Goal: Task Accomplishment & Management: Manage account settings

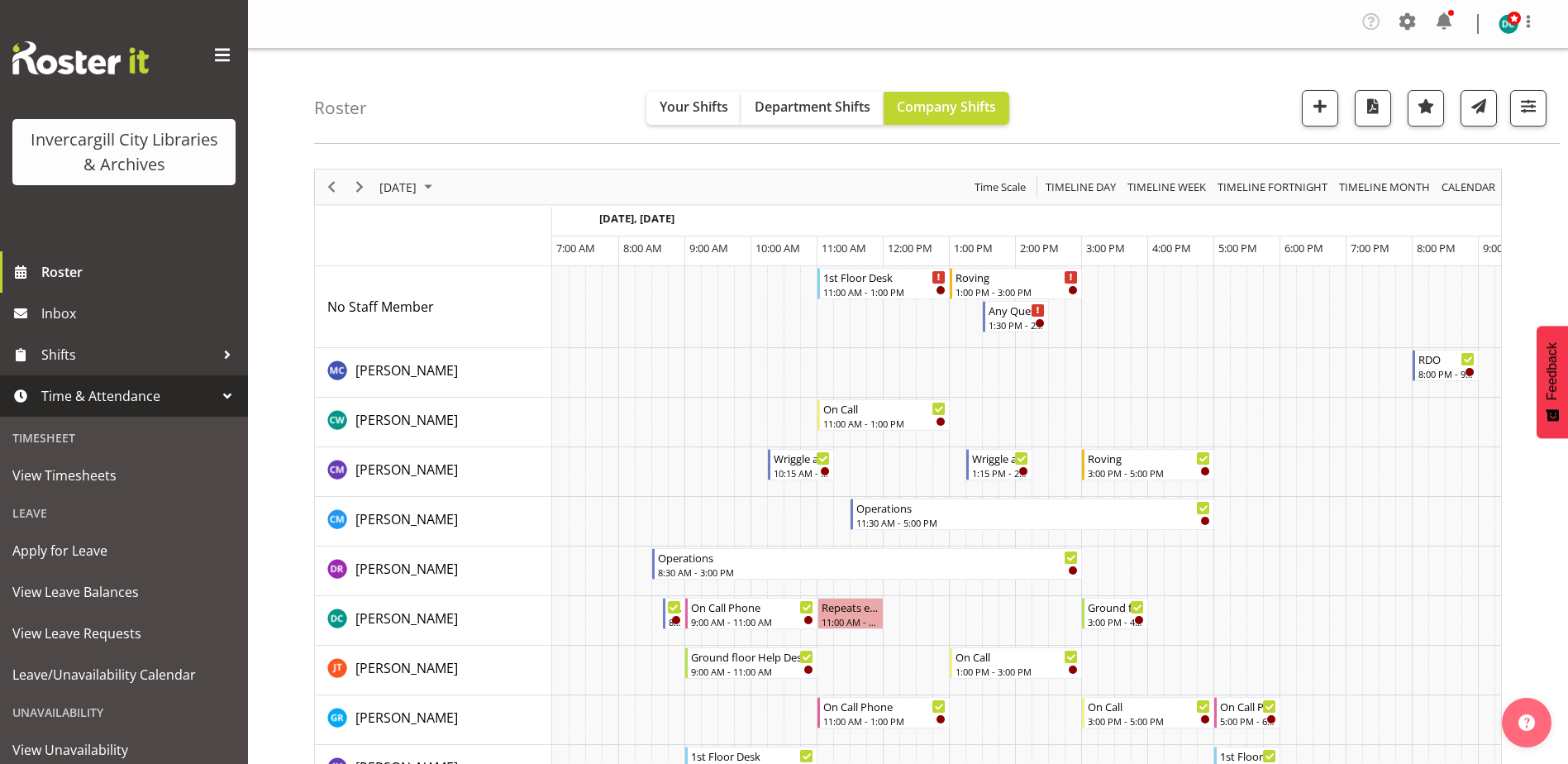
scroll to position [0, 43]
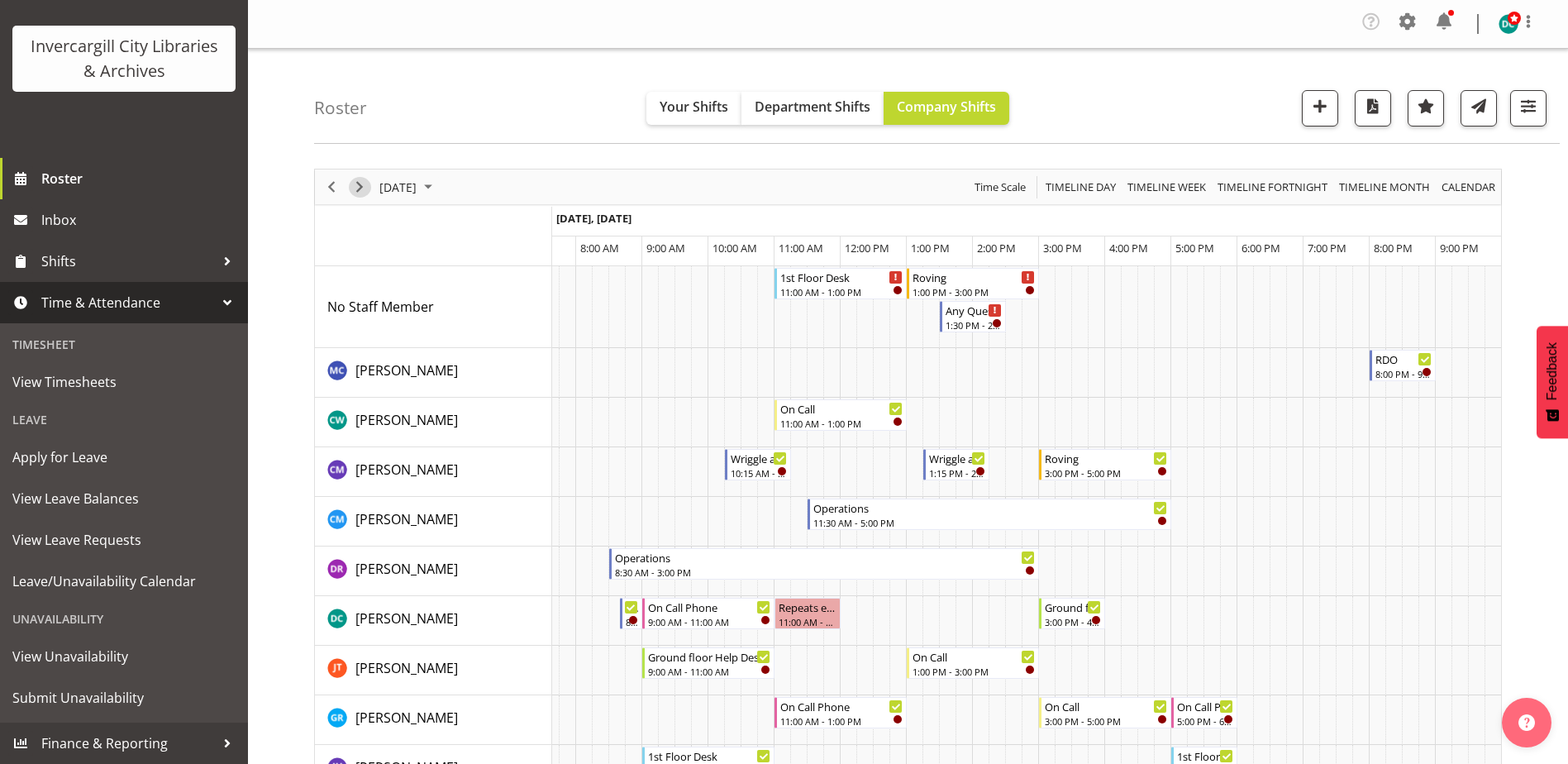
click at [362, 194] on span "Next" at bounding box center [360, 187] width 20 height 21
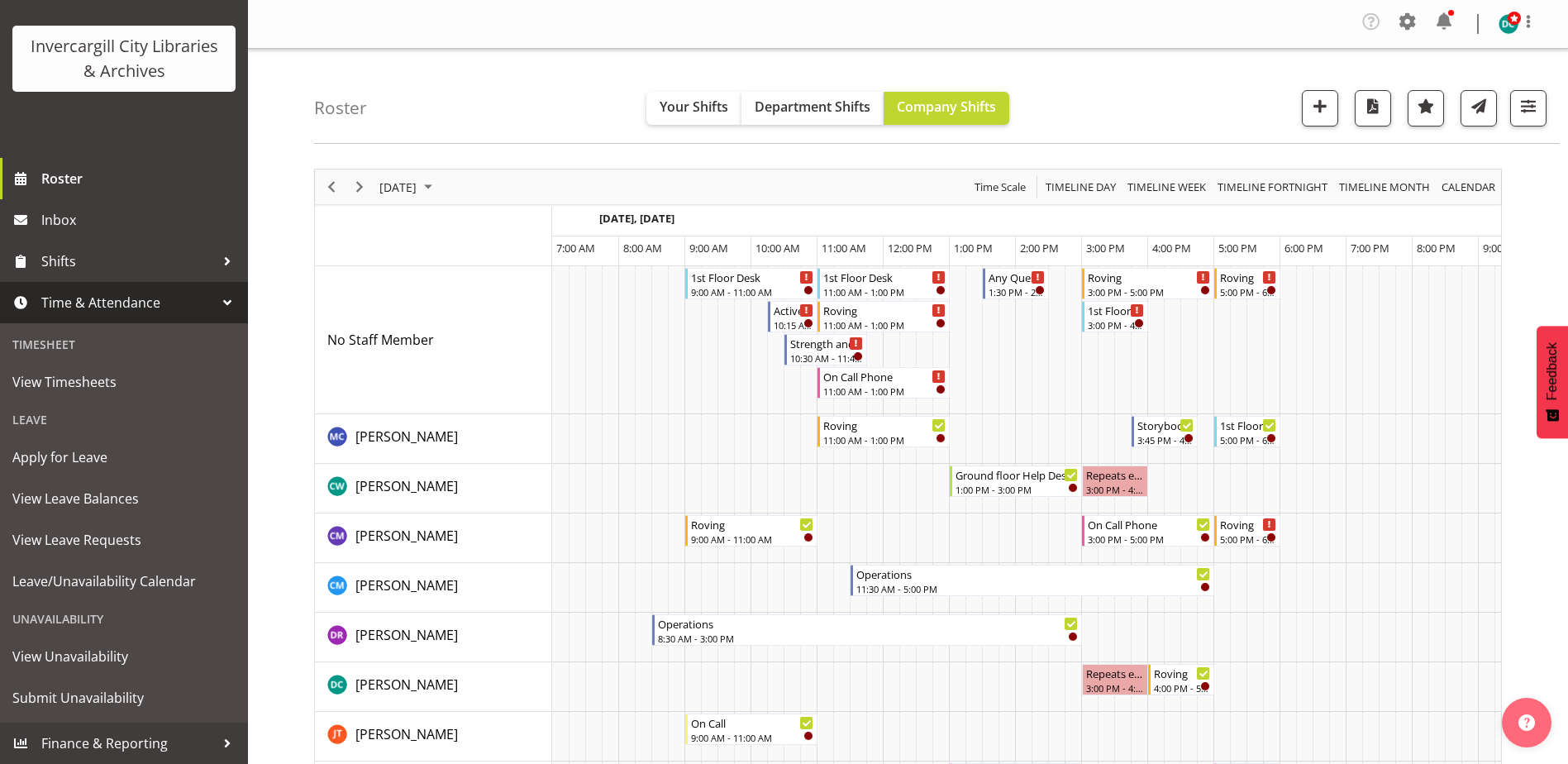
scroll to position [0, 43]
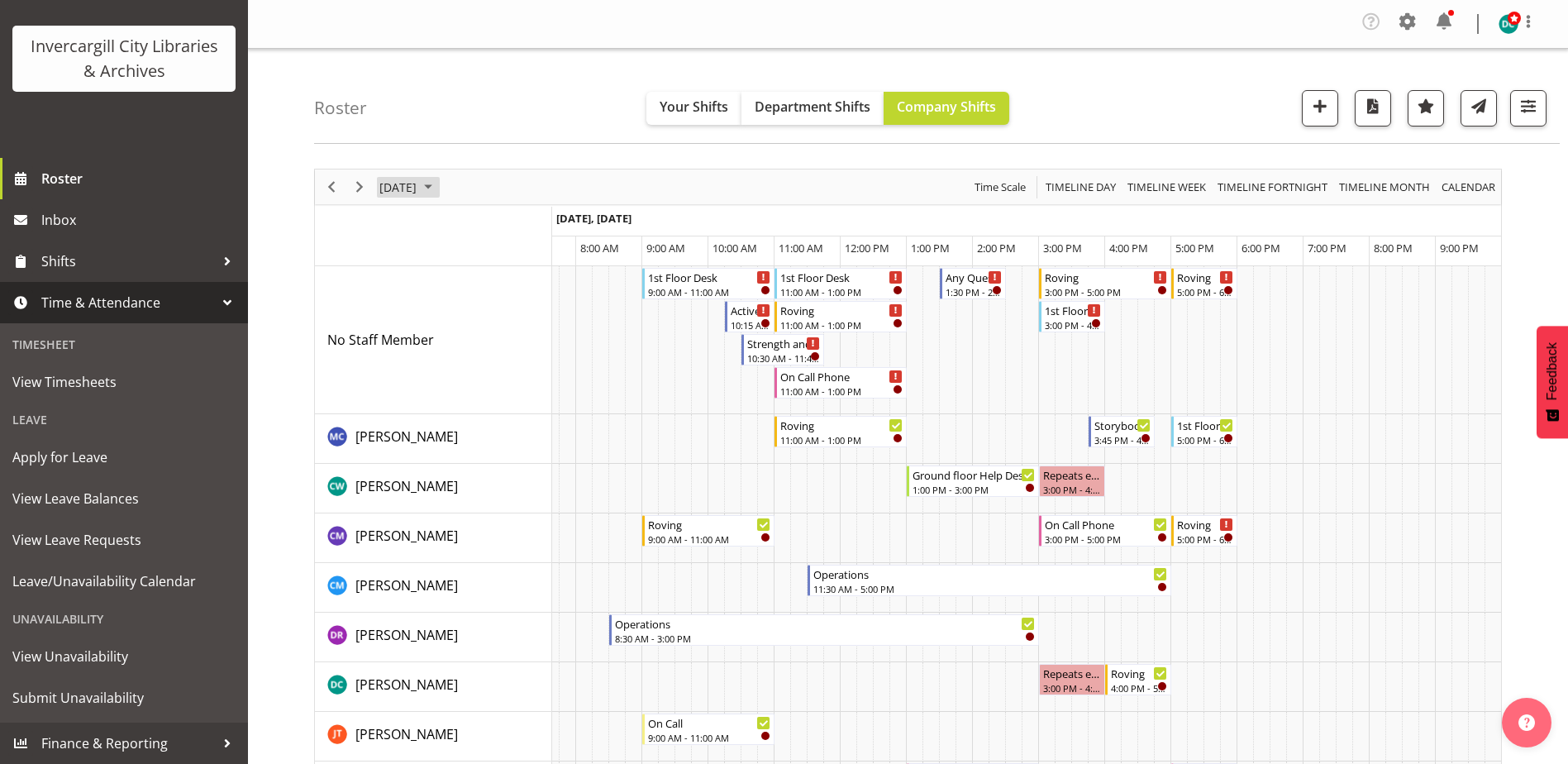
click at [418, 186] on span "September 16, 2025" at bounding box center [398, 187] width 41 height 21
click at [498, 311] on span "11" at bounding box center [502, 313] width 24 height 24
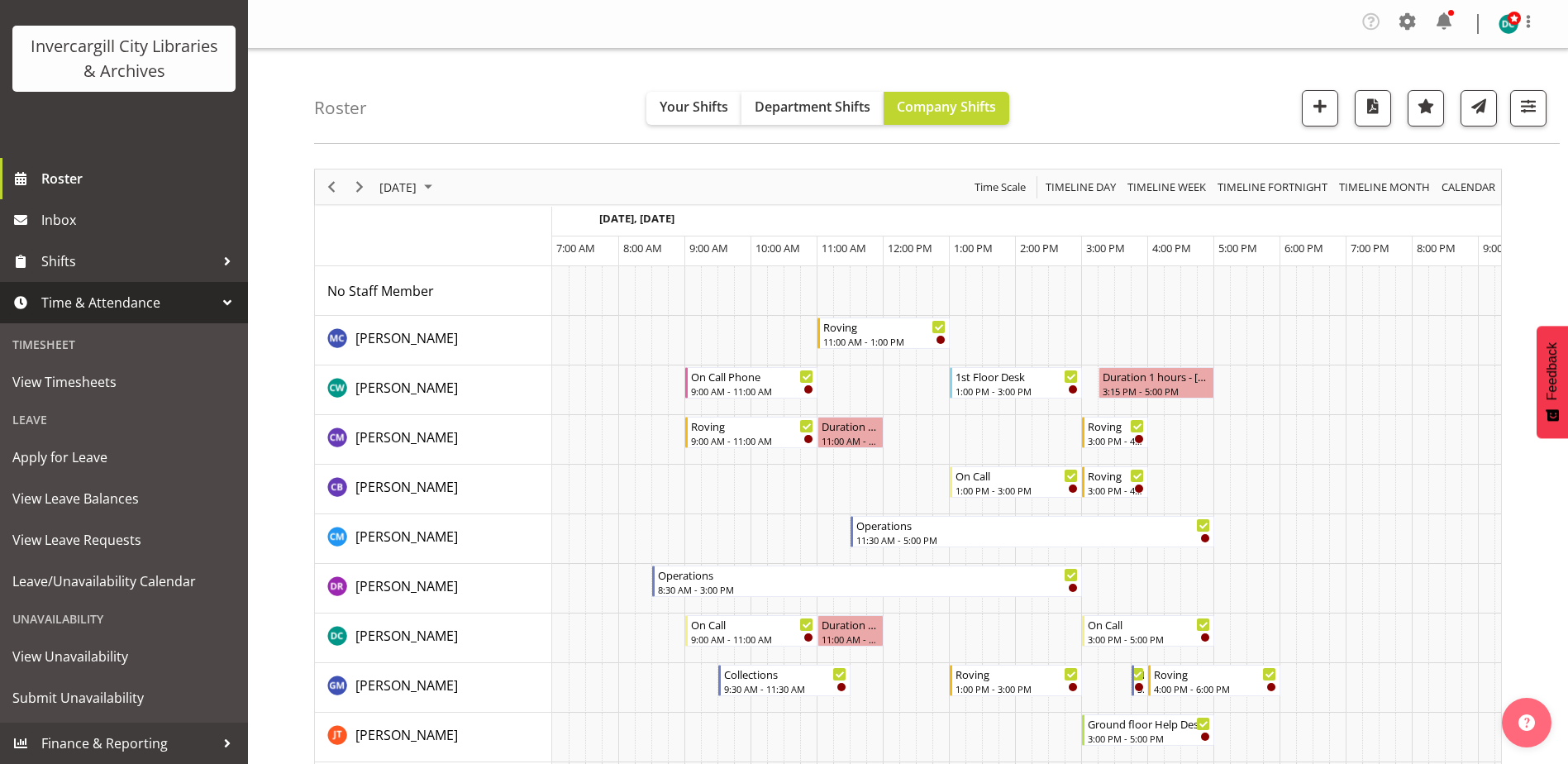
scroll to position [0, 43]
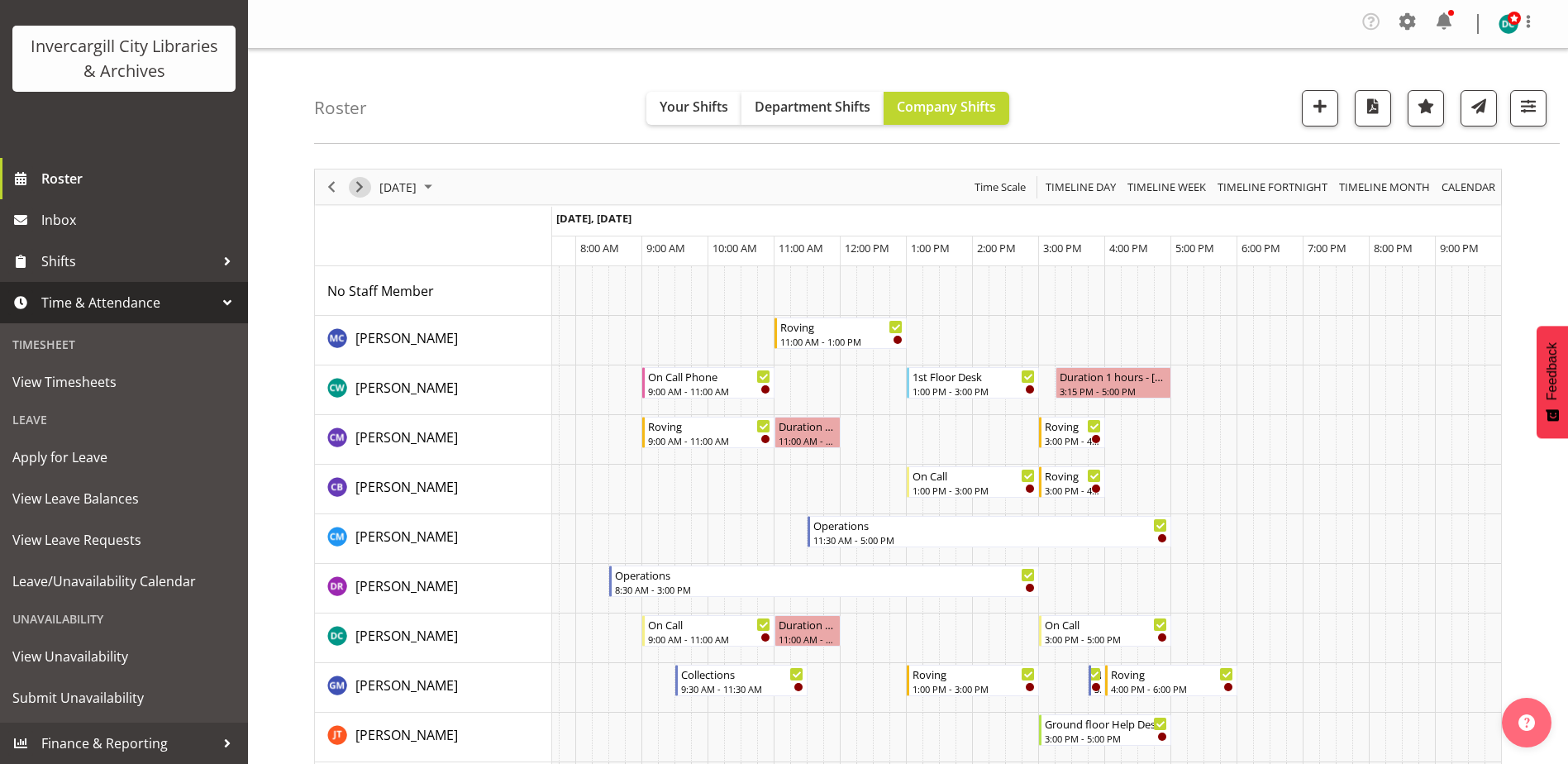
drag, startPoint x: 360, startPoint y: 182, endPoint x: 384, endPoint y: 217, distance: 42.4
click at [360, 182] on span "Next" at bounding box center [360, 187] width 20 height 21
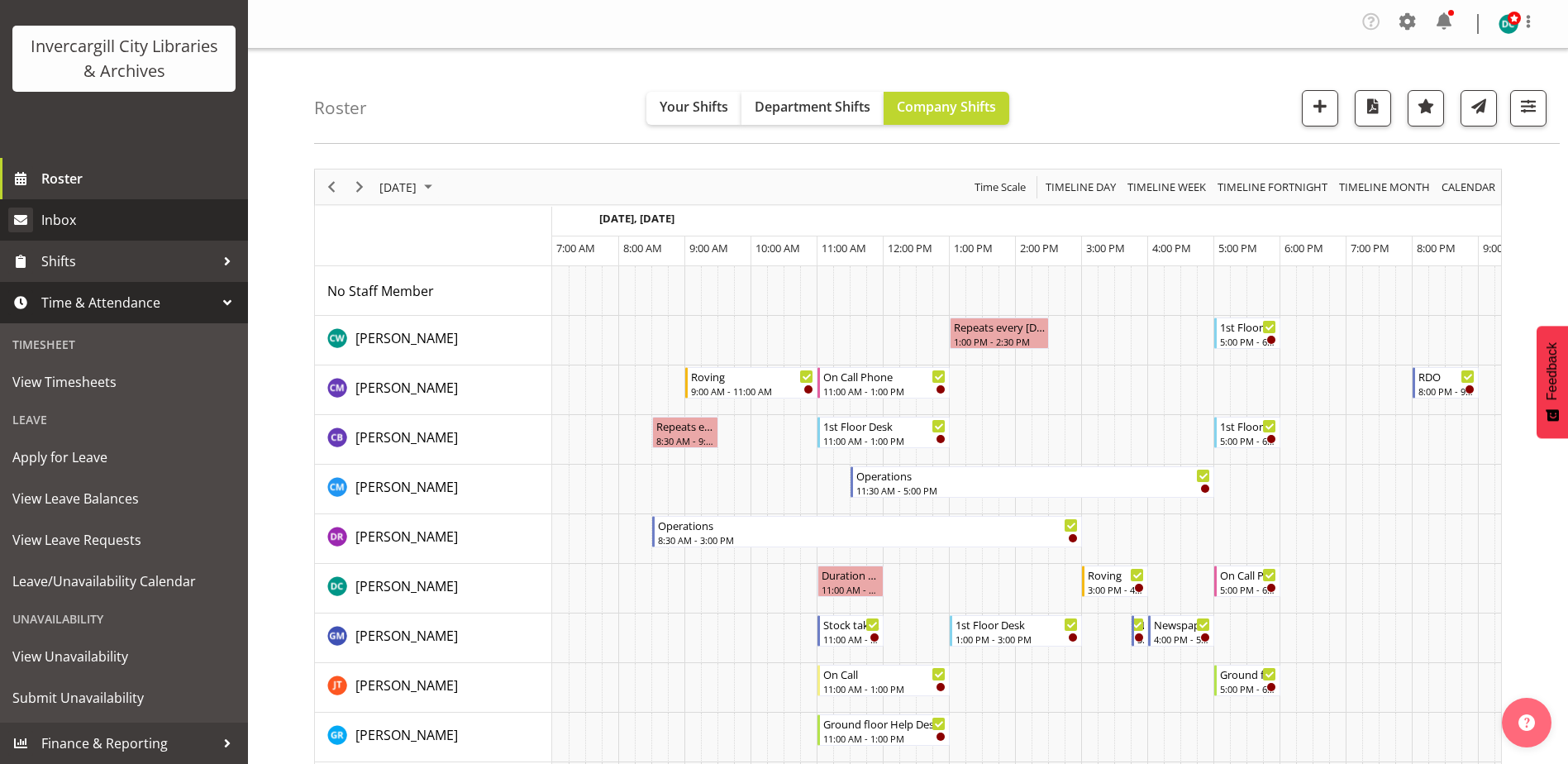
scroll to position [0, 43]
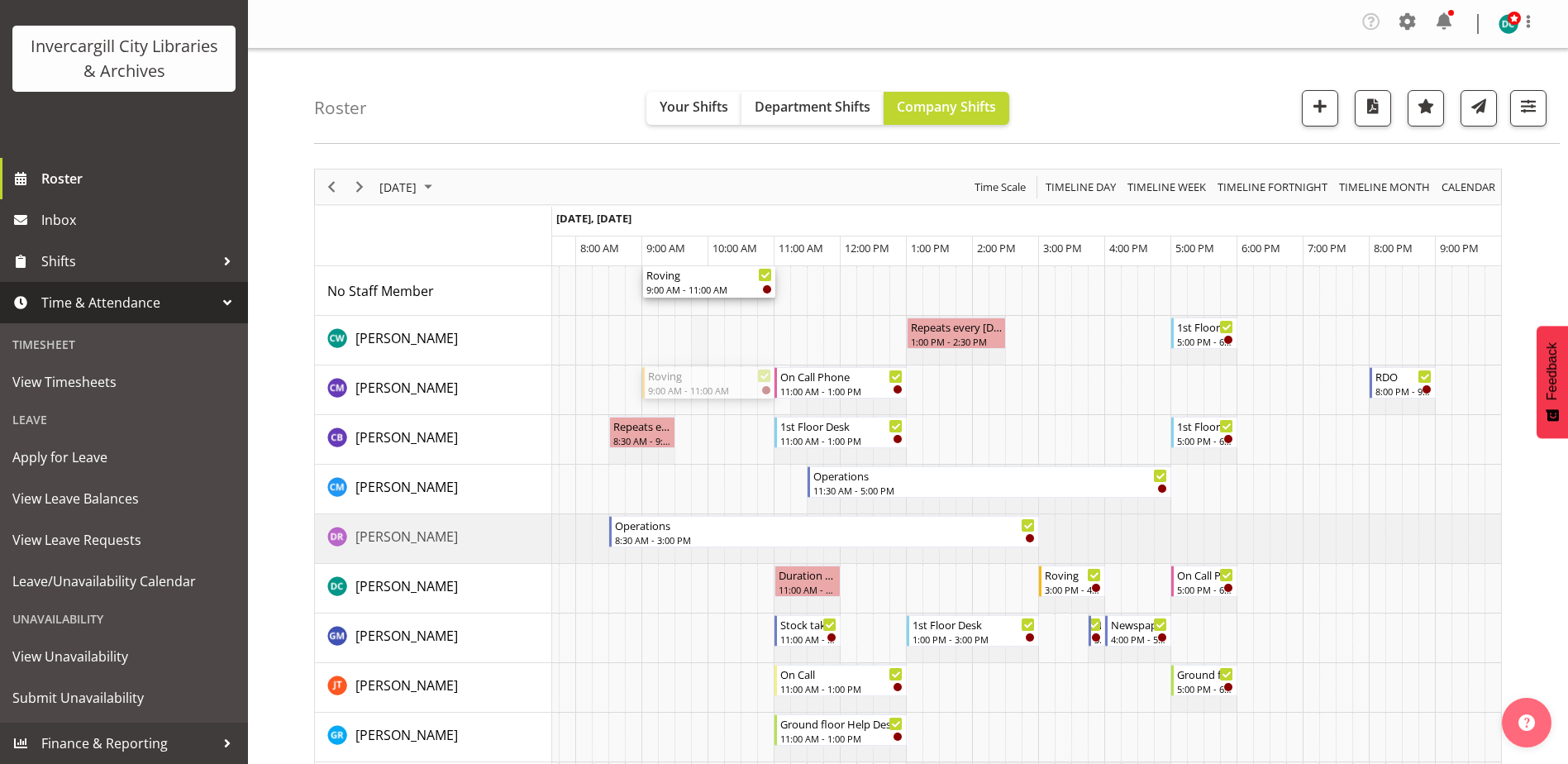
drag, startPoint x: 704, startPoint y: 387, endPoint x: 705, endPoint y: 319, distance: 68.0
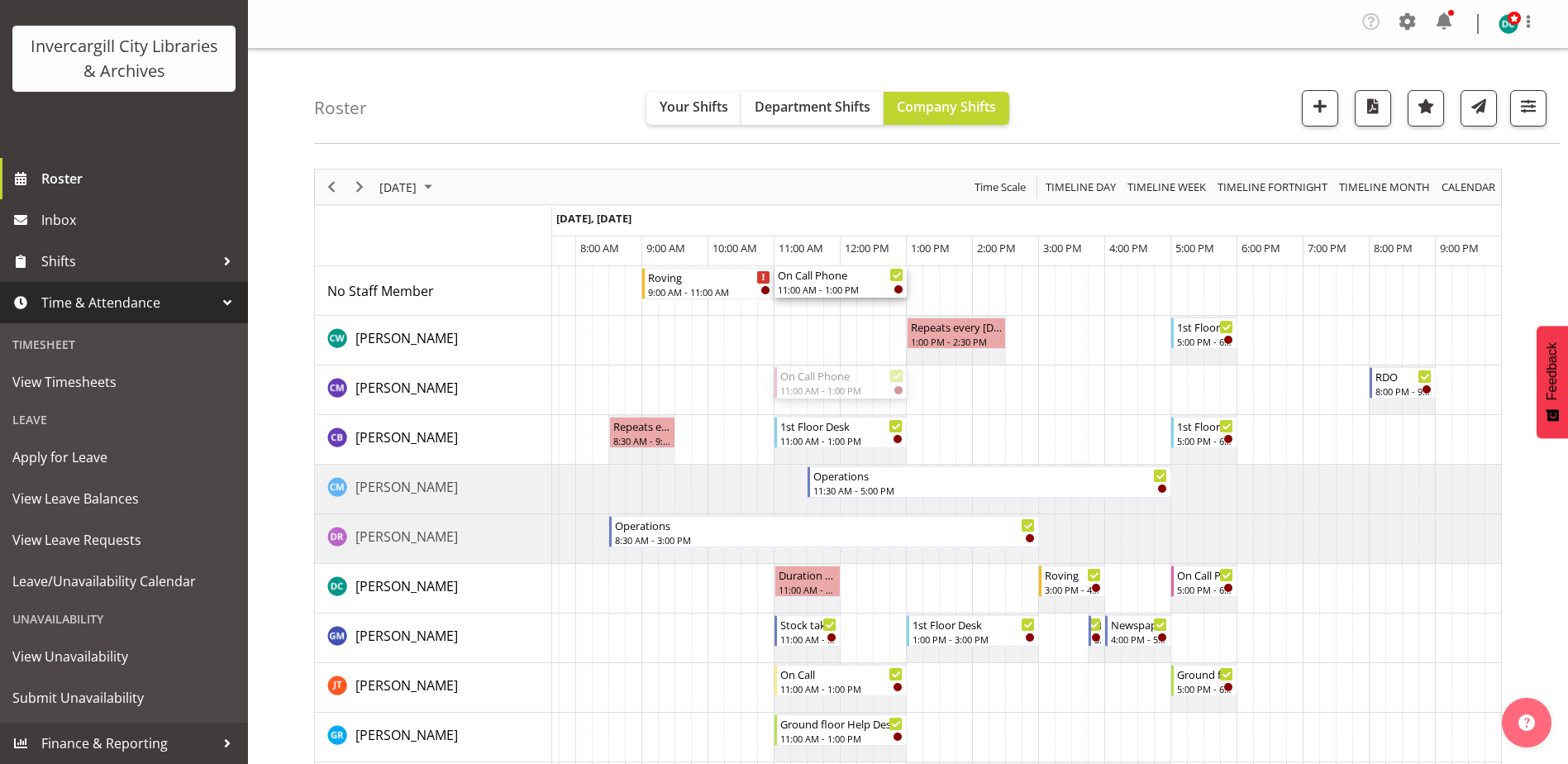
drag, startPoint x: 820, startPoint y: 308, endPoint x: 822, endPoint y: 281, distance: 27.1
drag, startPoint x: 840, startPoint y: 345, endPoint x: 850, endPoint y: 355, distance: 14.1
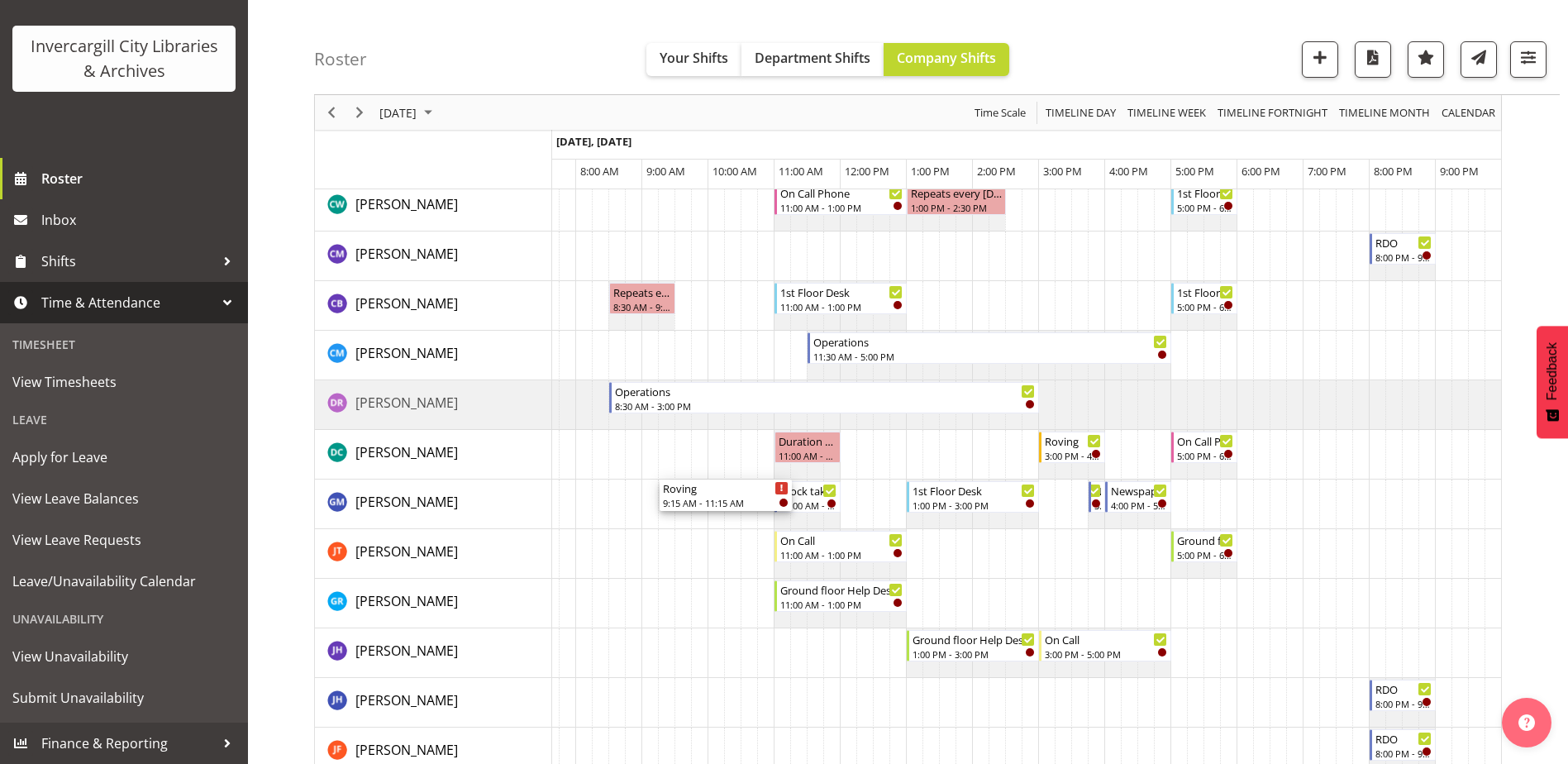
scroll to position [165, 0]
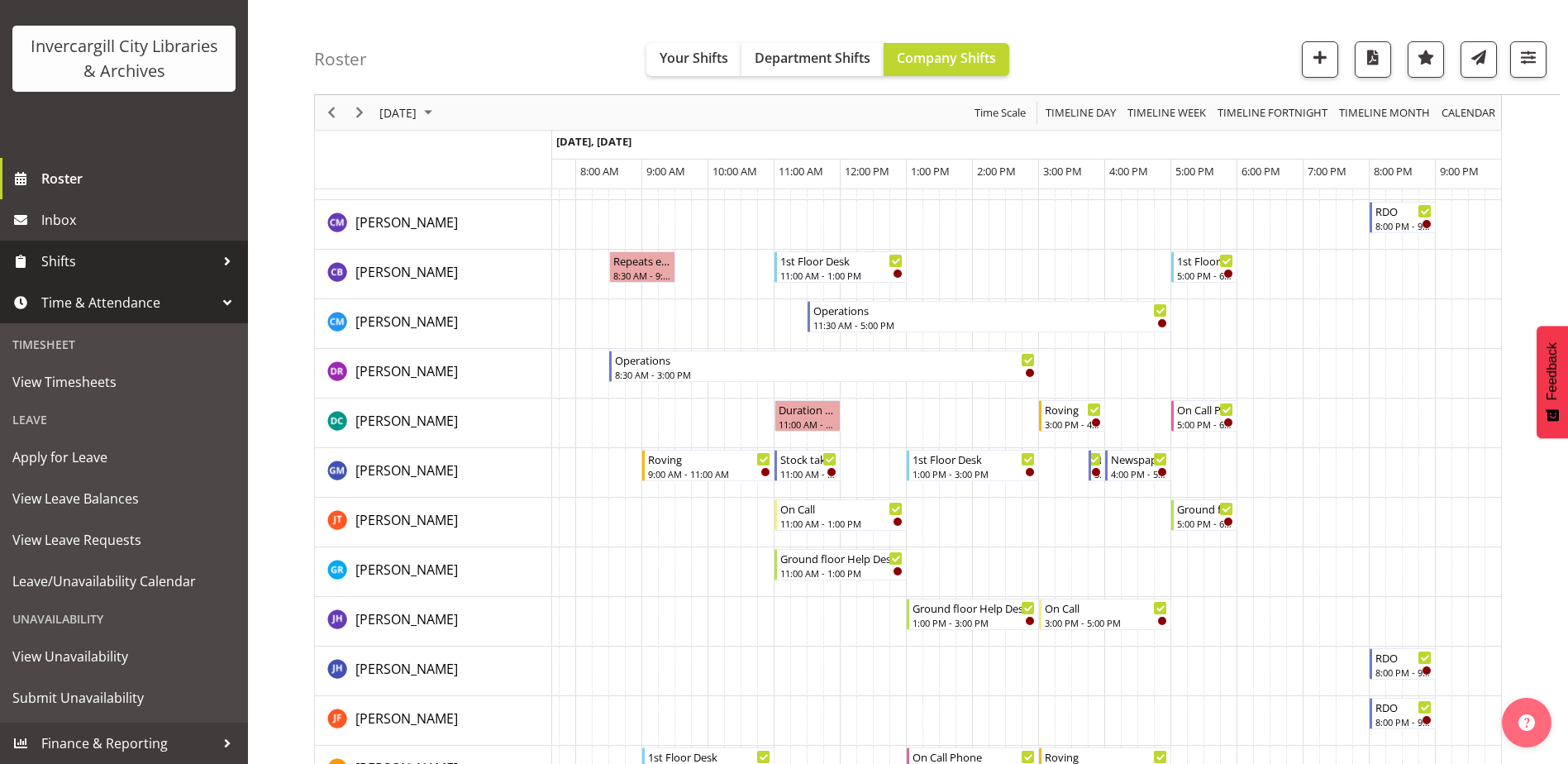
click at [67, 258] on span "Shifts" at bounding box center [128, 261] width 173 height 24
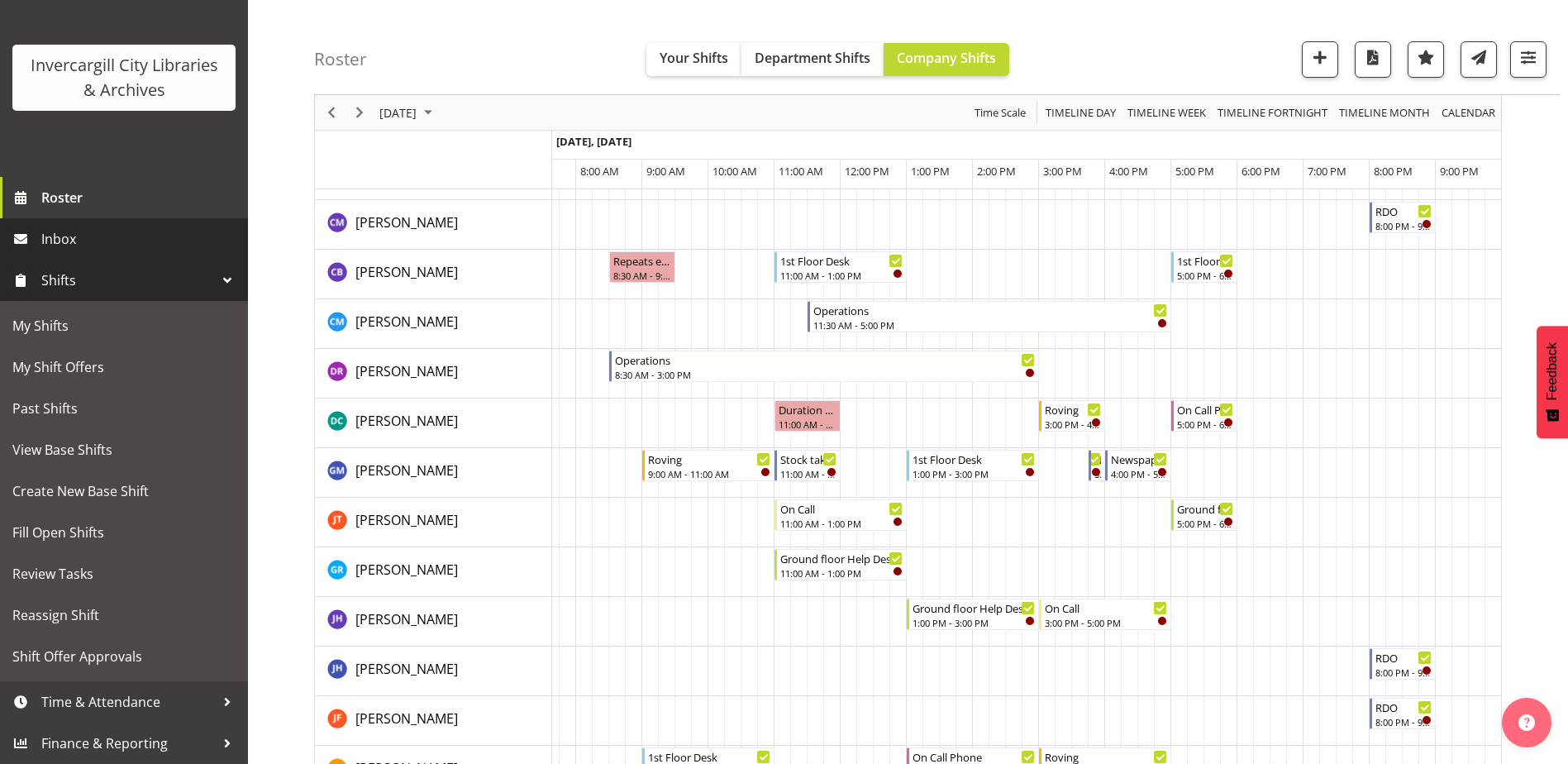
scroll to position [74, 0]
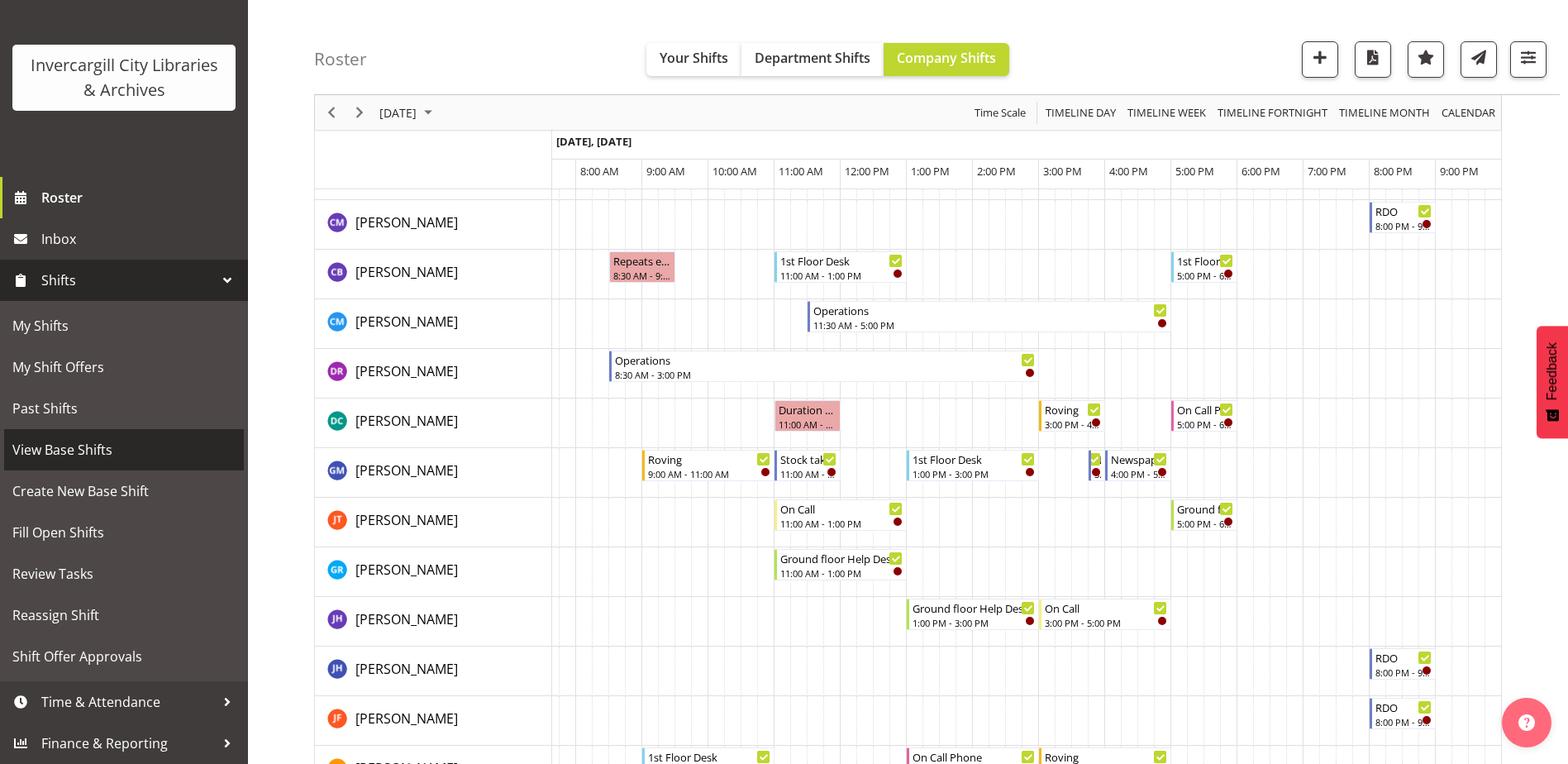
click at [84, 451] on span "View Base Shifts" at bounding box center [124, 449] width 223 height 24
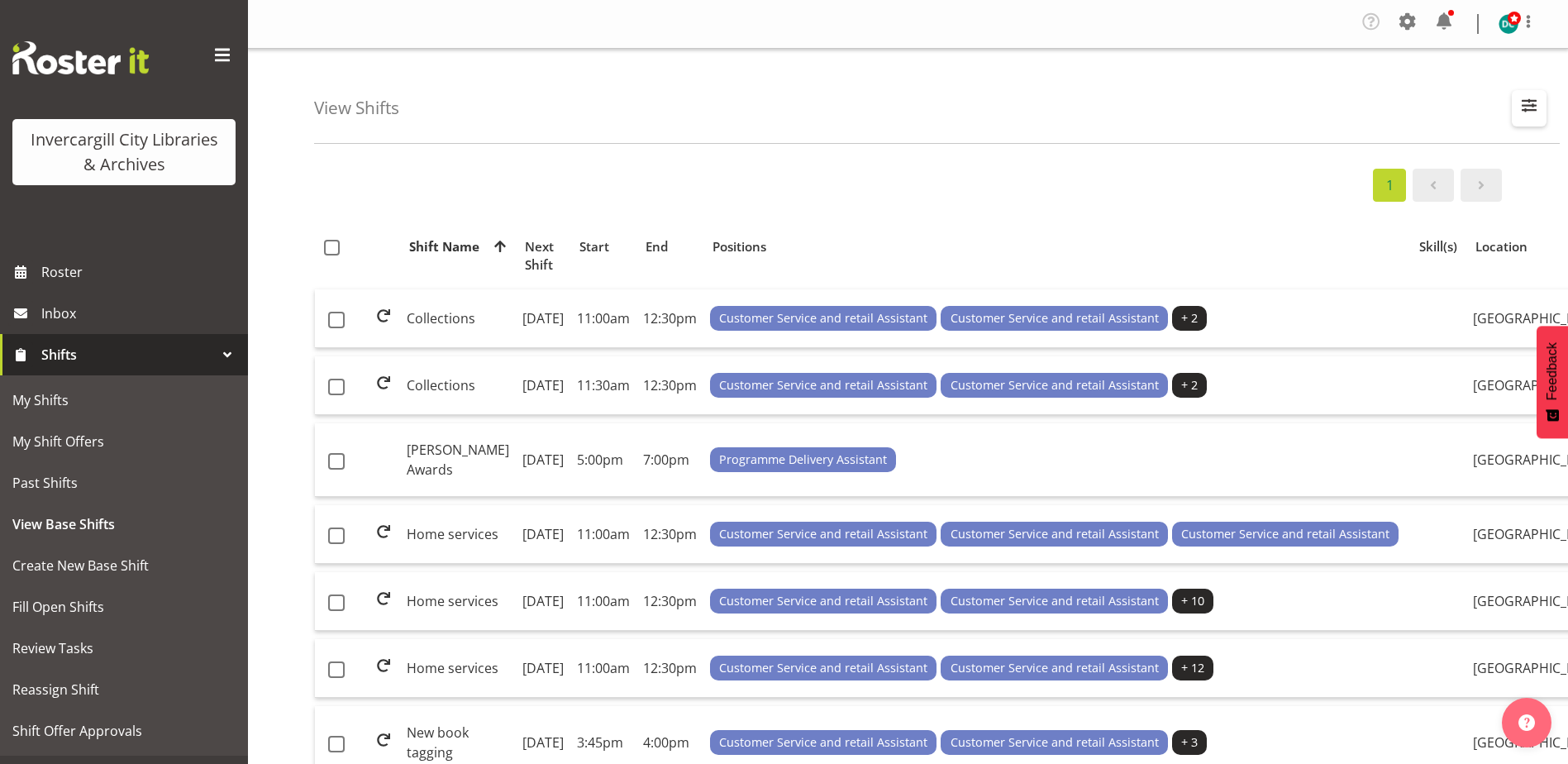
click at [1538, 104] on span "button" at bounding box center [1529, 105] width 22 height 22
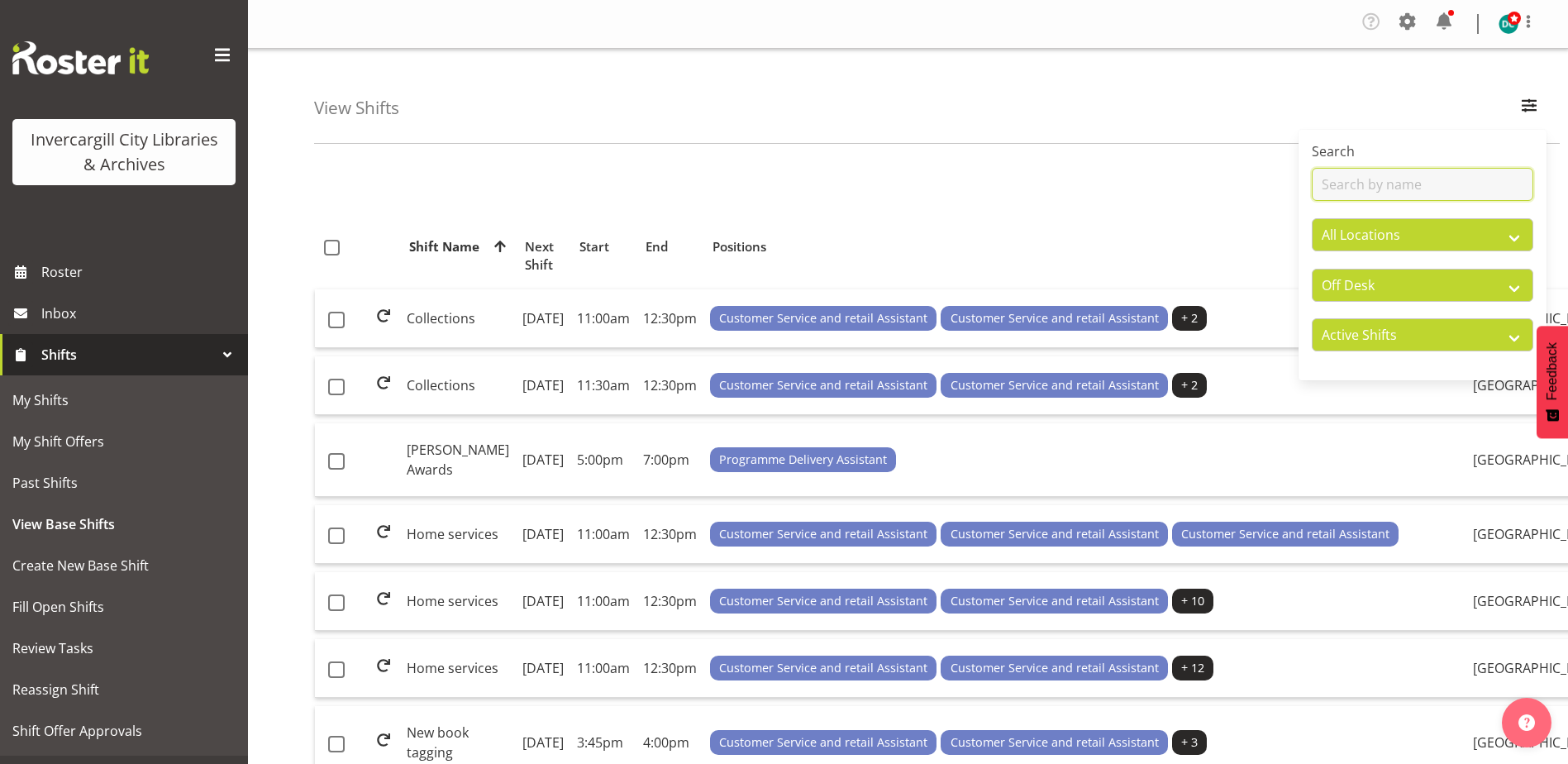
click at [1375, 189] on input "text" at bounding box center [1423, 184] width 222 height 33
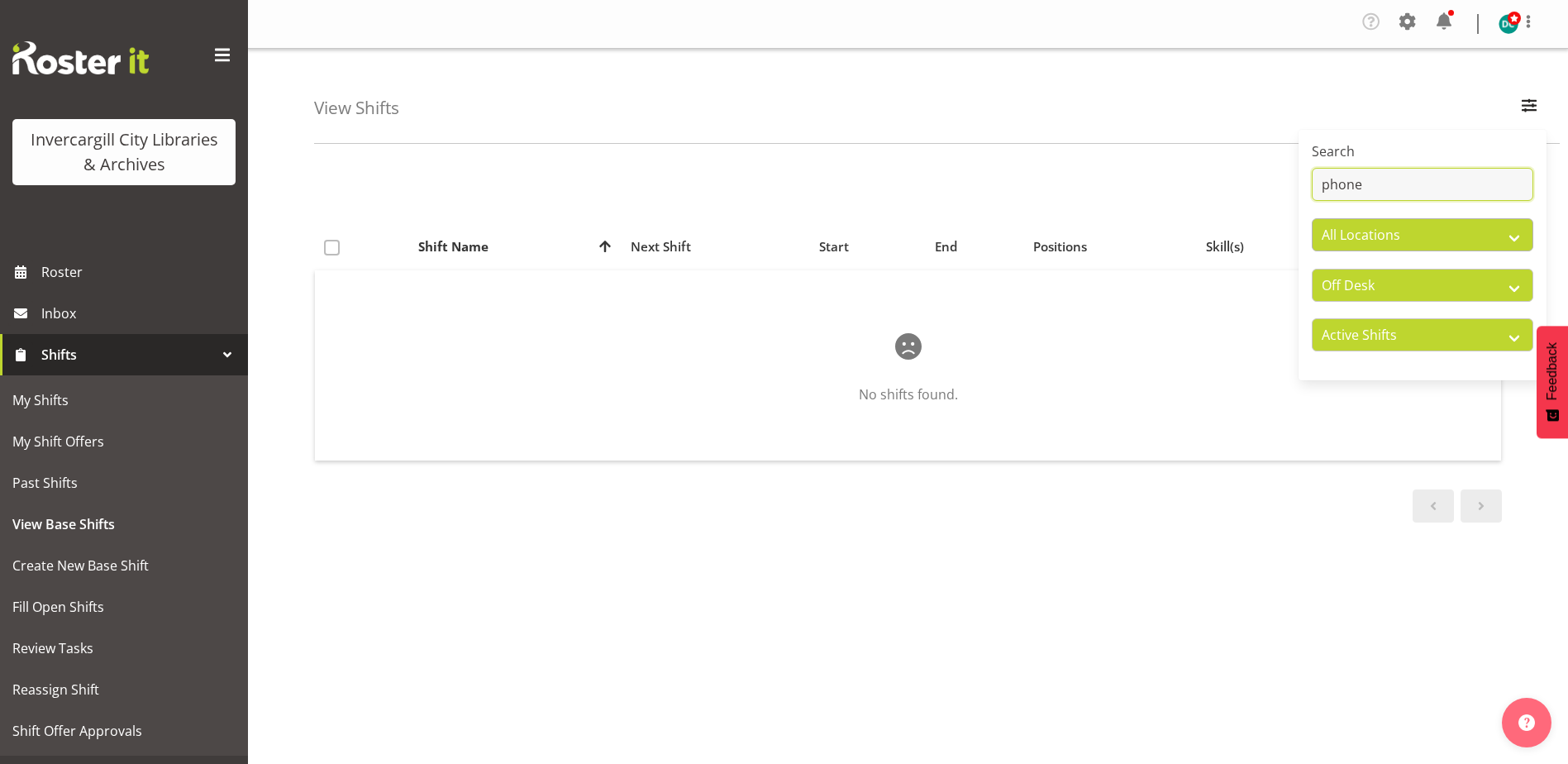
type input "phone"
click at [1389, 242] on select "All Locations Bluff Library Invercargill Library" at bounding box center [1423, 235] width 222 height 33
click at [1312, 218] on select "All Locations Bluff Library Invercargill Library" at bounding box center [1423, 235] width 222 height 33
click at [1380, 286] on select "All Departments Off Desk Public shifts" at bounding box center [1423, 285] width 222 height 33
select select "all"
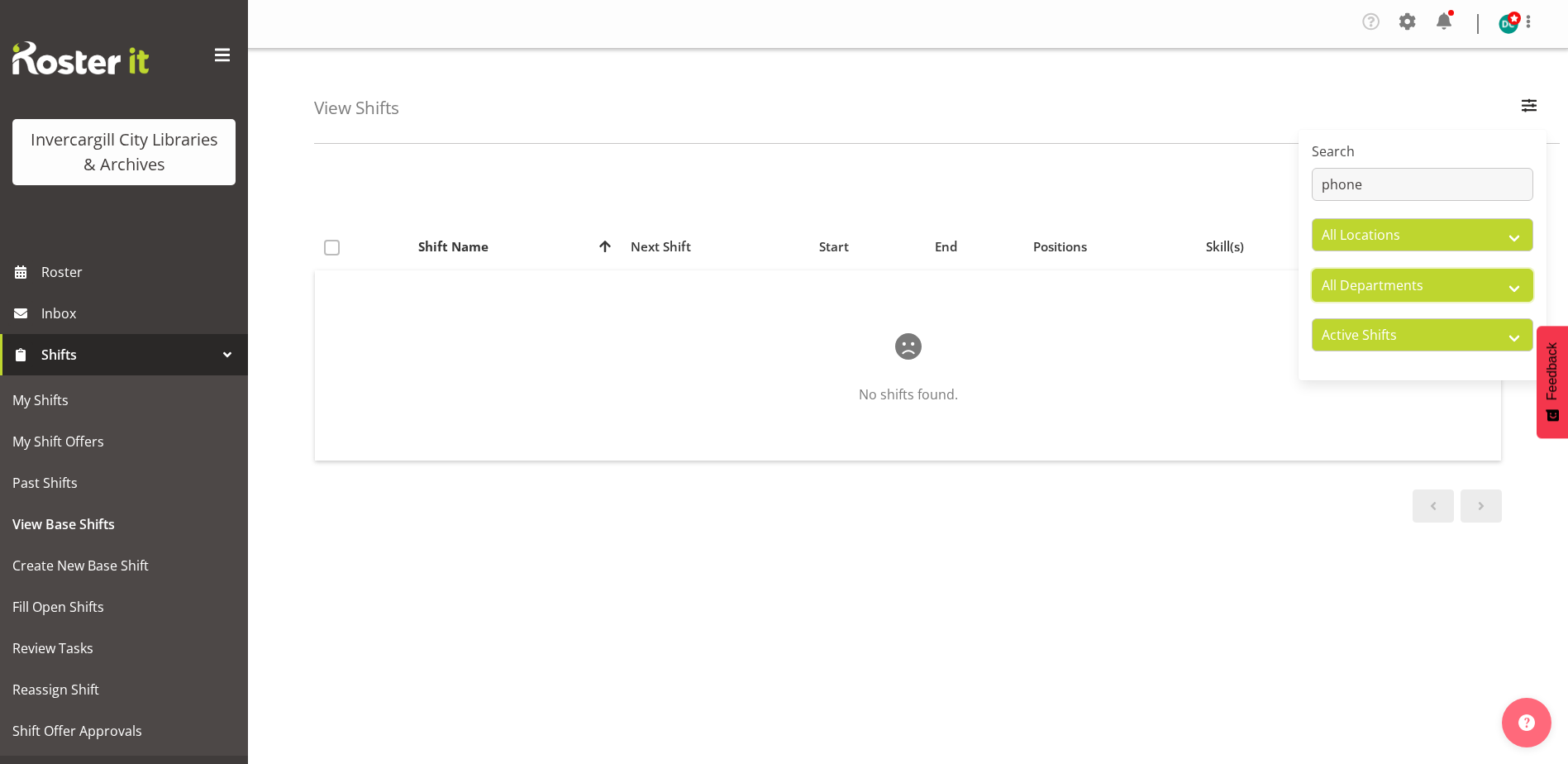
click at [1312, 269] on select "All Departments Off Desk Public shifts" at bounding box center [1423, 285] width 222 height 33
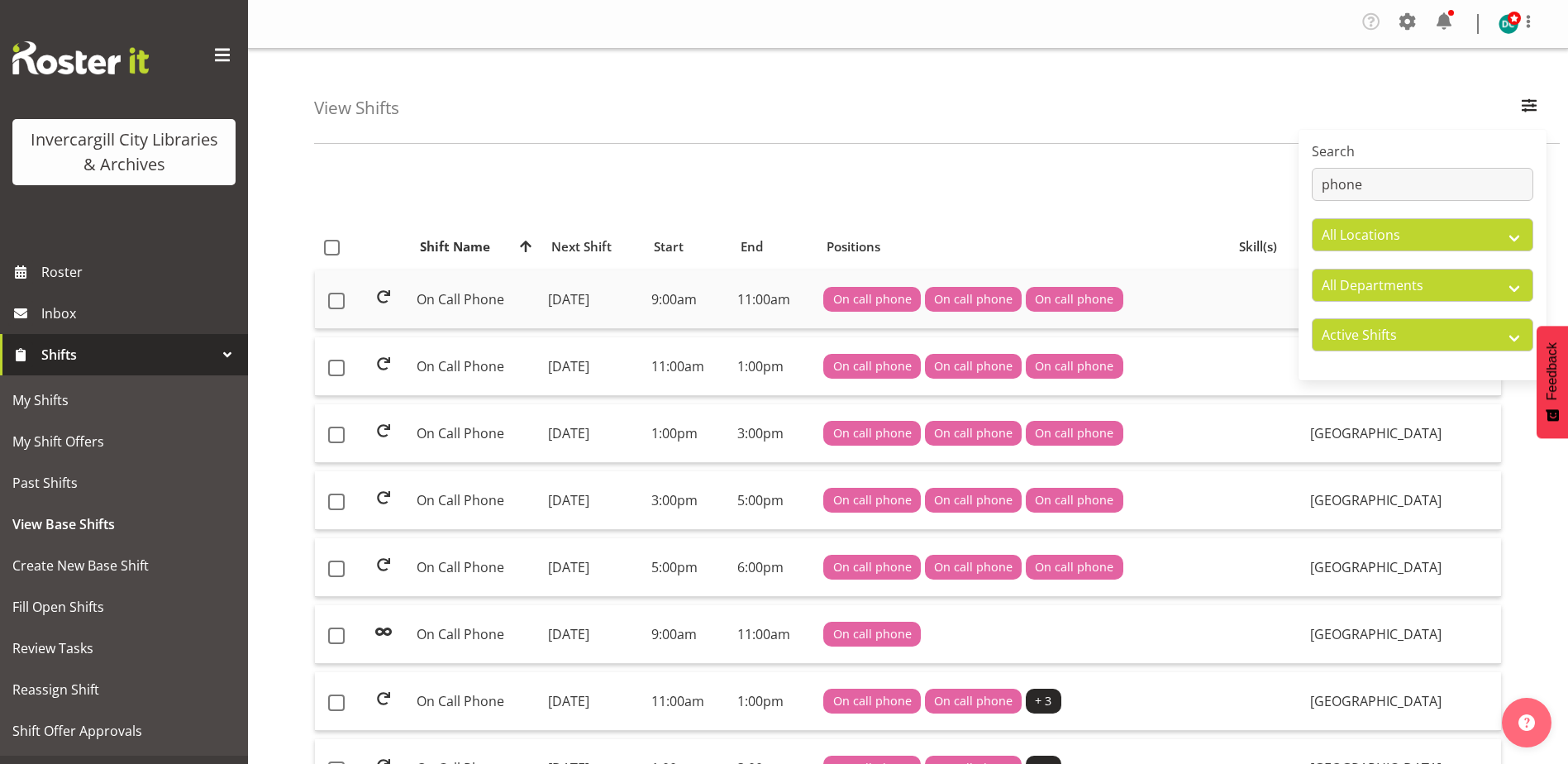
click at [453, 296] on td "On Call Phone" at bounding box center [476, 299] width 132 height 59
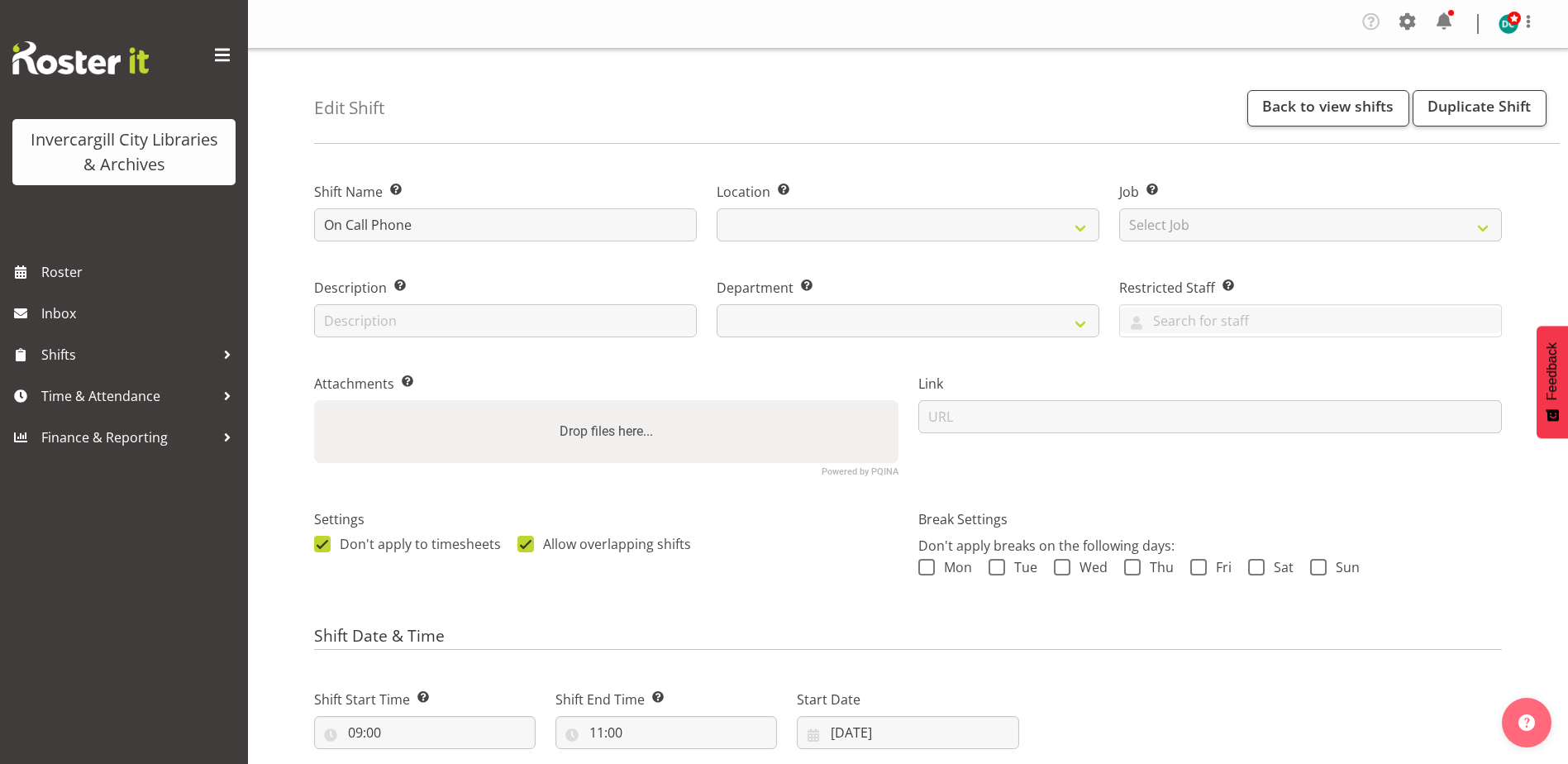
select select
select select "1276"
select select "921"
drag, startPoint x: 377, startPoint y: 223, endPoint x: 340, endPoint y: 210, distance: 39.2
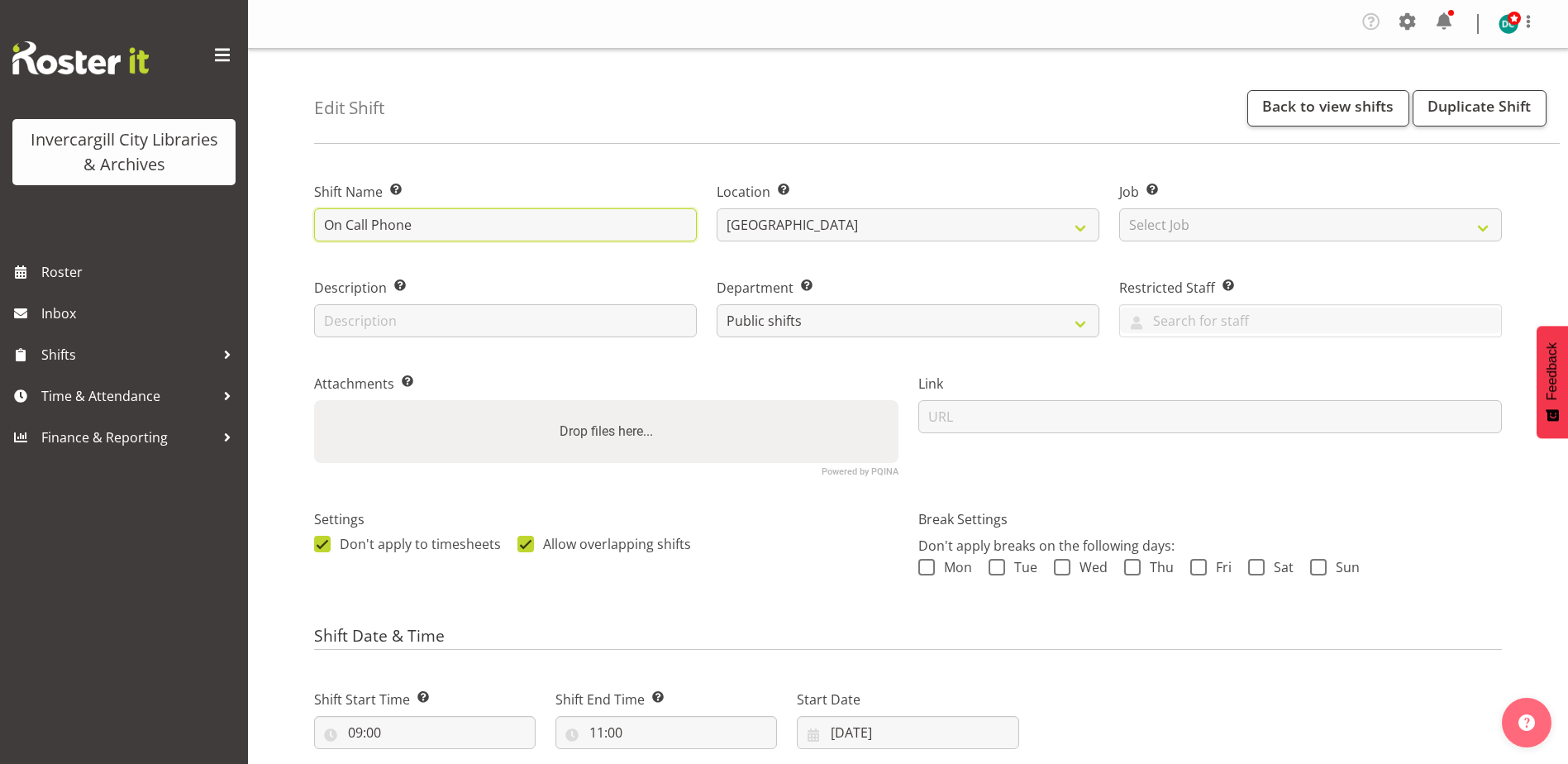
click at [371, 226] on input "On Call Phone" at bounding box center [505, 225] width 382 height 33
click at [369, 225] on input "On Call Phone" at bounding box center [505, 225] width 382 height 33
drag, startPoint x: 443, startPoint y: 225, endPoint x: 420, endPoint y: 231, distance: 23.8
click at [443, 224] on input "On Call Phone" at bounding box center [505, 225] width 382 height 33
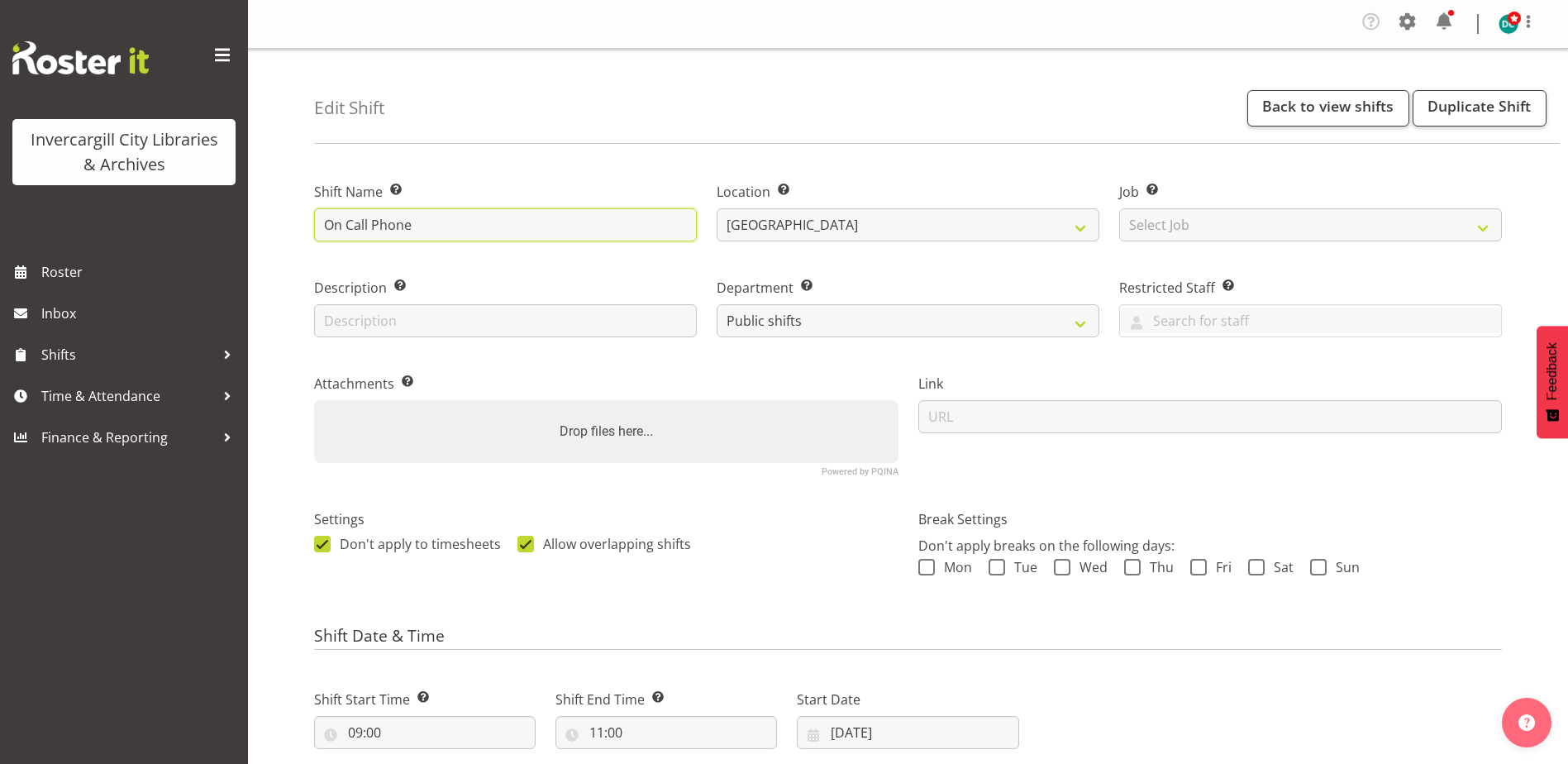
click at [373, 223] on input "On Call Phone" at bounding box center [505, 225] width 382 height 33
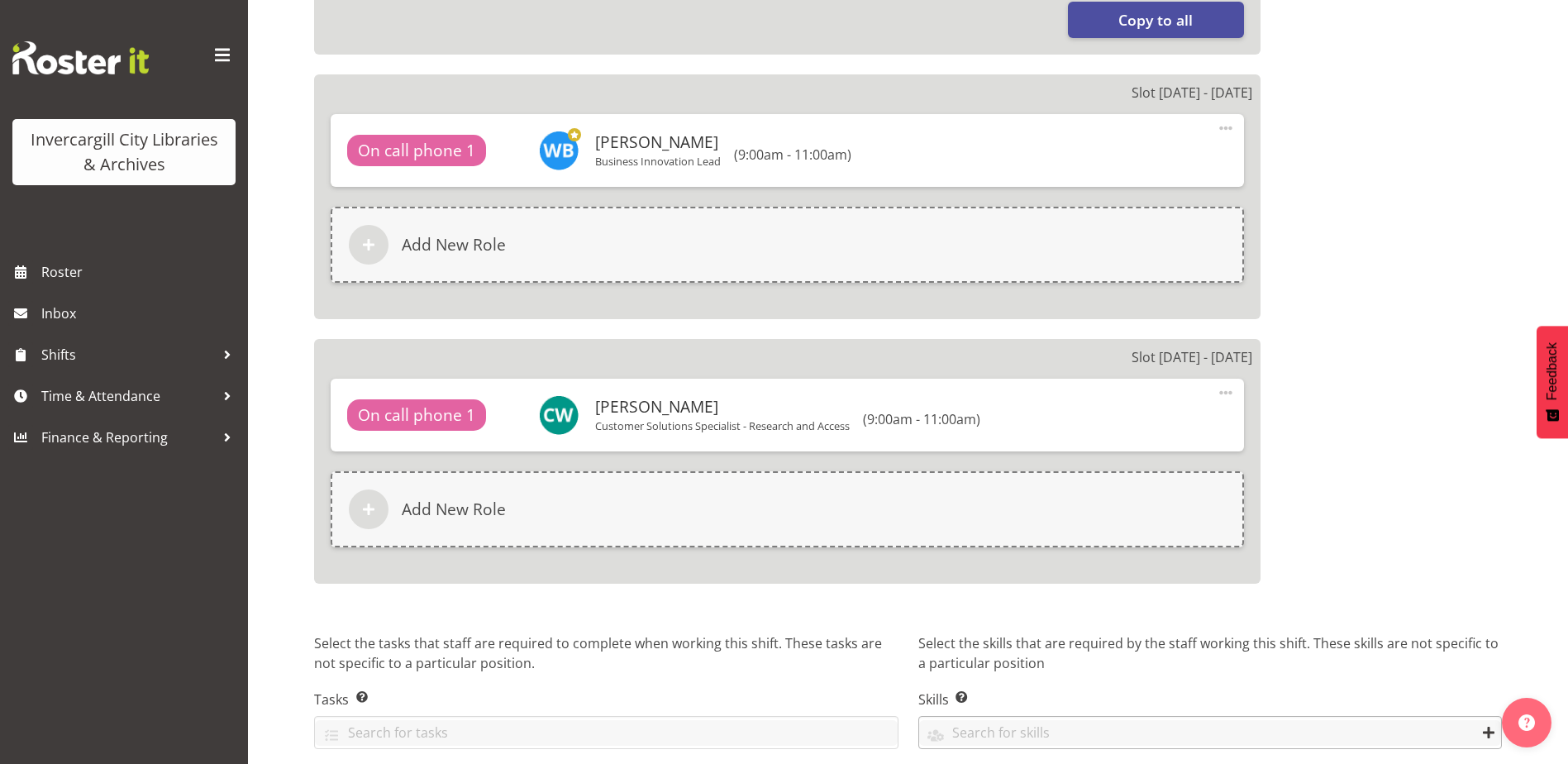
scroll to position [1290, 0]
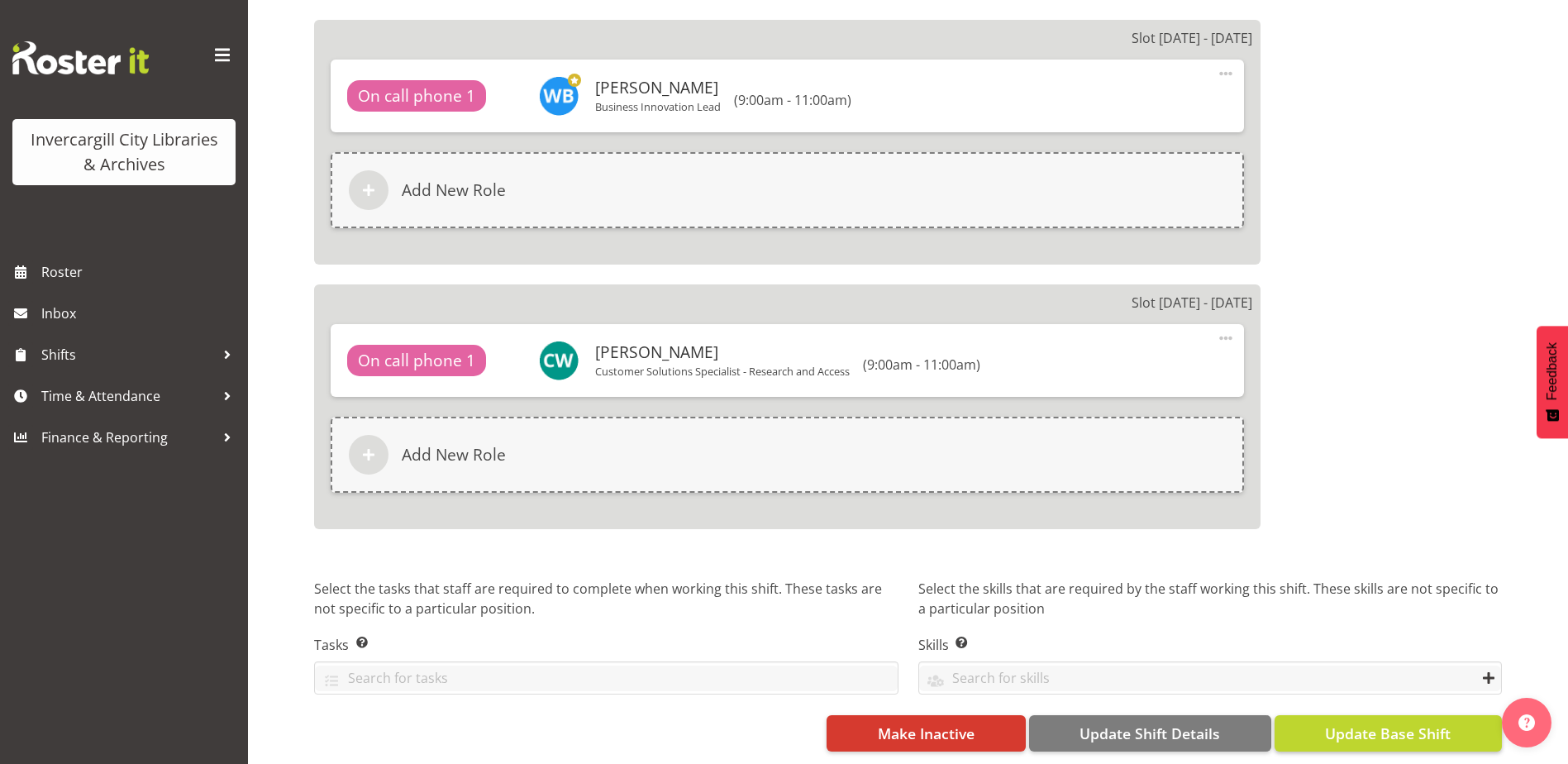
type input "Phone"
click at [1371, 723] on span "Update Base Shift" at bounding box center [1387, 733] width 125 height 22
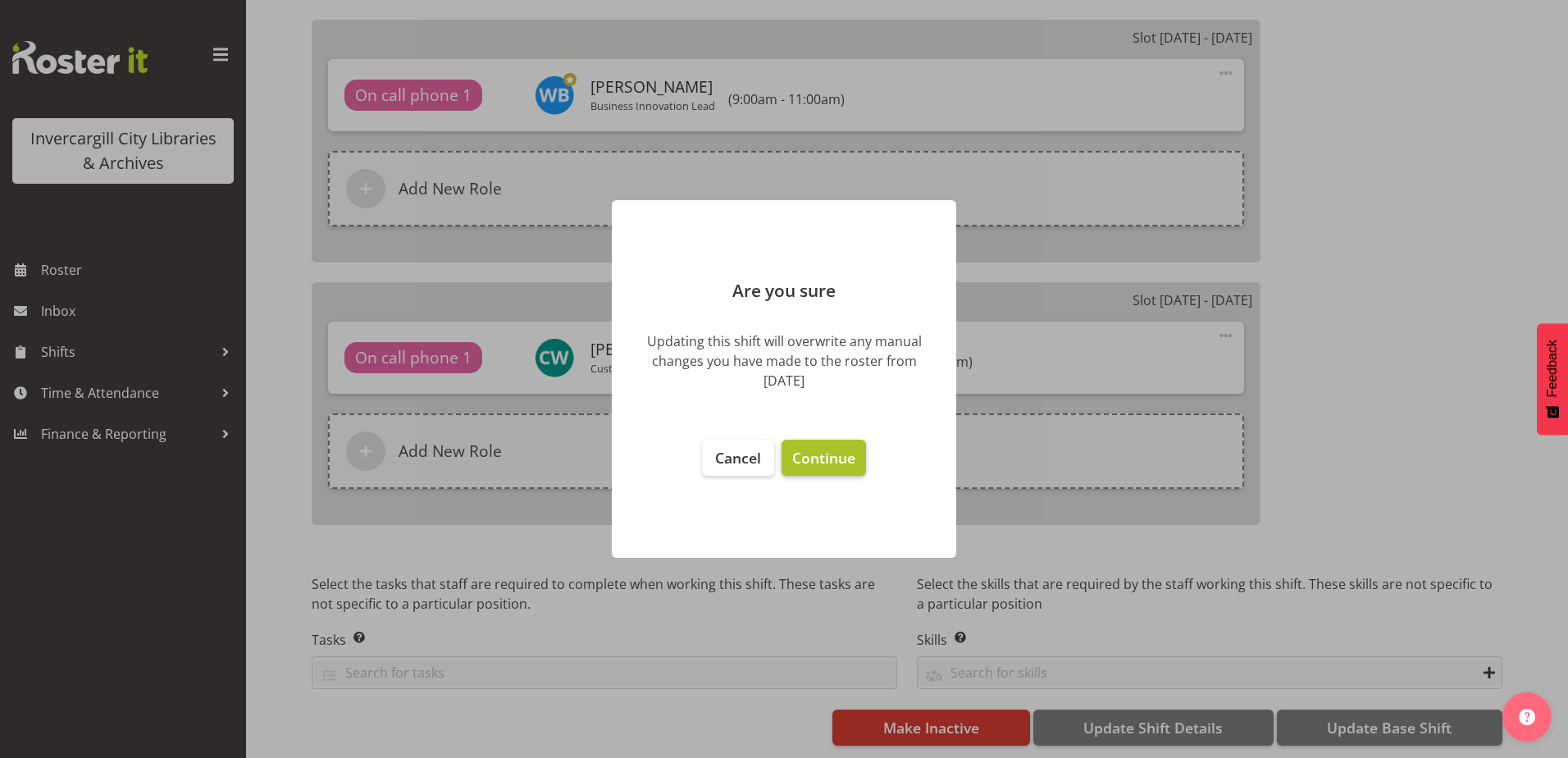
click at [813, 447] on button "Continue" at bounding box center [823, 457] width 84 height 36
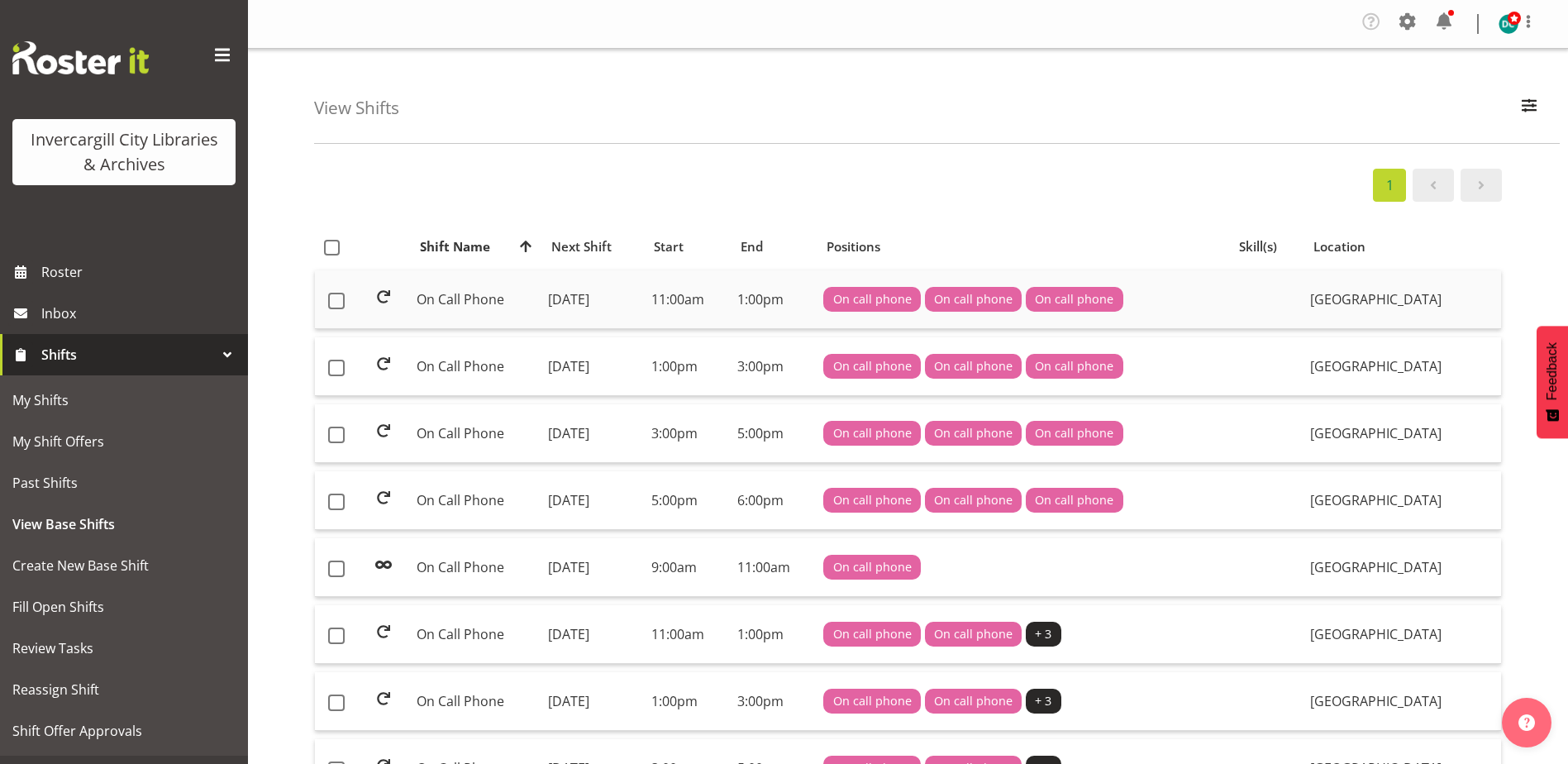
click at [461, 296] on td "On Call Phone" at bounding box center [476, 299] width 132 height 59
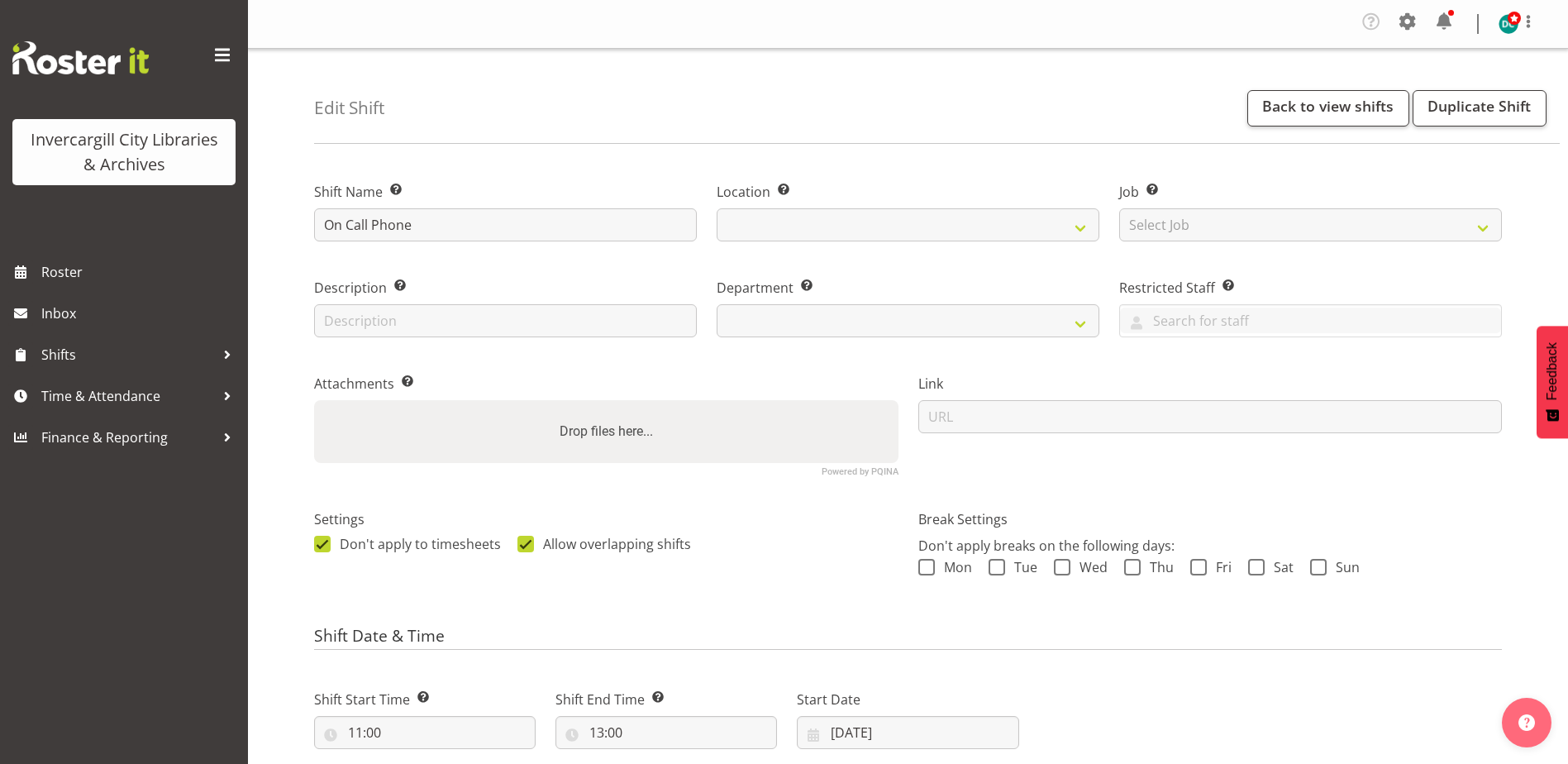
select select
select select "1276"
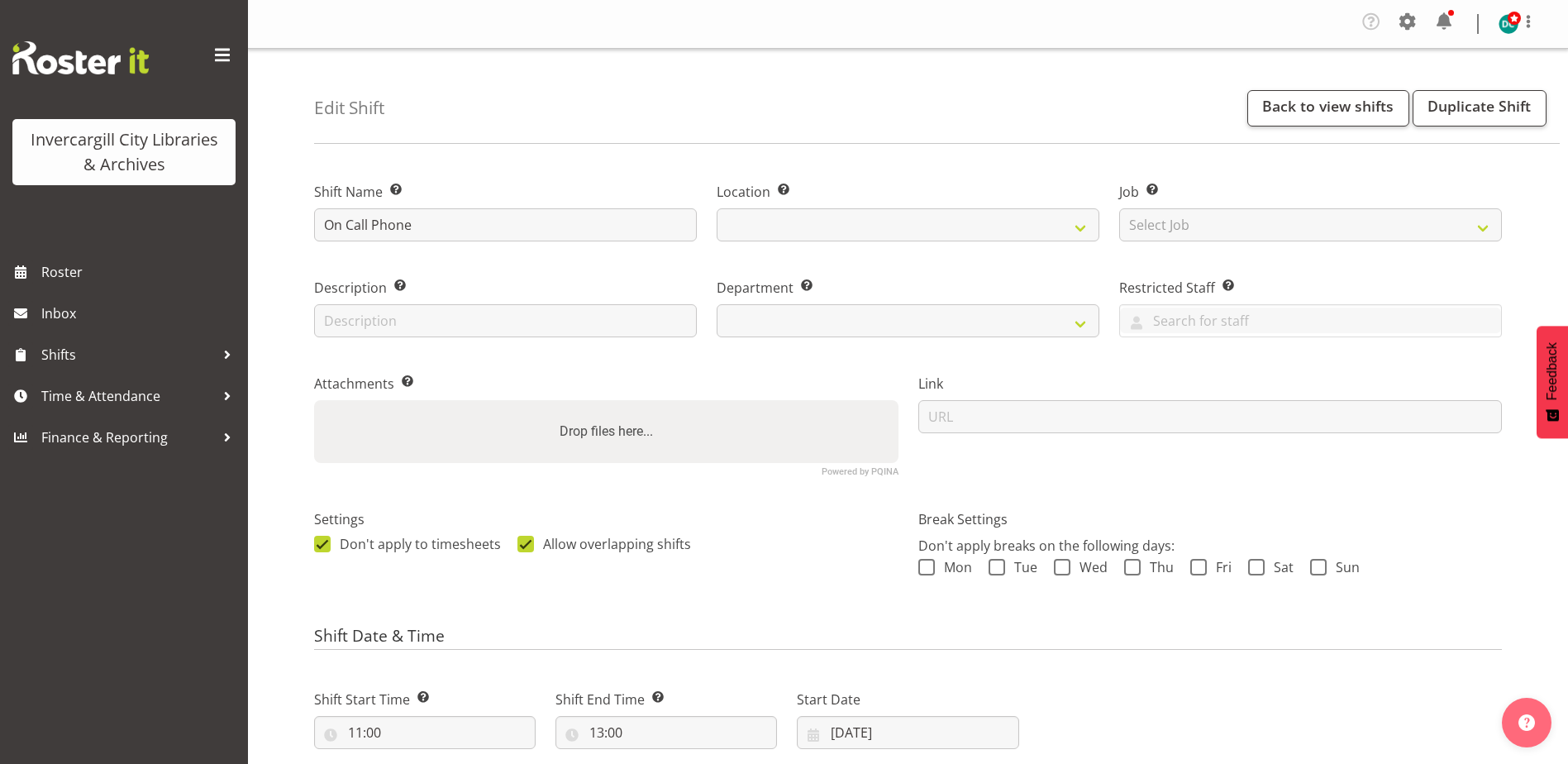
select select "921"
click at [371, 226] on input "On Call Phone" at bounding box center [505, 225] width 382 height 33
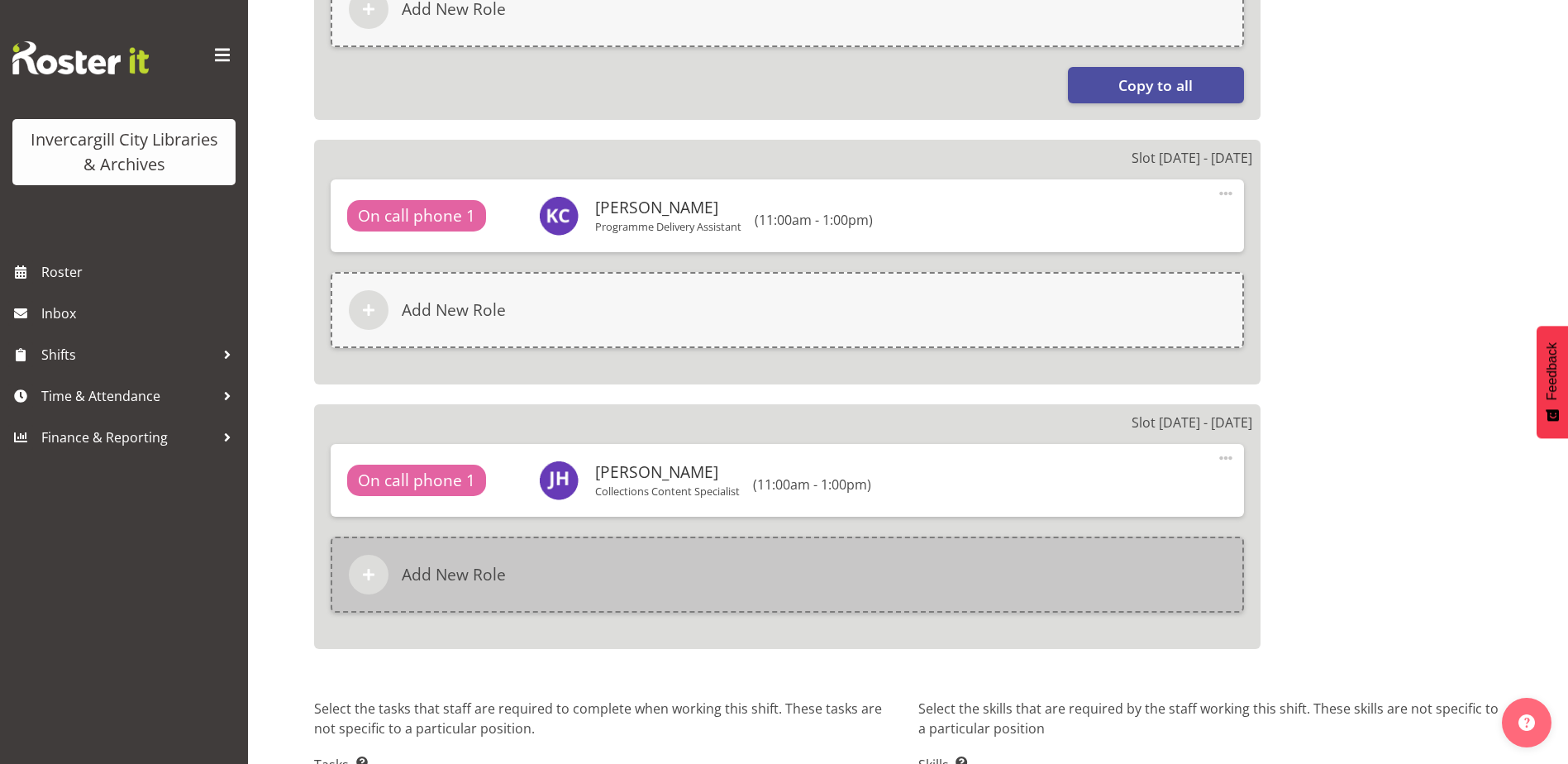
scroll to position [1290, 0]
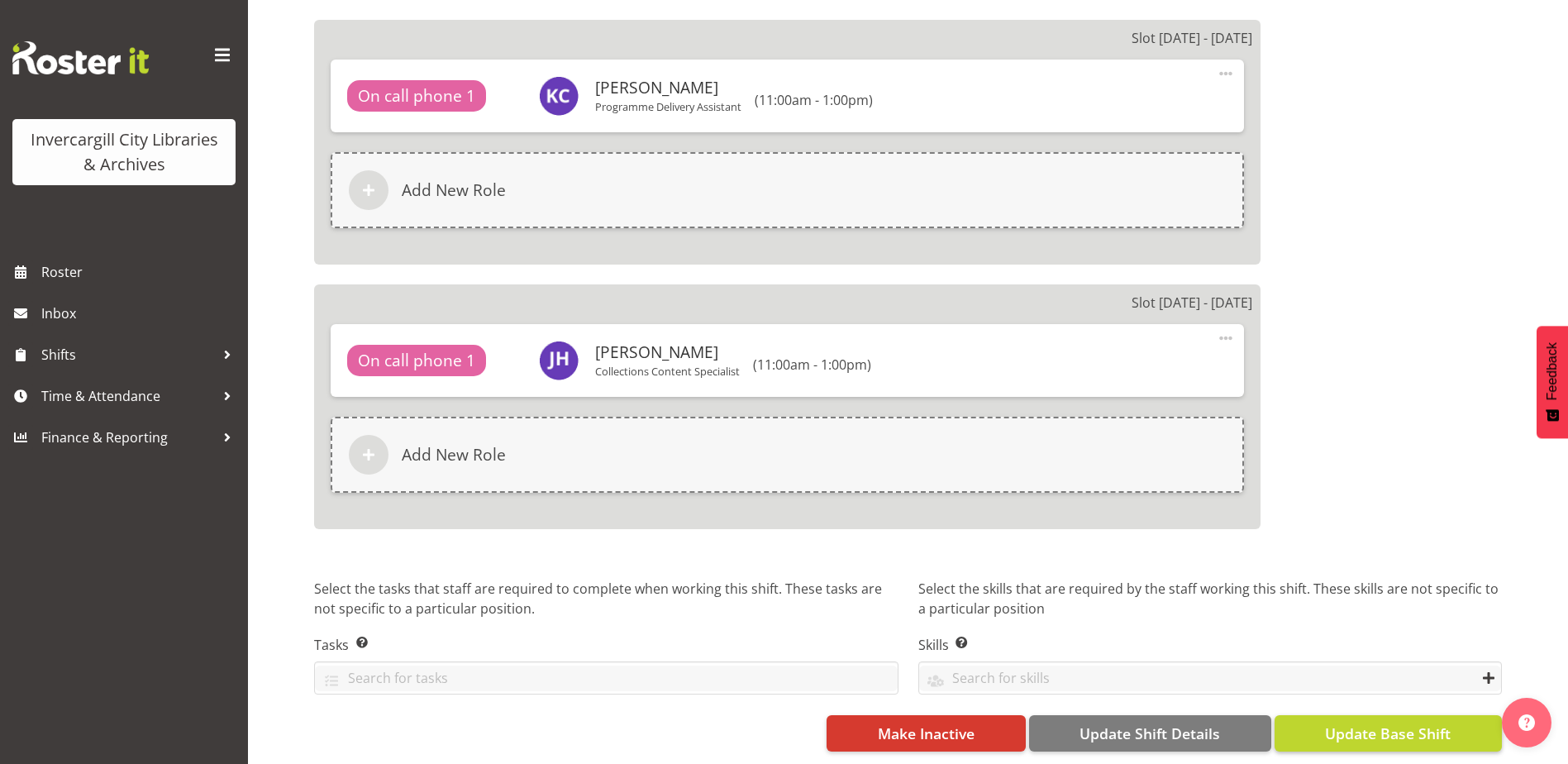
type input "Phone"
click at [1371, 723] on span "Update Base Shift" at bounding box center [1387, 733] width 125 height 22
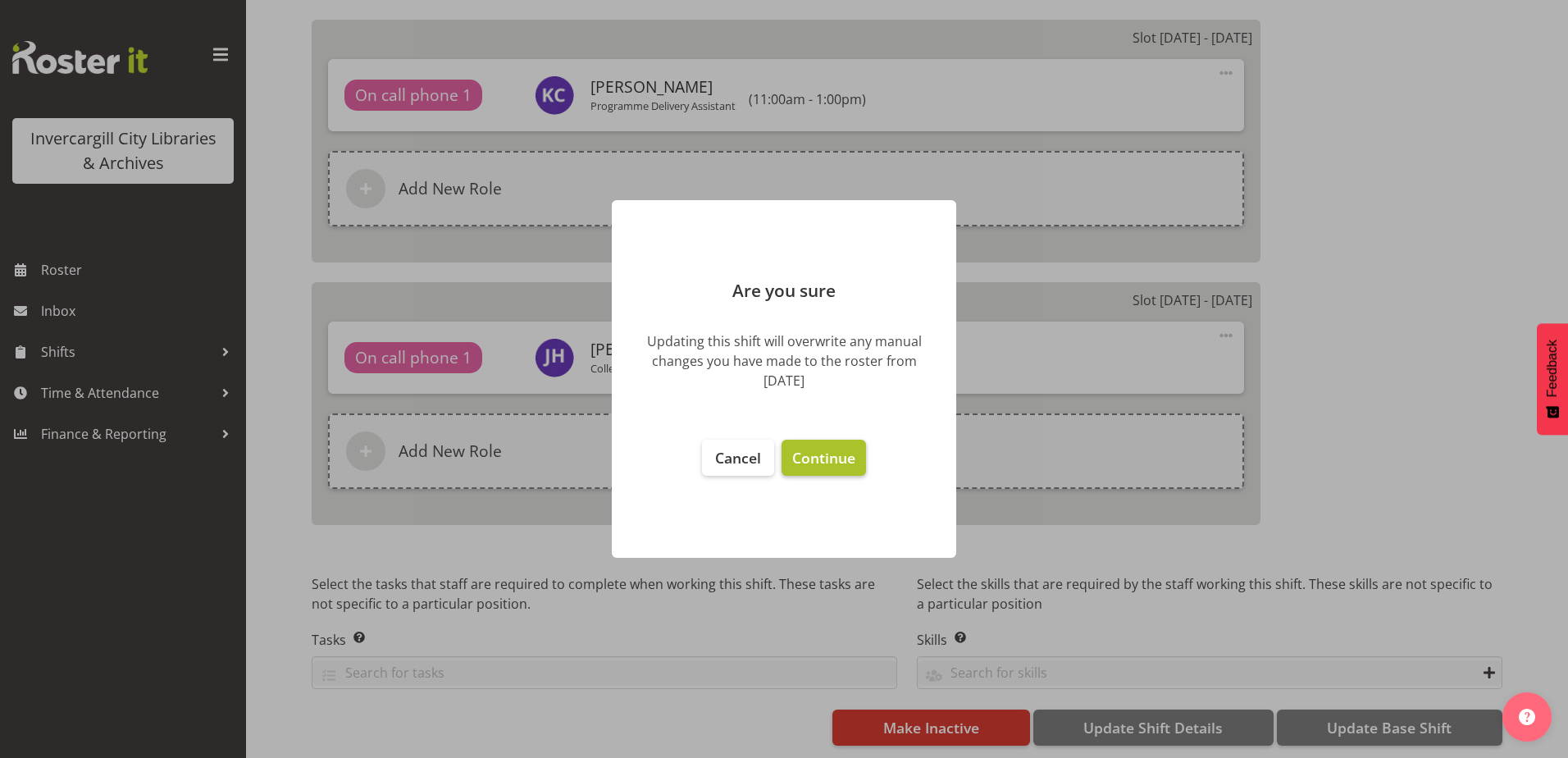
click at [829, 459] on span "Continue" at bounding box center [823, 457] width 64 height 20
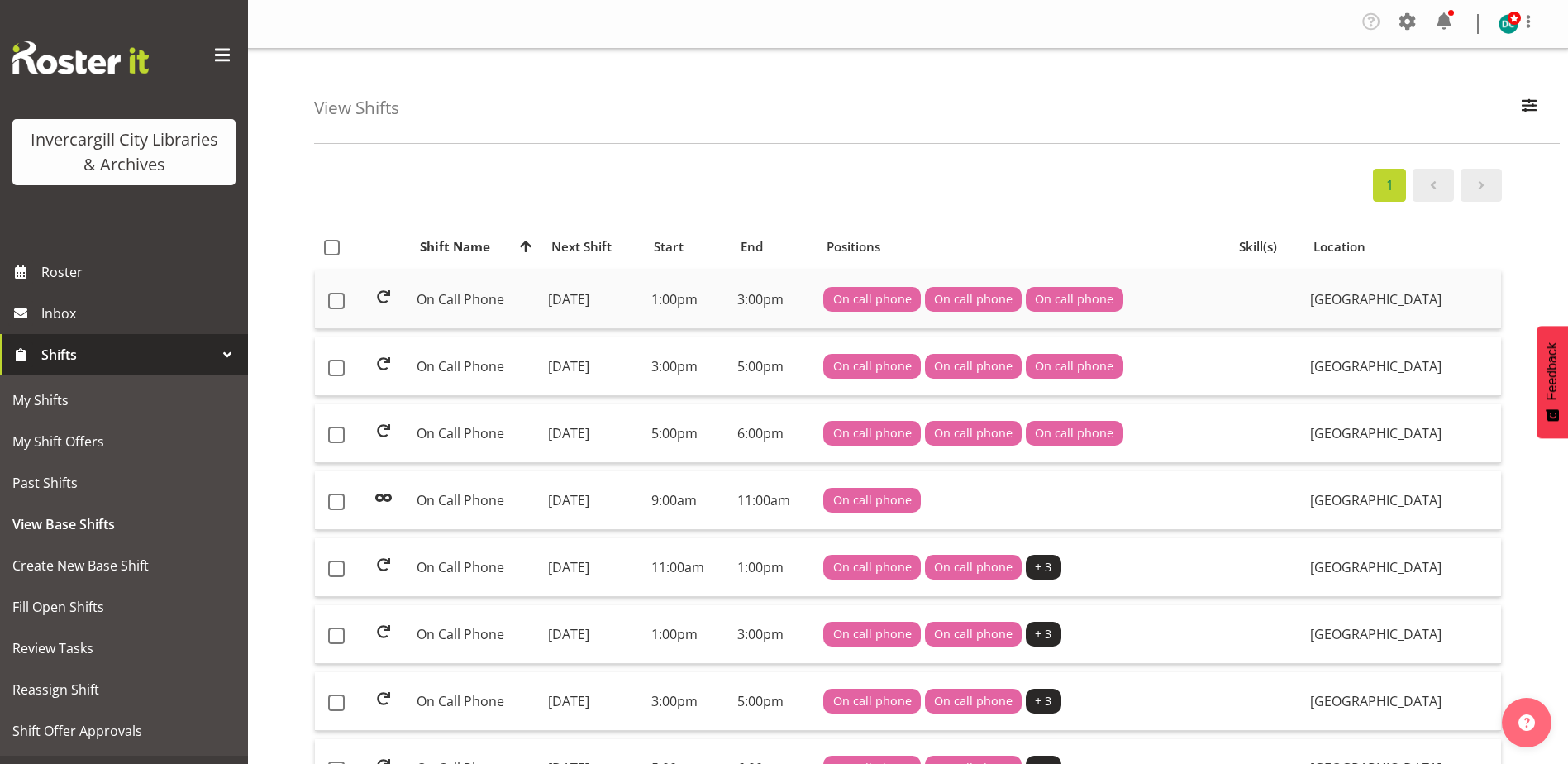
click at [465, 298] on td "On Call Phone" at bounding box center [476, 299] width 132 height 59
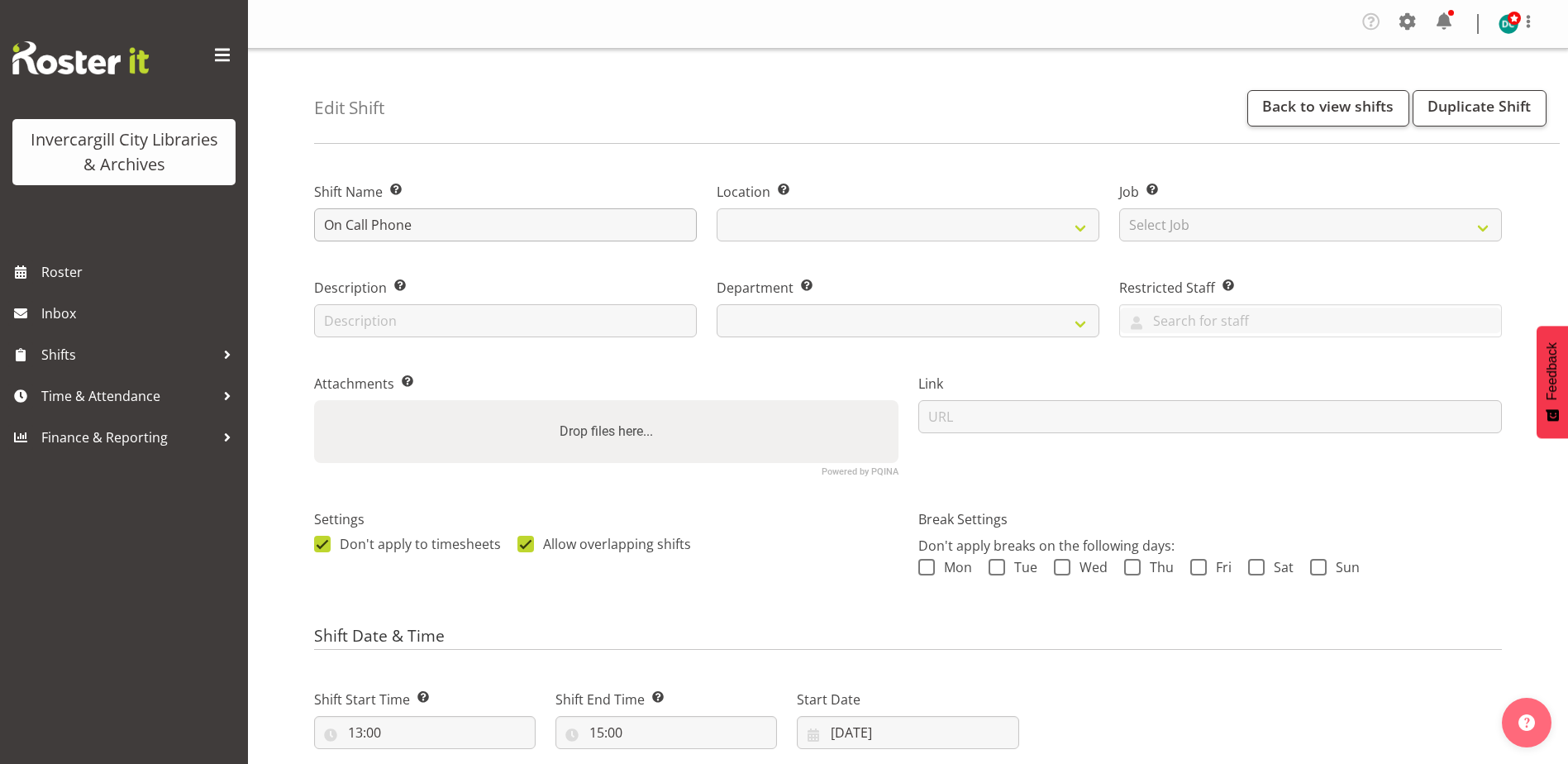
select select
select select "1276"
select select "921"
drag, startPoint x: 372, startPoint y: 228, endPoint x: 286, endPoint y: 222, distance: 86.2
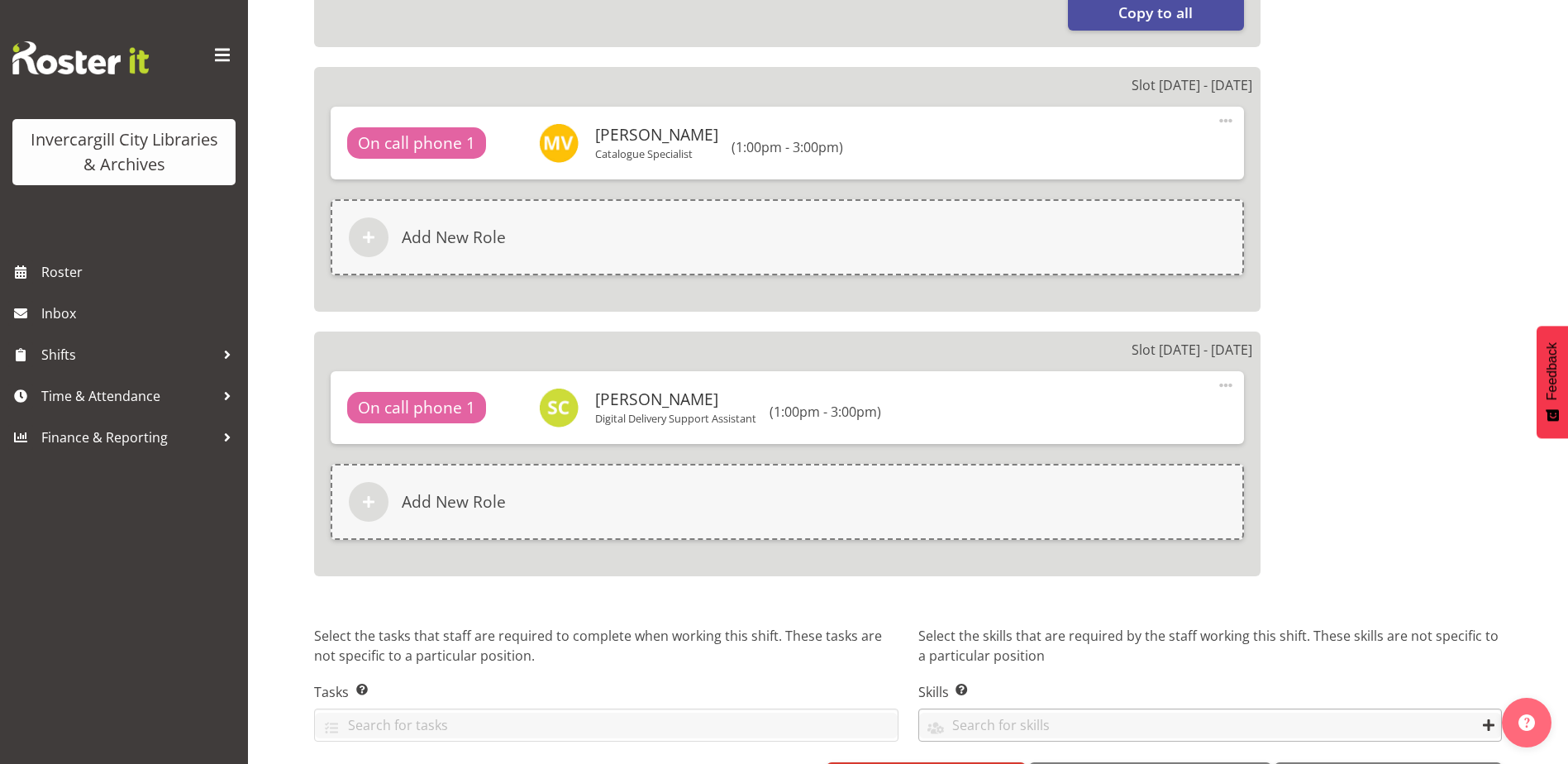
scroll to position [1290, 0]
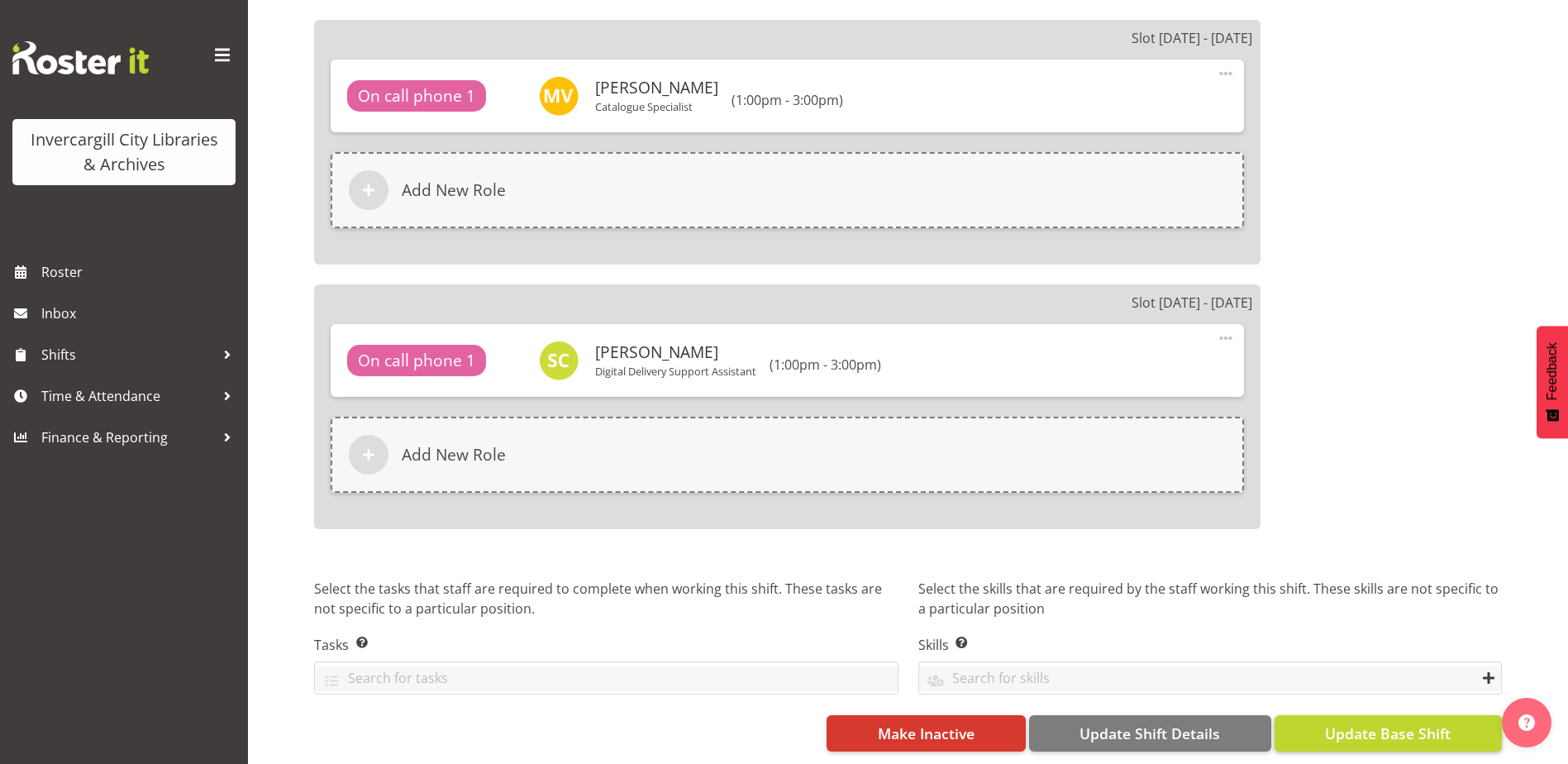
type input "Phone"
click at [1343, 723] on span "Update Base Shift" at bounding box center [1387, 733] width 125 height 22
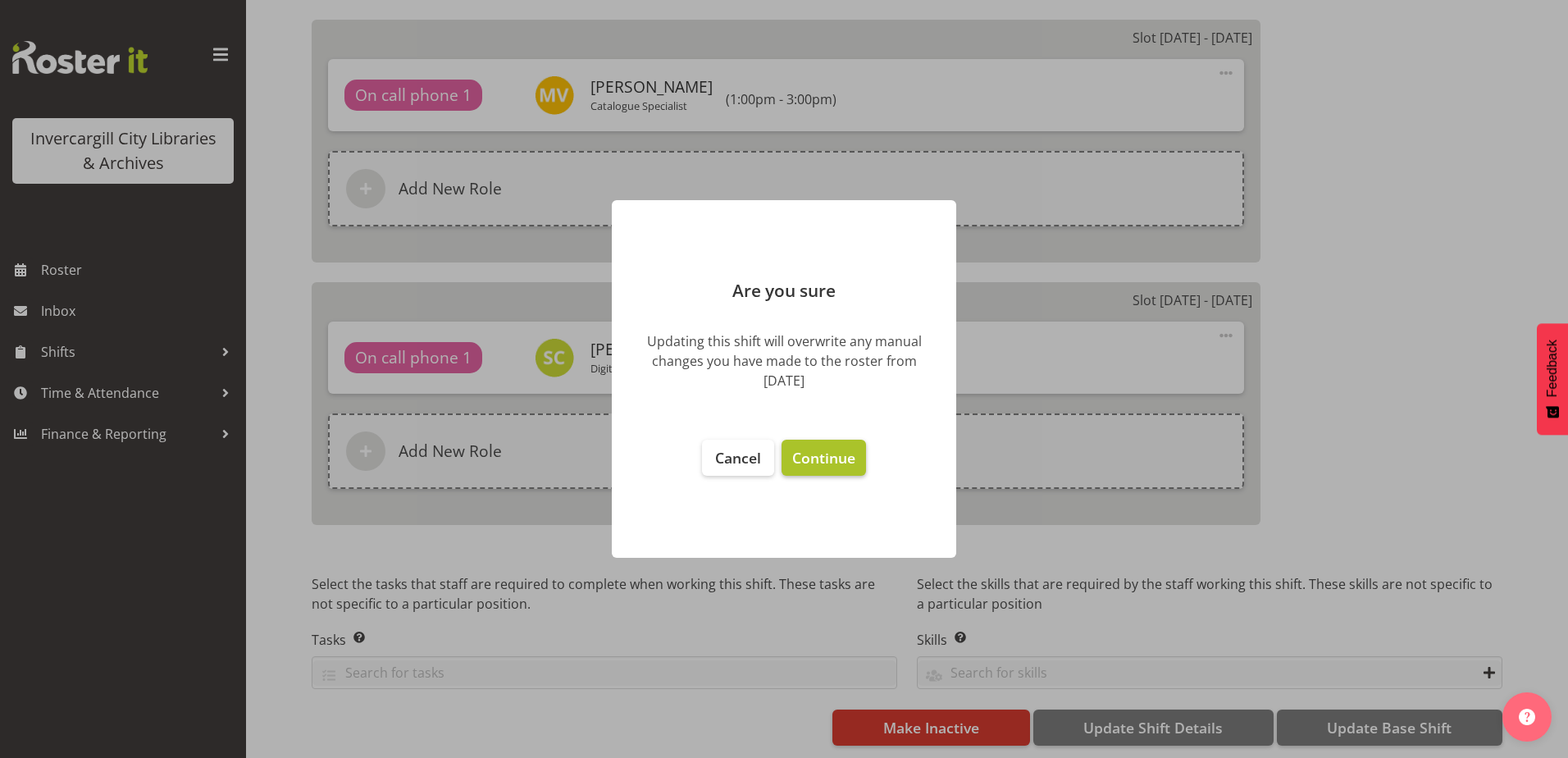
click at [856, 457] on button "Continue" at bounding box center [823, 457] width 84 height 36
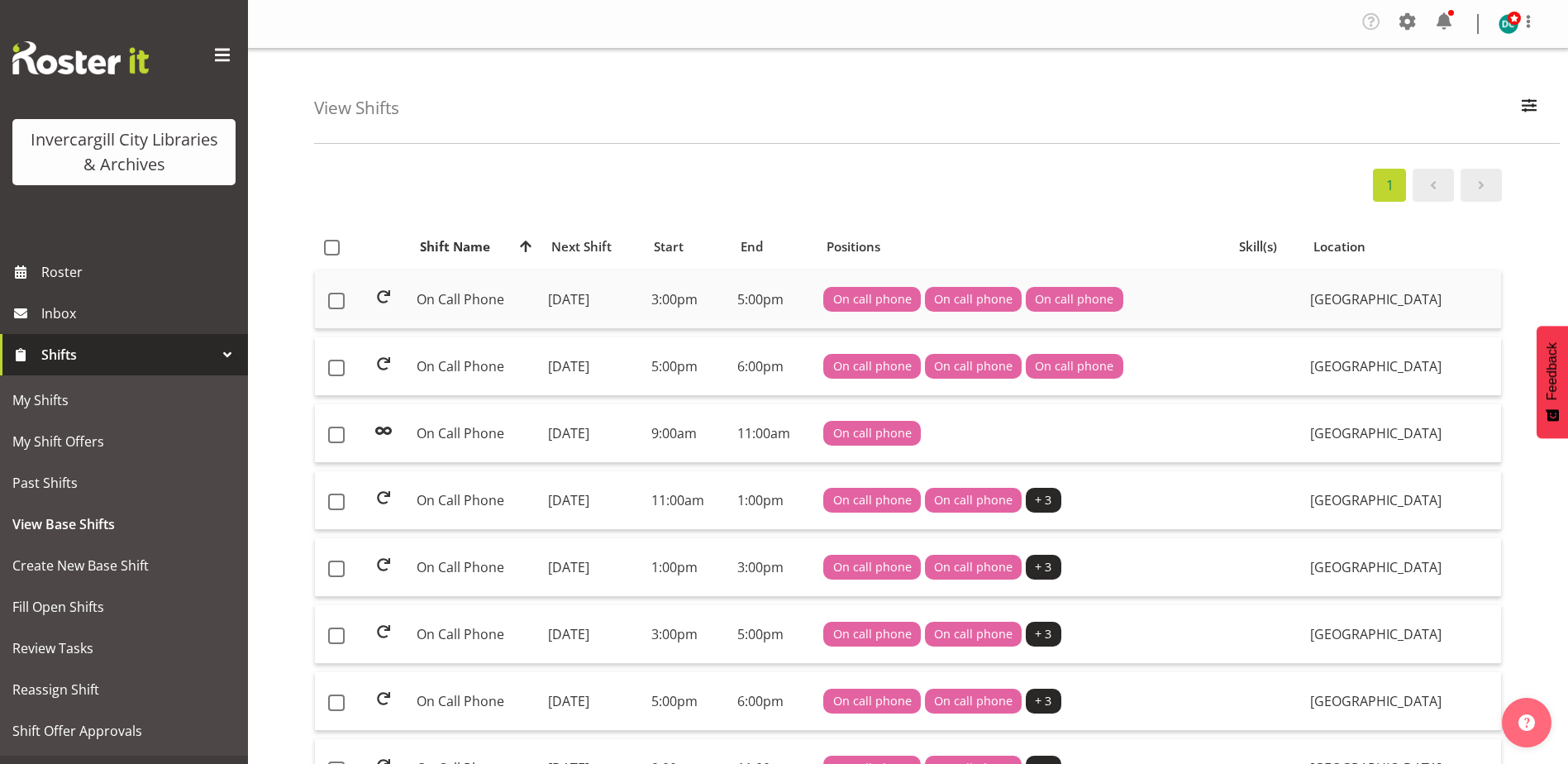
click at [462, 297] on td "On Call Phone" at bounding box center [476, 299] width 132 height 59
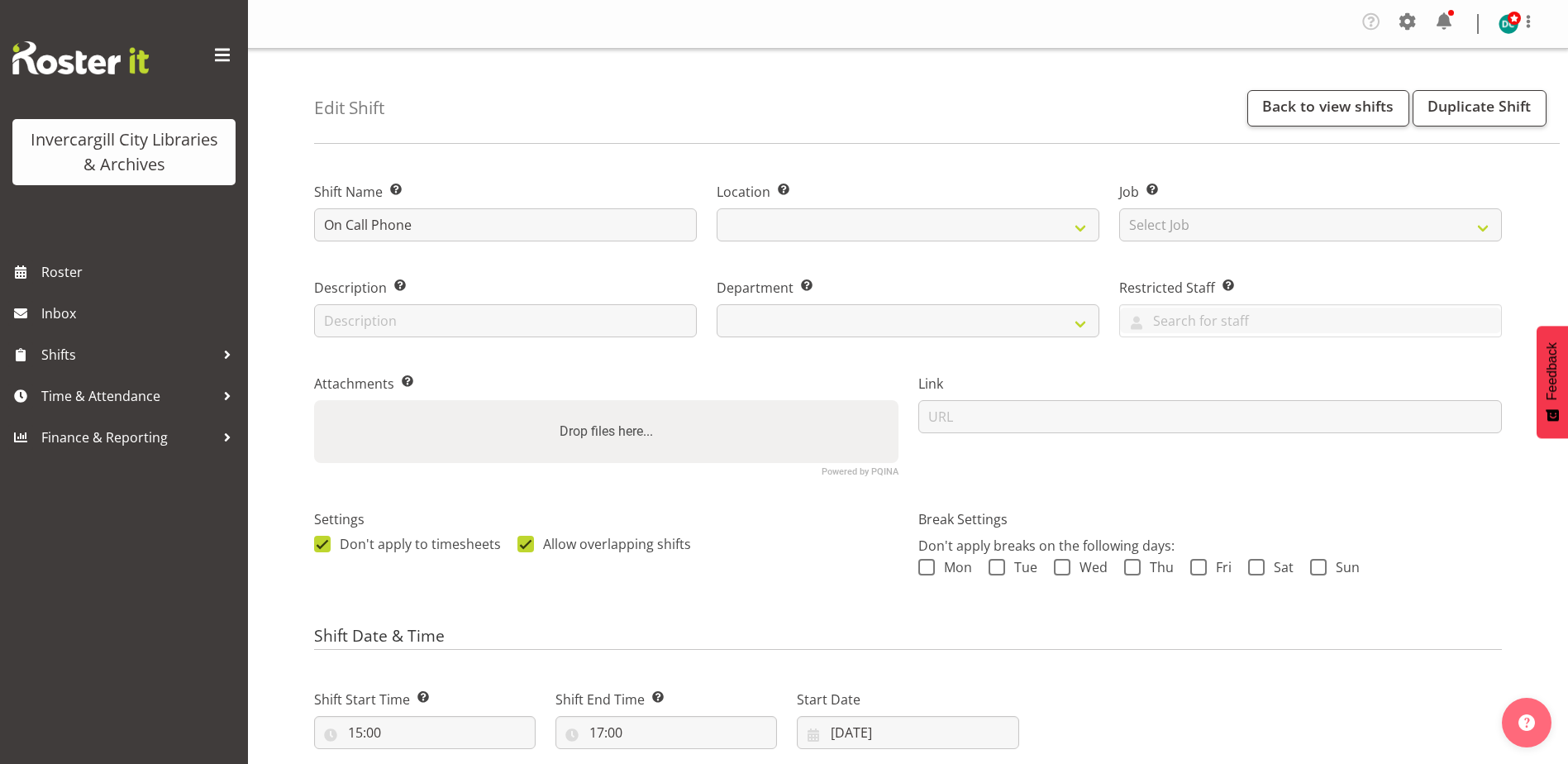
select select
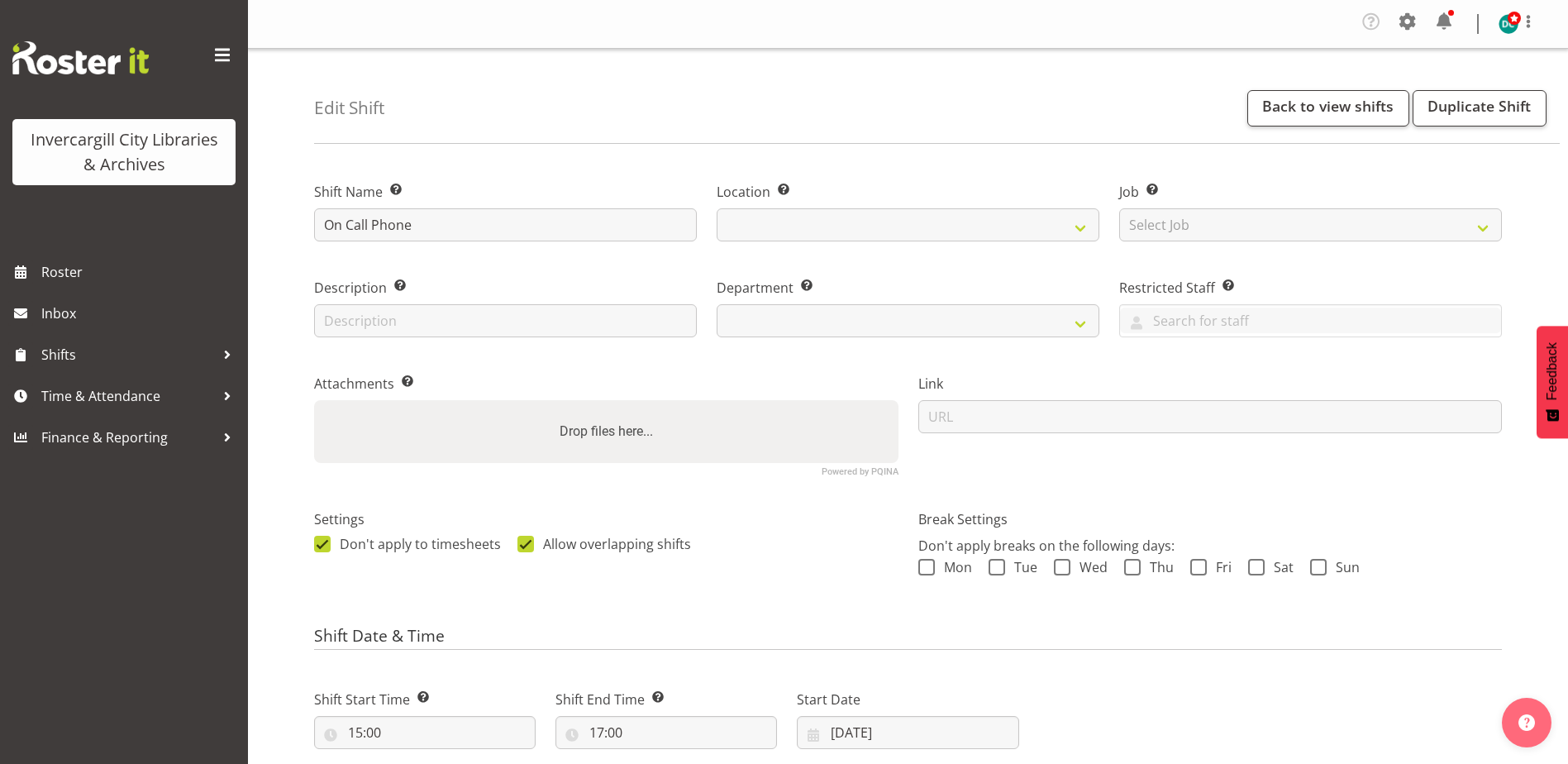
select select
select select "1276"
select select "921"
drag, startPoint x: 373, startPoint y: 219, endPoint x: 296, endPoint y: 216, distance: 77.1
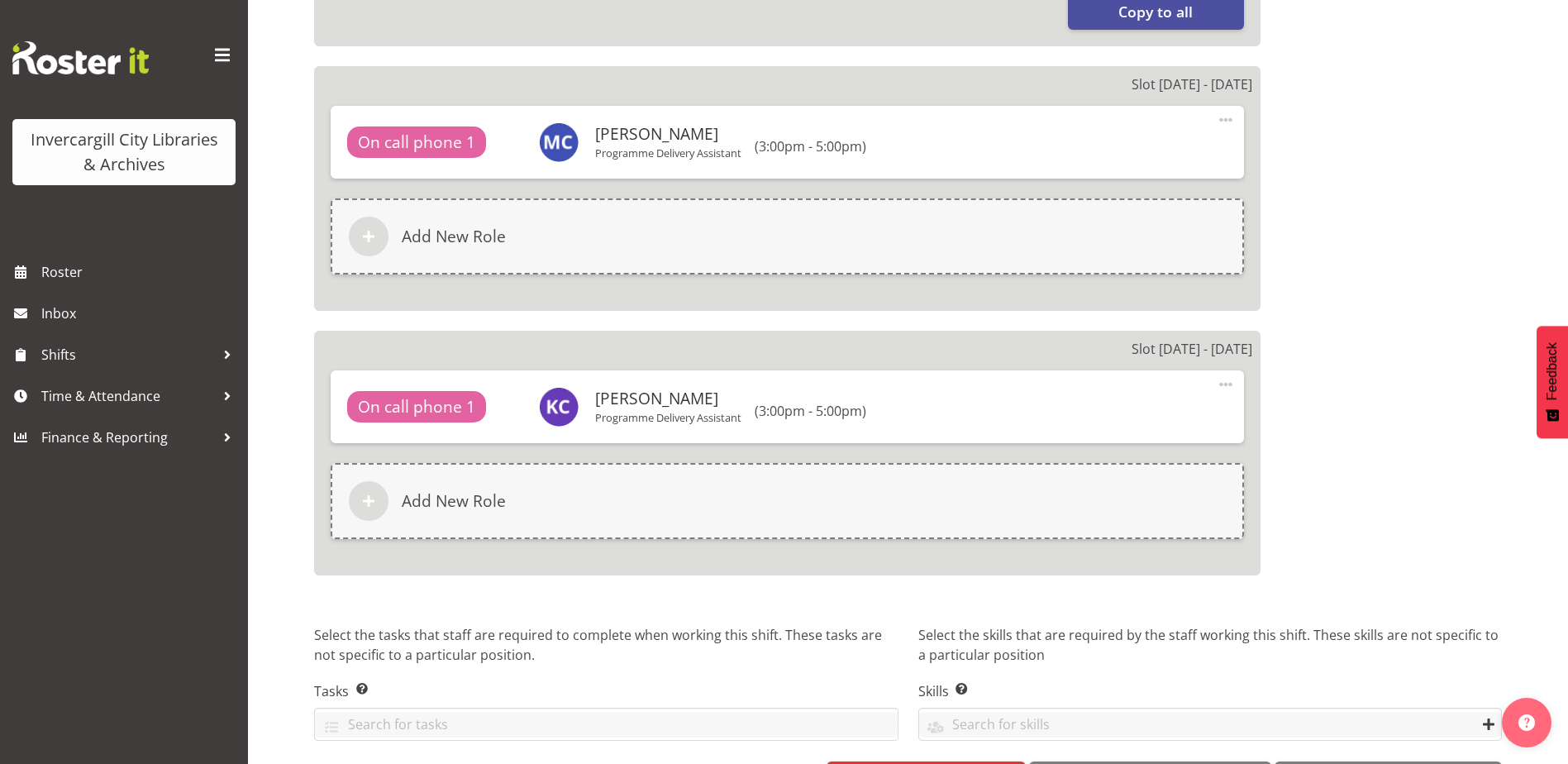
scroll to position [1290, 0]
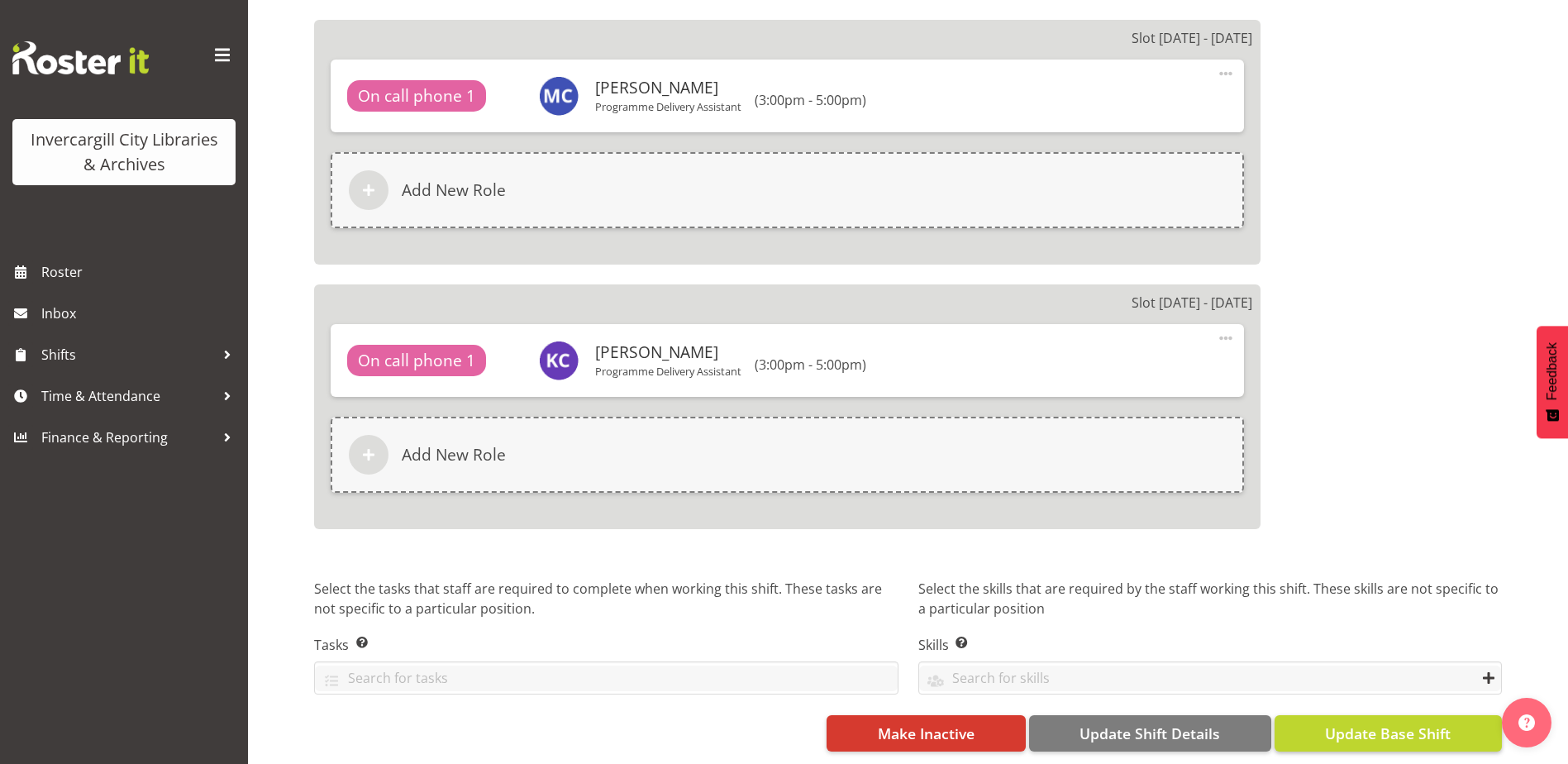
type input "Phone"
click at [1359, 723] on span "Update Base Shift" at bounding box center [1387, 733] width 125 height 22
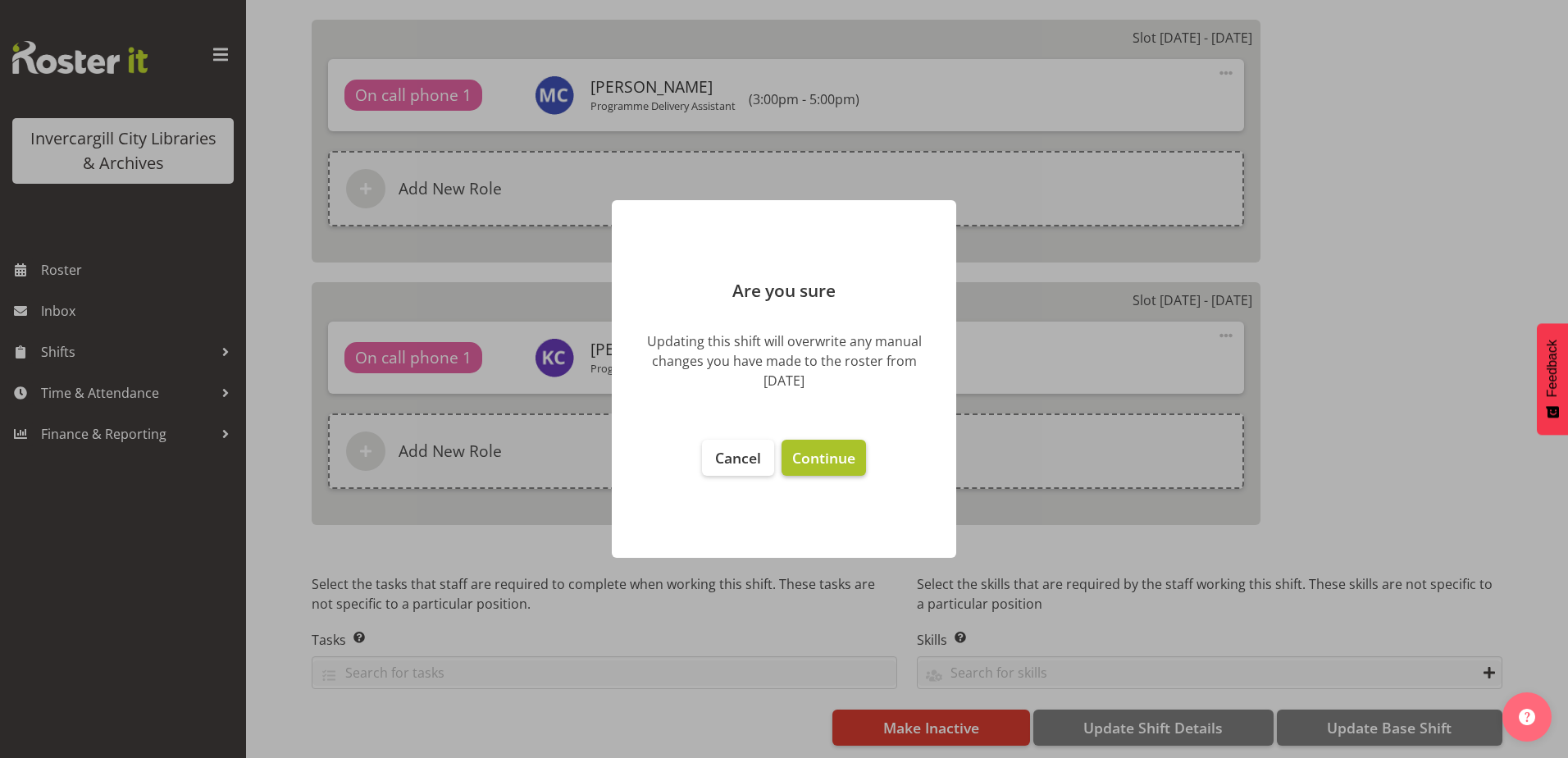
click at [839, 453] on span "Continue" at bounding box center [823, 457] width 64 height 20
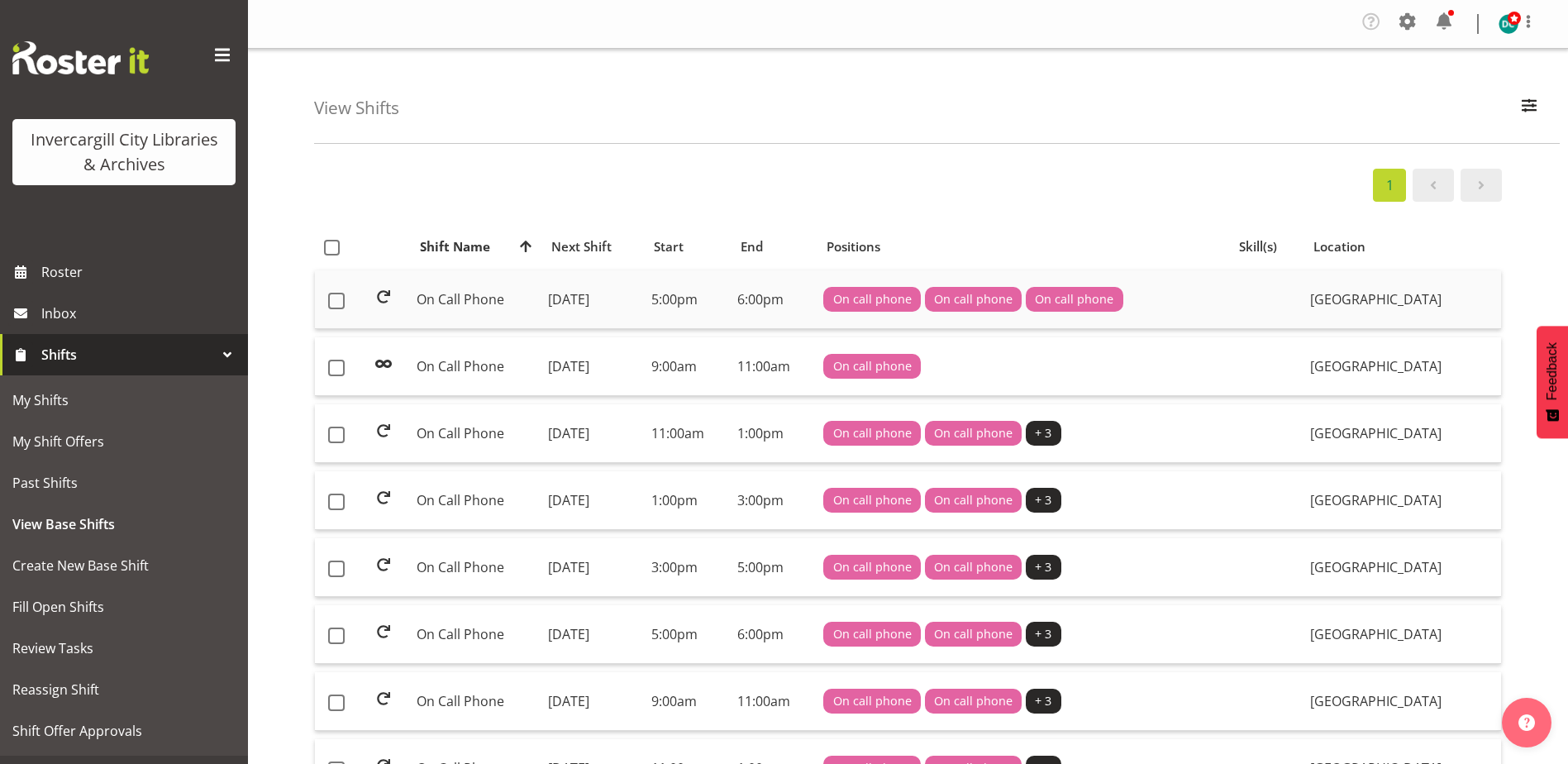
click at [450, 299] on td "On Call Phone" at bounding box center [476, 299] width 132 height 59
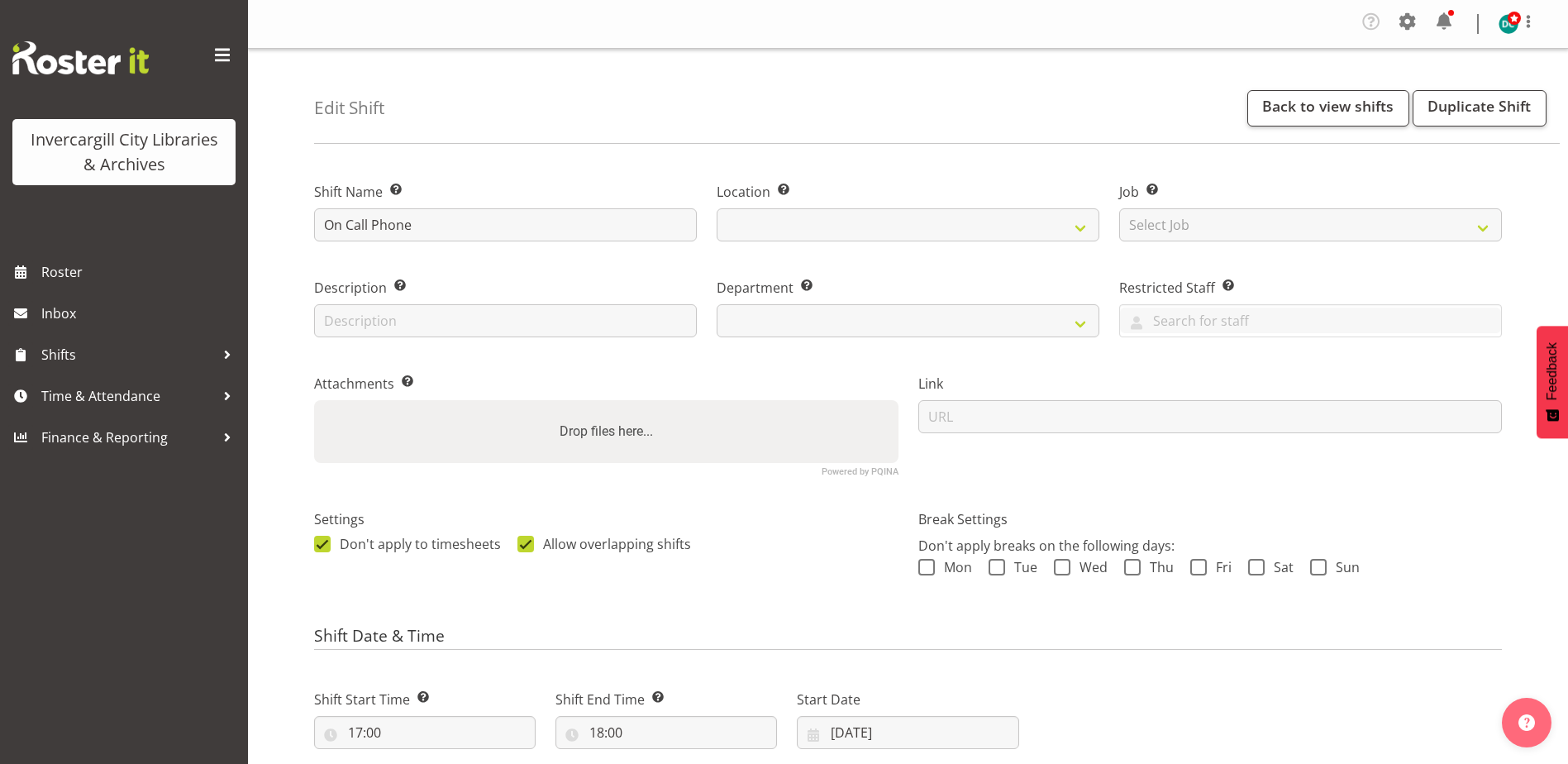
select select
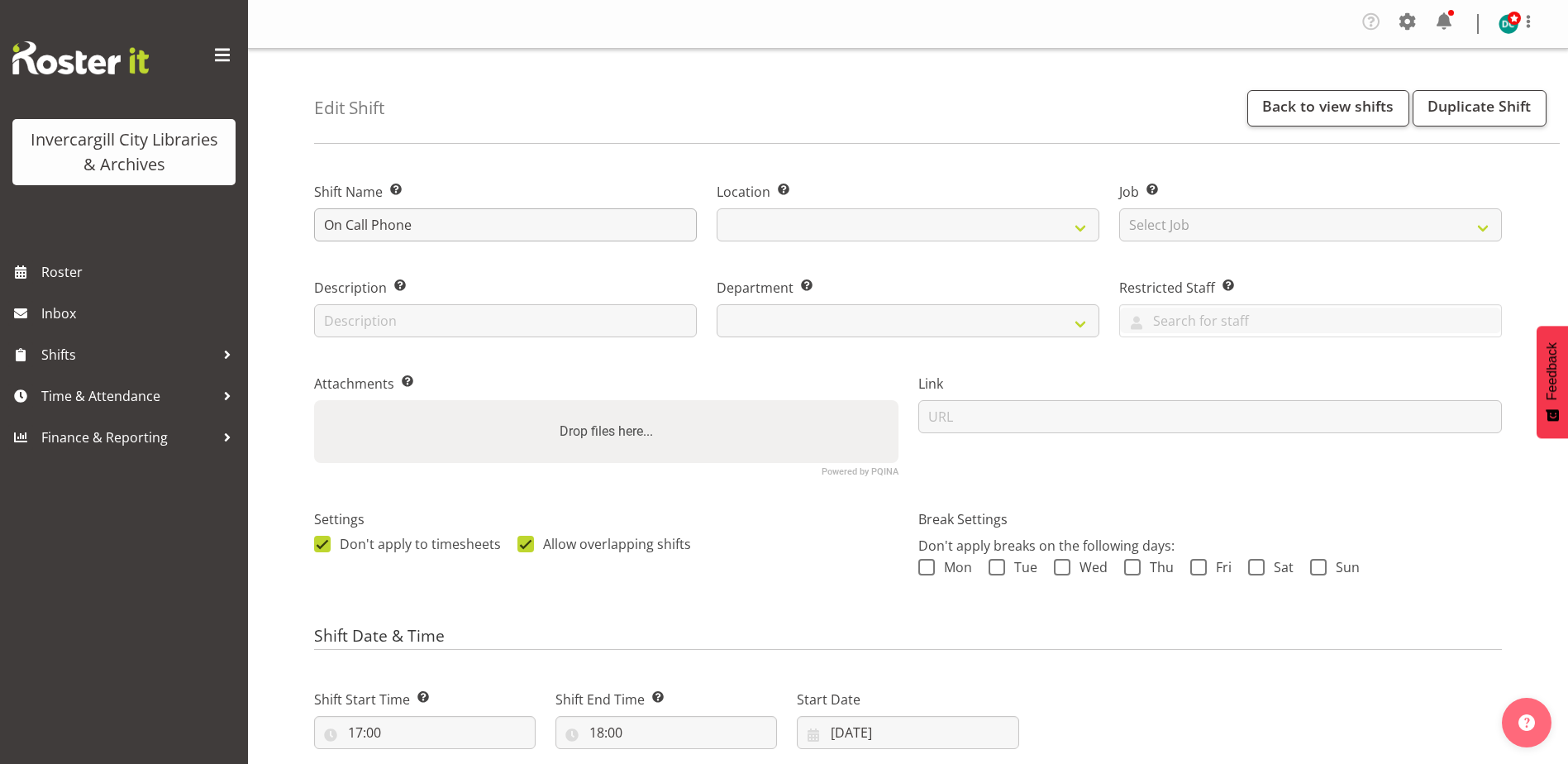
select select
select select "1276"
select select "921"
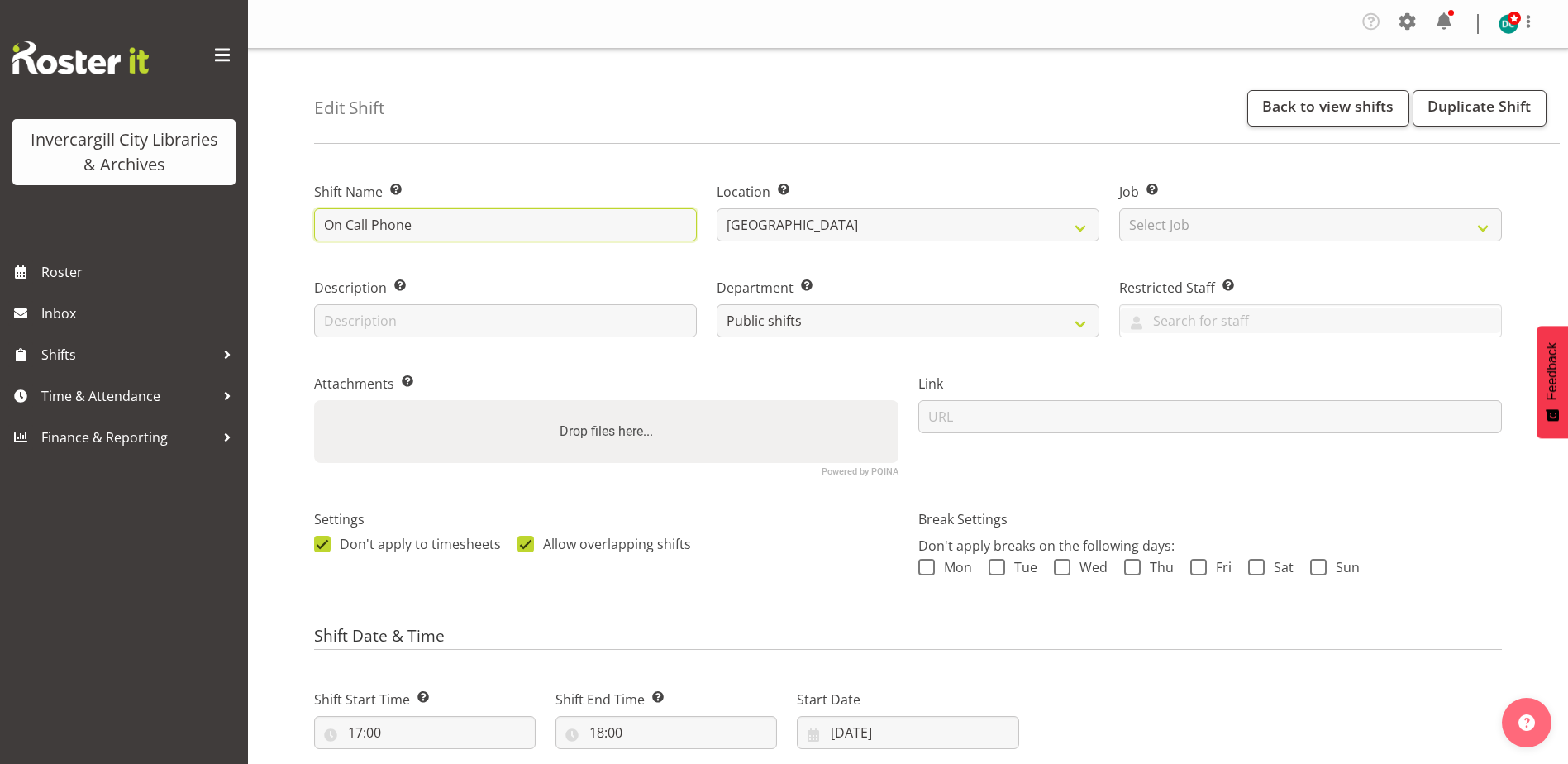
drag, startPoint x: 372, startPoint y: 224, endPoint x: 215, endPoint y: 243, distance: 158.1
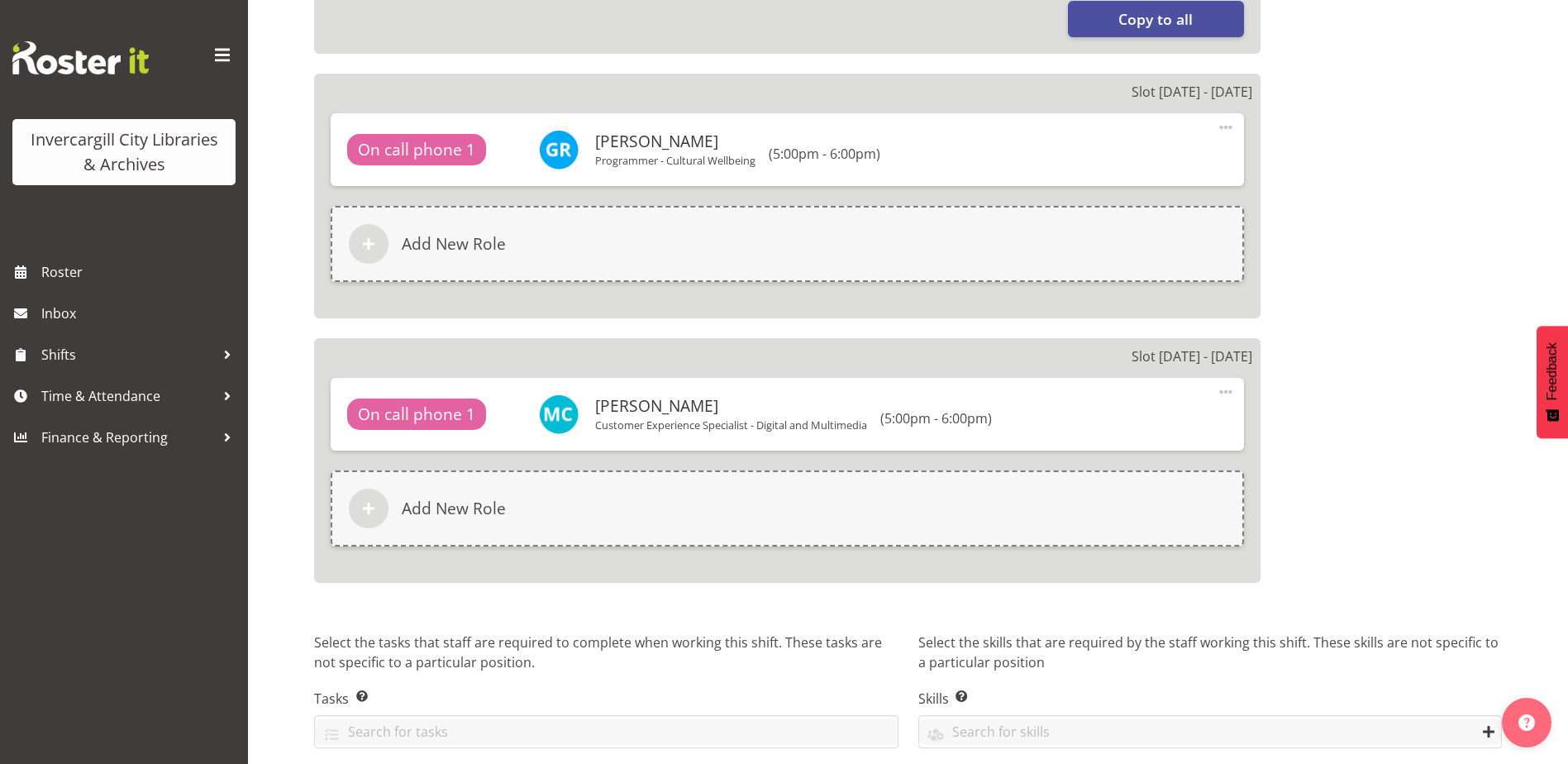
scroll to position [1290, 0]
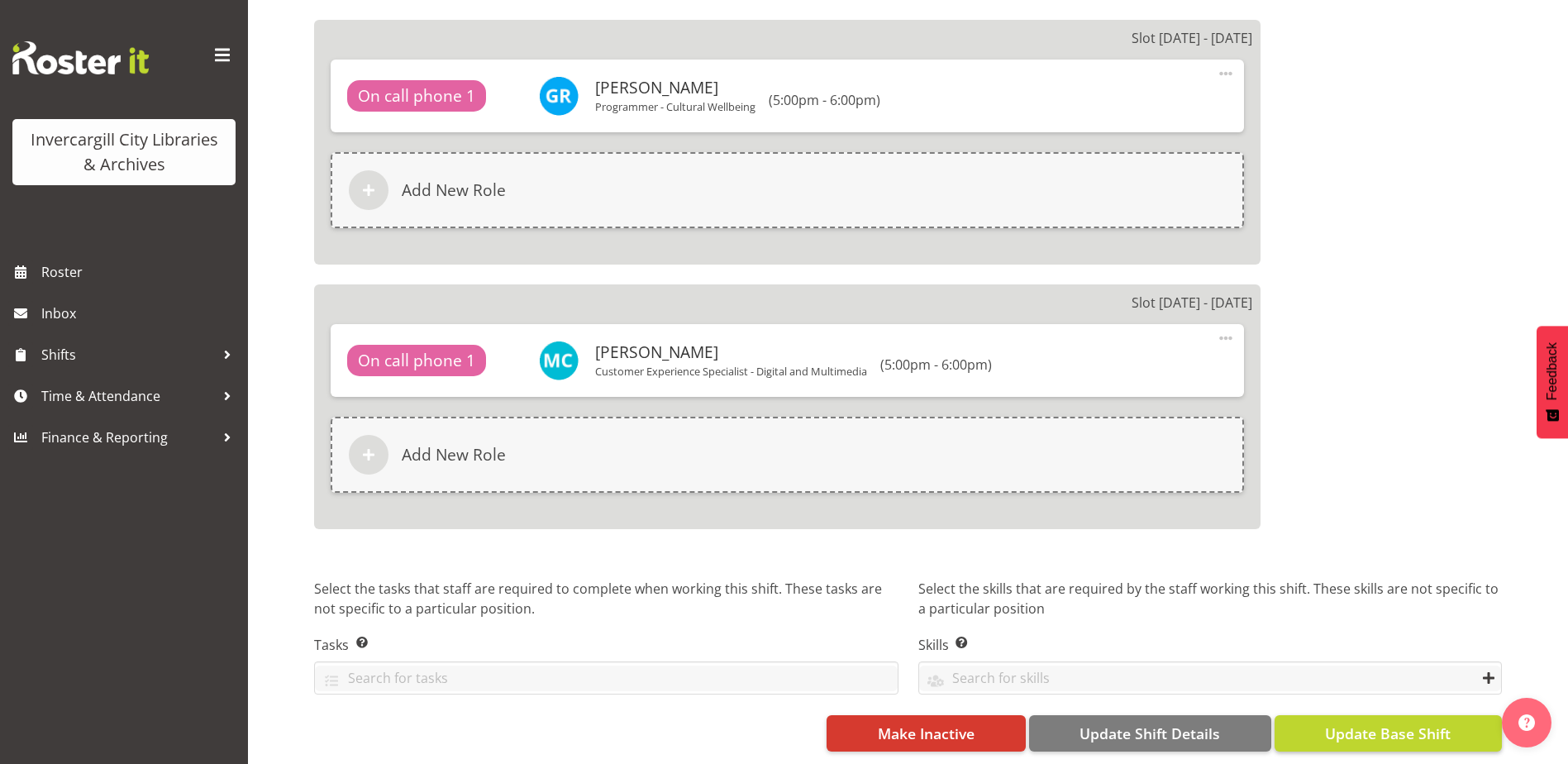
type input "Phone"
click at [1372, 723] on span "Update Base Shift" at bounding box center [1387, 733] width 125 height 22
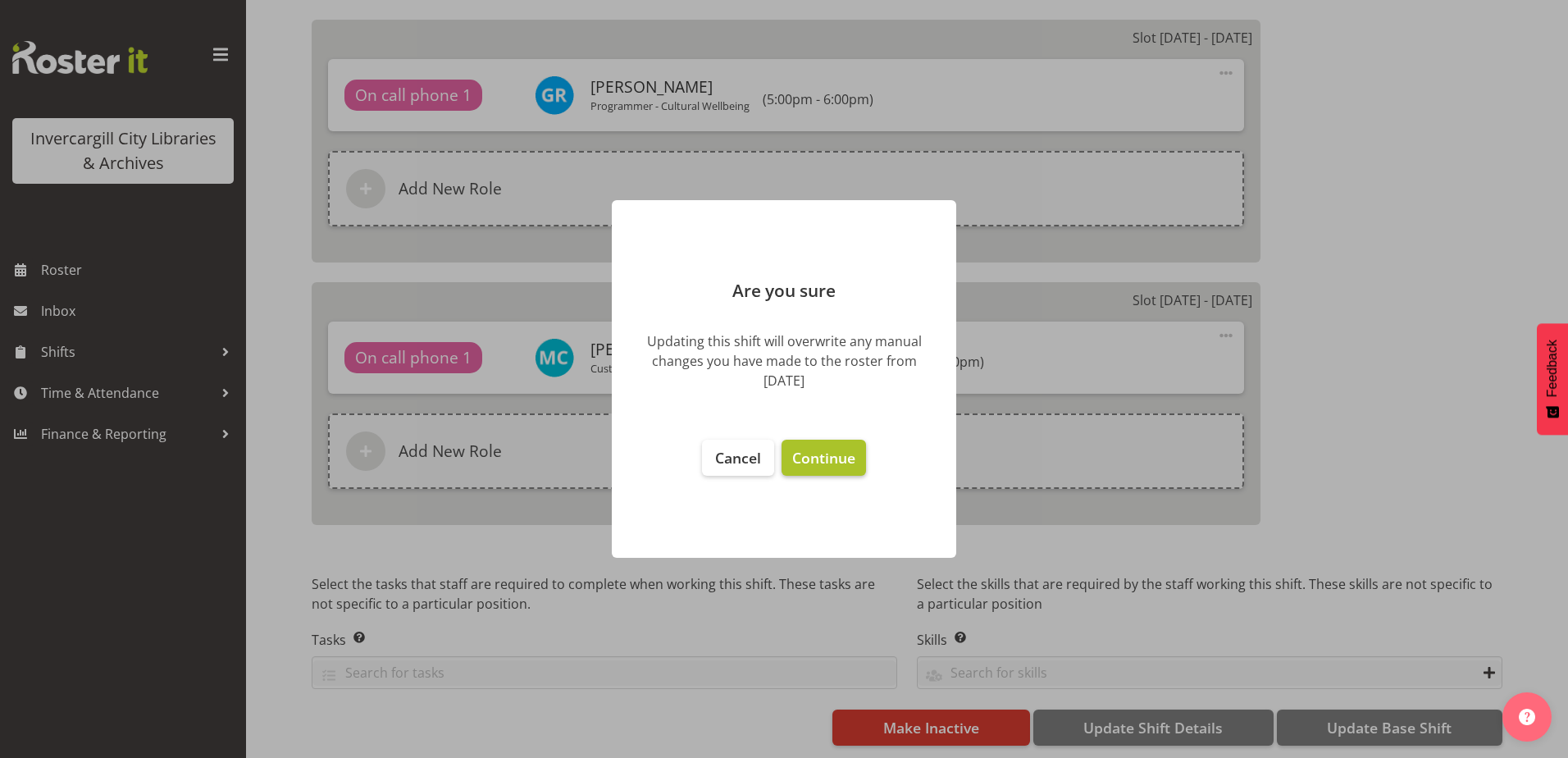
click at [812, 461] on span "Continue" at bounding box center [823, 457] width 64 height 20
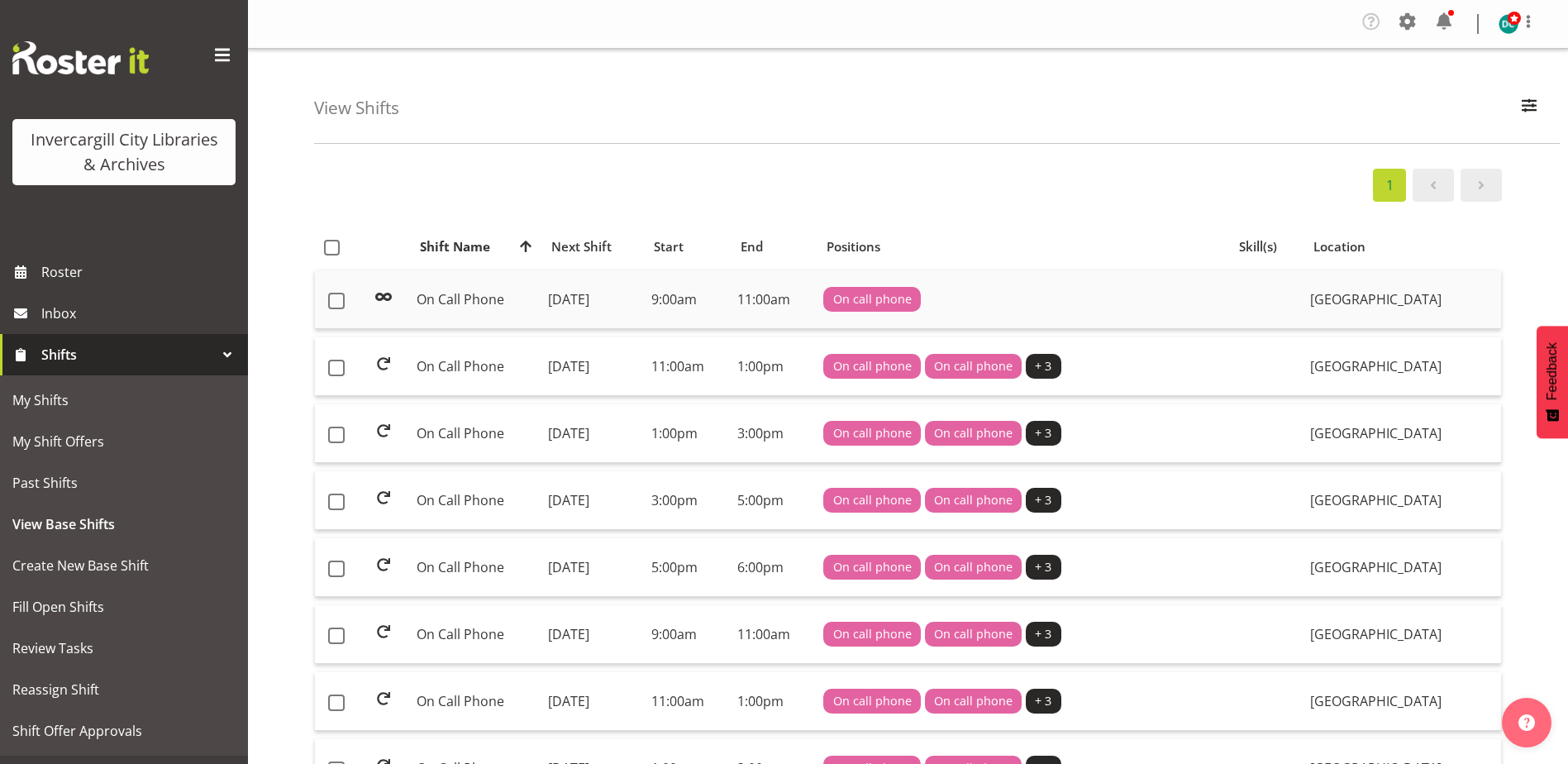
click at [446, 302] on td "On Call Phone" at bounding box center [476, 299] width 132 height 59
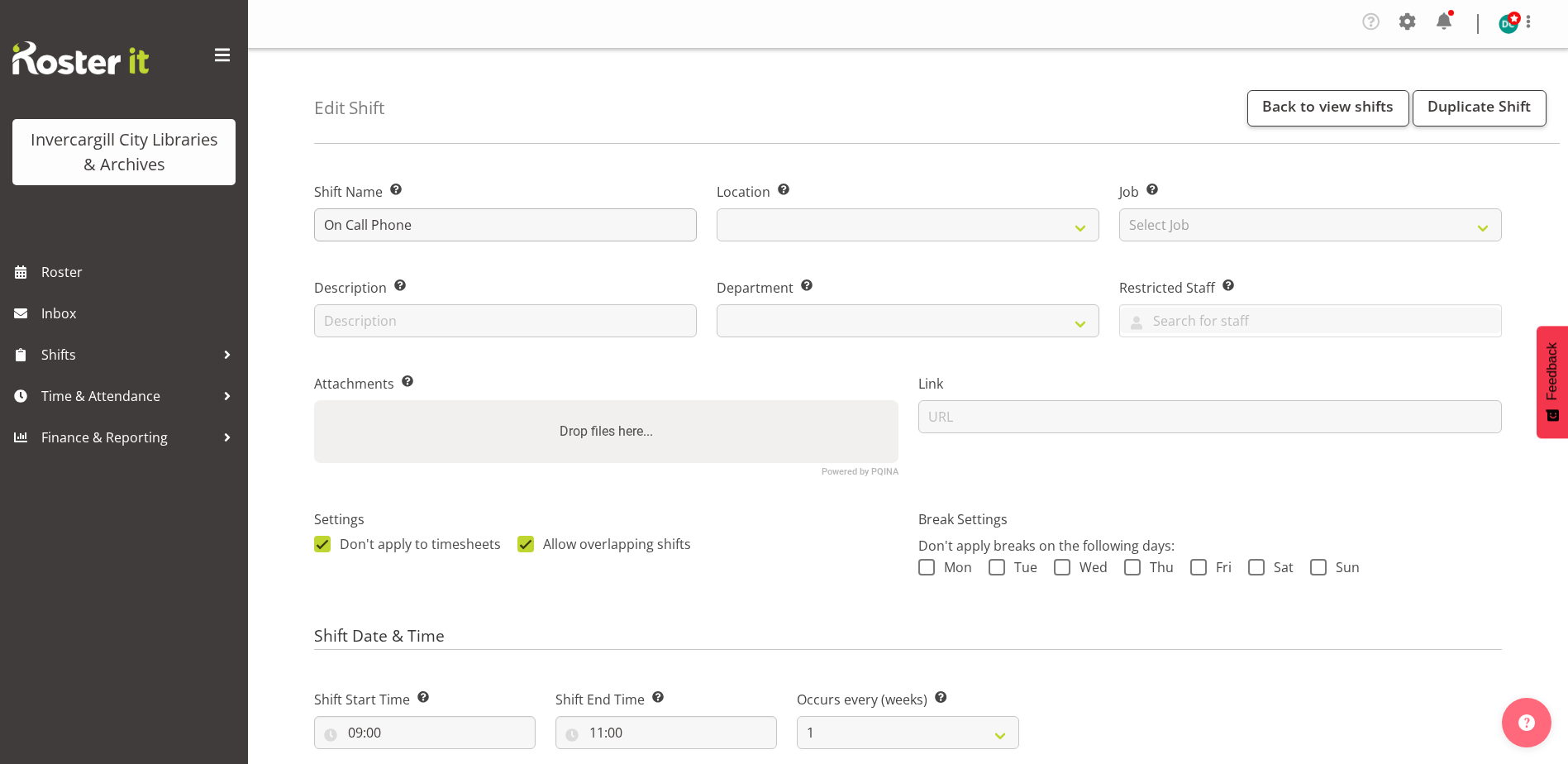
select select
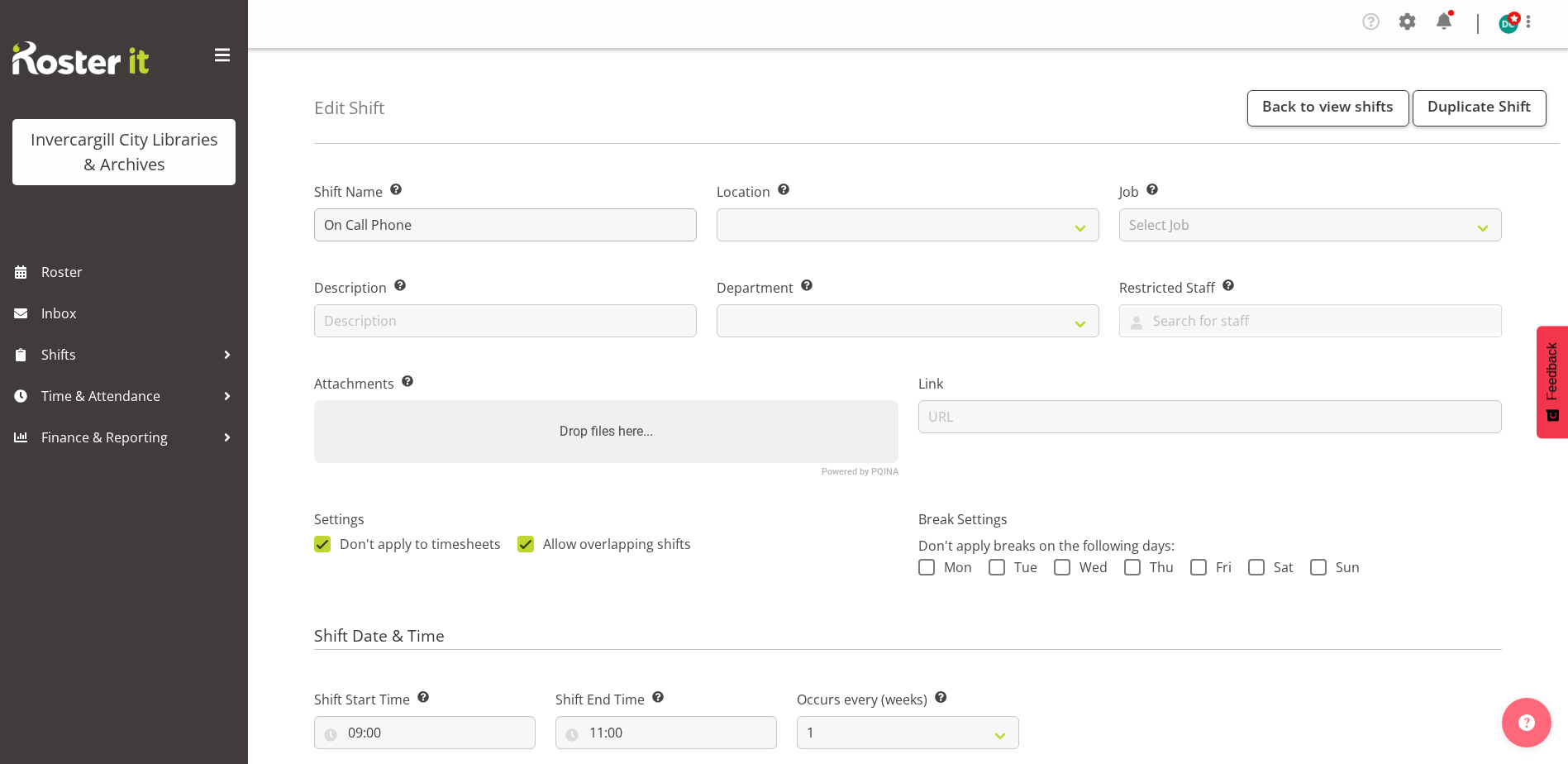
select select
select select "1276"
select select "921"
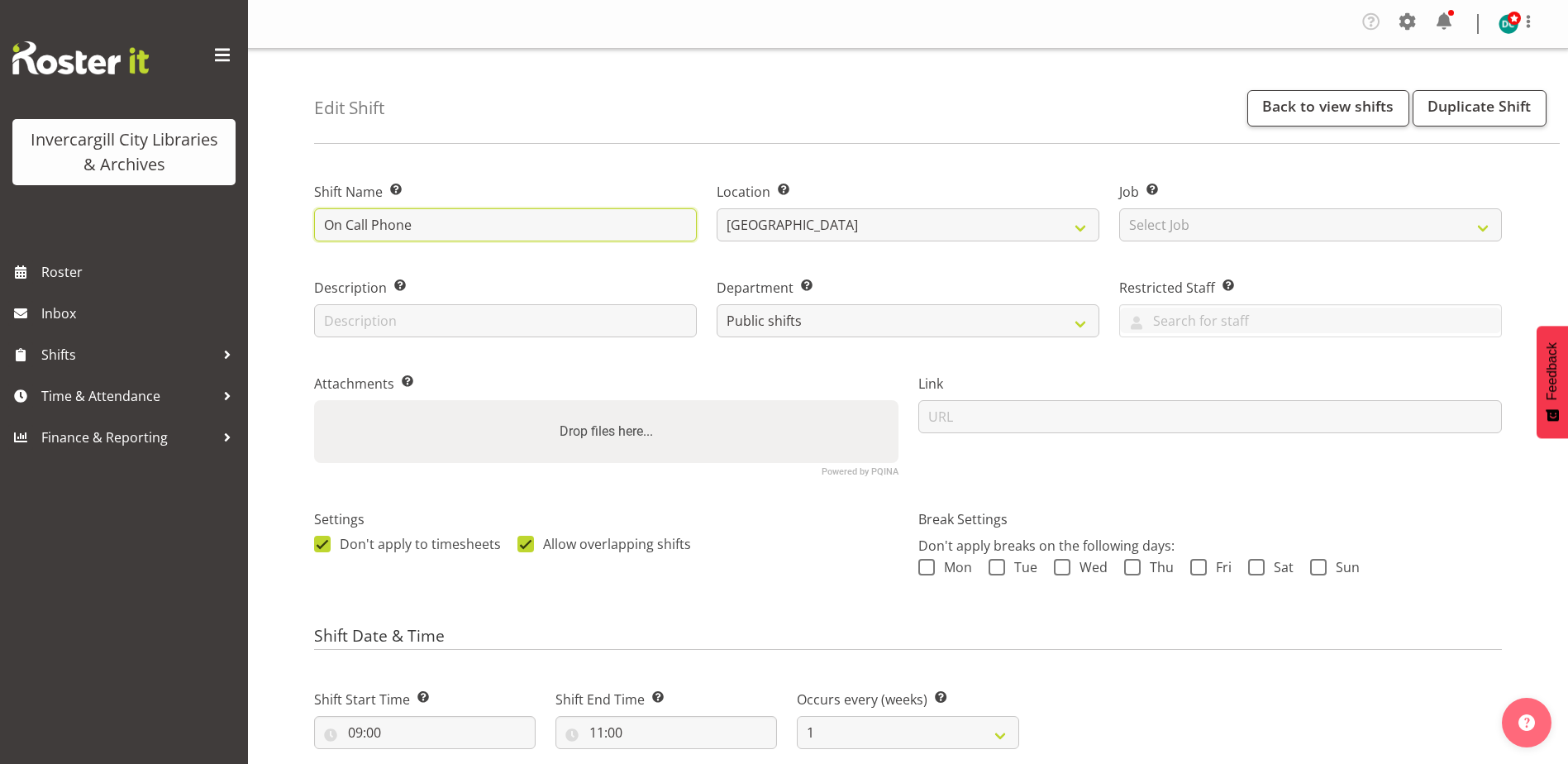
drag, startPoint x: 371, startPoint y: 213, endPoint x: 207, endPoint y: 219, distance: 164.1
click at [213, 223] on div "Invercargill City Libraries & Archives Roster Inbox Shifts Time & Attendance Fi…" at bounding box center [784, 700] width 1568 height 1400
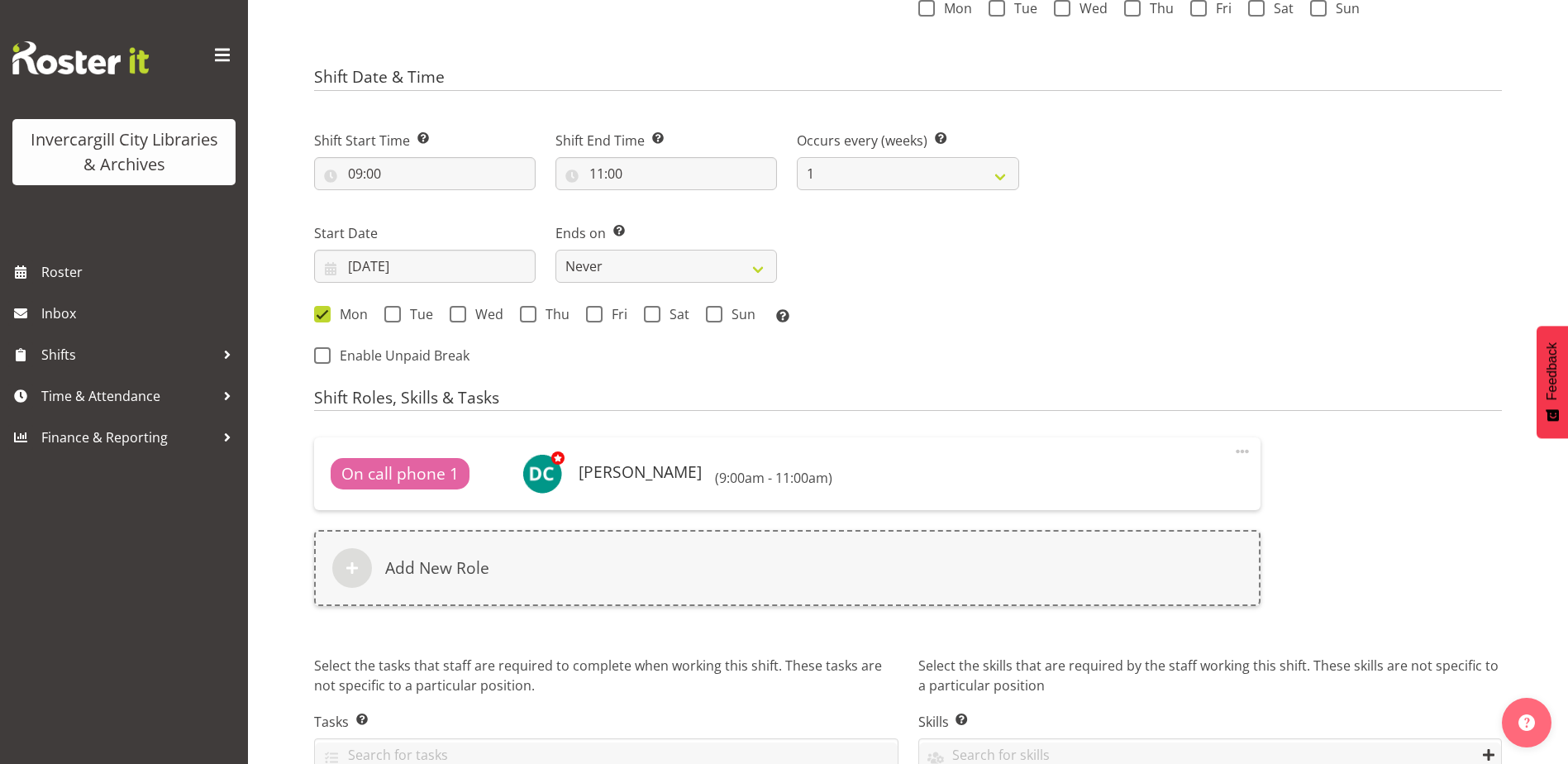
scroll to position [649, 0]
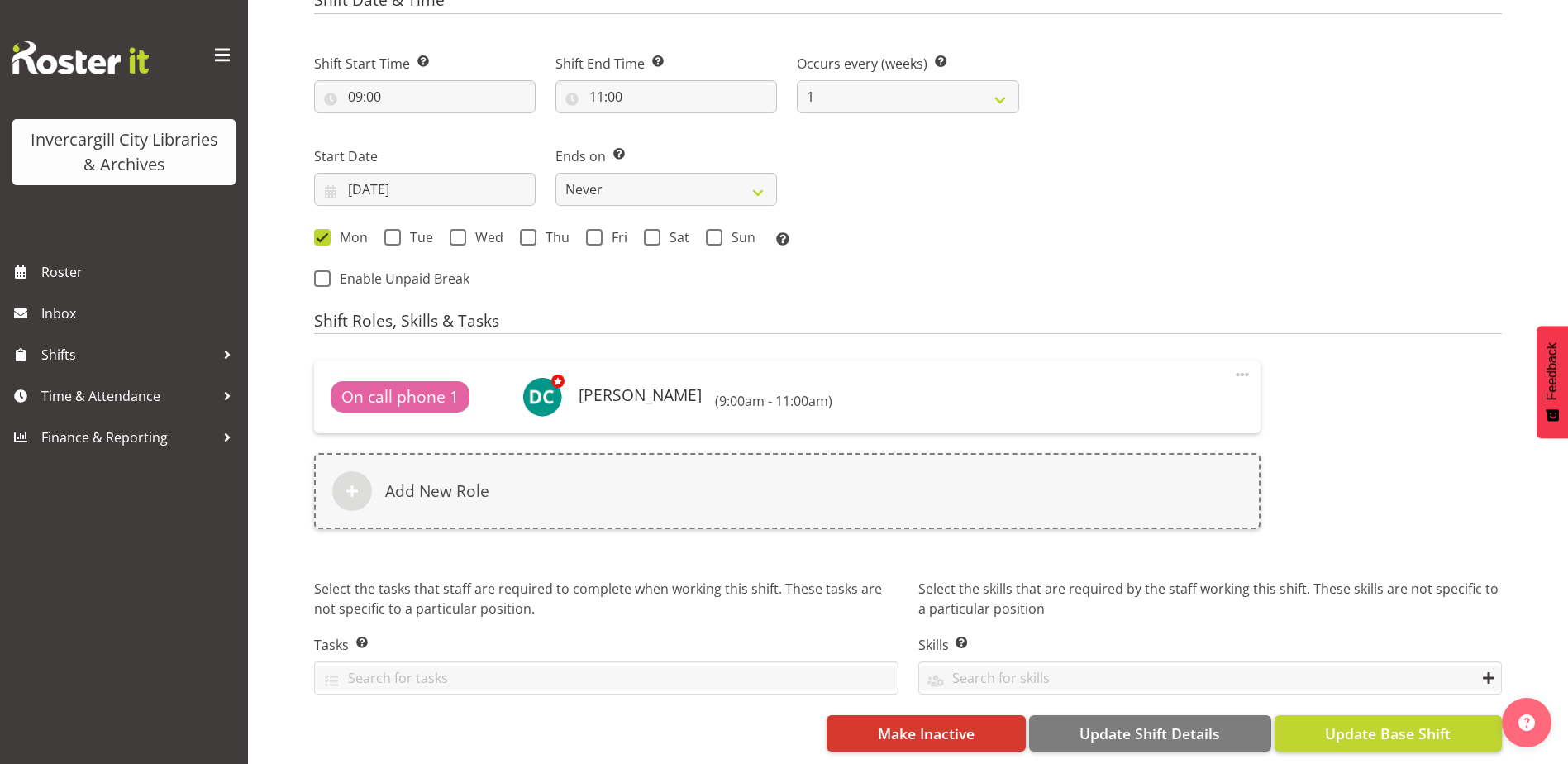
type input "Phone"
click at [1406, 723] on span "Update Base Shift" at bounding box center [1387, 733] width 125 height 22
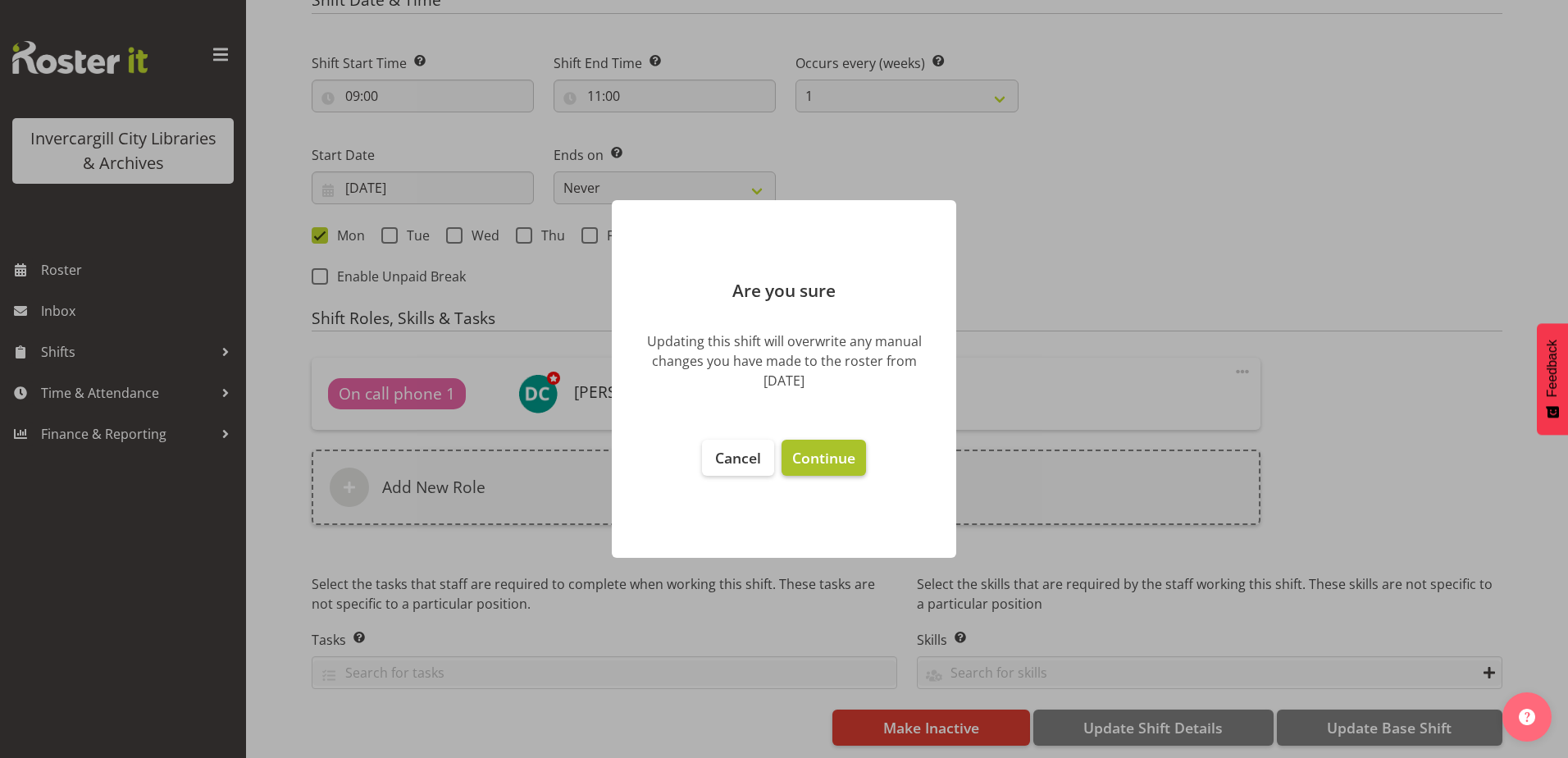
click at [850, 457] on span "Continue" at bounding box center [823, 457] width 64 height 20
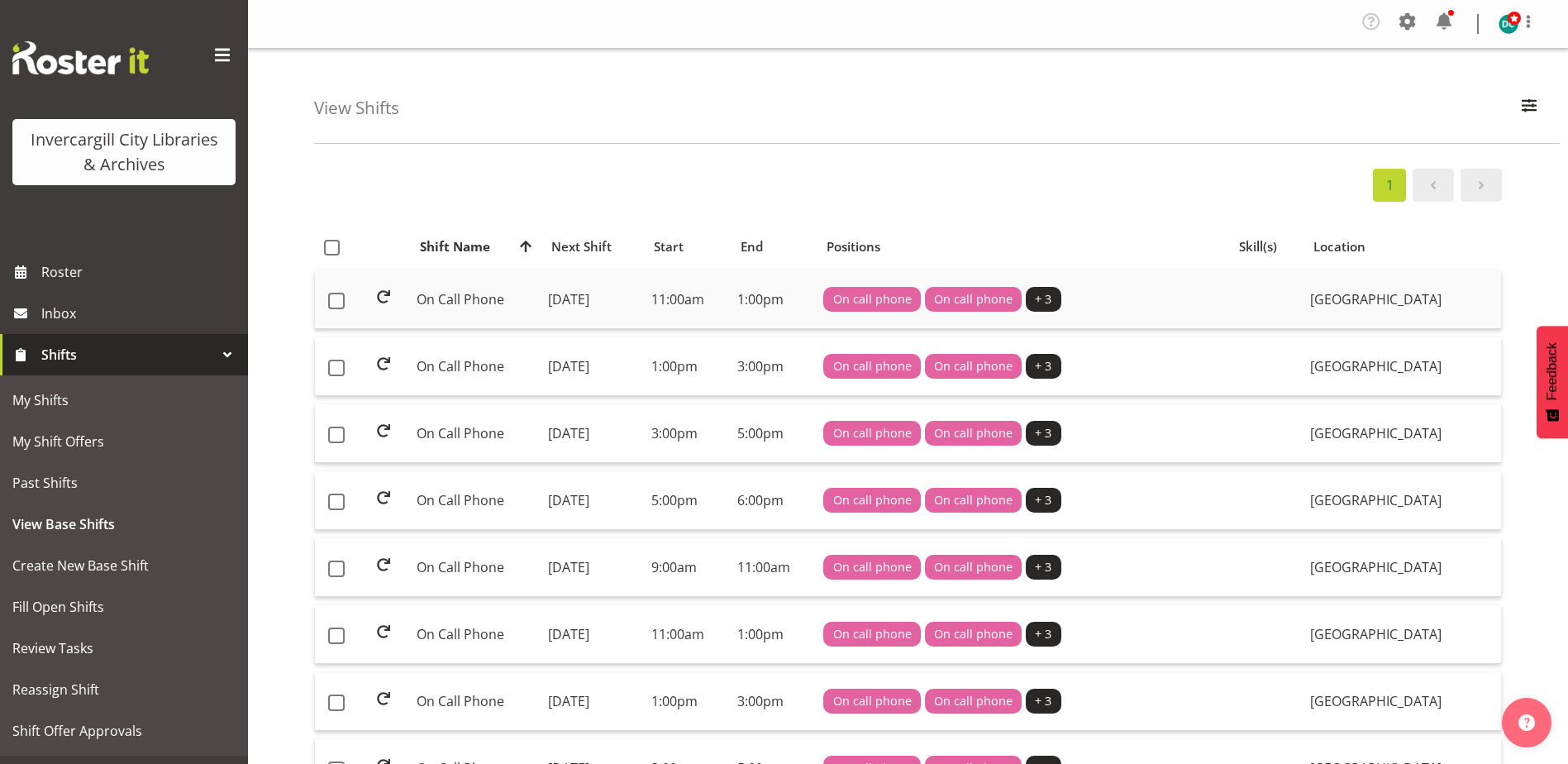
click at [454, 302] on td "On Call Phone" at bounding box center [476, 299] width 132 height 59
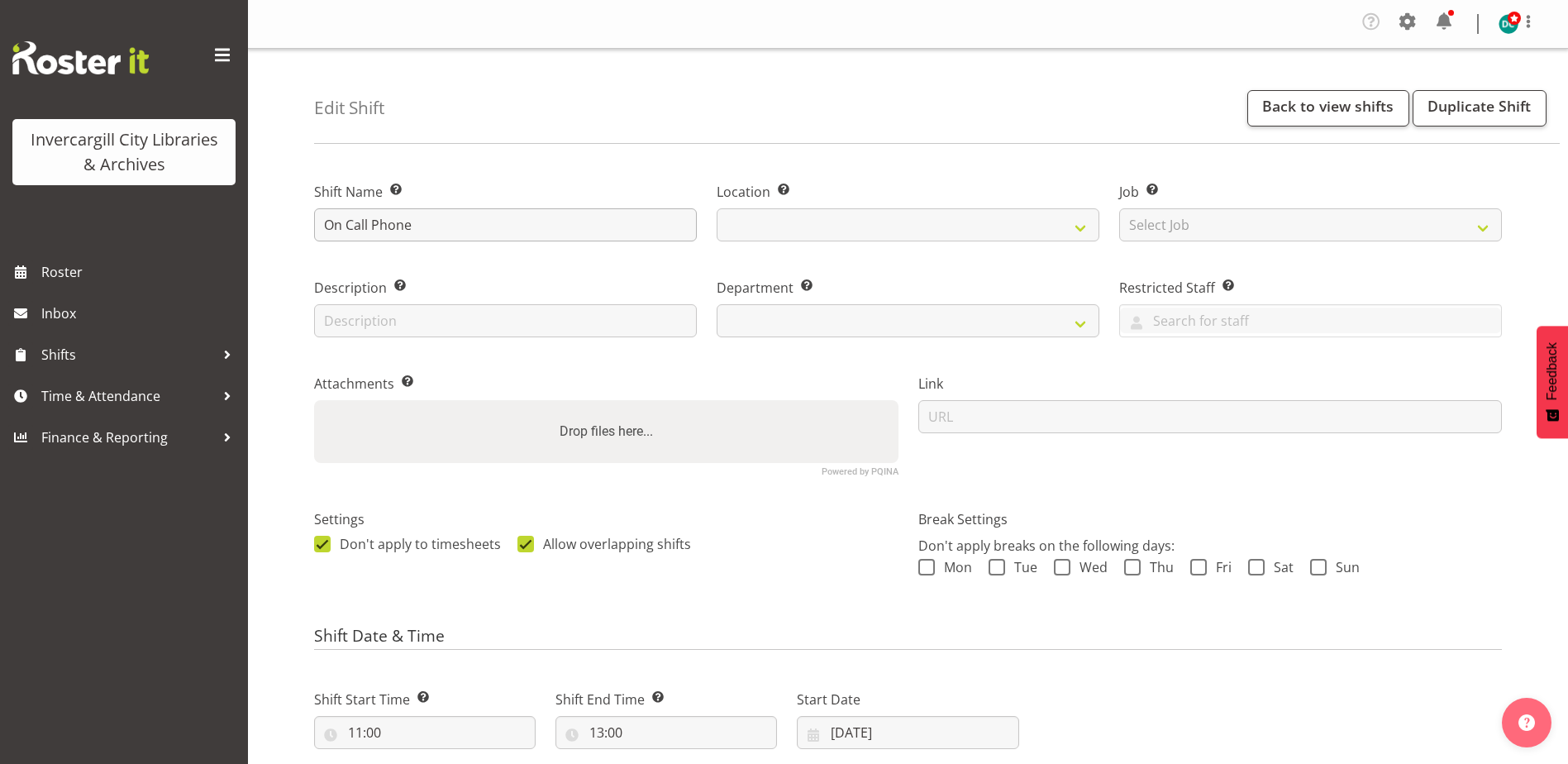
select select
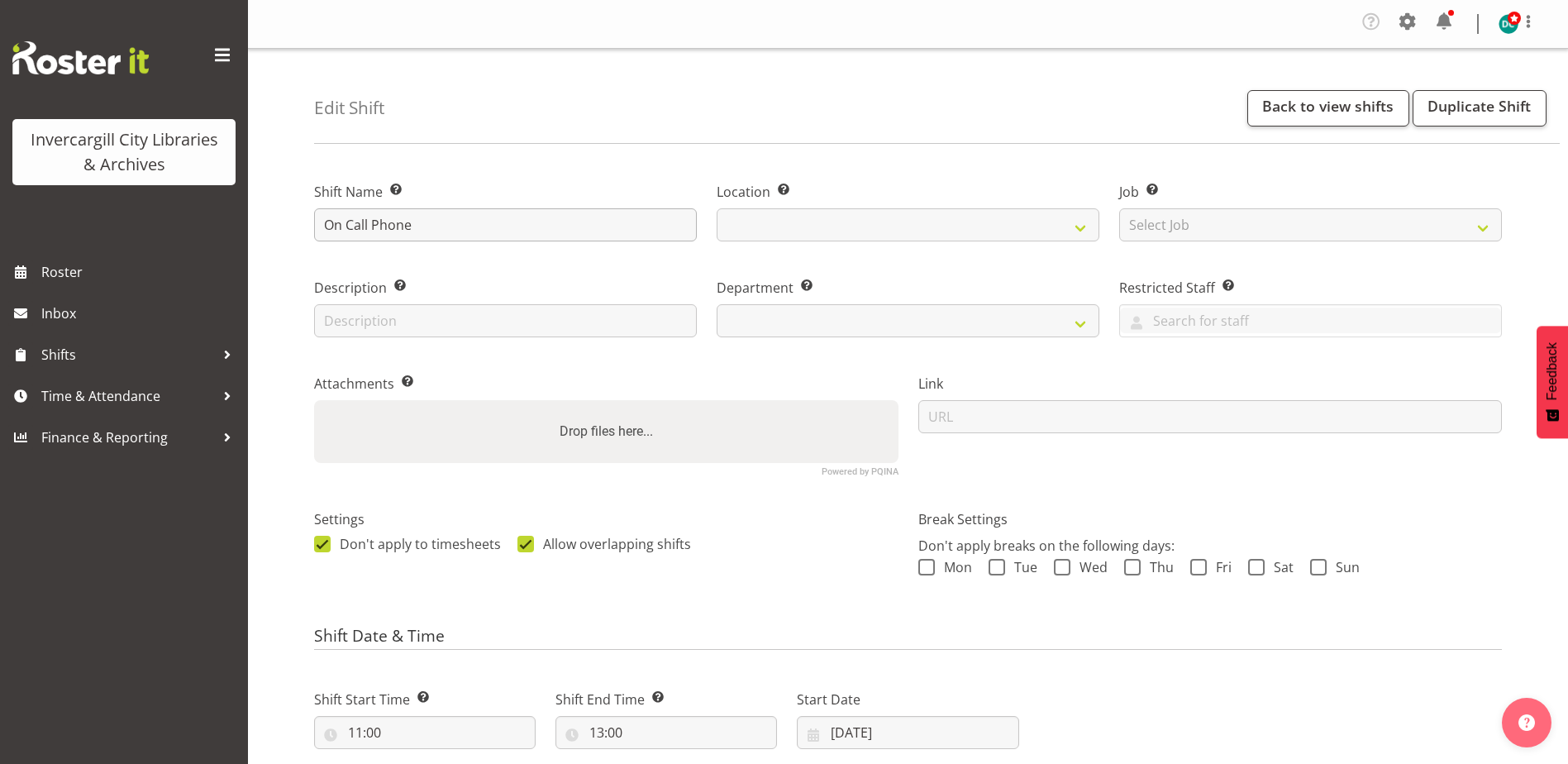
select select
select select "921"
select select "1276"
drag, startPoint x: 371, startPoint y: 227, endPoint x: 203, endPoint y: 238, distance: 168.4
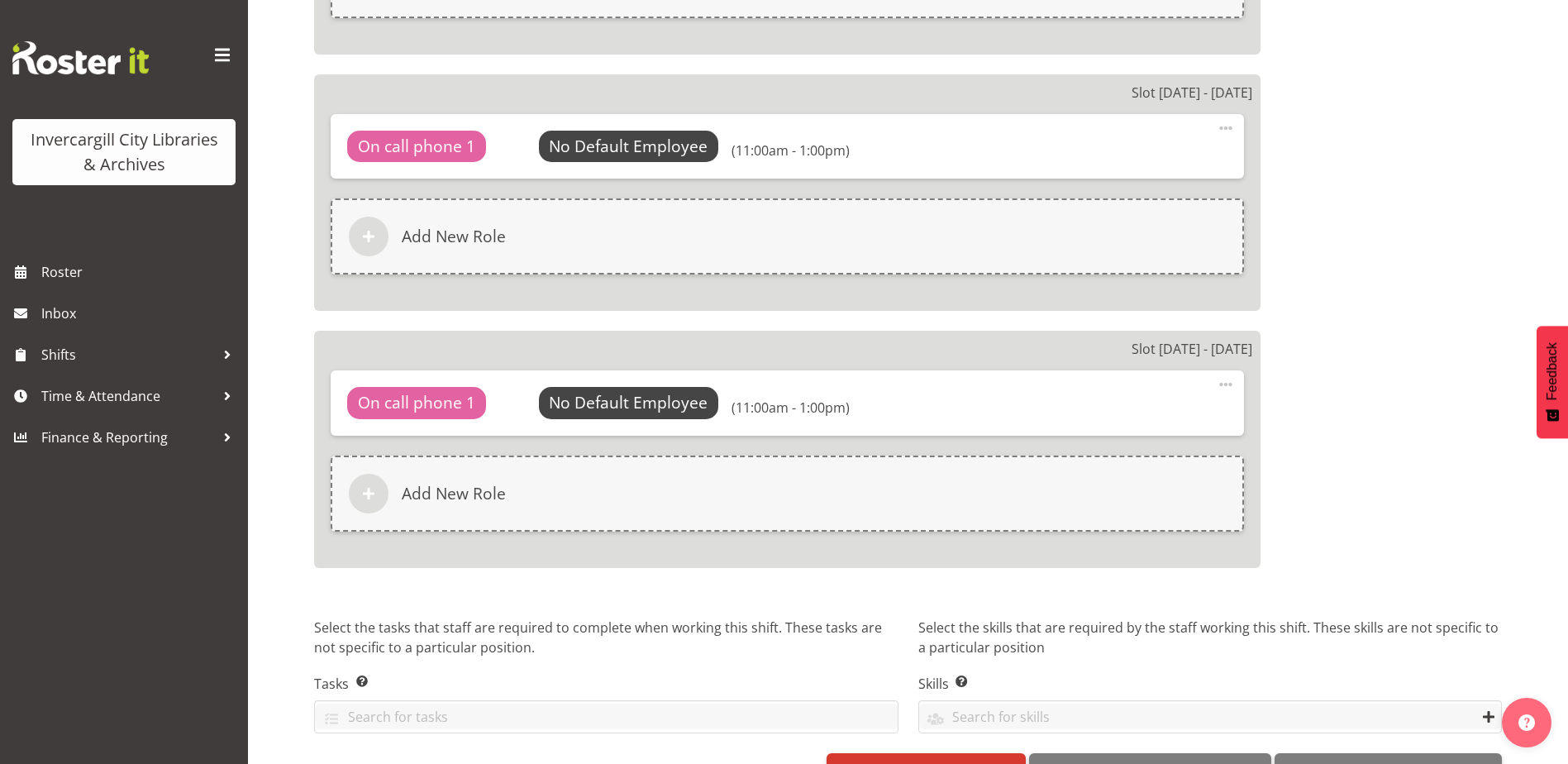
scroll to position [1787, 0]
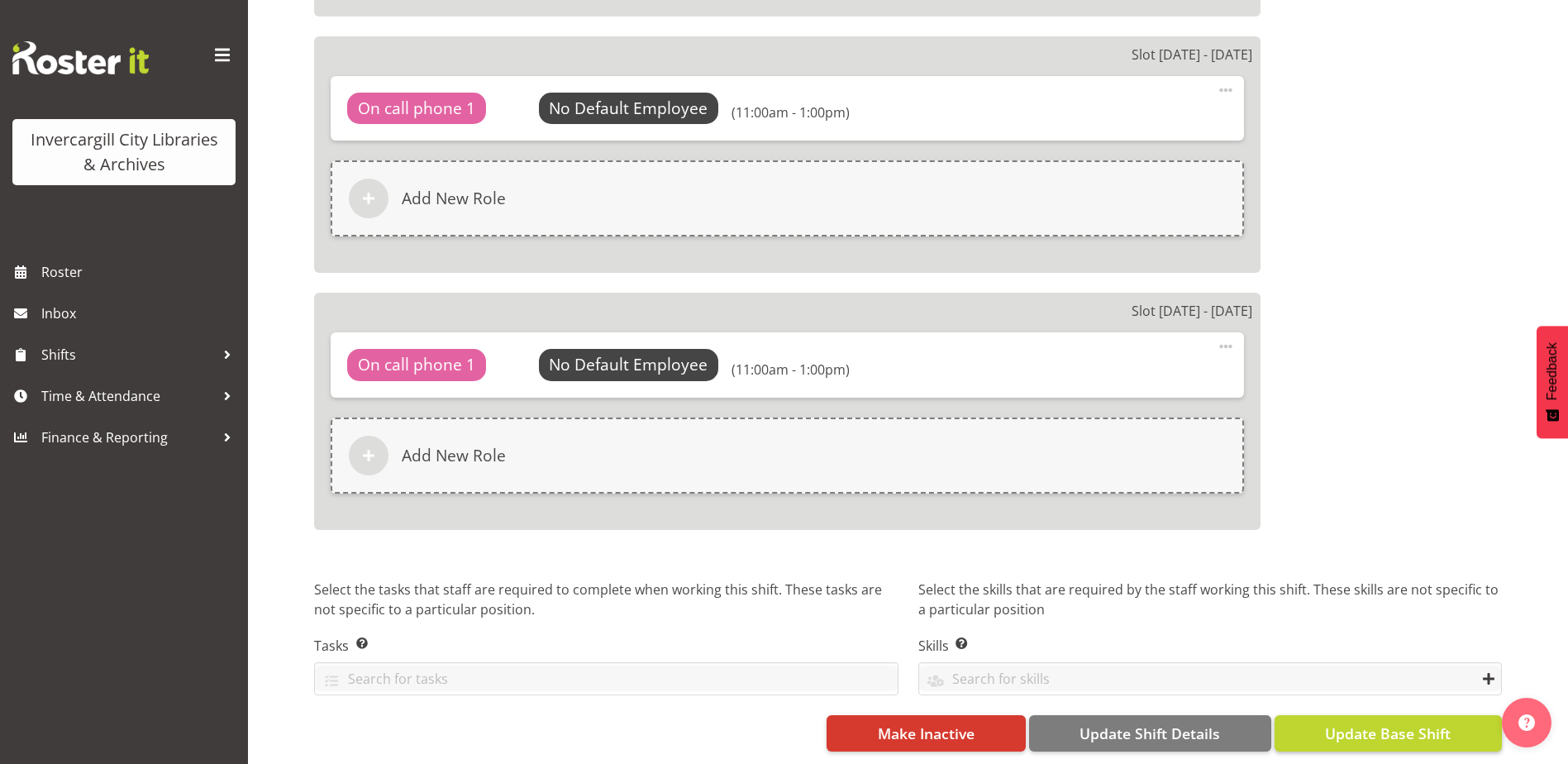
type input "Phone"
click at [1313, 721] on button "Update Base Shift" at bounding box center [1388, 733] width 227 height 36
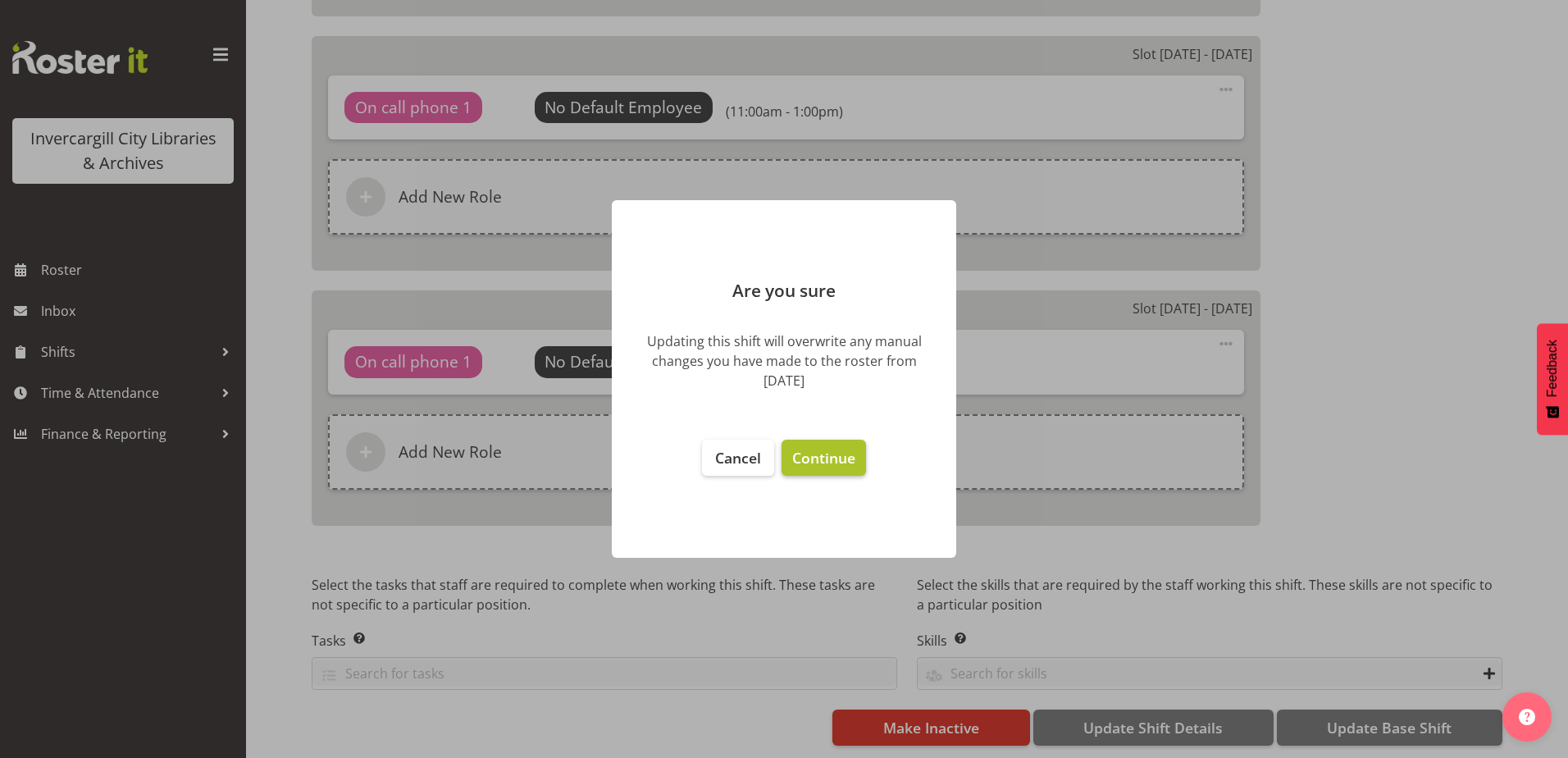
click at [826, 456] on span "Continue" at bounding box center [823, 457] width 64 height 20
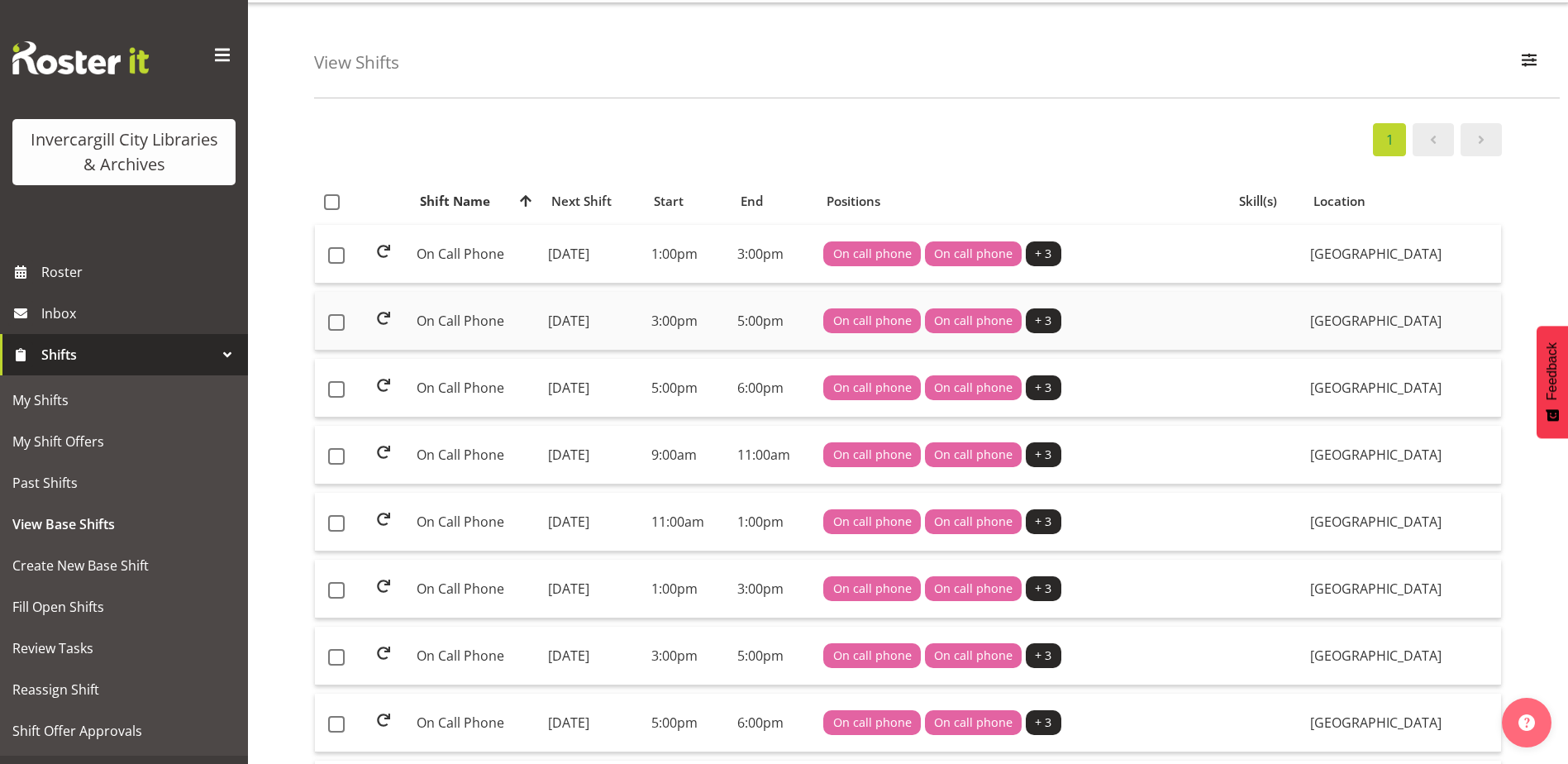
scroll to position [83, 0]
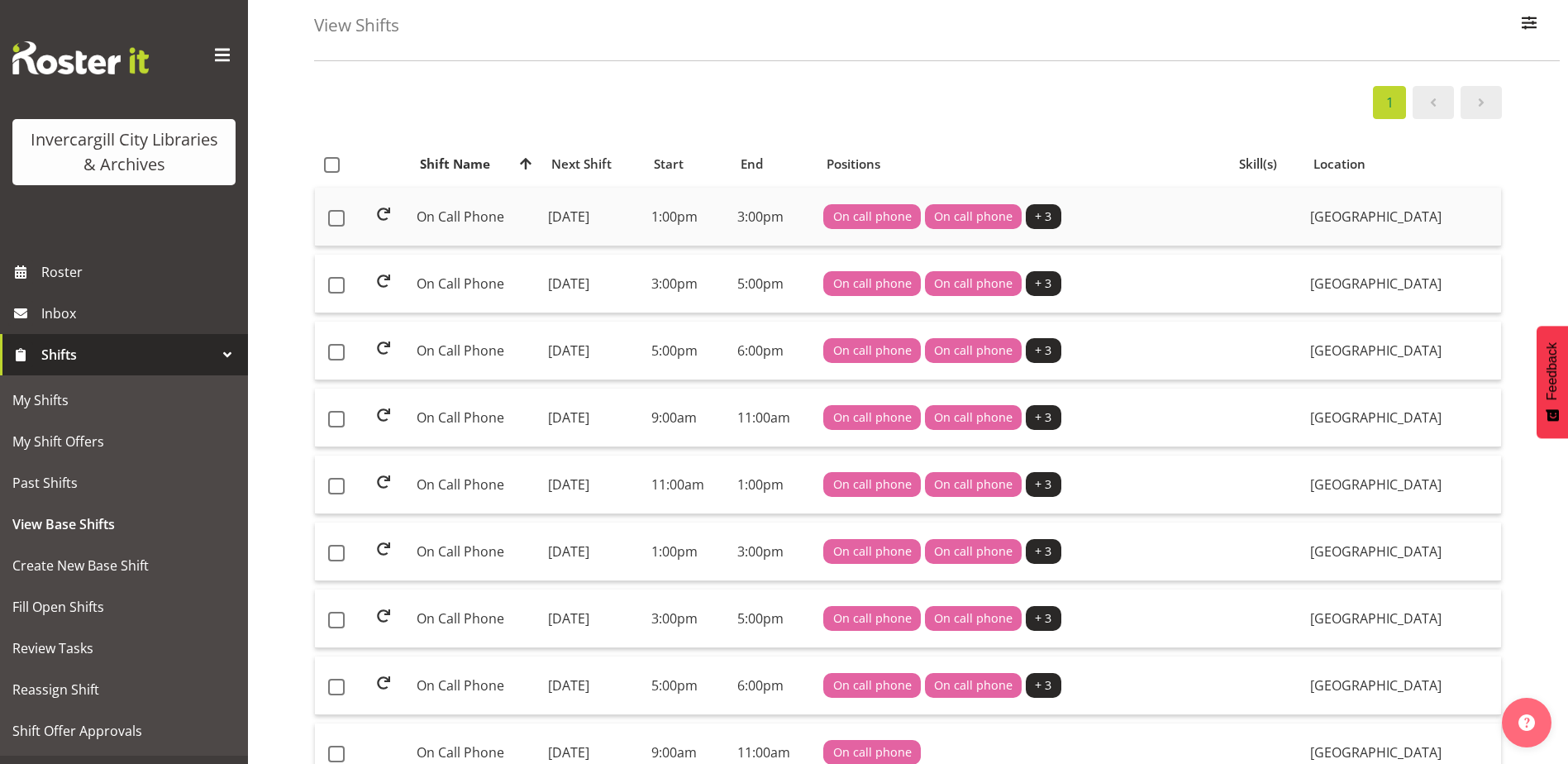
click at [463, 210] on td "On Call Phone" at bounding box center [476, 216] width 132 height 59
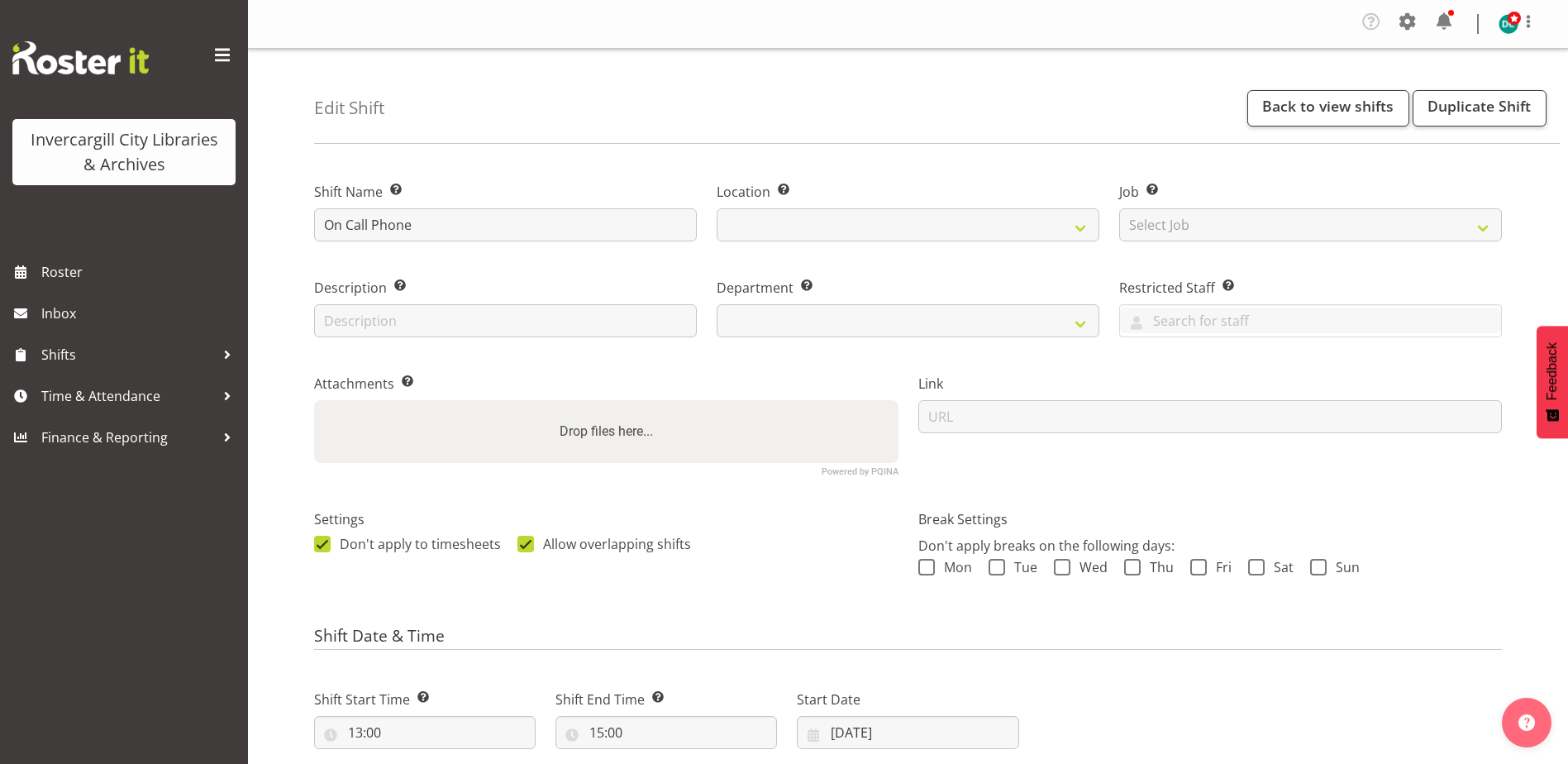
select select
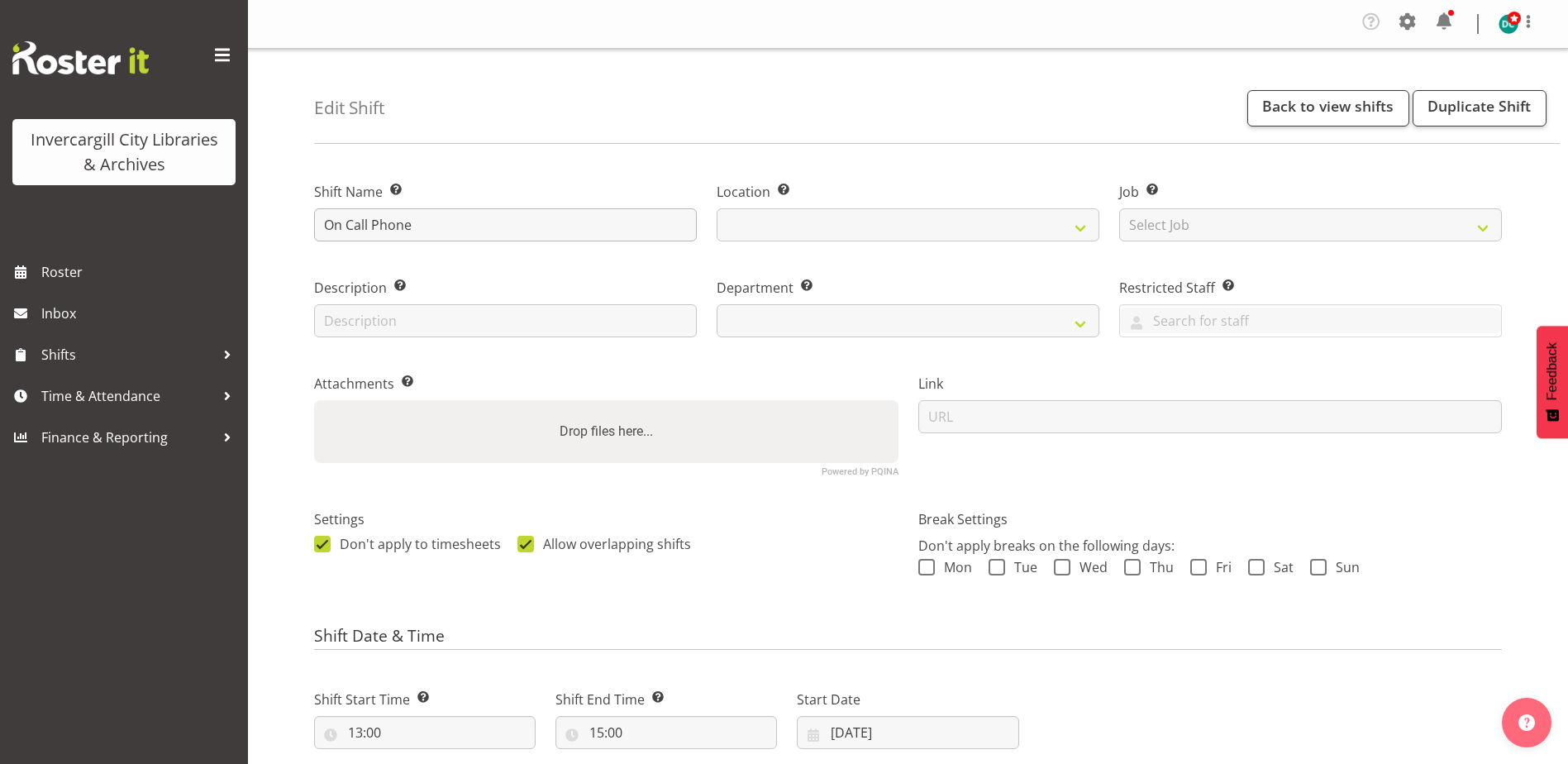
select select "921"
select select "1276"
drag, startPoint x: 371, startPoint y: 224, endPoint x: 190, endPoint y: 246, distance: 182.3
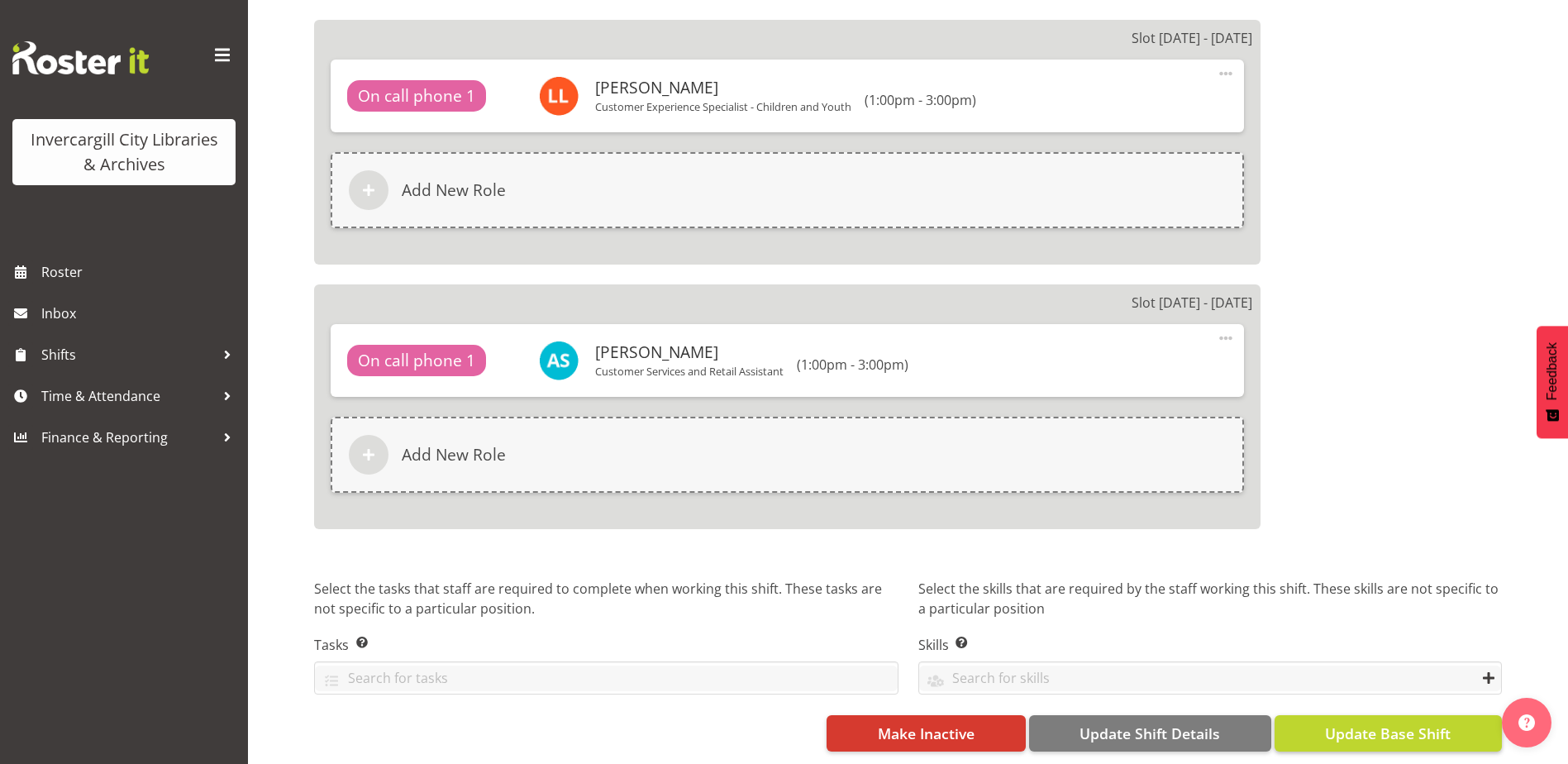
scroll to position [1818, 0]
type input "Phone"
click at [1342, 723] on span "Update Base Shift" at bounding box center [1387, 733] width 125 height 22
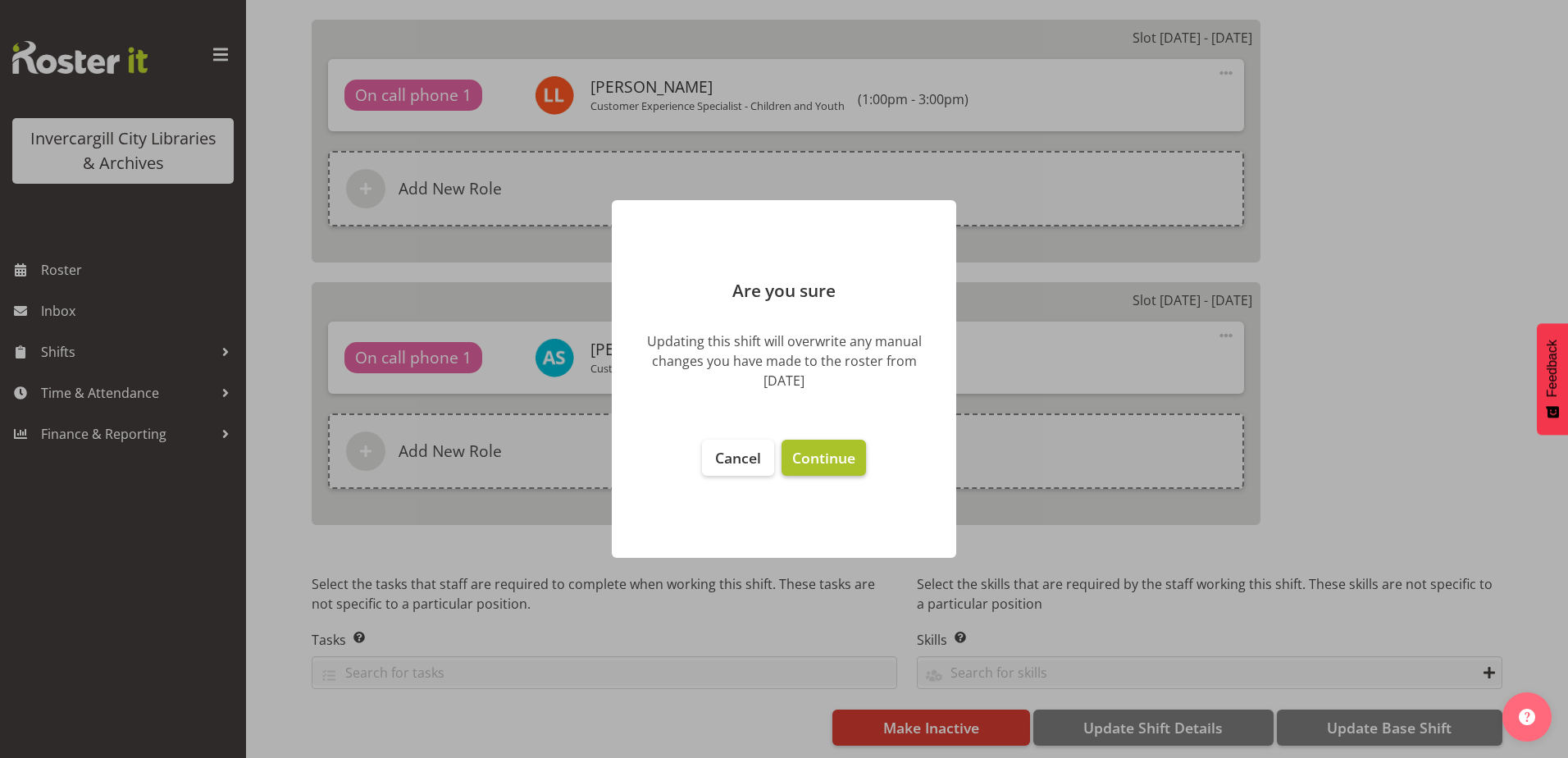
click at [814, 457] on span "Continue" at bounding box center [823, 457] width 64 height 20
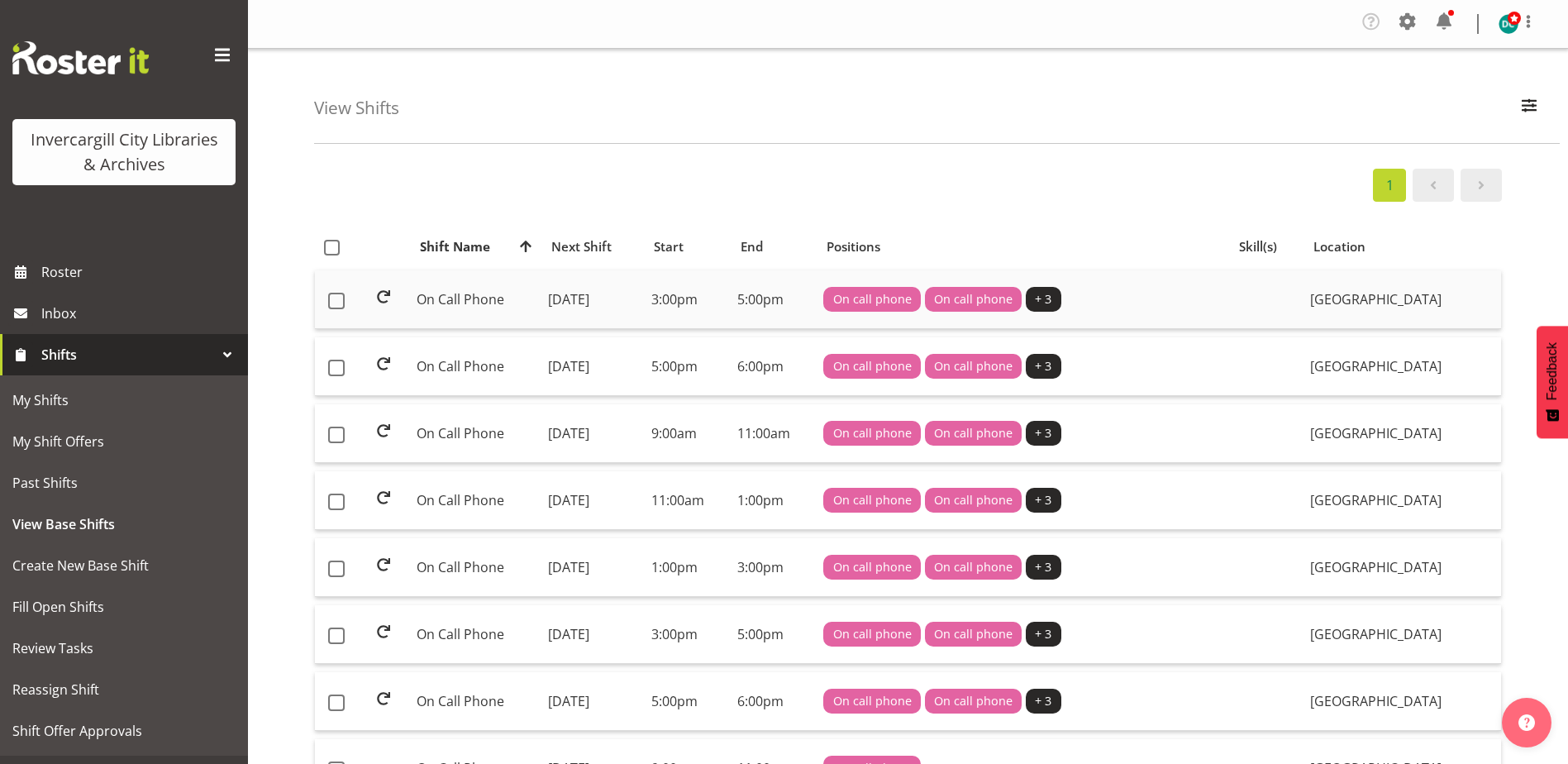
click at [472, 298] on td "On Call Phone" at bounding box center [476, 299] width 132 height 59
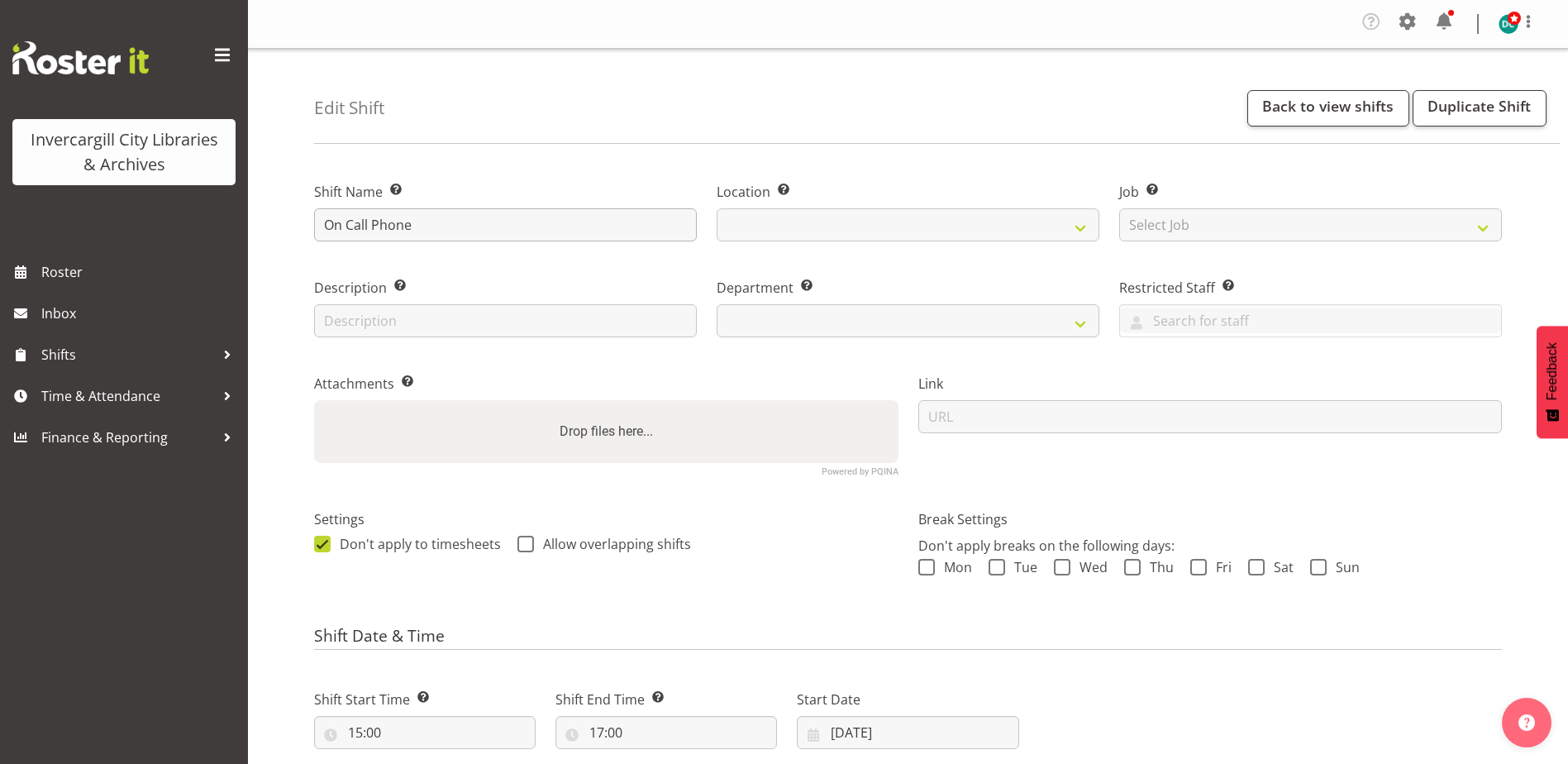
select select
select select "1276"
click at [369, 224] on input "On Call Phone" at bounding box center [505, 225] width 382 height 33
select select "921"
click at [366, 224] on input "On Call Phone" at bounding box center [505, 225] width 382 height 33
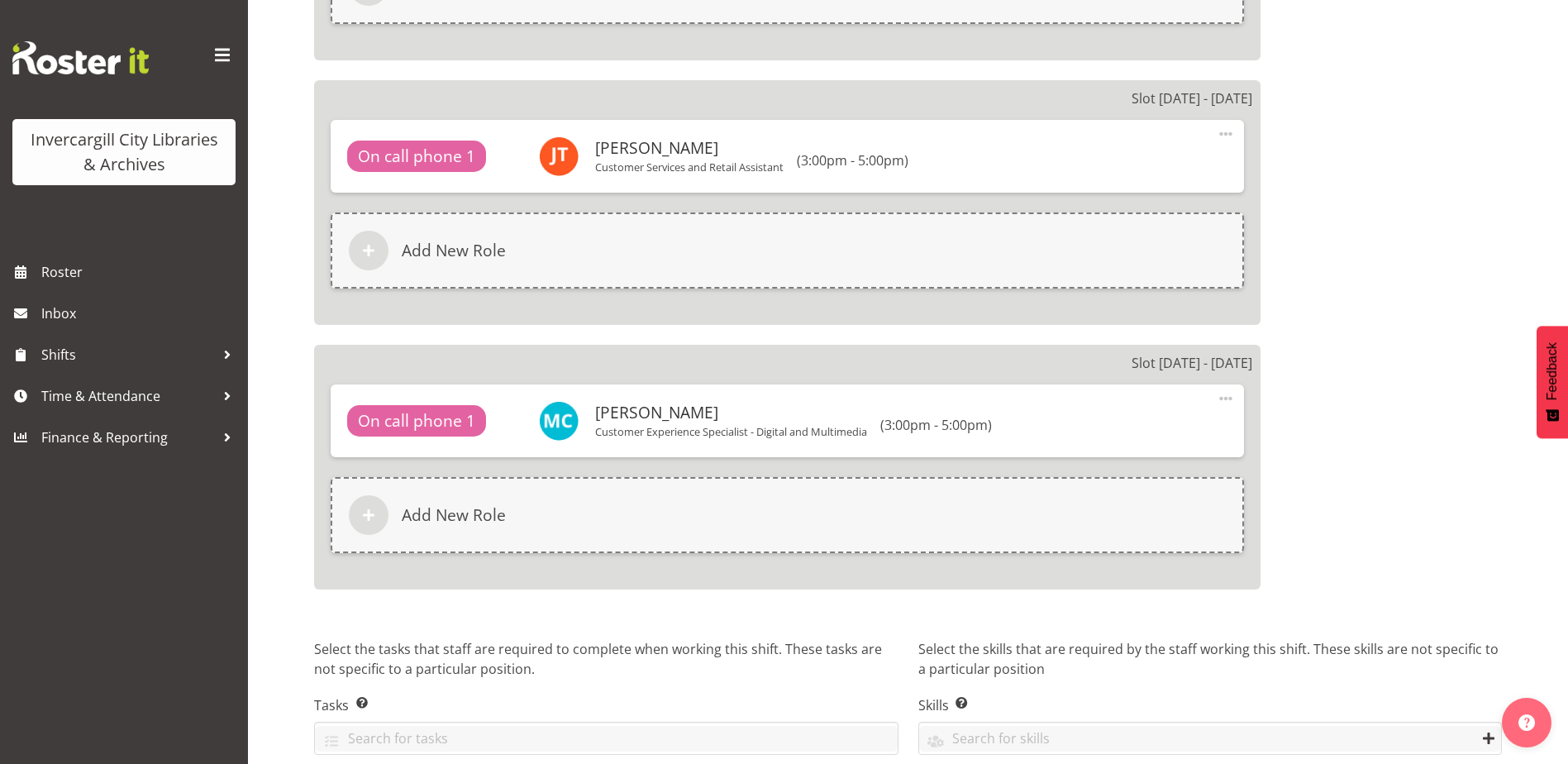
scroll to position [1818, 0]
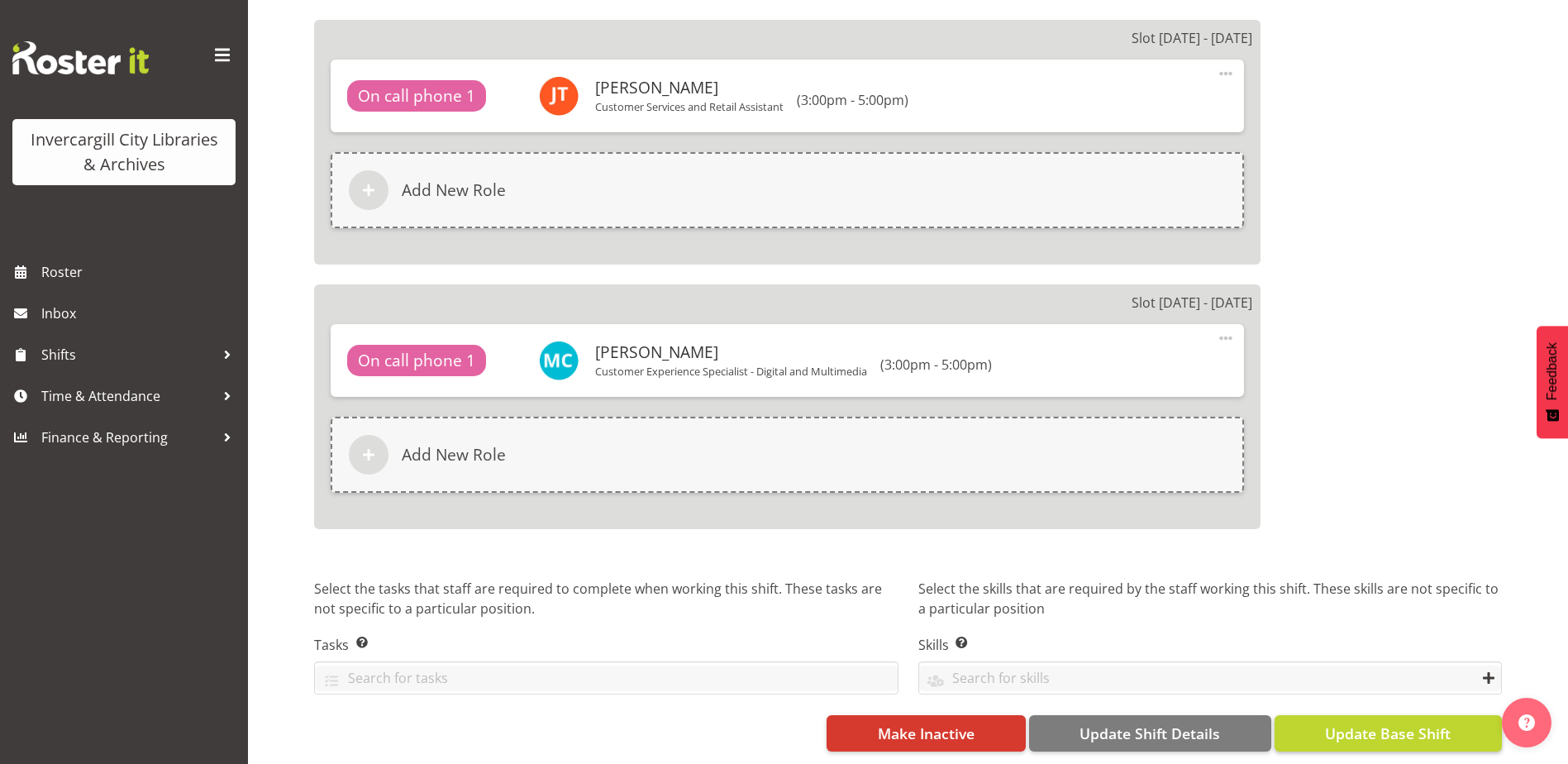
type input "Phone"
click at [1411, 723] on span "Update Base Shift" at bounding box center [1387, 733] width 125 height 22
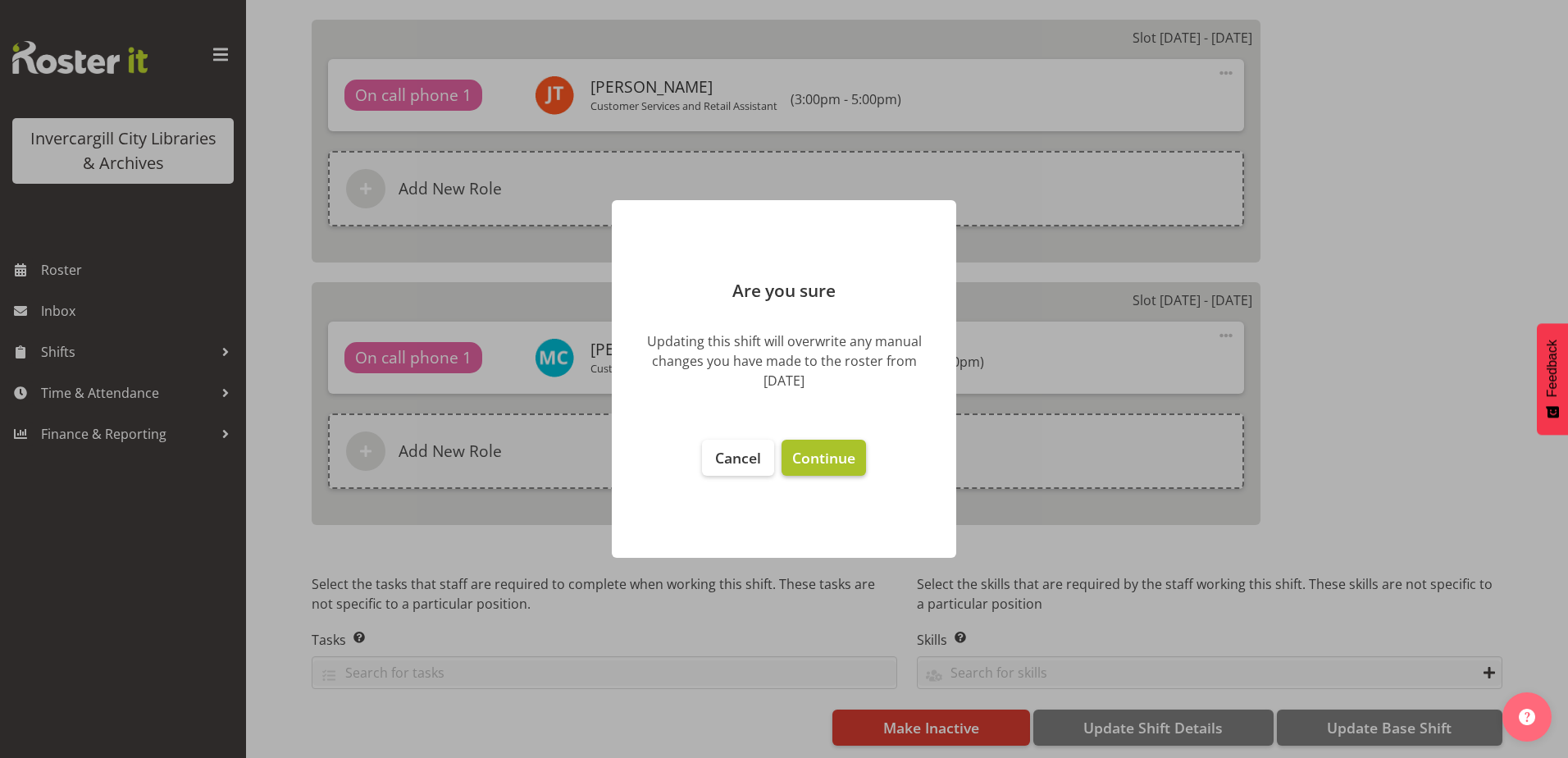
click at [832, 451] on span "Continue" at bounding box center [823, 457] width 64 height 20
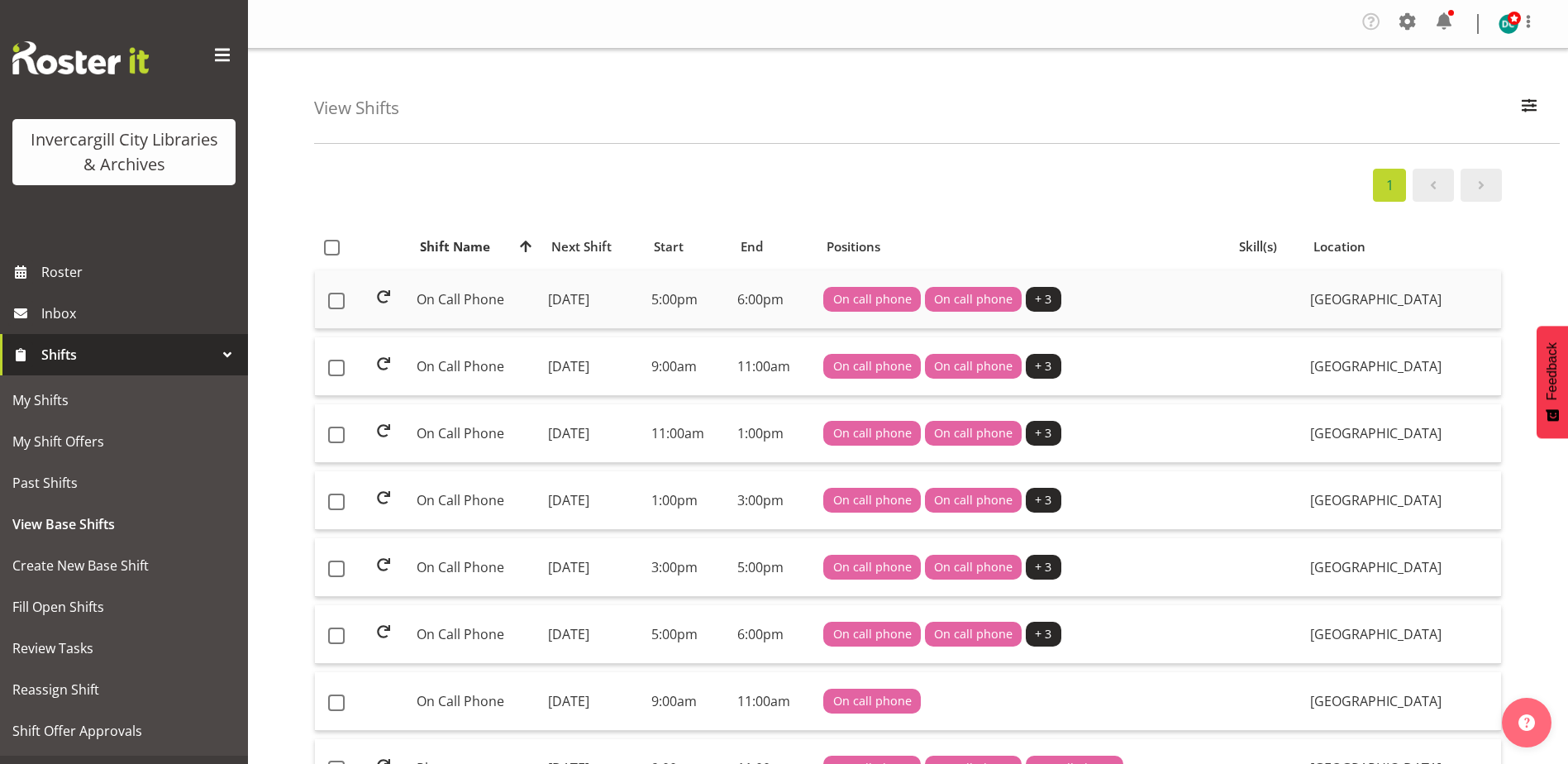
click at [437, 297] on td "On Call Phone" at bounding box center [476, 299] width 132 height 59
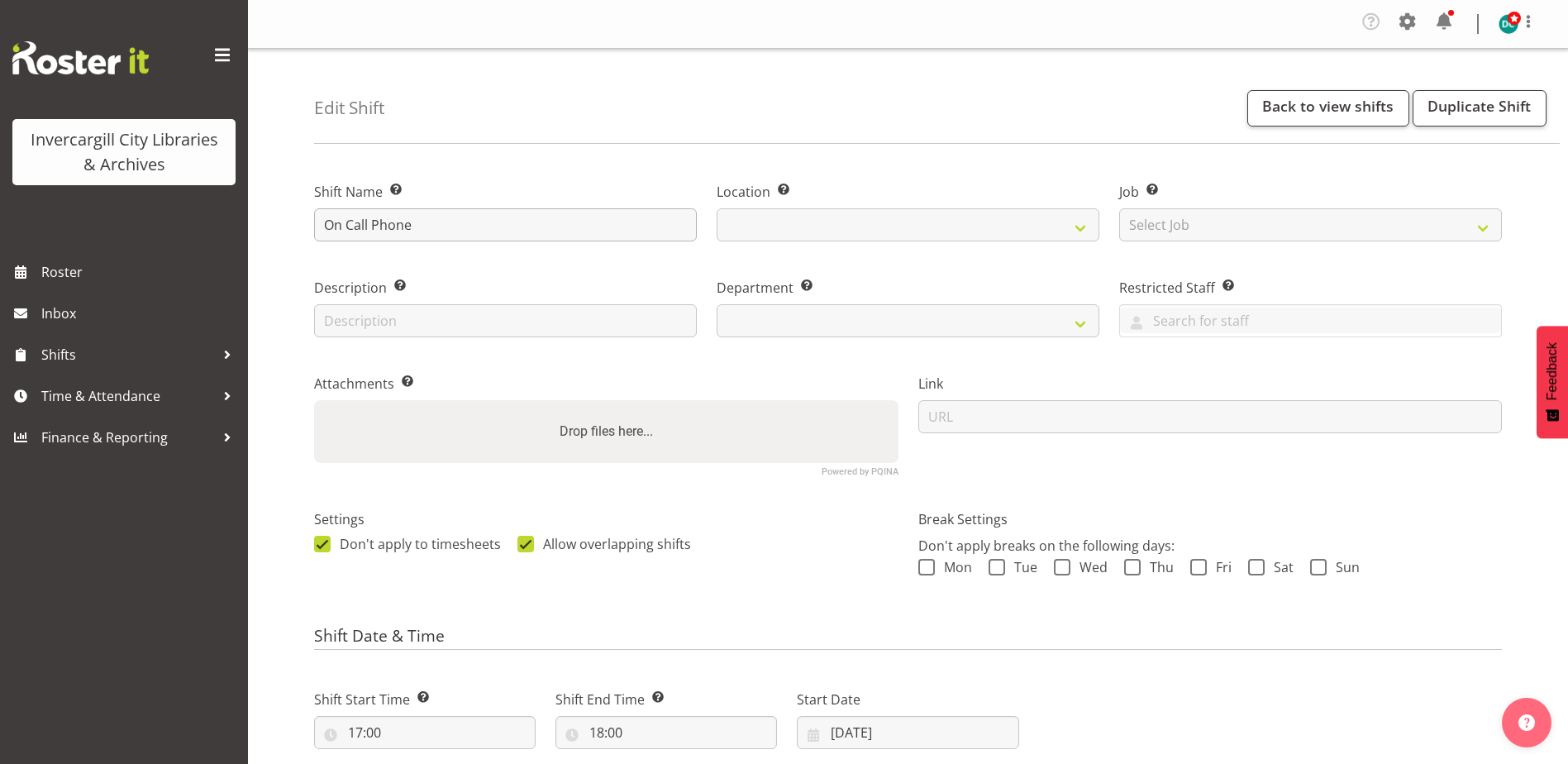
select select
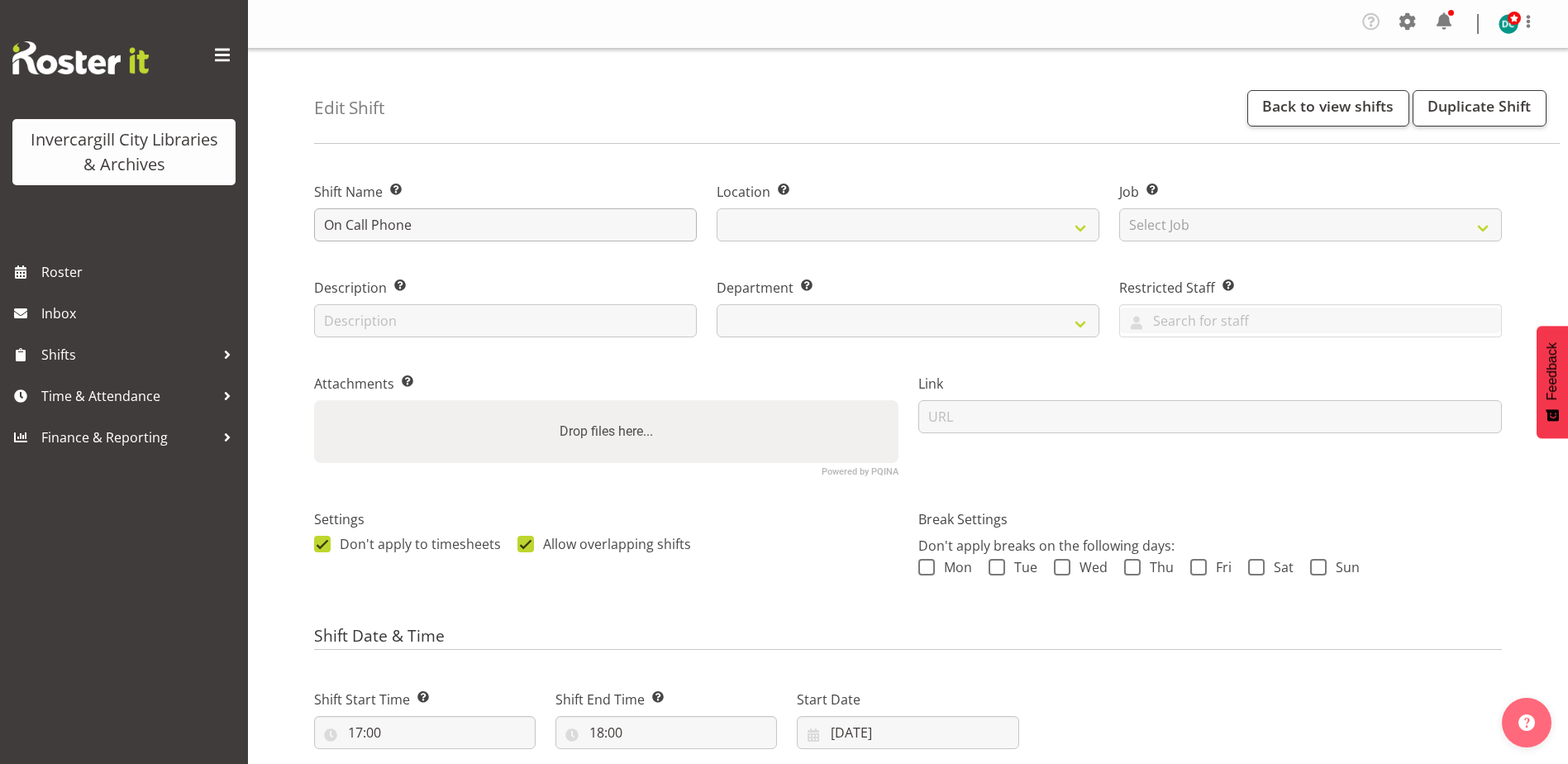
select select
select select "921"
drag, startPoint x: 373, startPoint y: 221, endPoint x: 300, endPoint y: 216, distance: 73.2
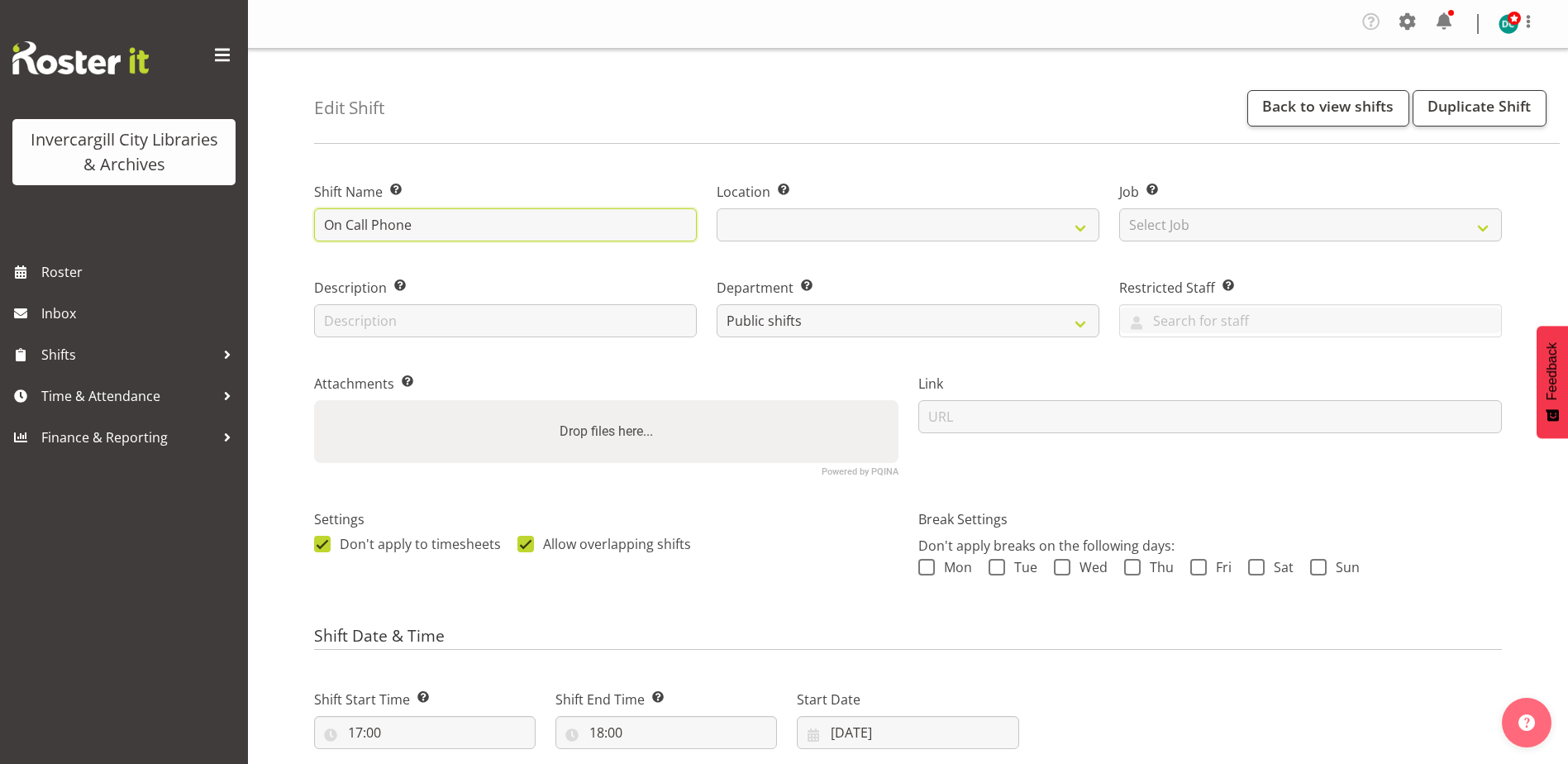
select select "1276"
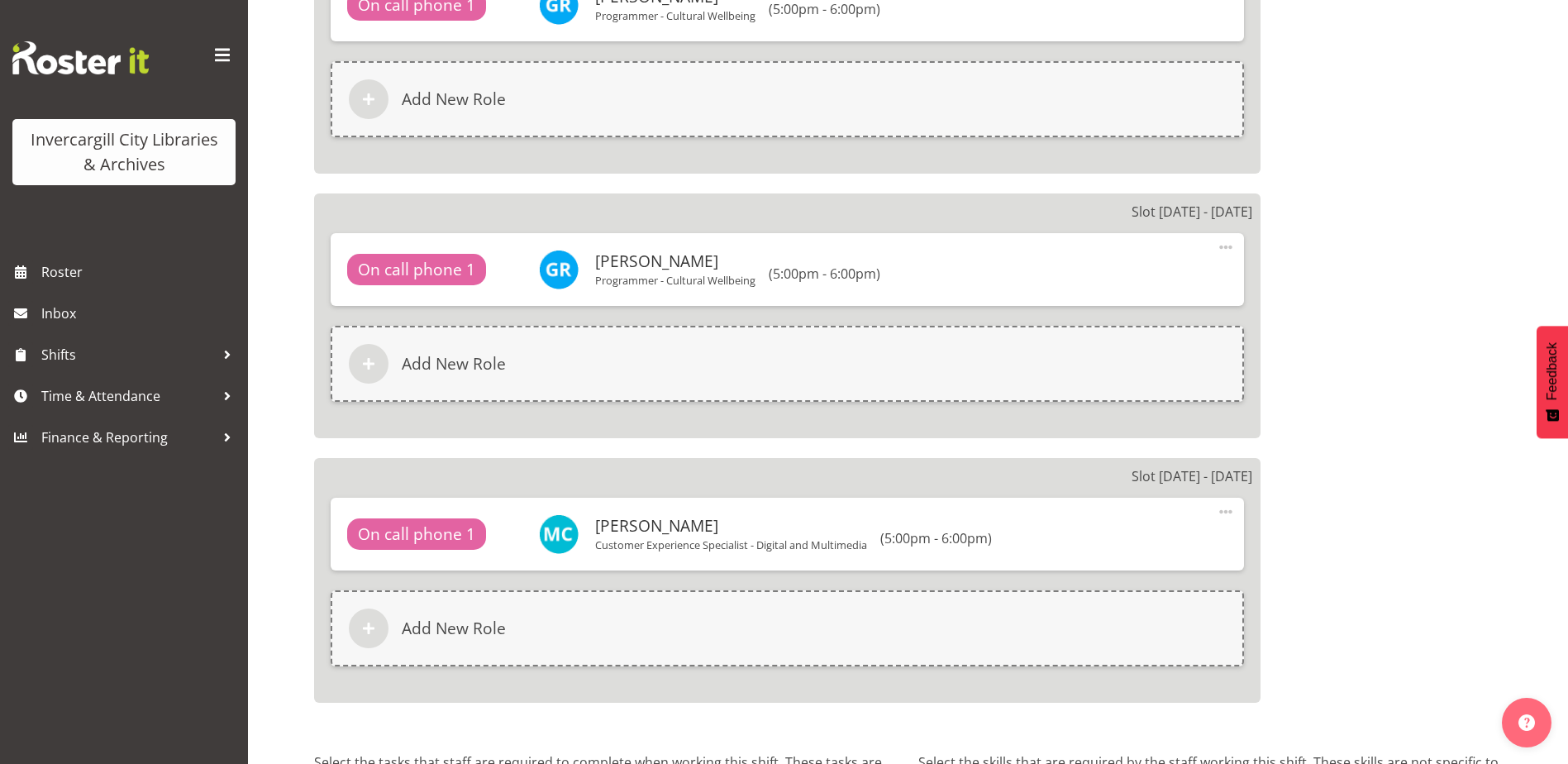
scroll to position [1818, 0]
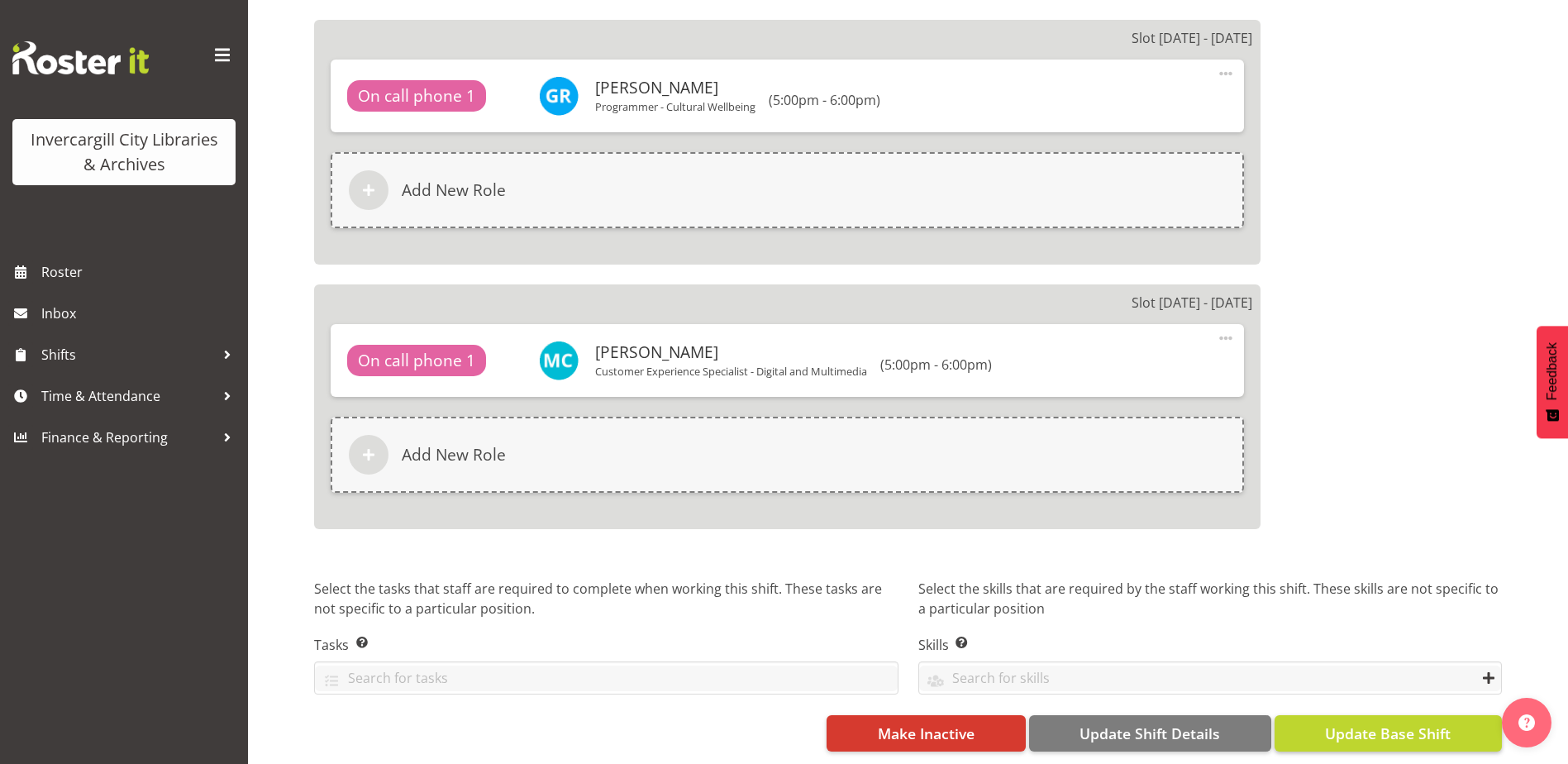
type input "Phone"
click at [1383, 723] on span "Update Base Shift" at bounding box center [1387, 733] width 125 height 22
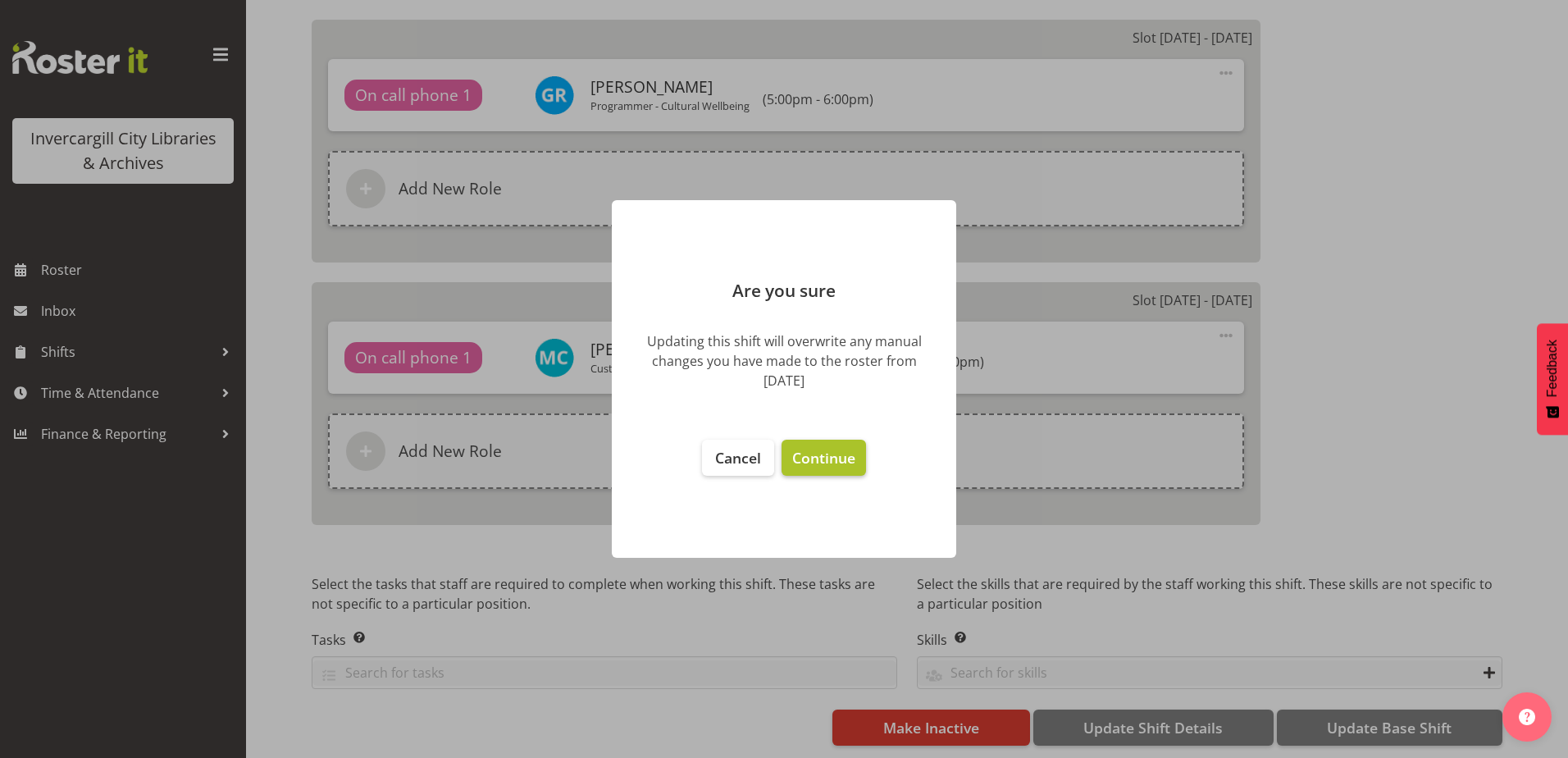
click at [807, 455] on span "Continue" at bounding box center [823, 457] width 64 height 20
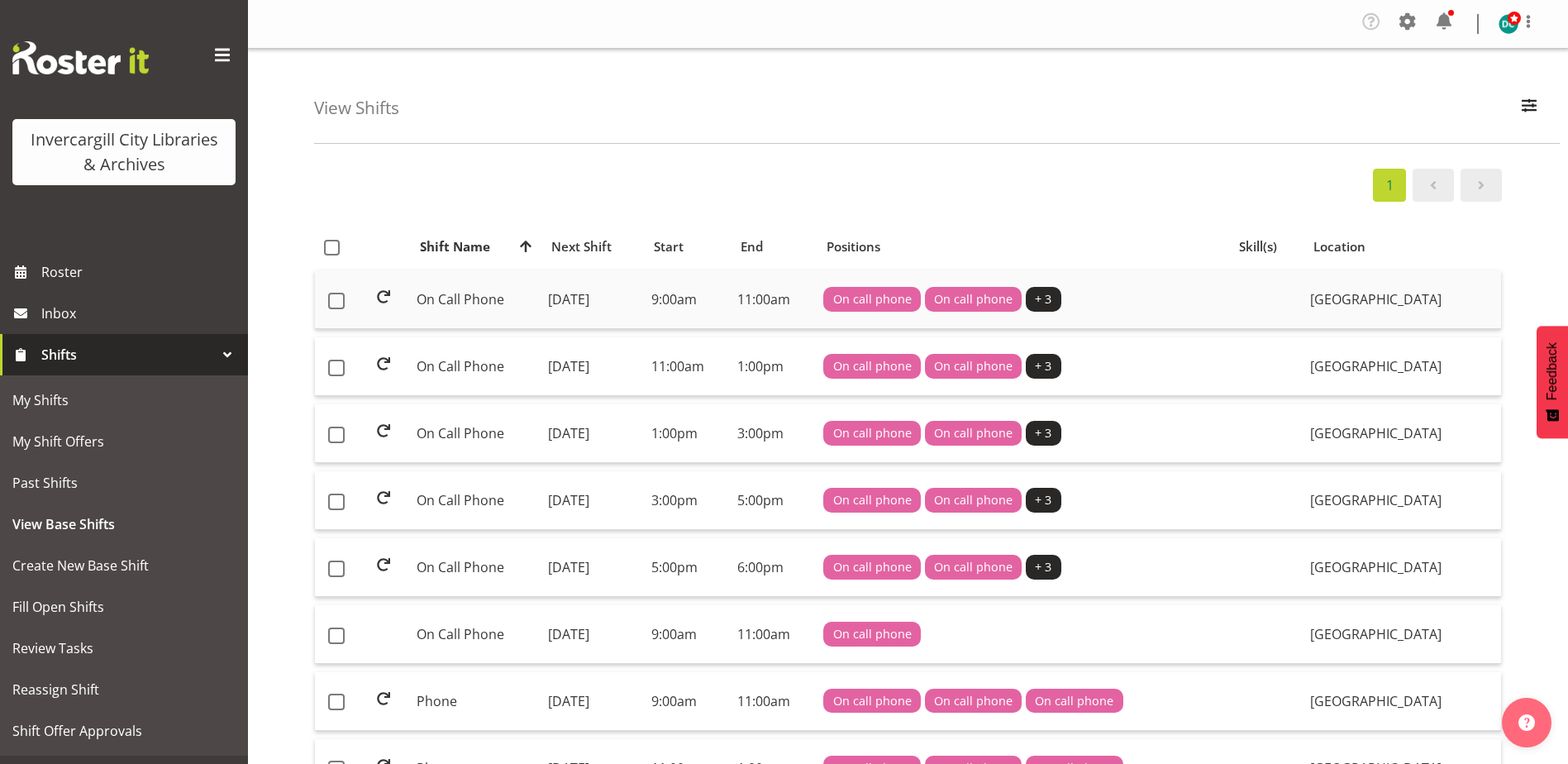
click at [462, 304] on td "On Call Phone" at bounding box center [476, 299] width 132 height 59
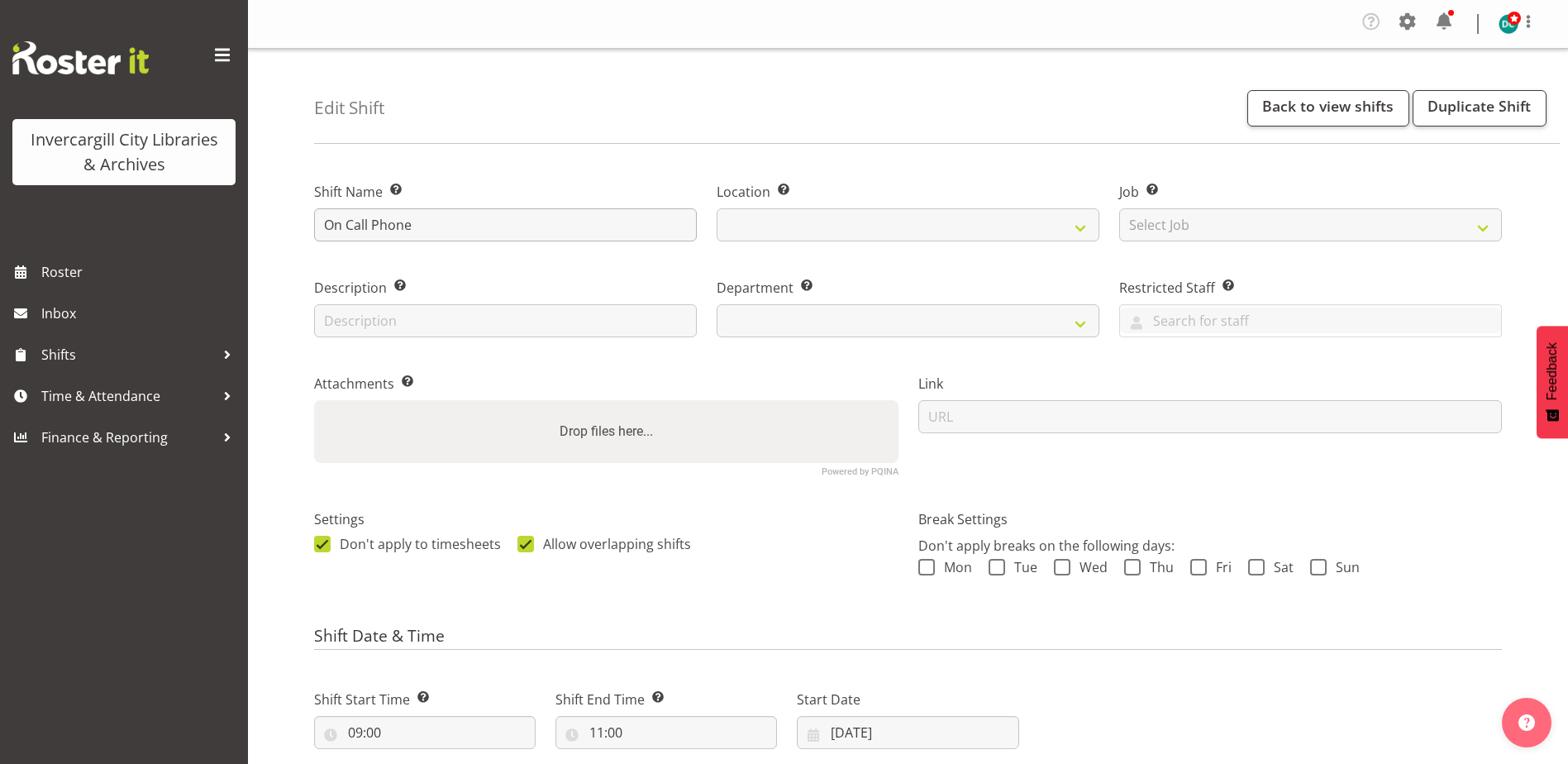
select select
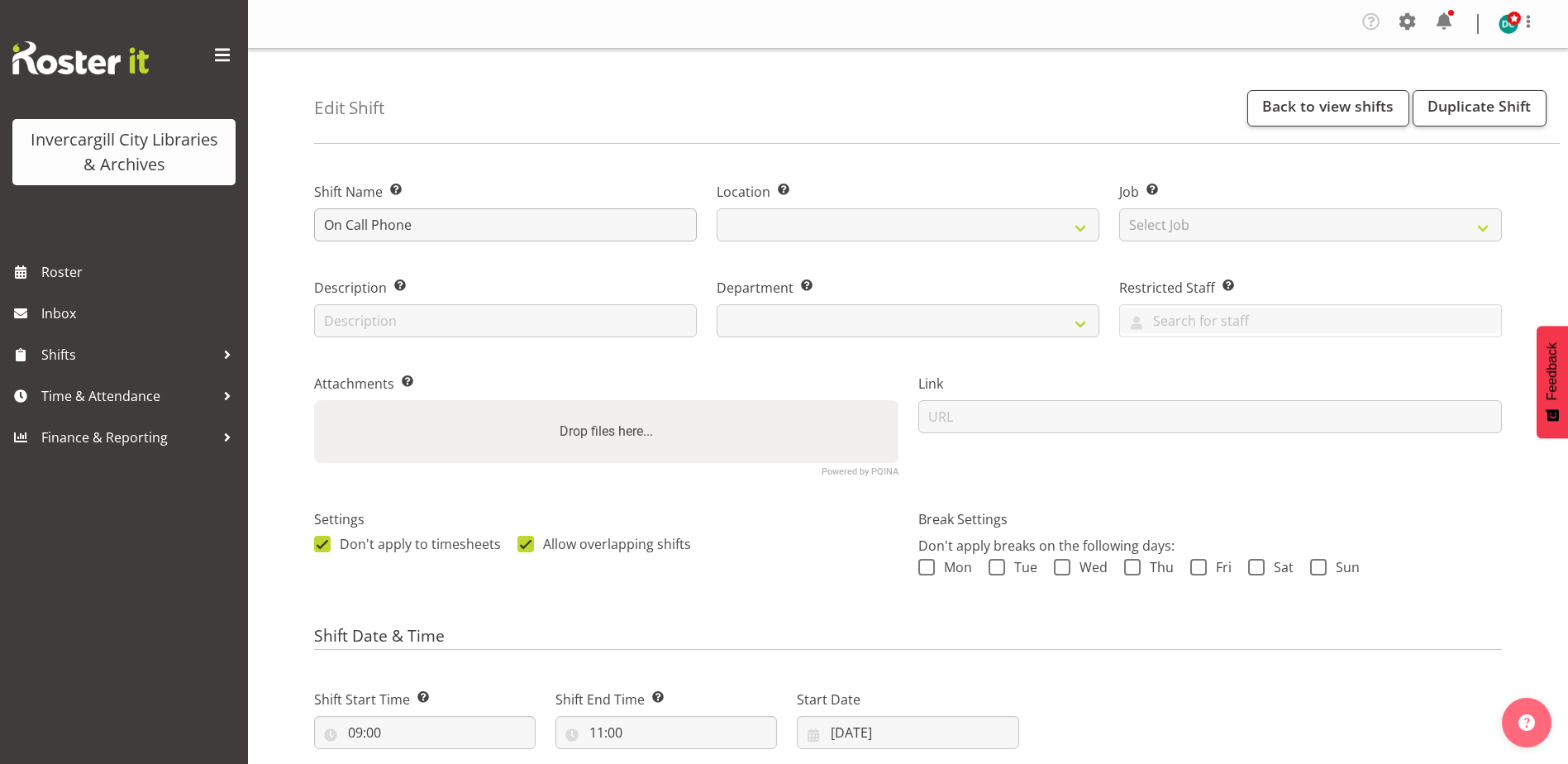
select select
select select "1276"
select select "921"
click at [371, 219] on input "On Call Phone" at bounding box center [505, 225] width 382 height 33
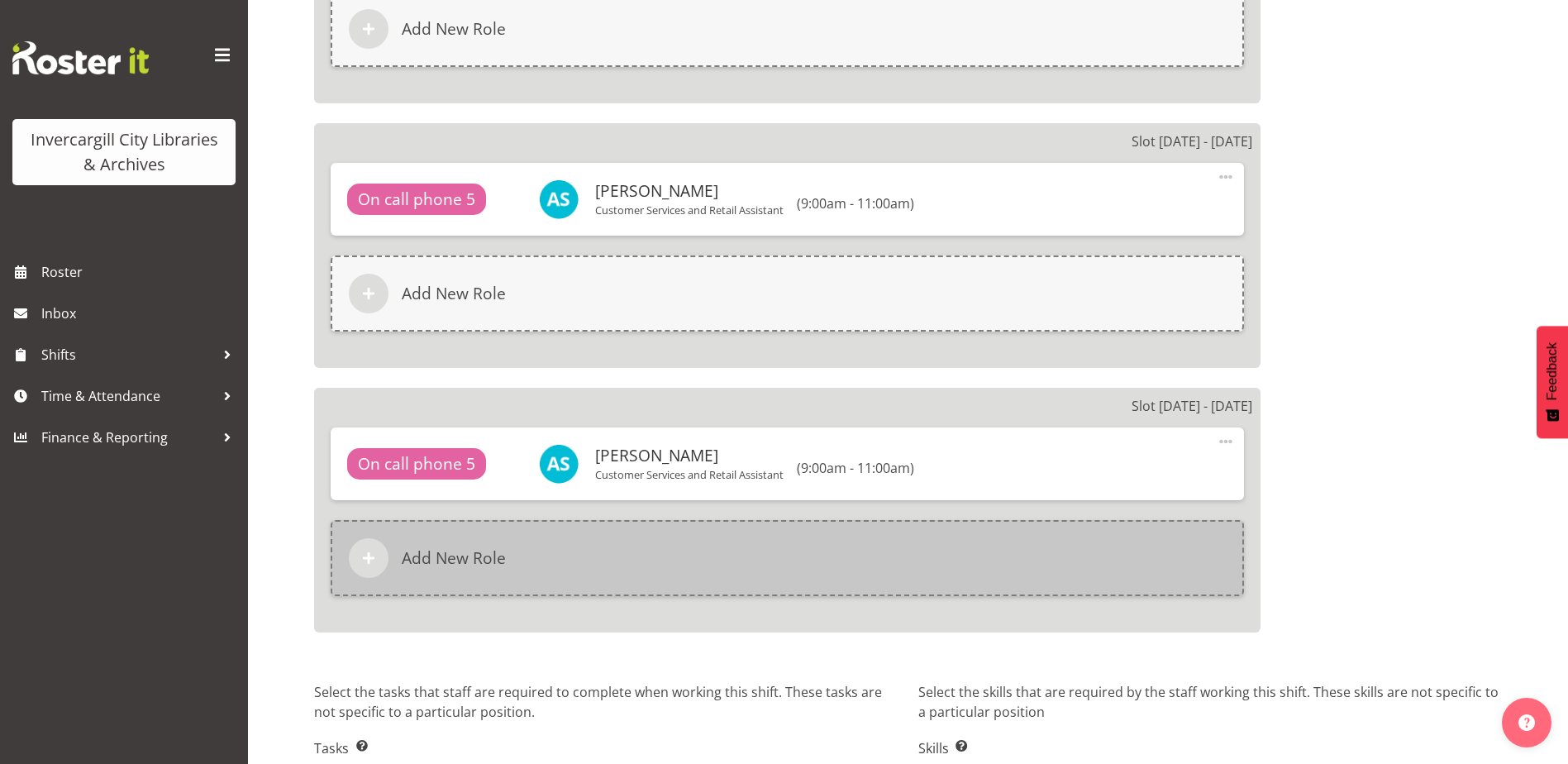
scroll to position [1818, 0]
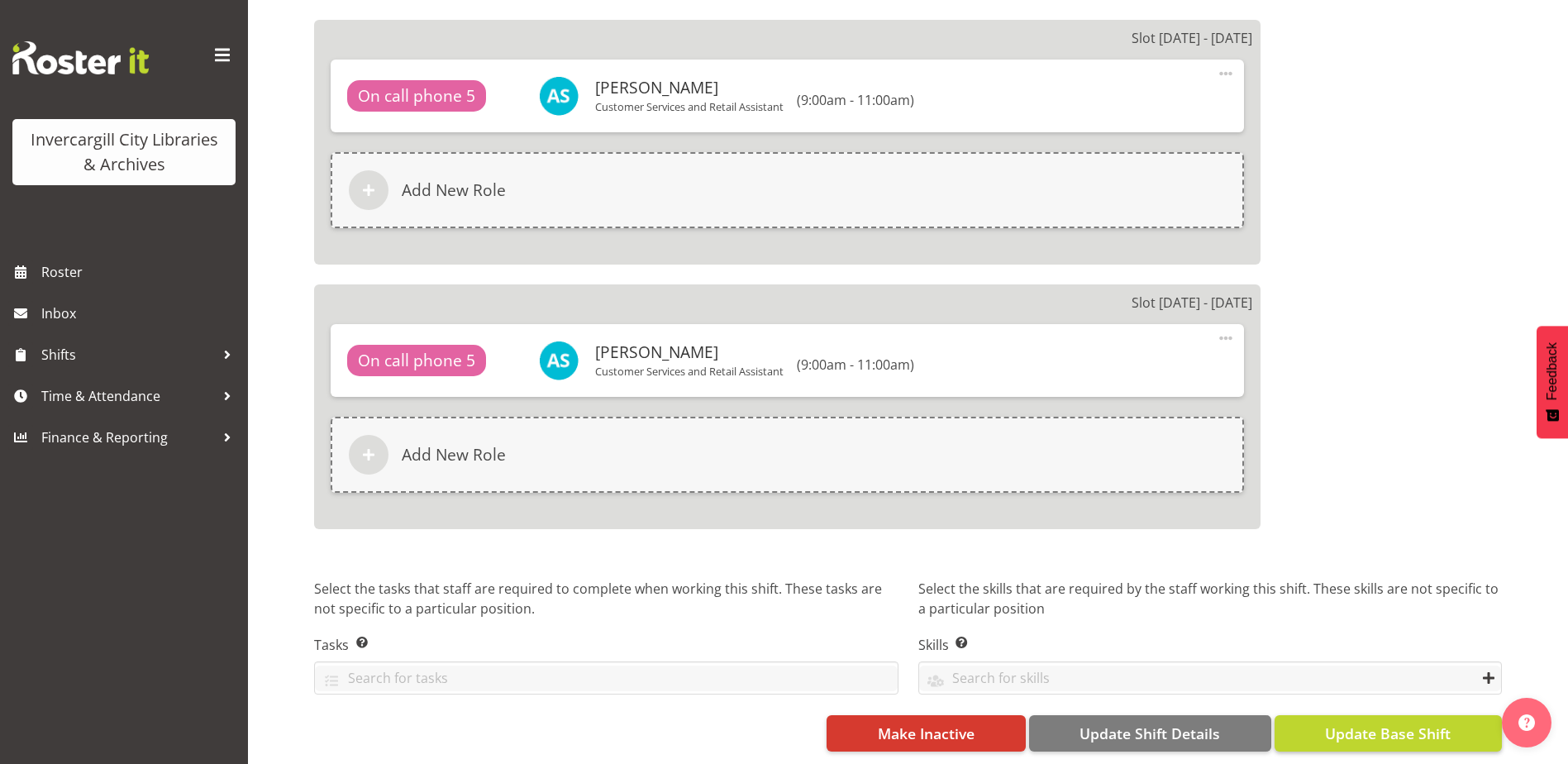
type input "Phone"
click at [1337, 729] on span "Update Base Shift" at bounding box center [1387, 733] width 125 height 22
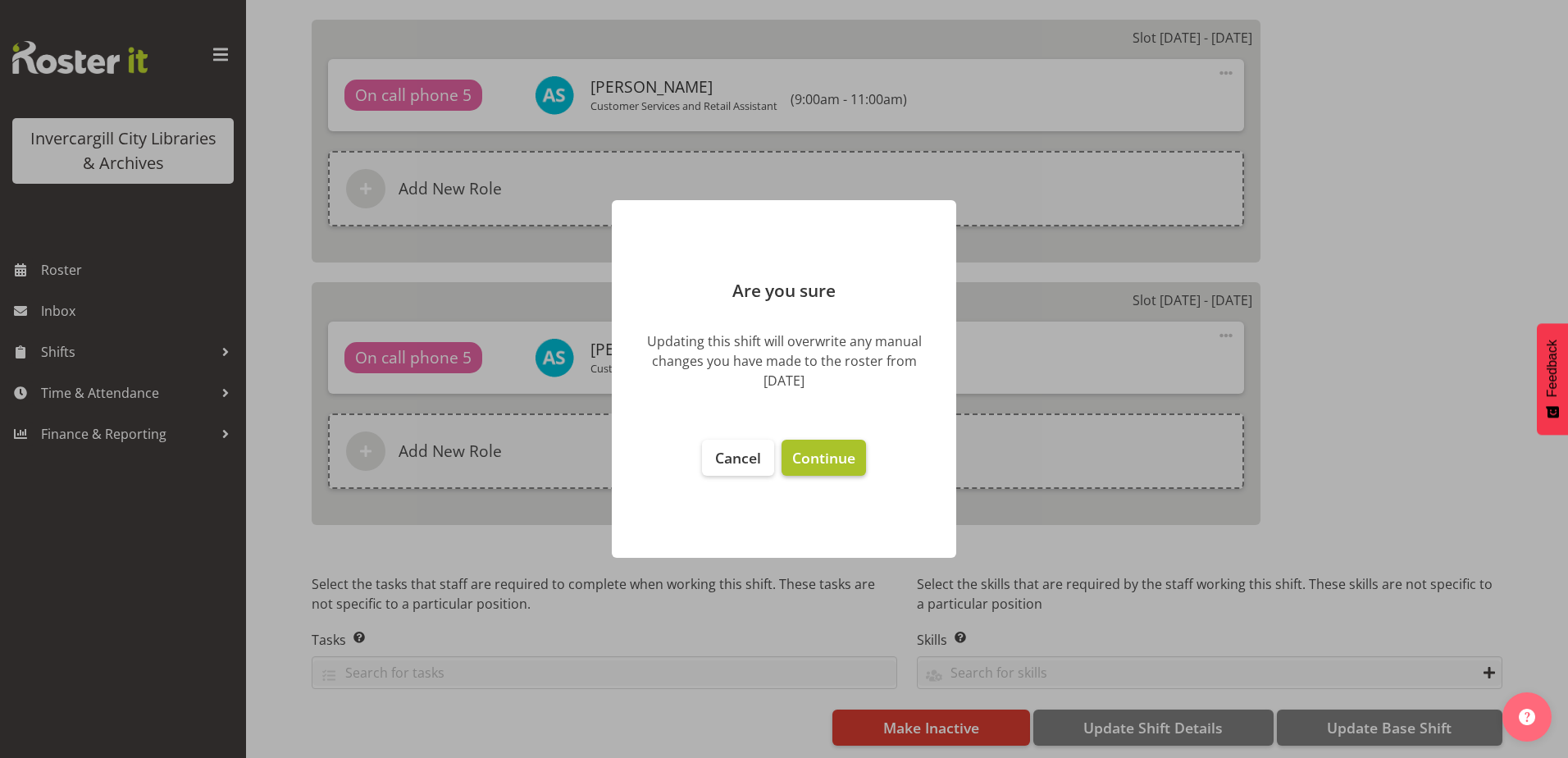
click at [844, 467] on span "Continue" at bounding box center [823, 457] width 64 height 20
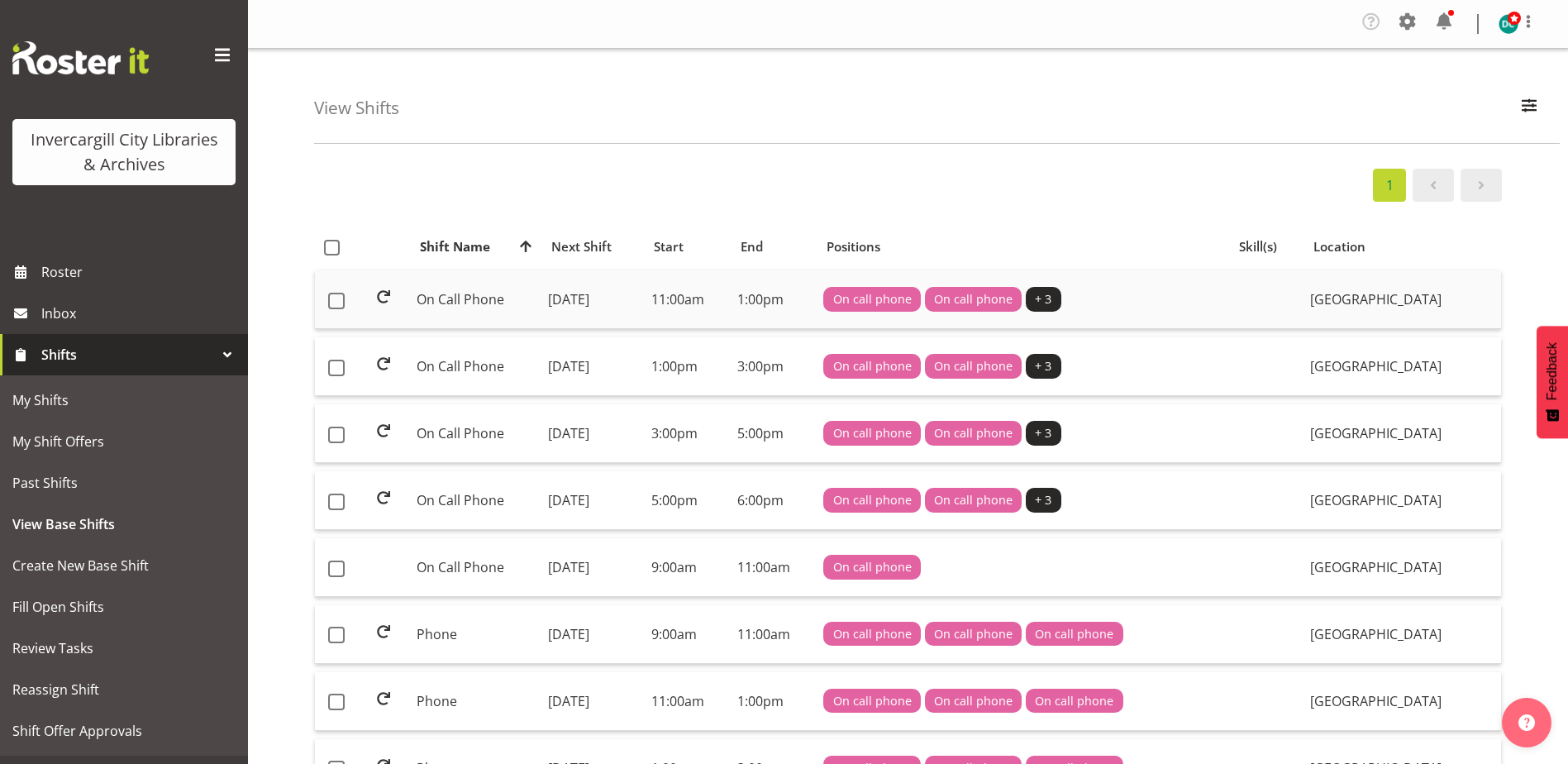
click at [460, 296] on td "On Call Phone" at bounding box center [476, 299] width 132 height 59
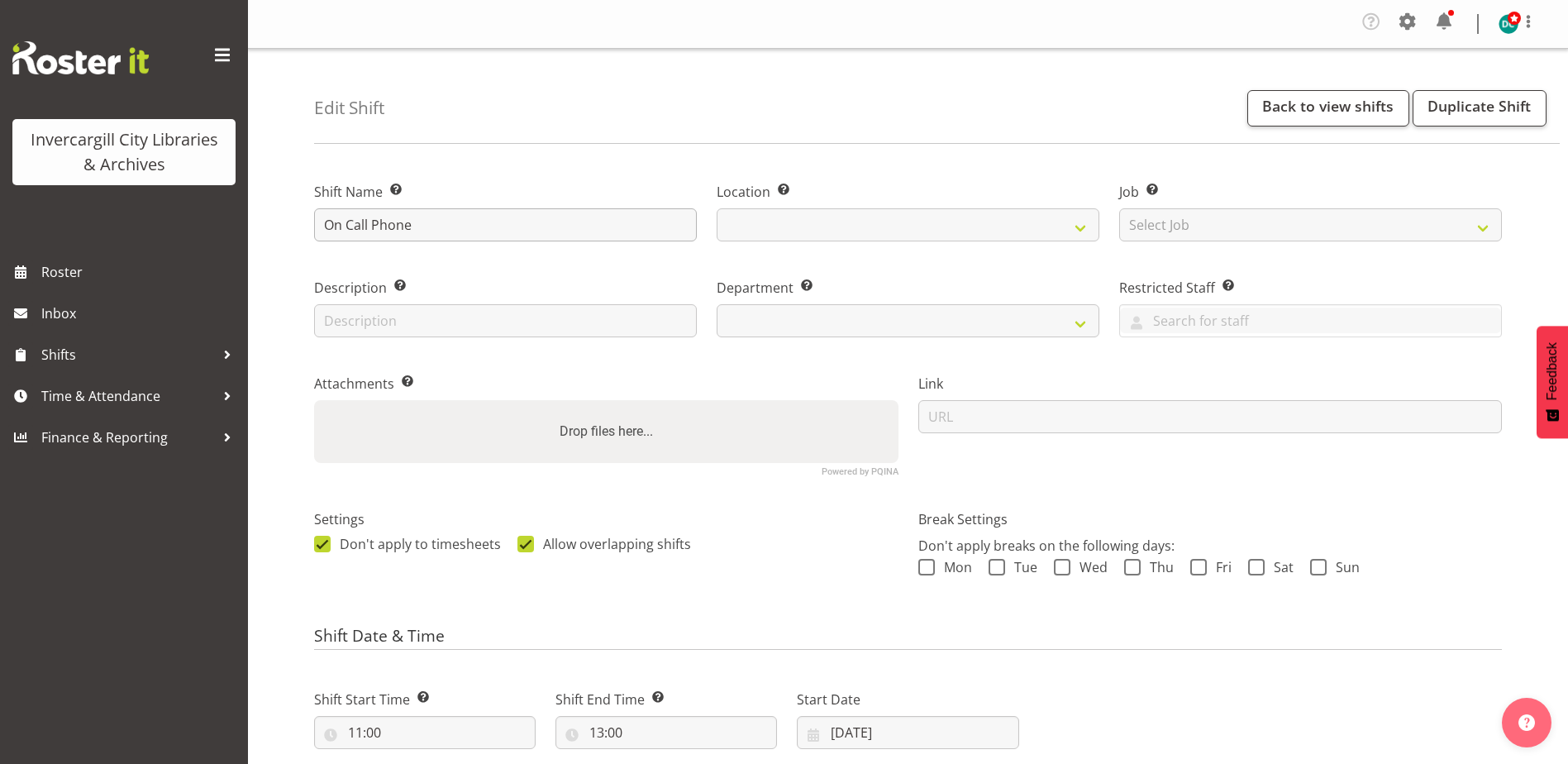
select select
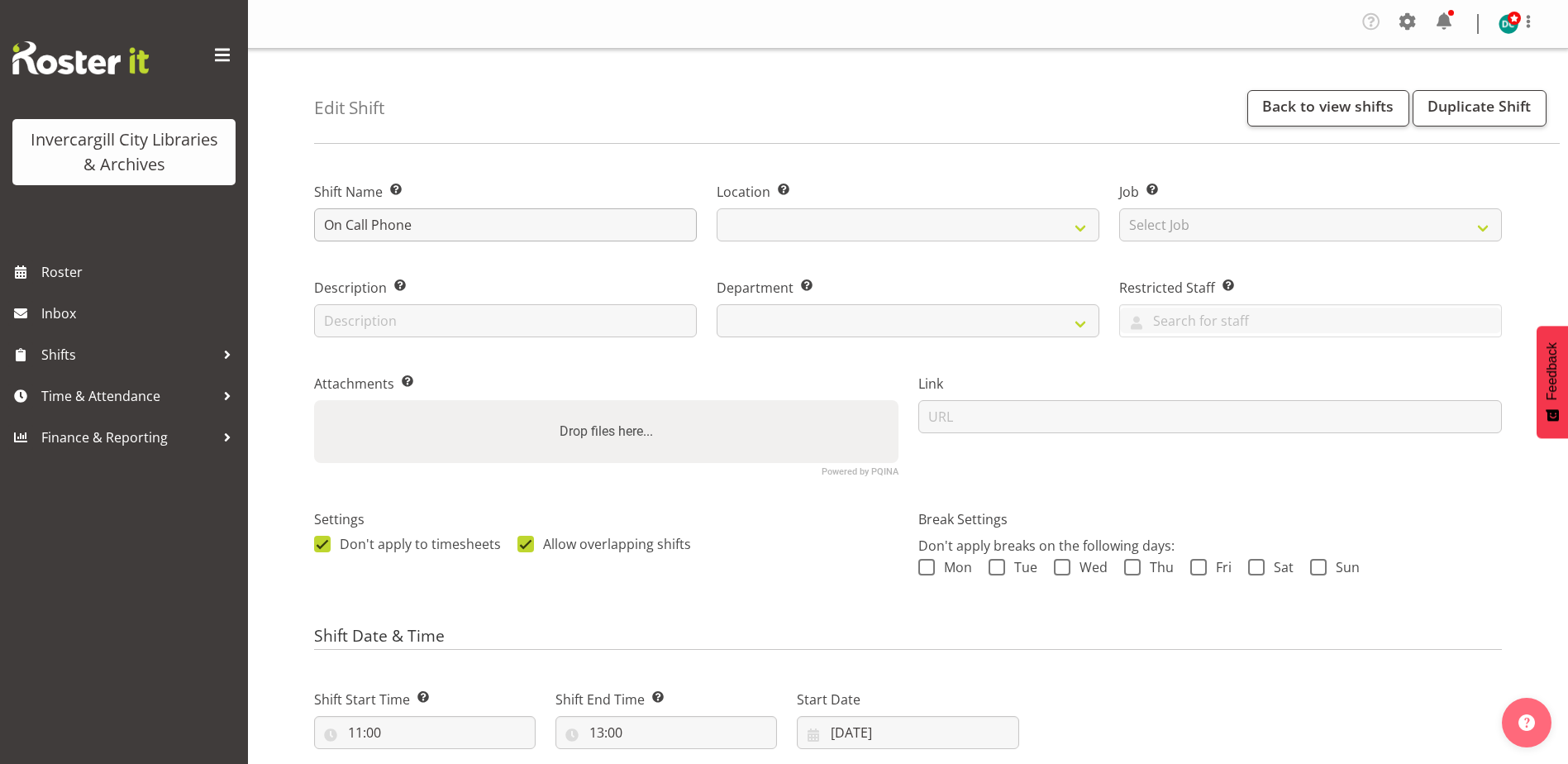
select select
select select "921"
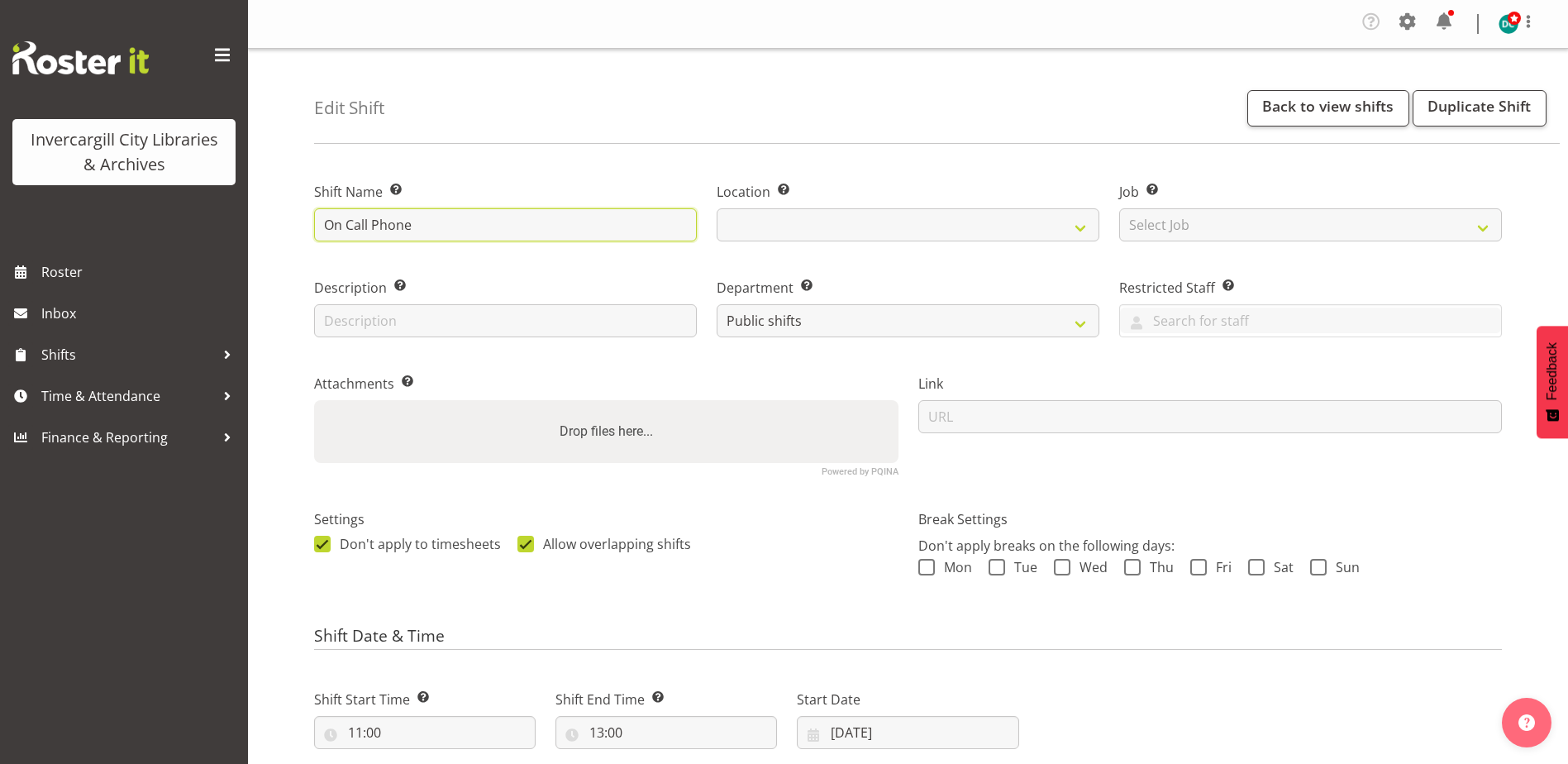
select select "1276"
drag, startPoint x: 369, startPoint y: 221, endPoint x: 264, endPoint y: 235, distance: 105.9
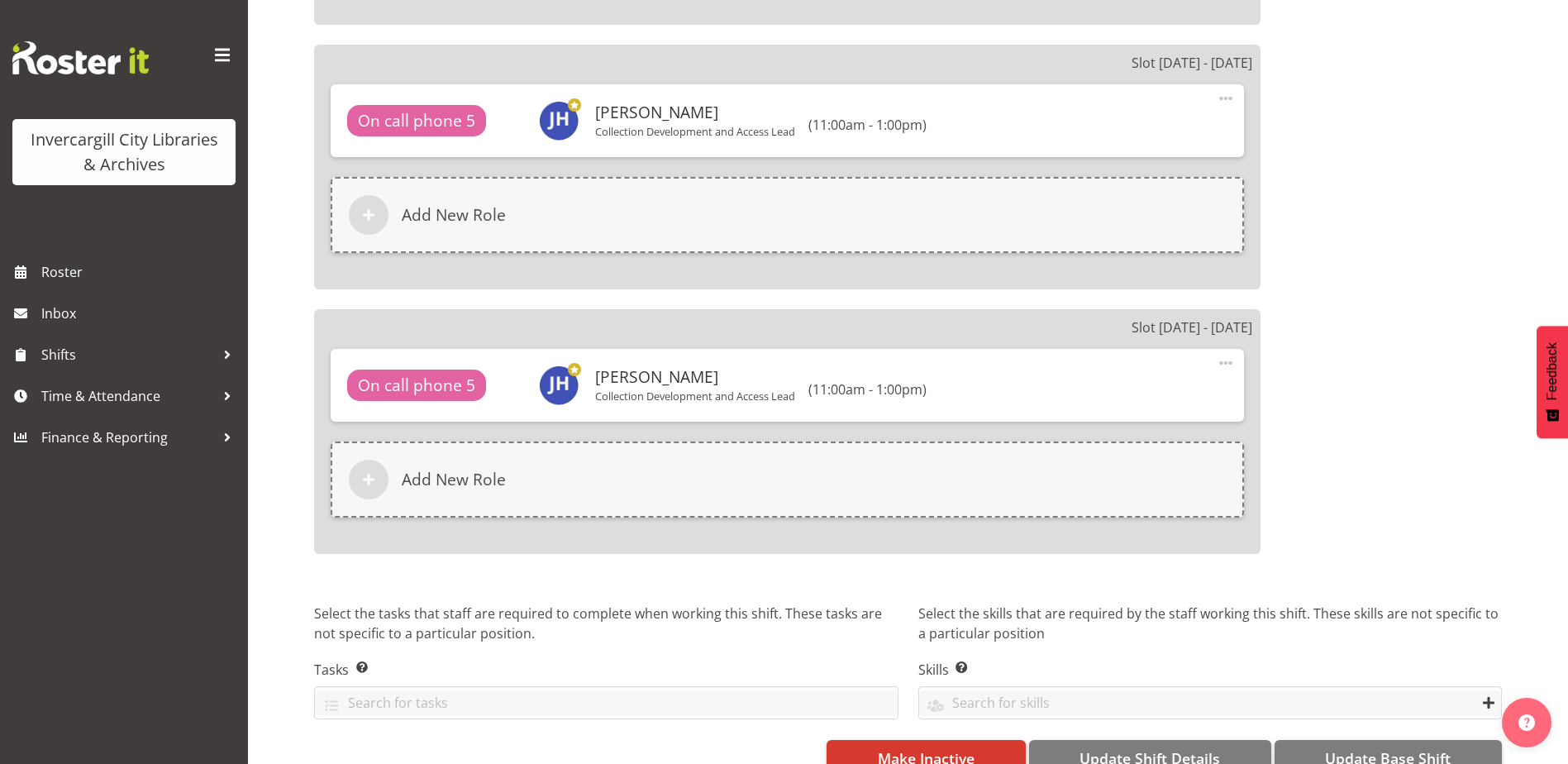
scroll to position [1818, 0]
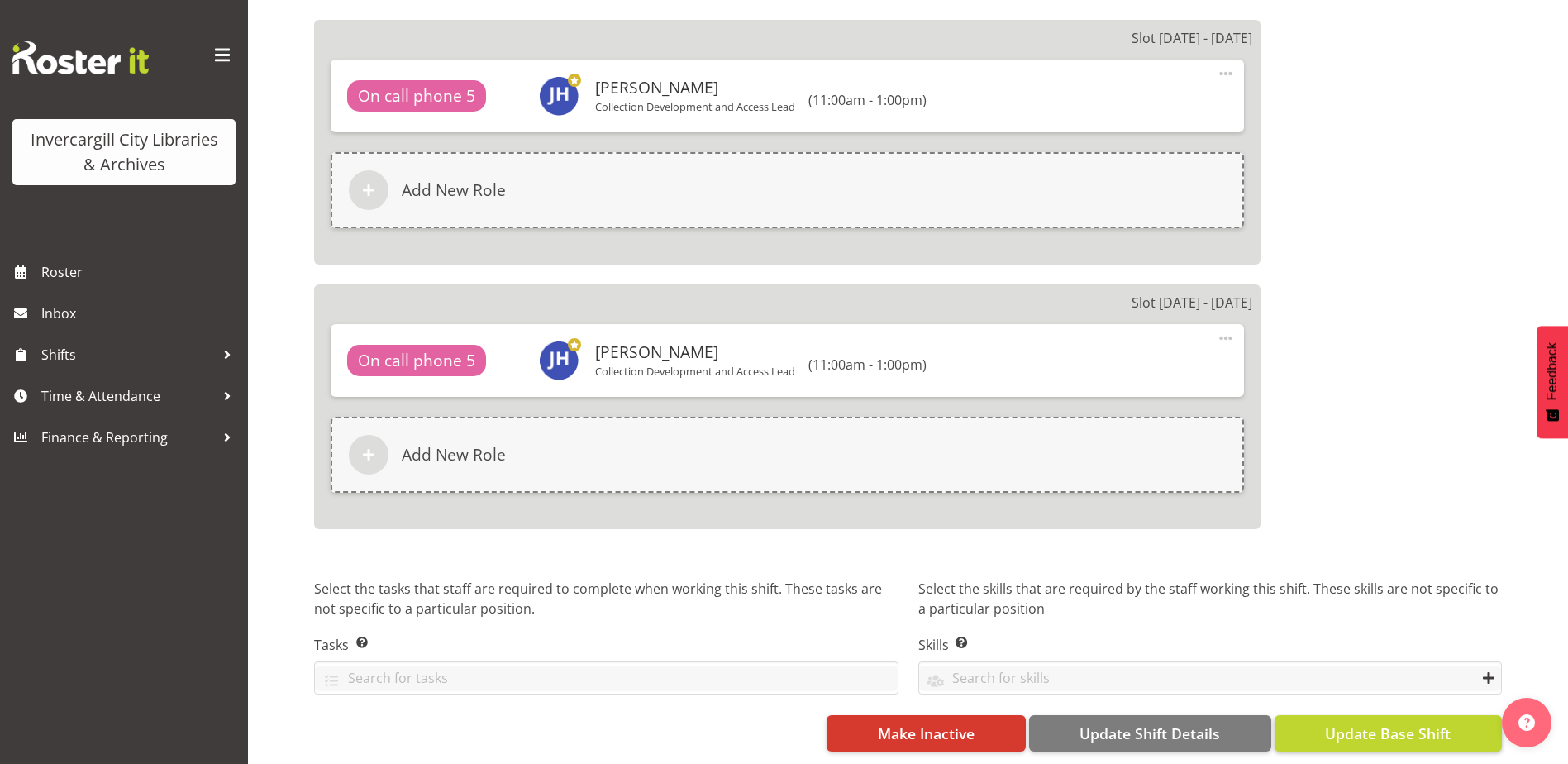
type input "Phone"
click at [1316, 723] on button "Update Base Shift" at bounding box center [1388, 733] width 227 height 36
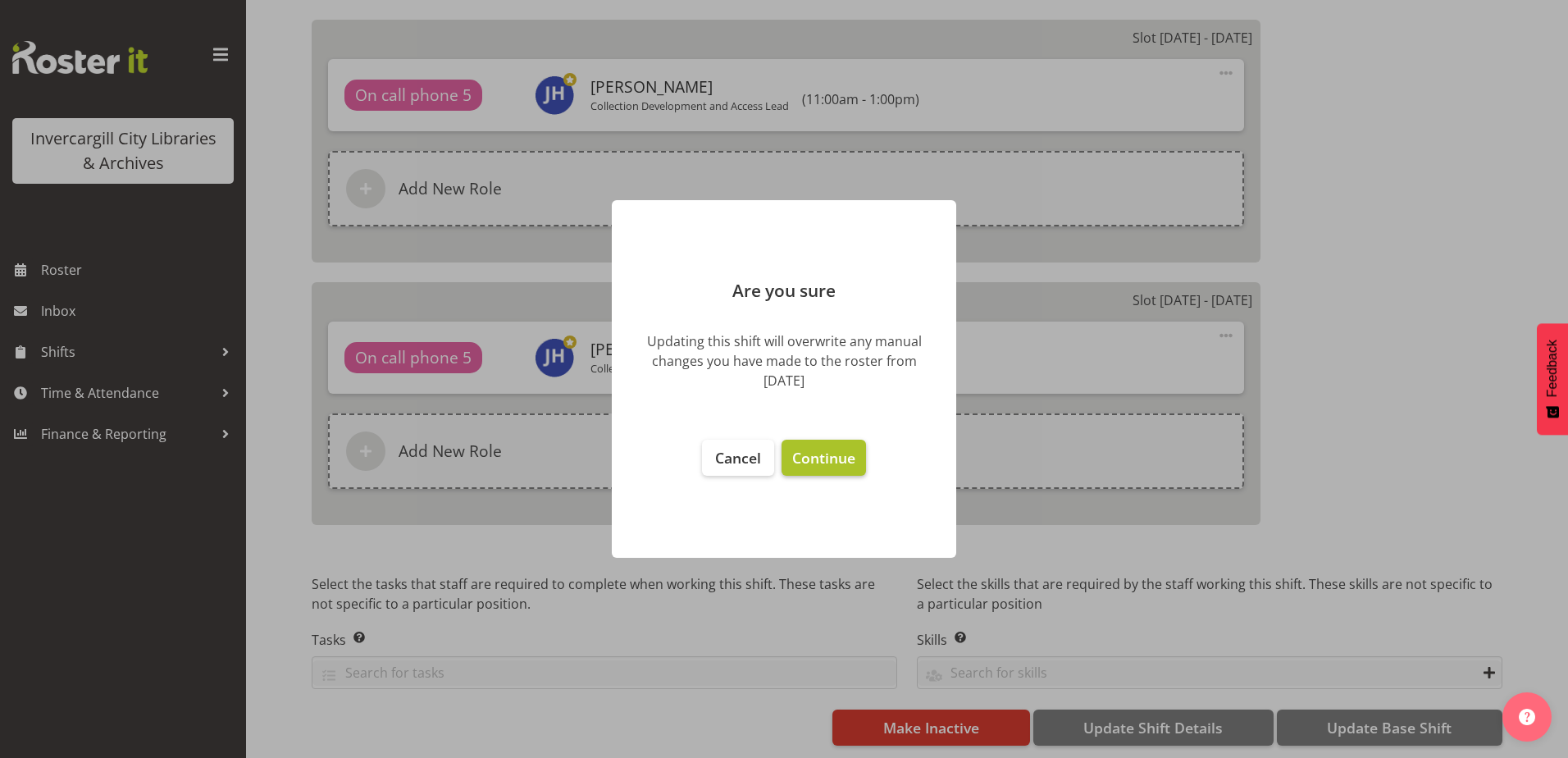
click at [826, 448] on span "Continue" at bounding box center [823, 457] width 64 height 20
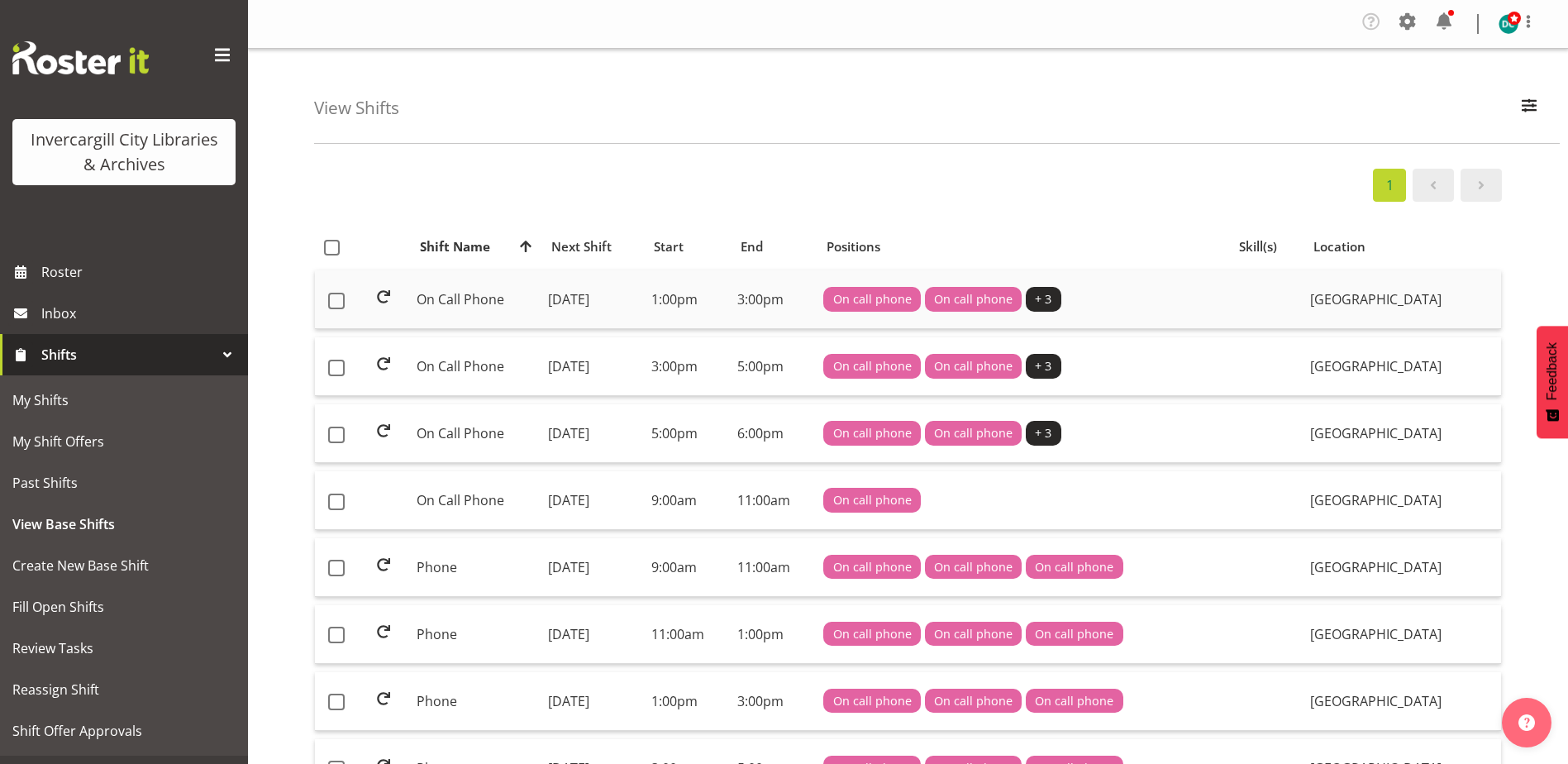
click at [449, 300] on td "On Call Phone" at bounding box center [476, 299] width 132 height 59
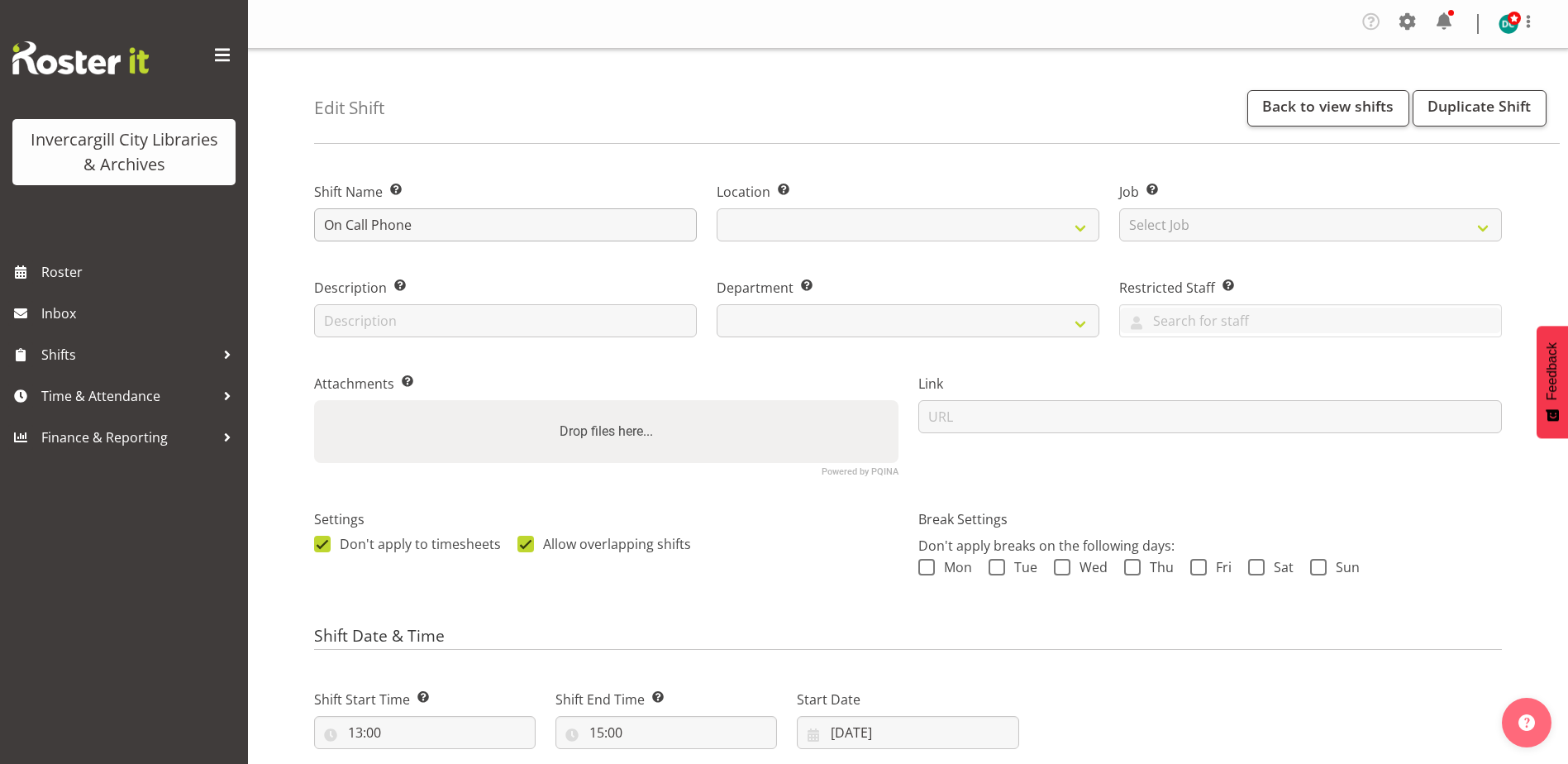
select select
select select "1276"
select select "921"
drag, startPoint x: 371, startPoint y: 226, endPoint x: 203, endPoint y: 248, distance: 169.4
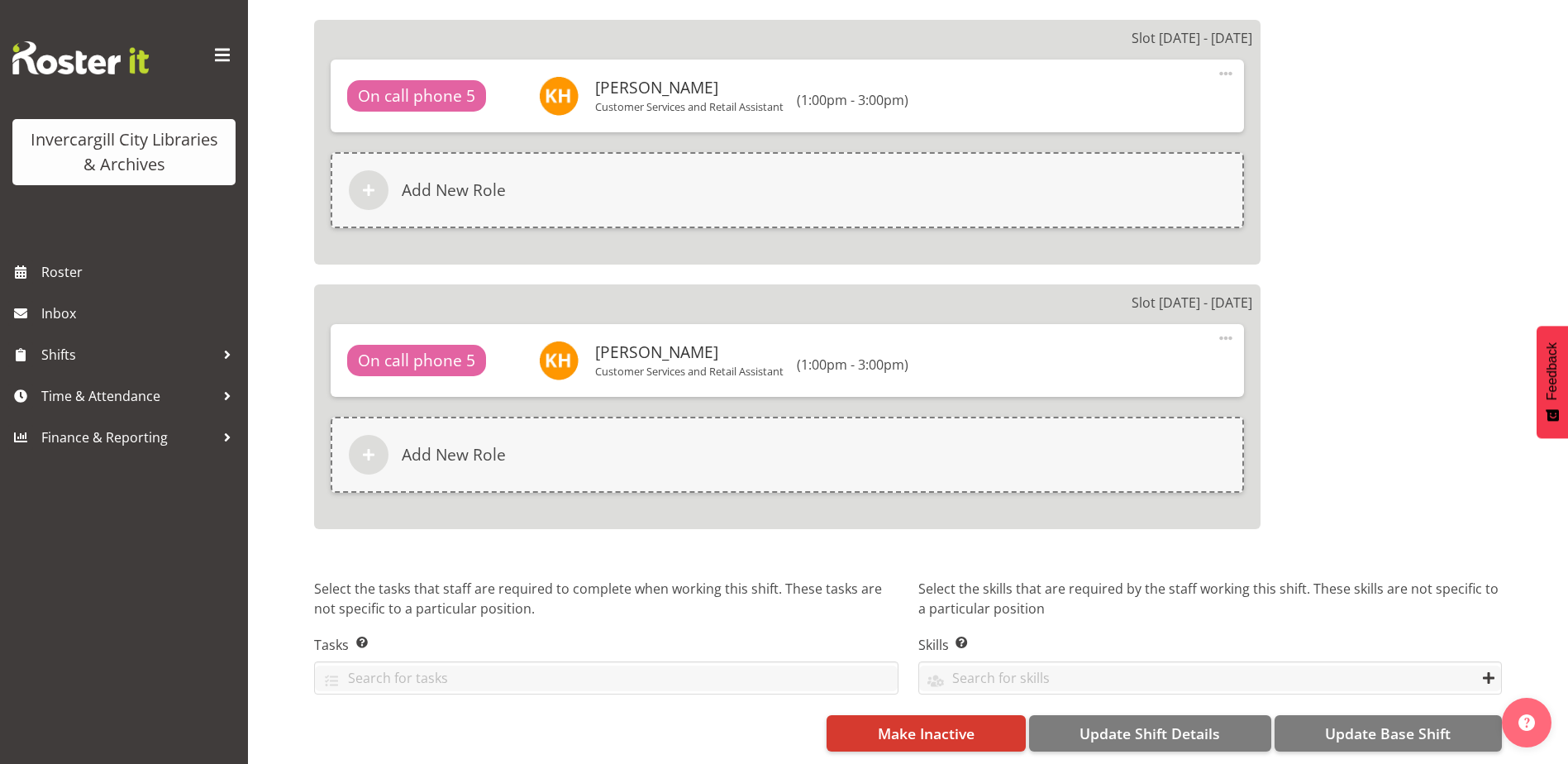
scroll to position [1818, 0]
type input "Phone"
click at [1358, 723] on span "Update Base Shift" at bounding box center [1387, 733] width 125 height 22
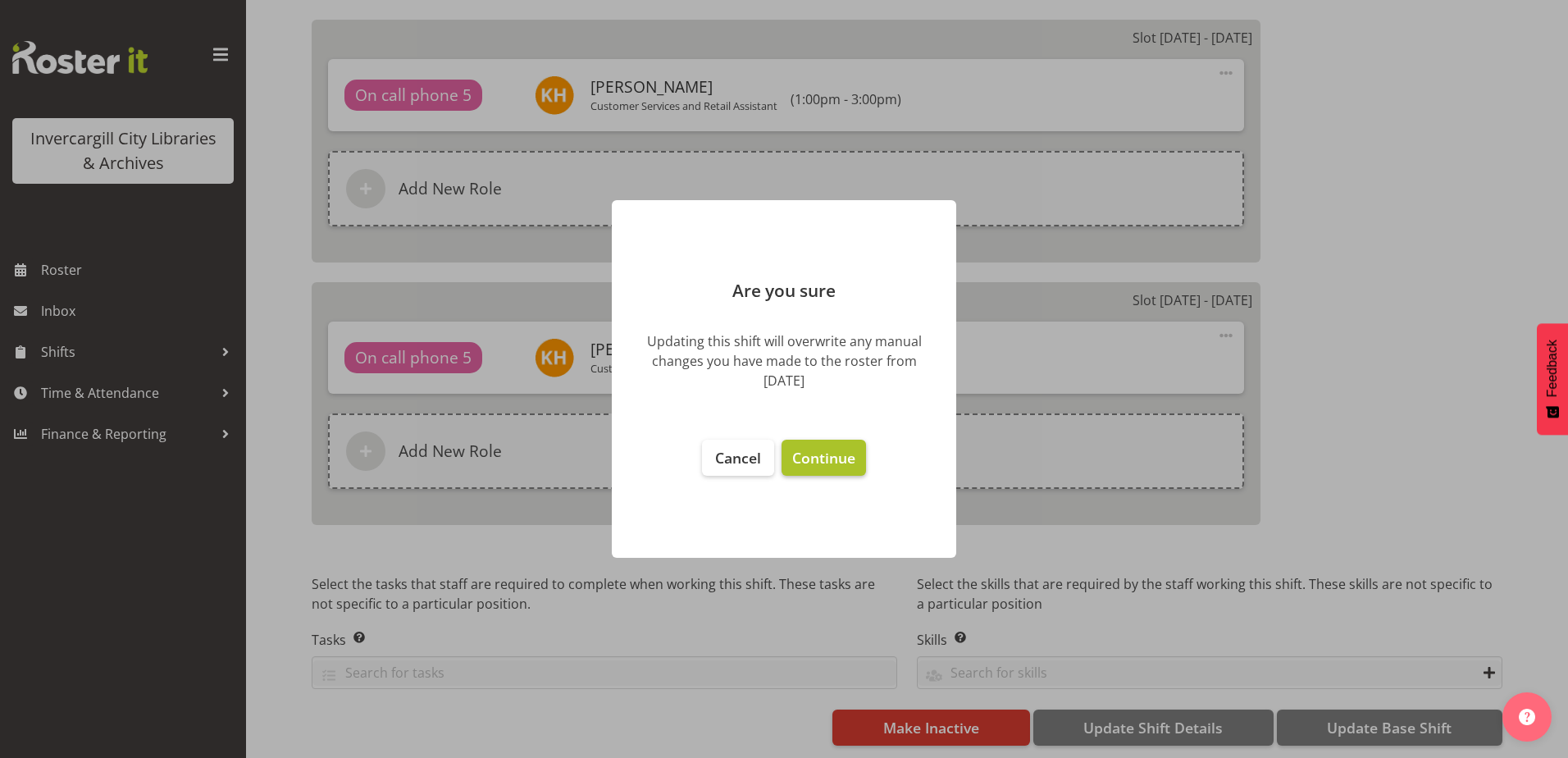
click at [805, 457] on span "Continue" at bounding box center [823, 457] width 64 height 20
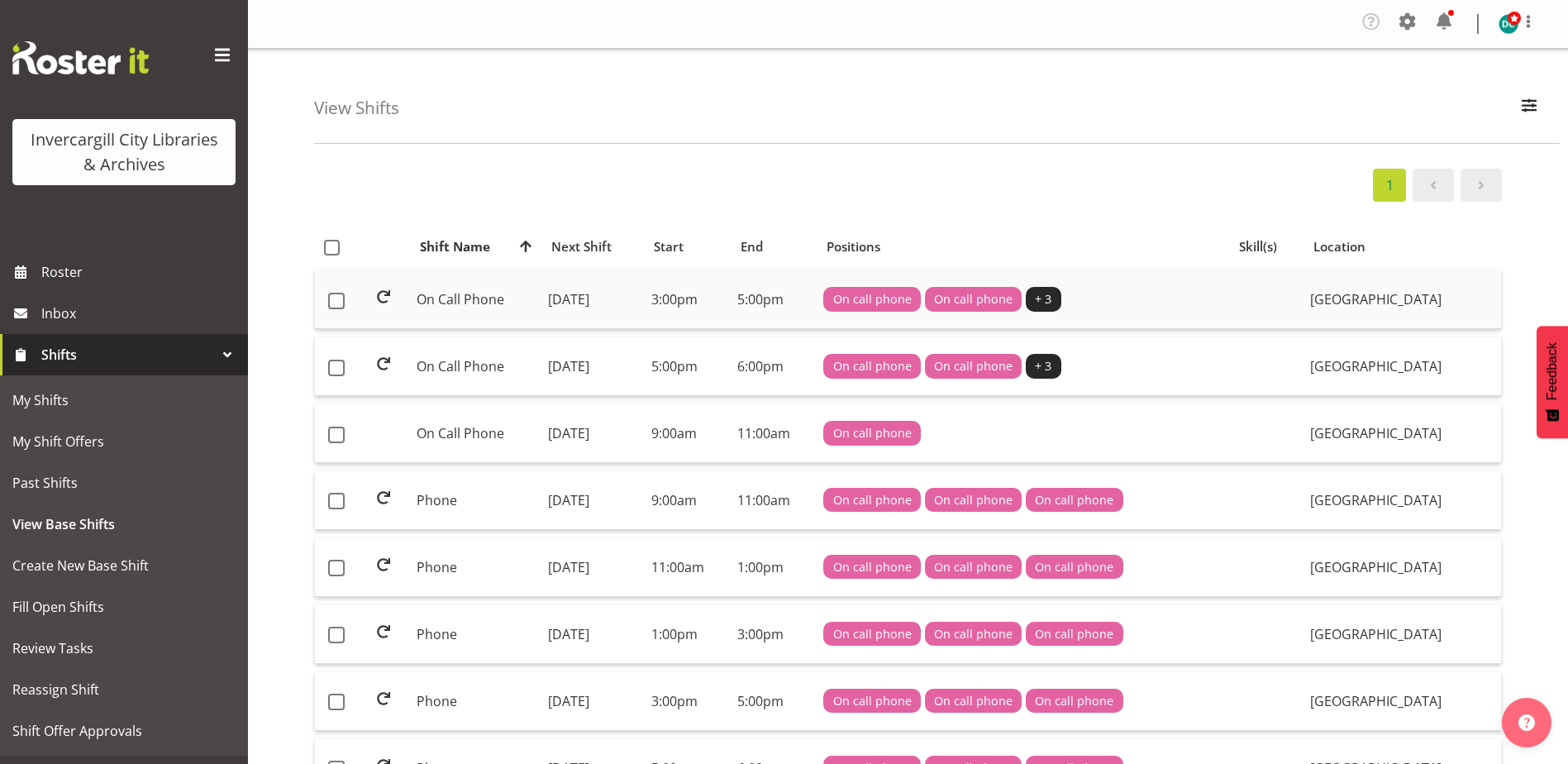
click at [449, 299] on td "On Call Phone" at bounding box center [476, 299] width 132 height 59
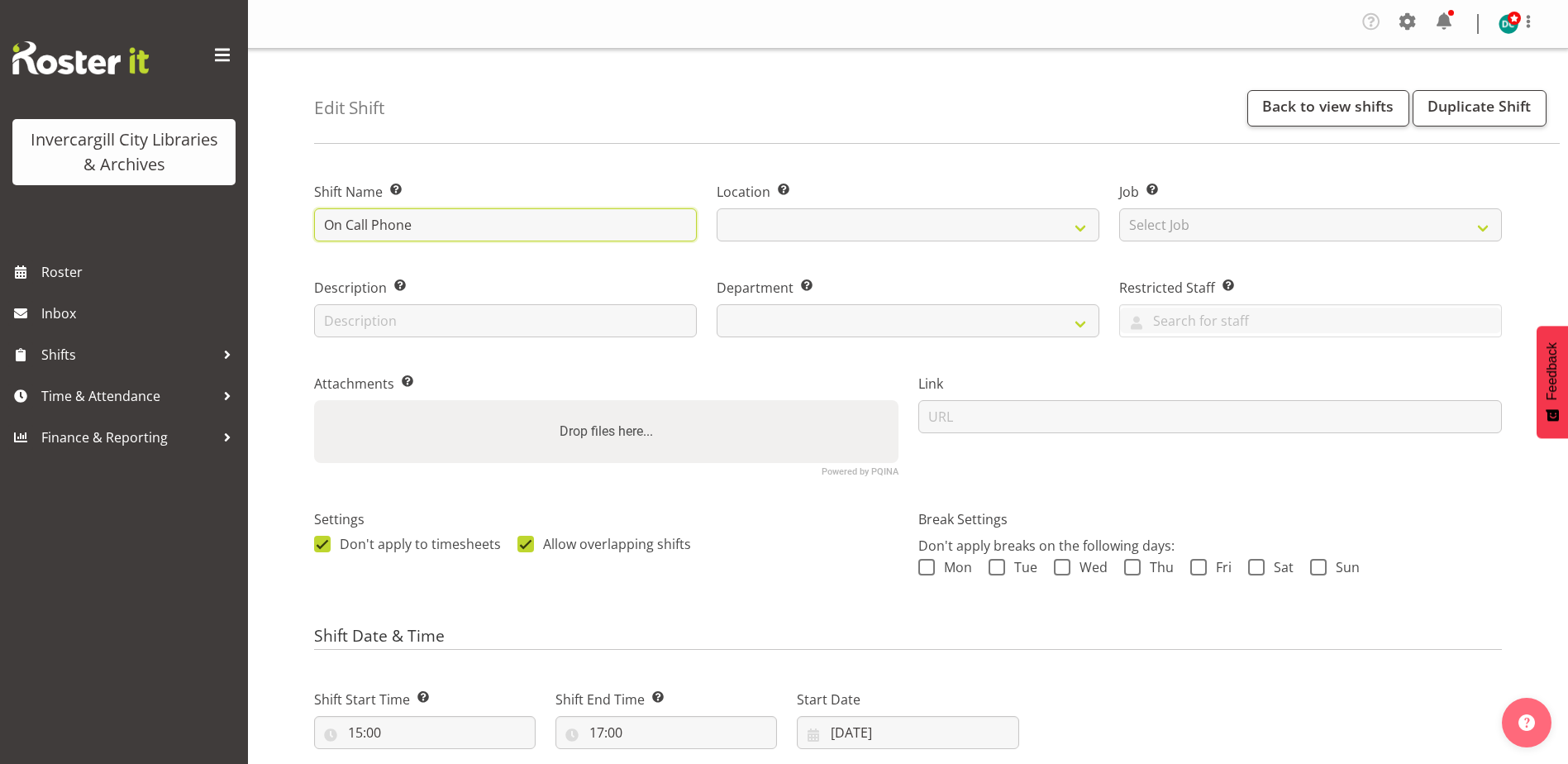
select select
select select "1276"
select select "921"
drag, startPoint x: 370, startPoint y: 226, endPoint x: 158, endPoint y: 233, distance: 212.1
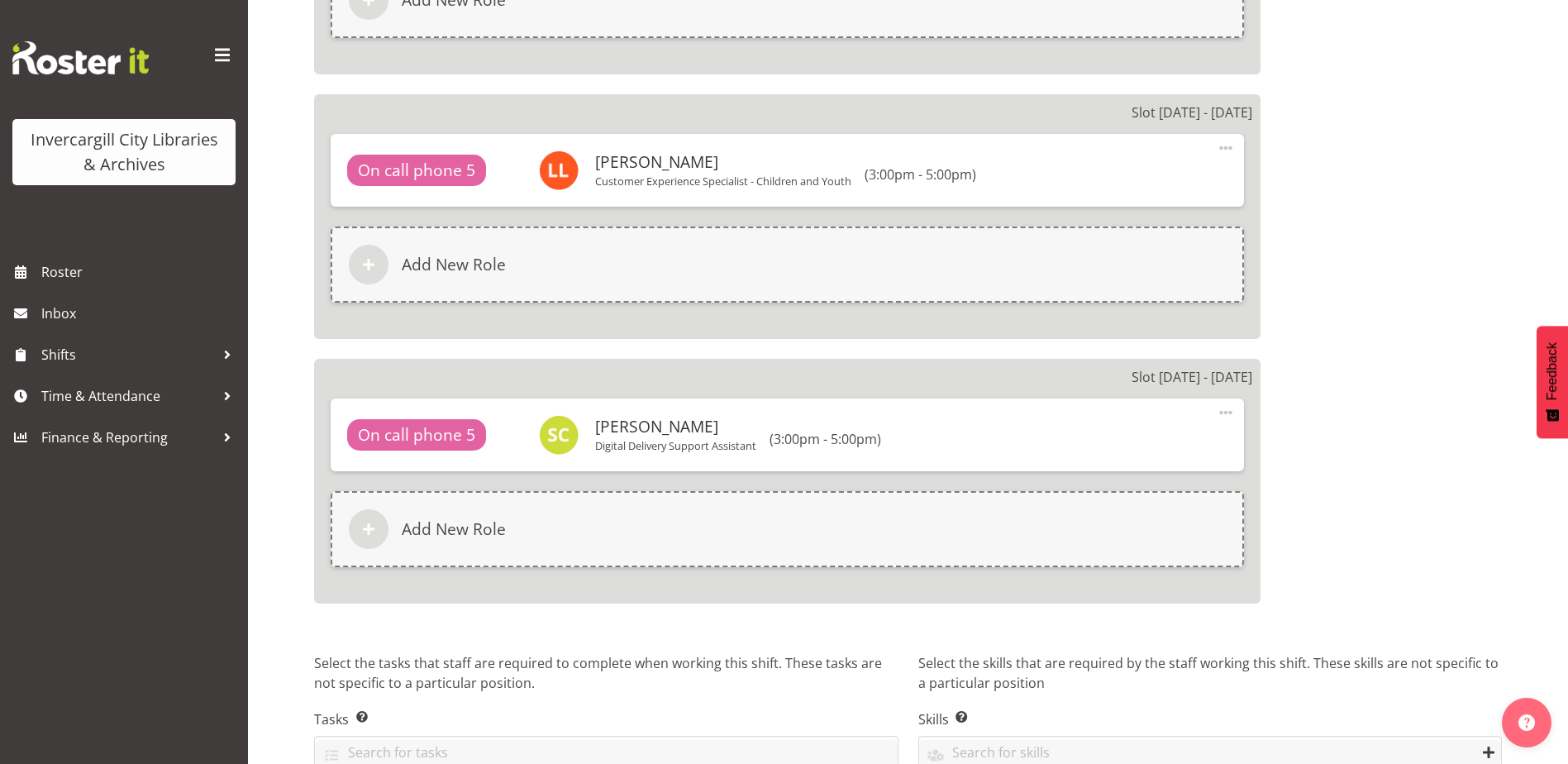
scroll to position [1818, 0]
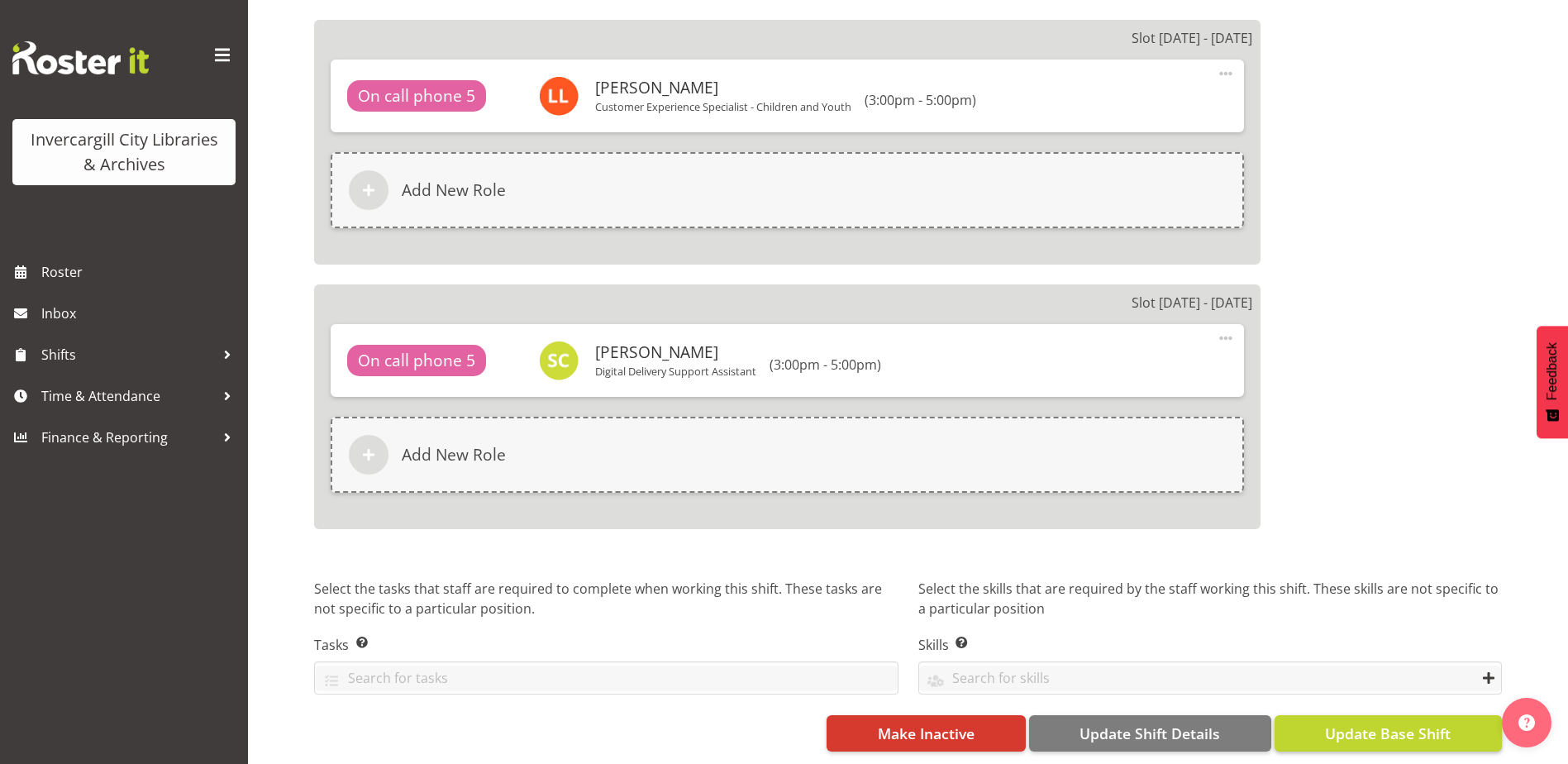
type input "Phone"
click at [1343, 737] on button "Update Base Shift" at bounding box center [1388, 733] width 227 height 36
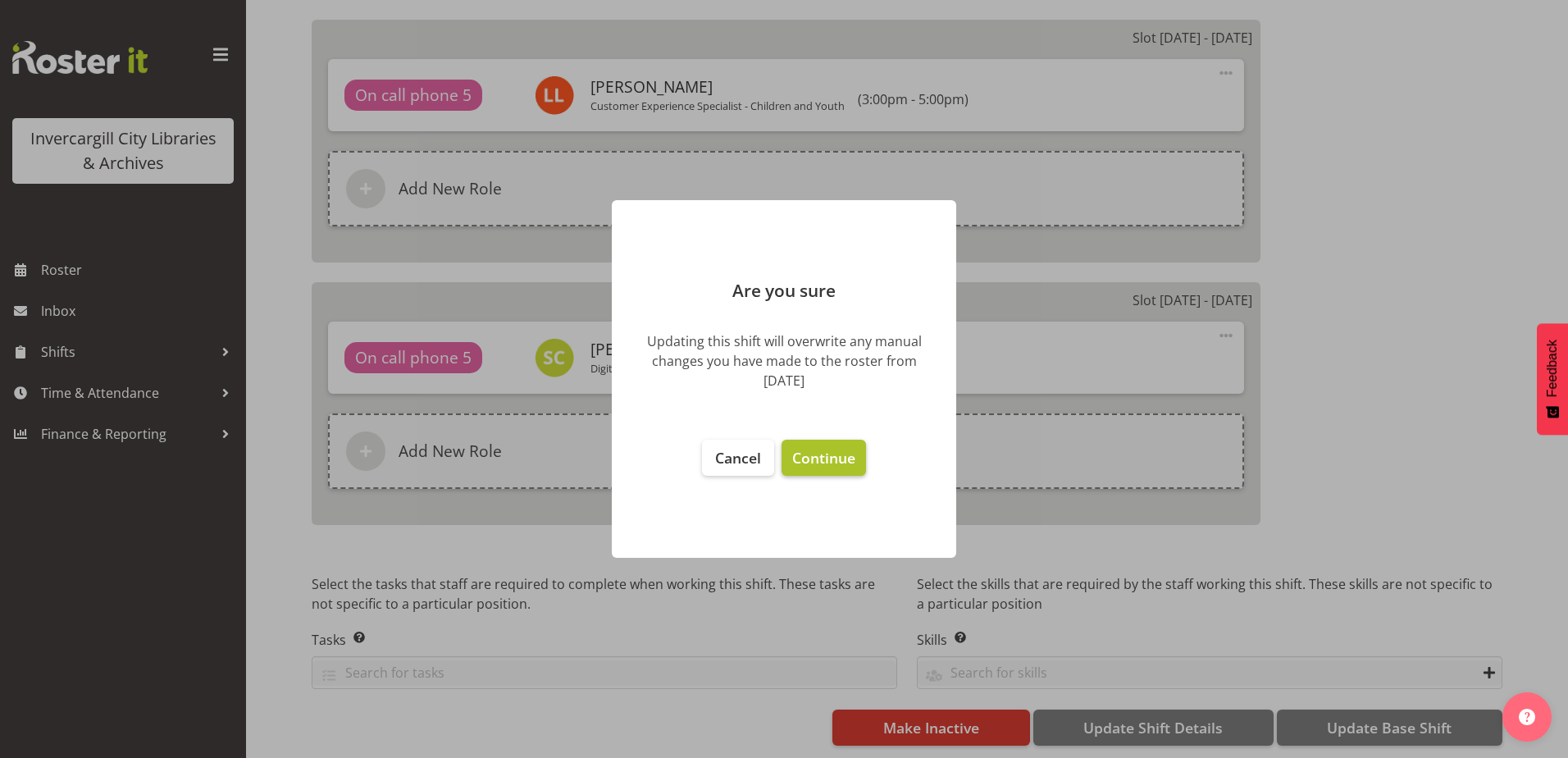
drag, startPoint x: 831, startPoint y: 438, endPoint x: 834, endPoint y: 449, distance: 11.4
click at [832, 439] on footer "Cancel Continue" at bounding box center [784, 490] width 345 height 134
click at [835, 453] on span "Continue" at bounding box center [823, 457] width 64 height 20
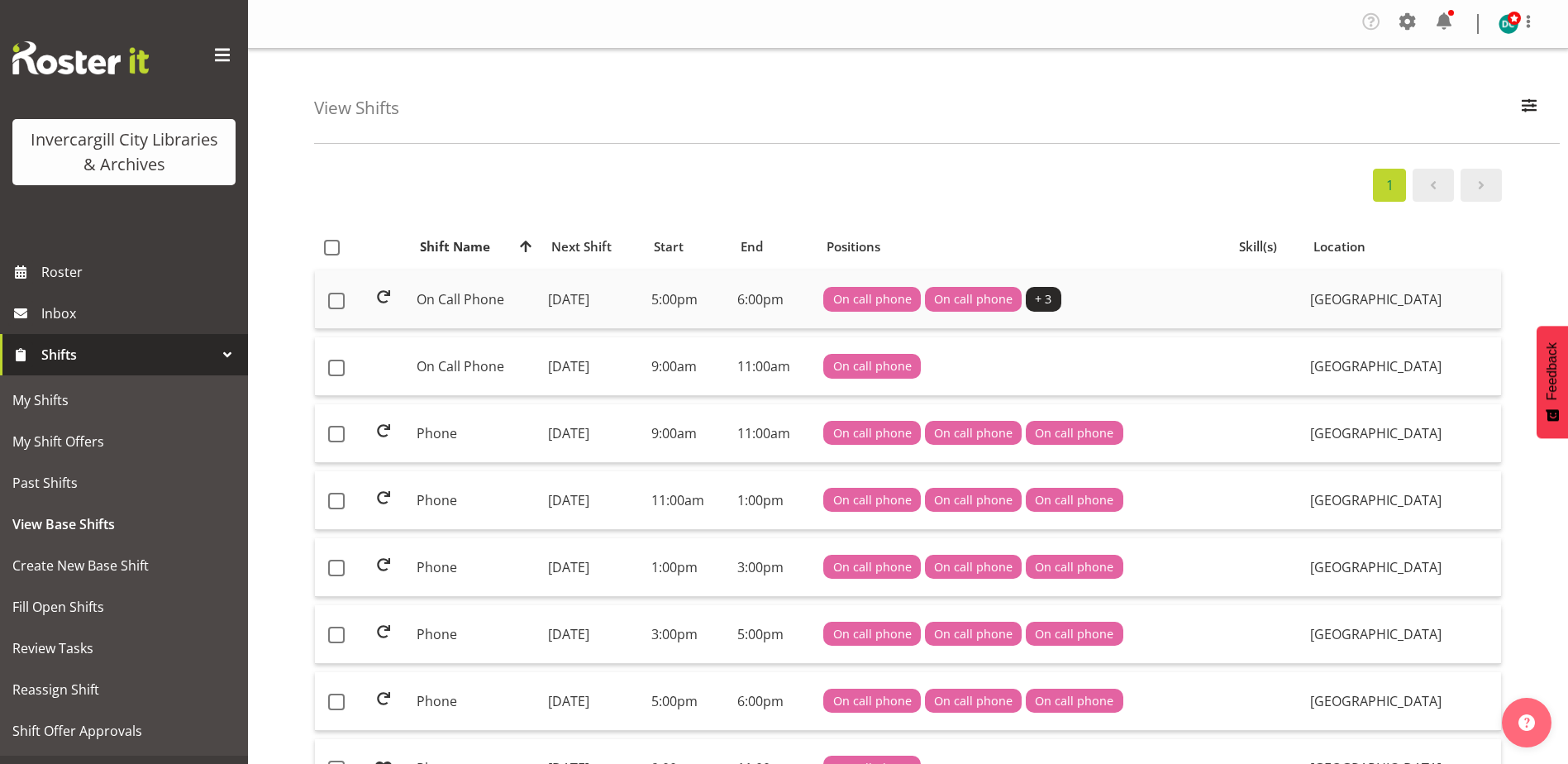
click at [455, 301] on td "On Call Phone" at bounding box center [476, 299] width 132 height 59
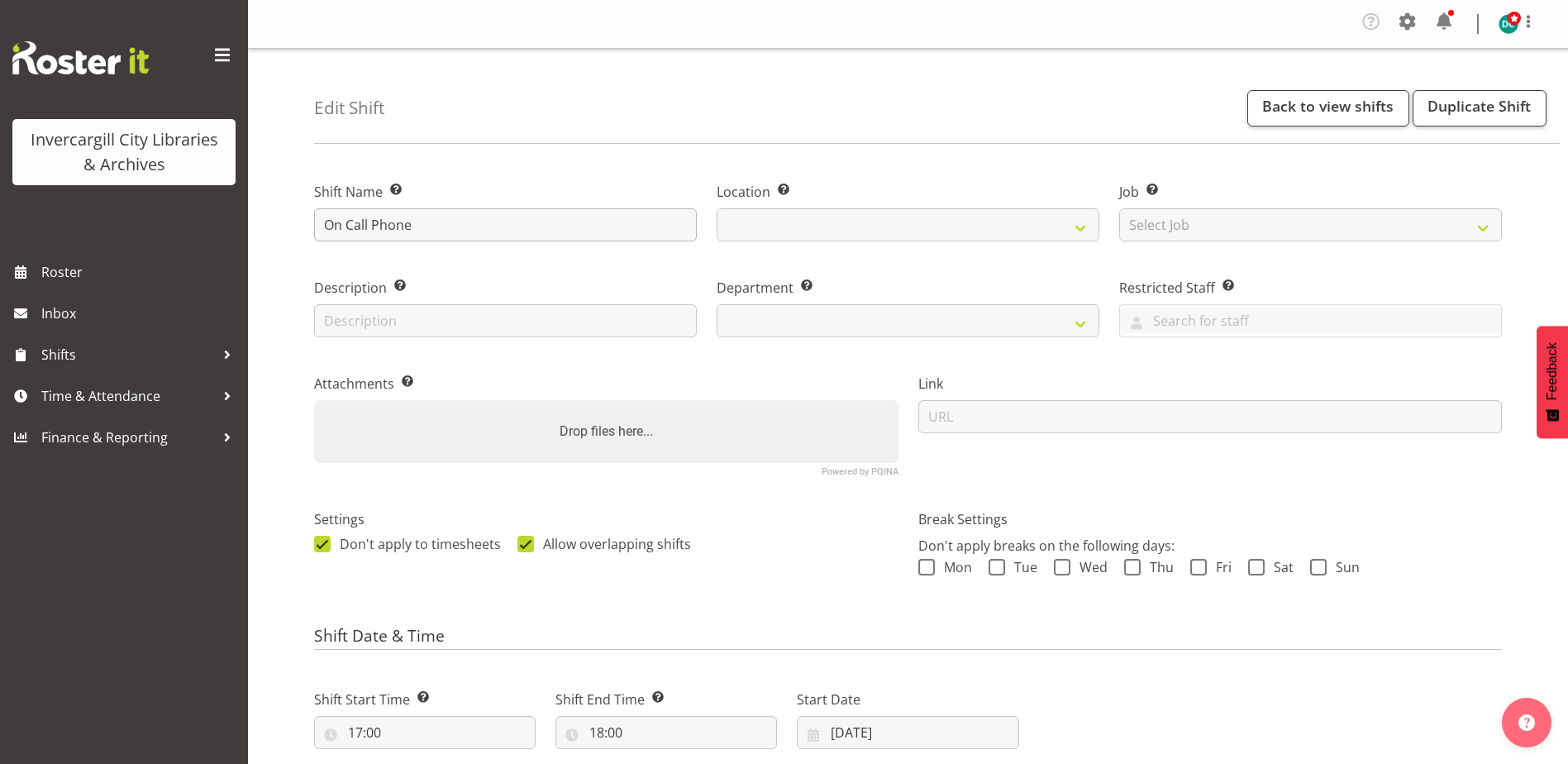
select select
drag, startPoint x: 369, startPoint y: 227, endPoint x: 246, endPoint y: 227, distance: 123.0
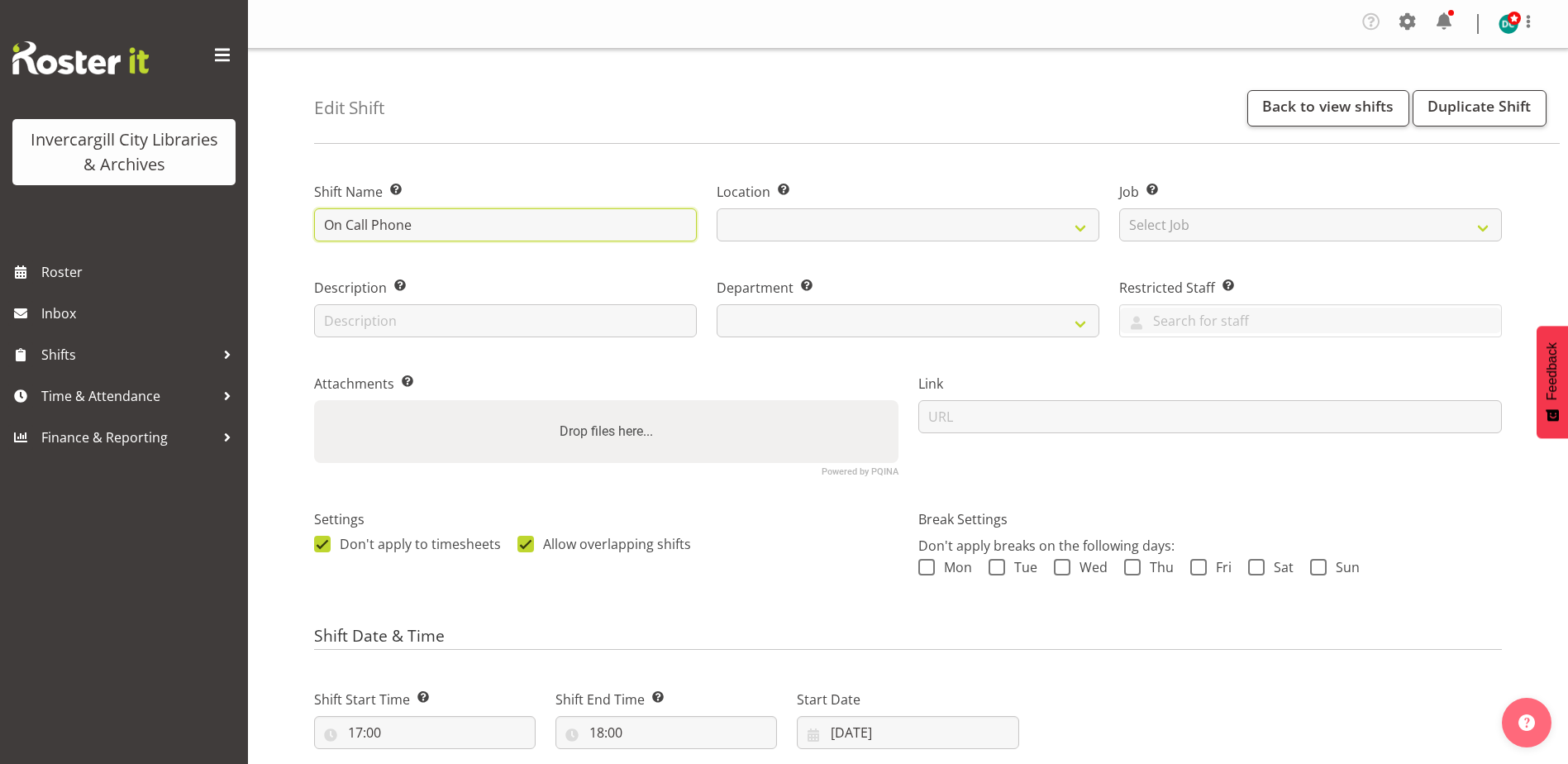
select select "1276"
select select "921"
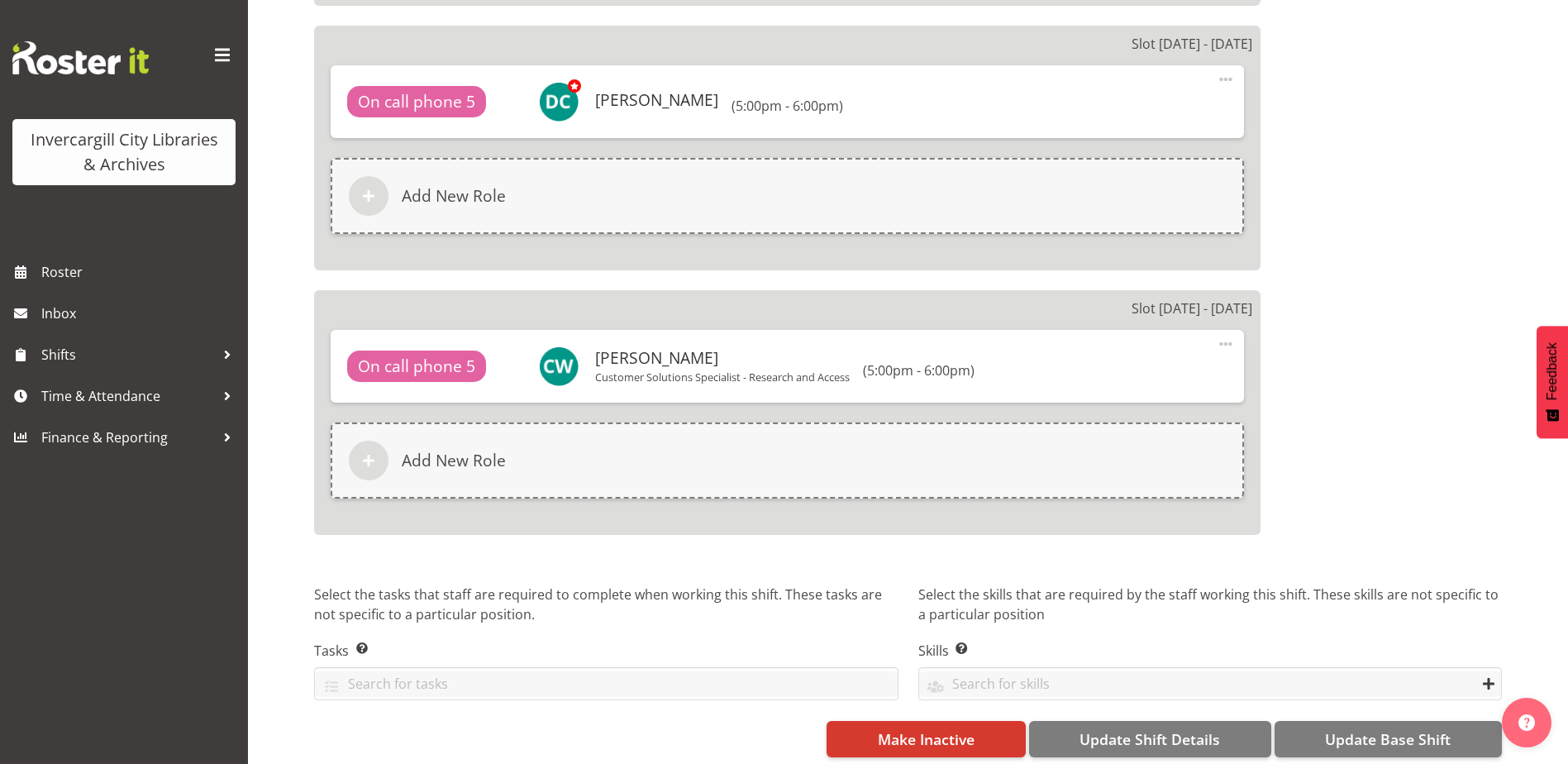
scroll to position [1818, 0]
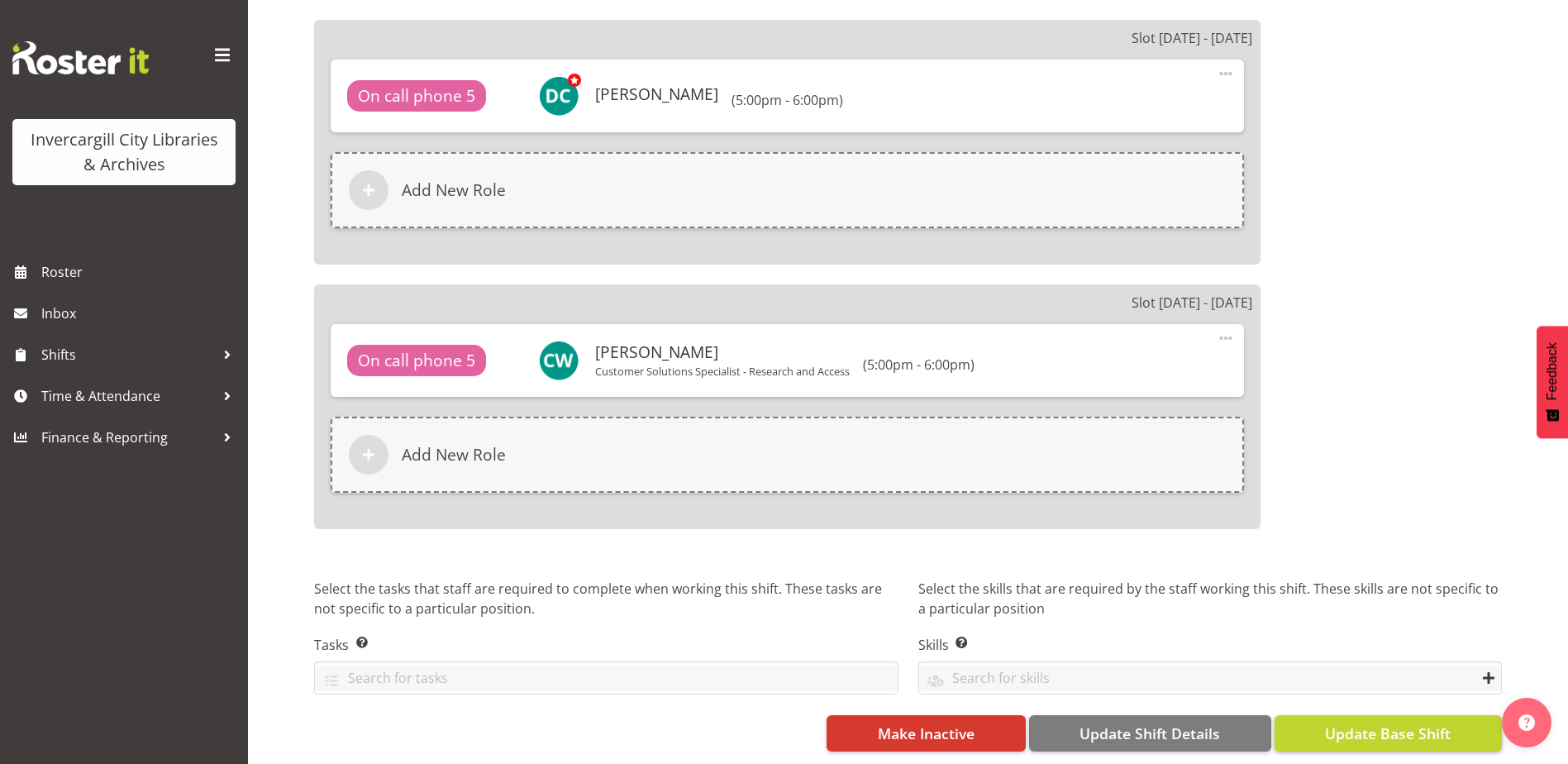
type input "Phone"
click at [1328, 723] on span "Update Base Shift" at bounding box center [1387, 733] width 125 height 22
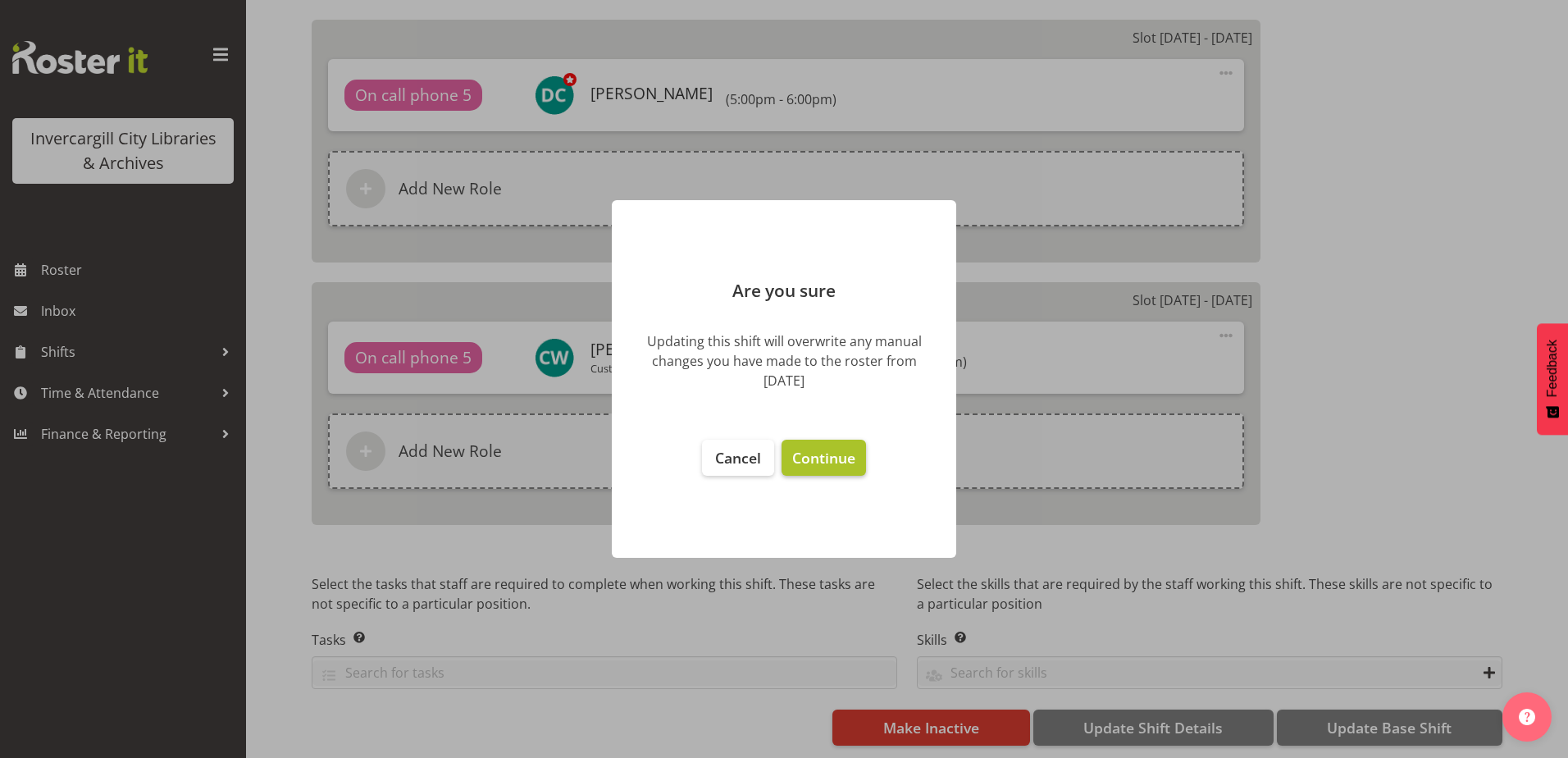
click at [839, 460] on span "Continue" at bounding box center [823, 457] width 64 height 20
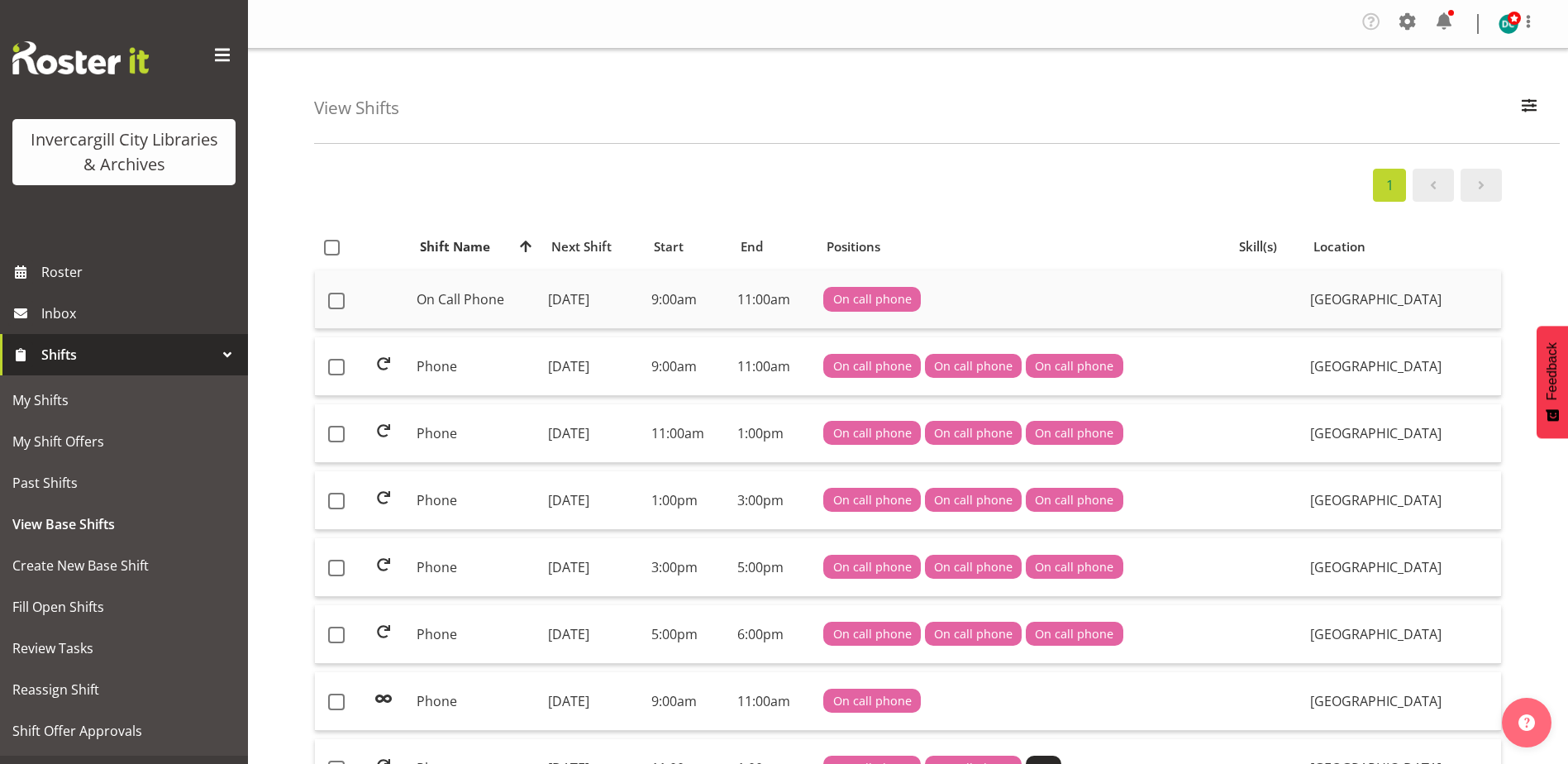
click at [441, 305] on td "On Call Phone" at bounding box center [476, 299] width 132 height 59
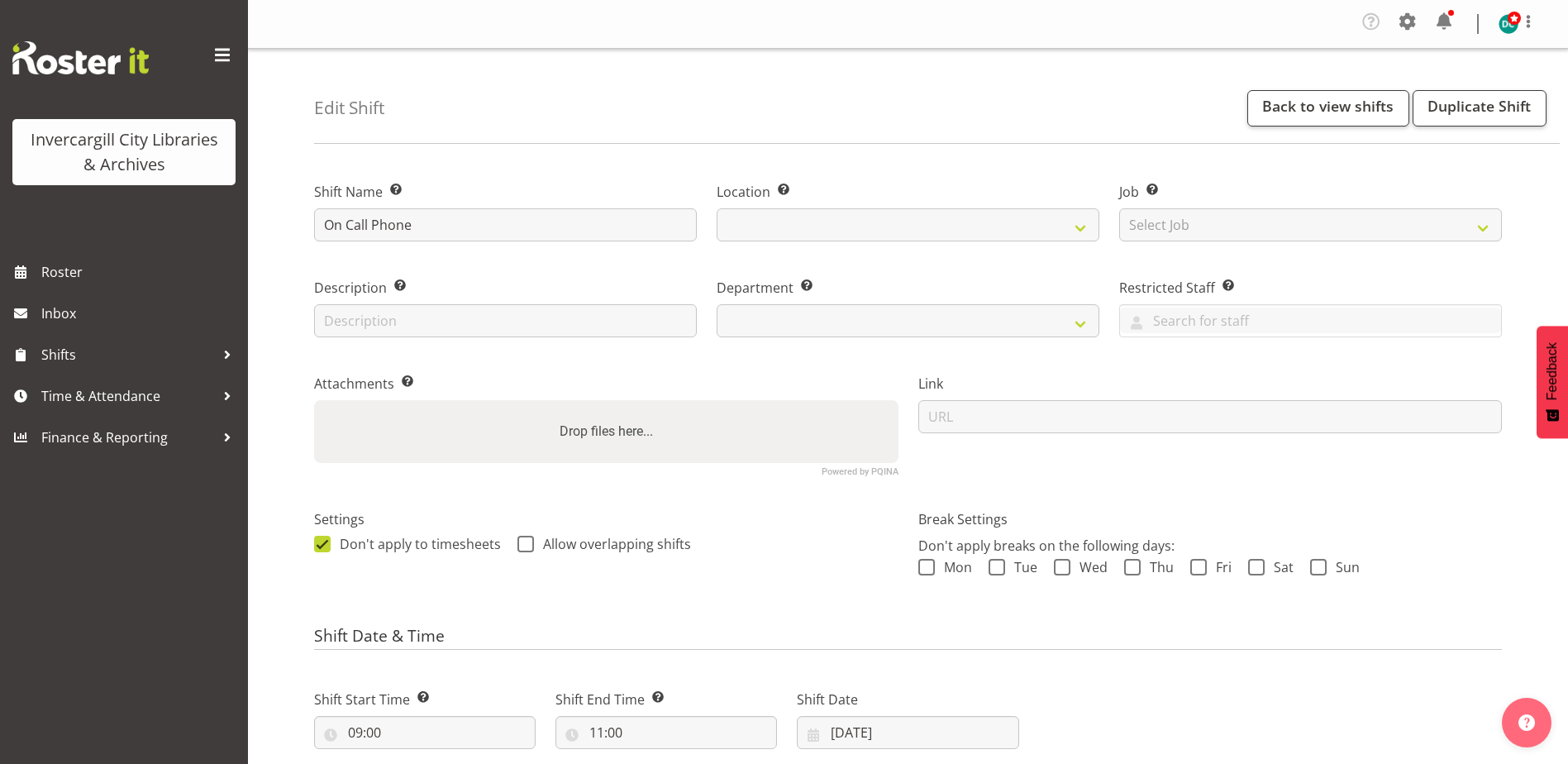
select select
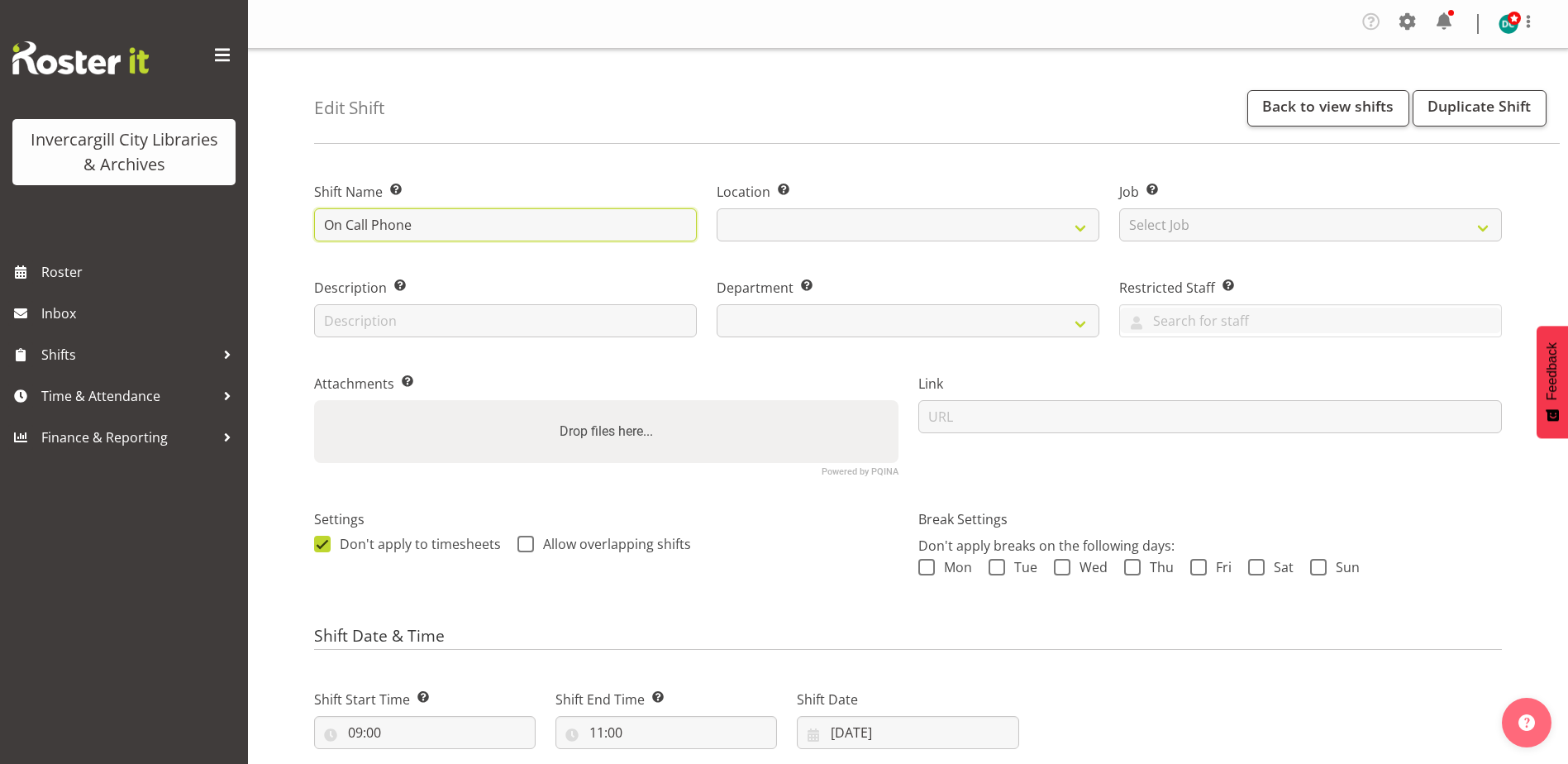
drag, startPoint x: 371, startPoint y: 224, endPoint x: 137, endPoint y: 244, distance: 234.9
click at [141, 243] on div "Invercargill City Libraries & Archives Roster Inbox Shifts Time & Attendance Fi…" at bounding box center [784, 631] width 1568 height 1263
select select
select select "1276"
select select
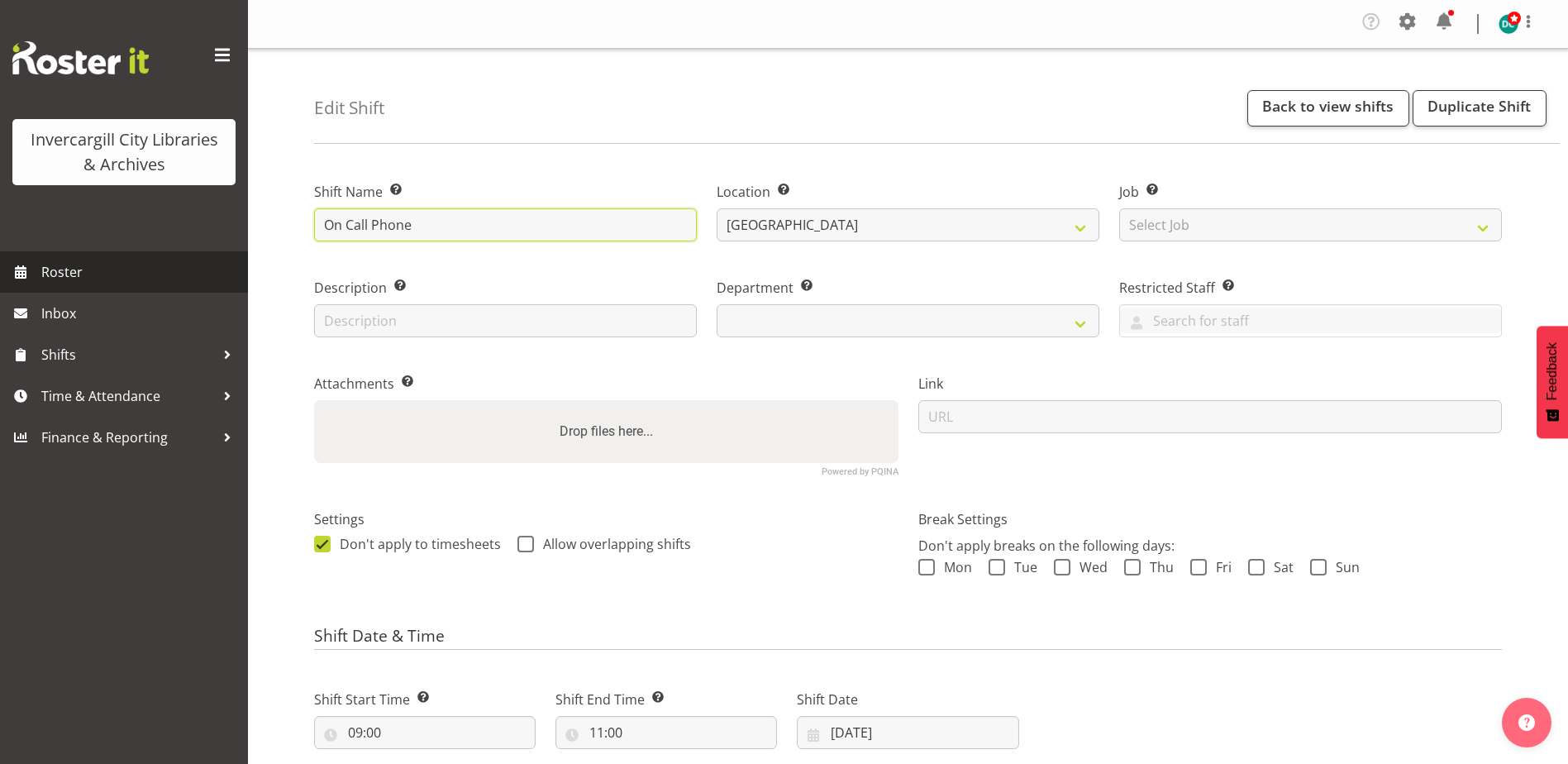
type input "Phone"
select select "921"
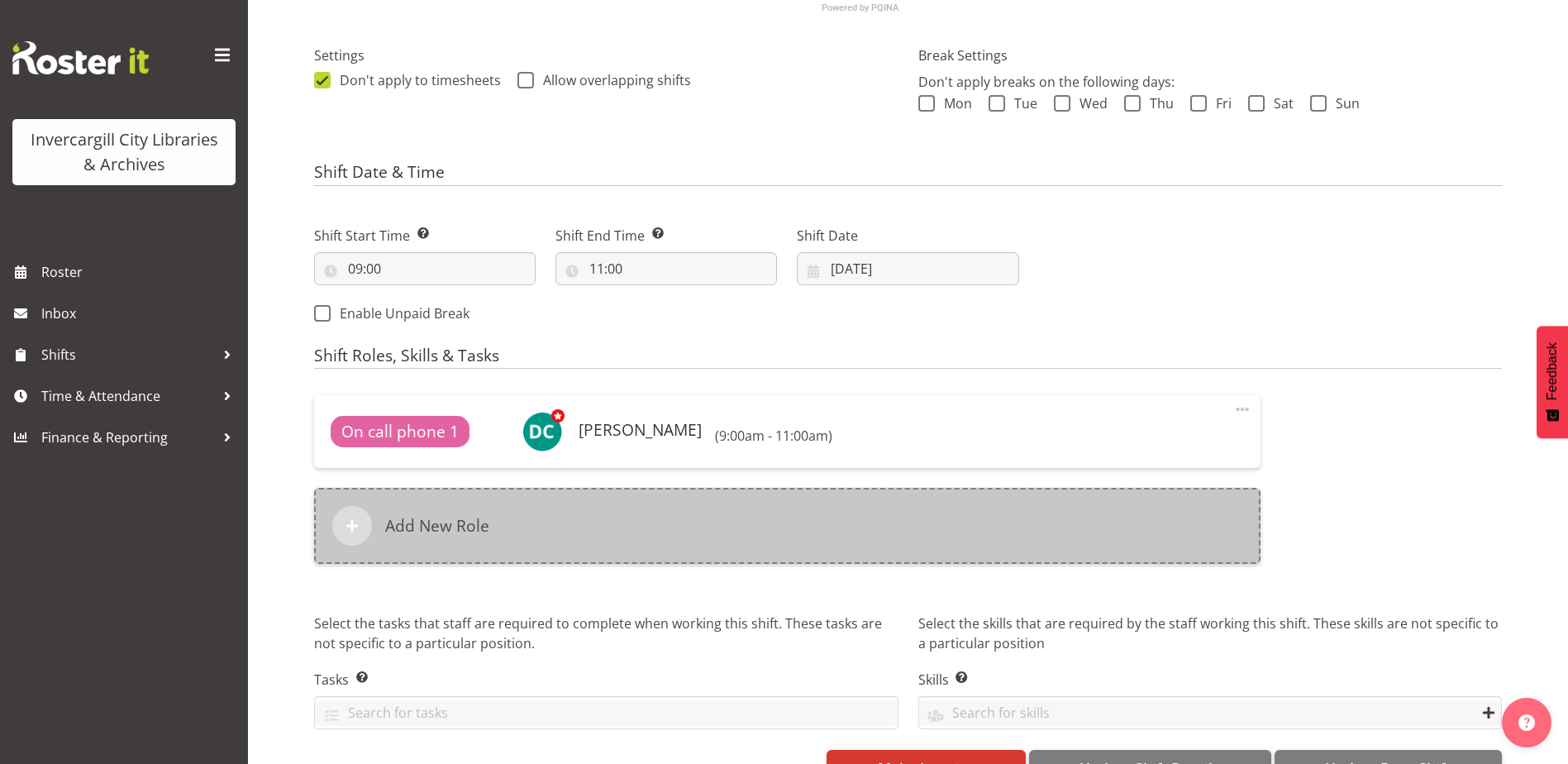
scroll to position [511, 0]
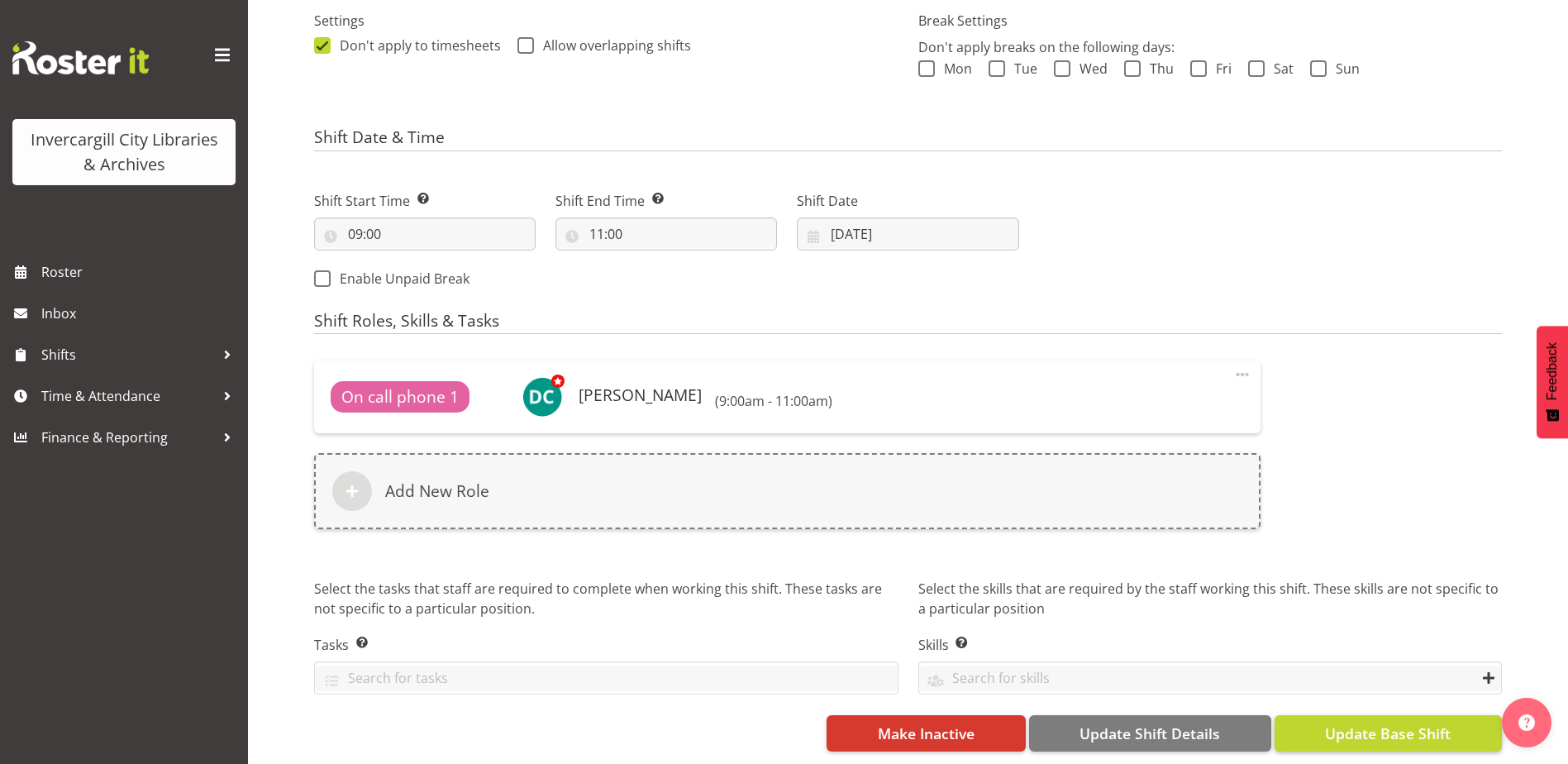
type input "Phone"
click at [1340, 723] on span "Update Base Shift" at bounding box center [1387, 733] width 125 height 22
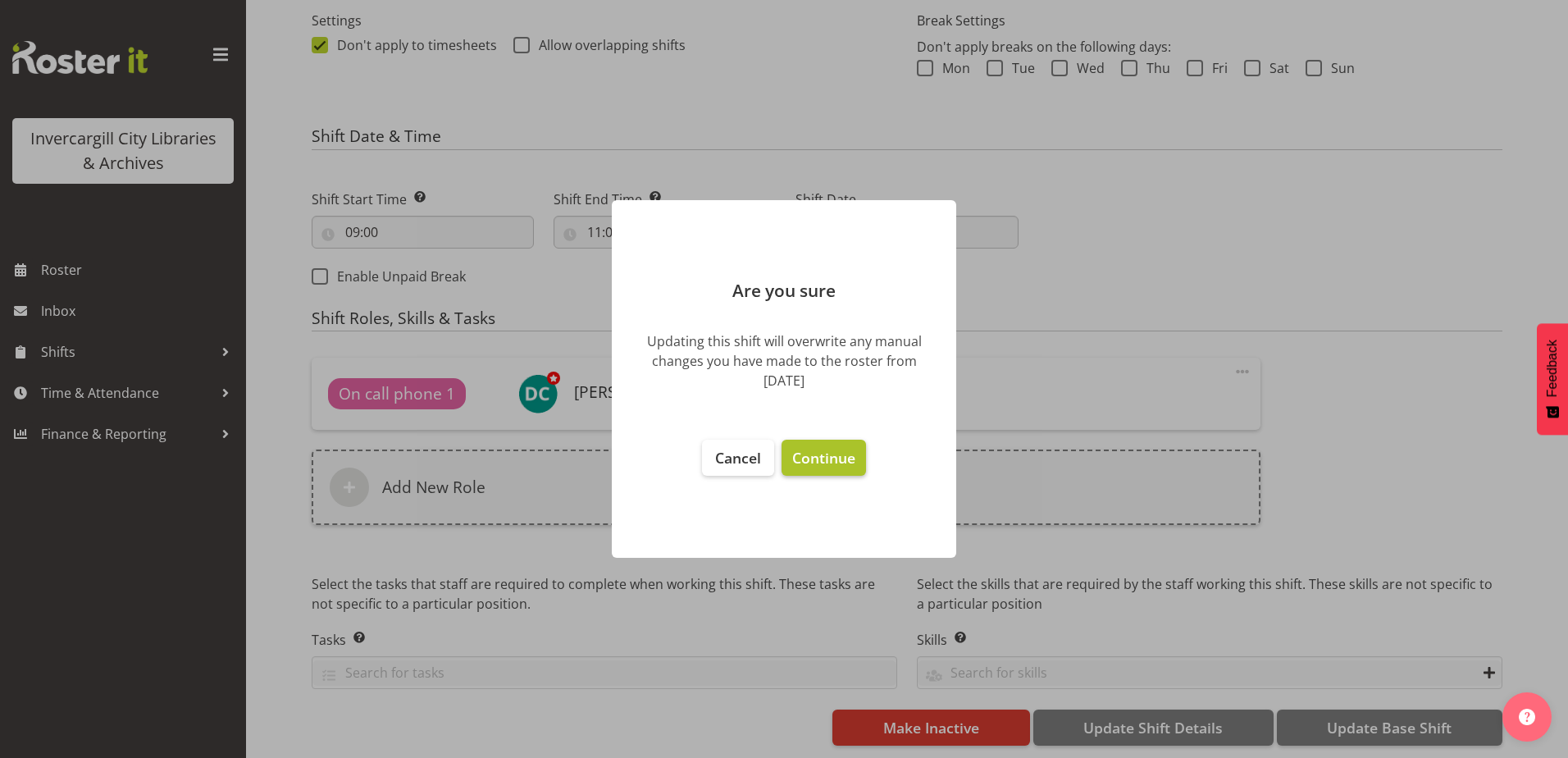
click at [811, 461] on span "Continue" at bounding box center [823, 457] width 64 height 20
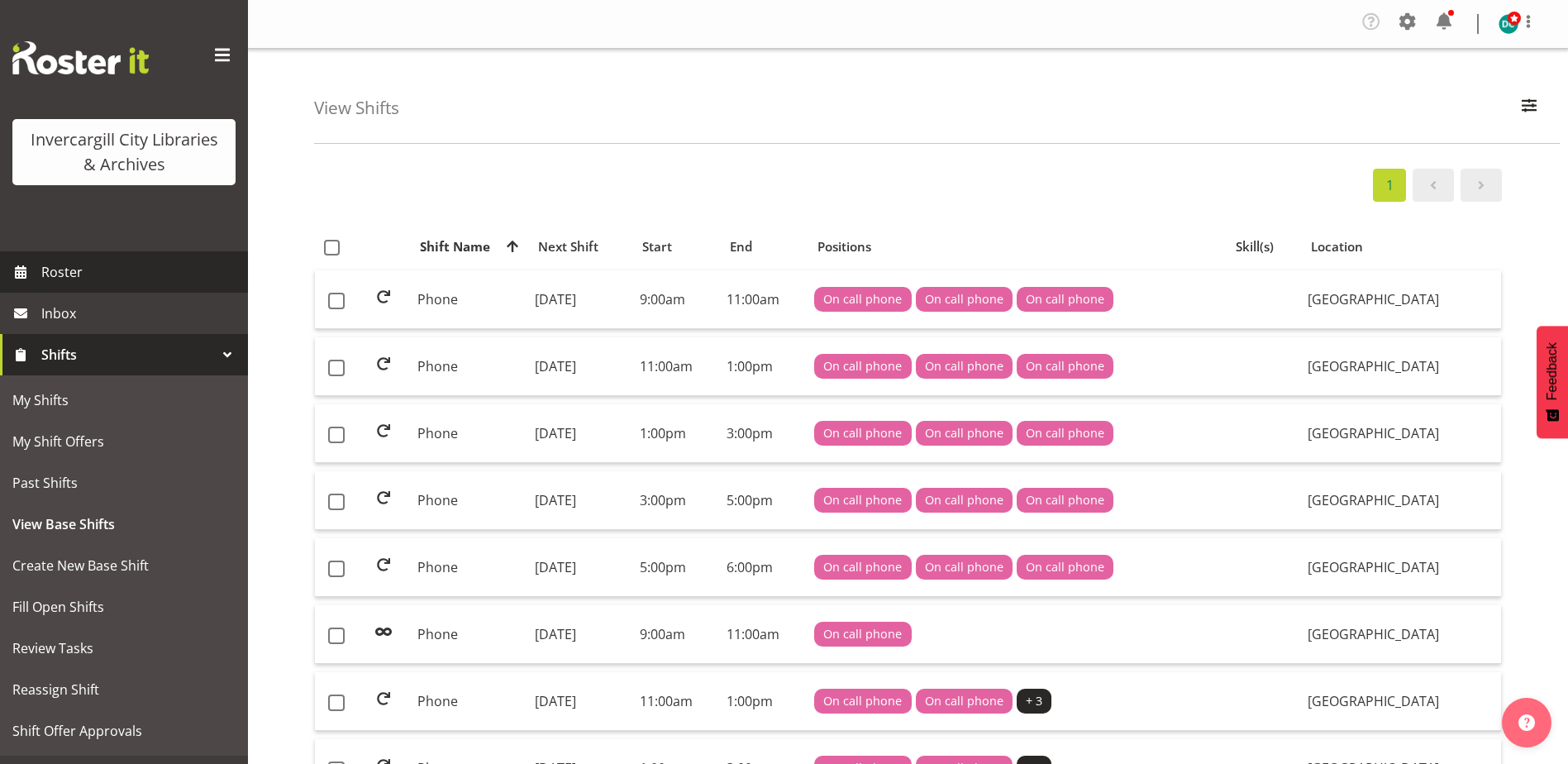
click at [81, 271] on span "Roster" at bounding box center [141, 272] width 198 height 24
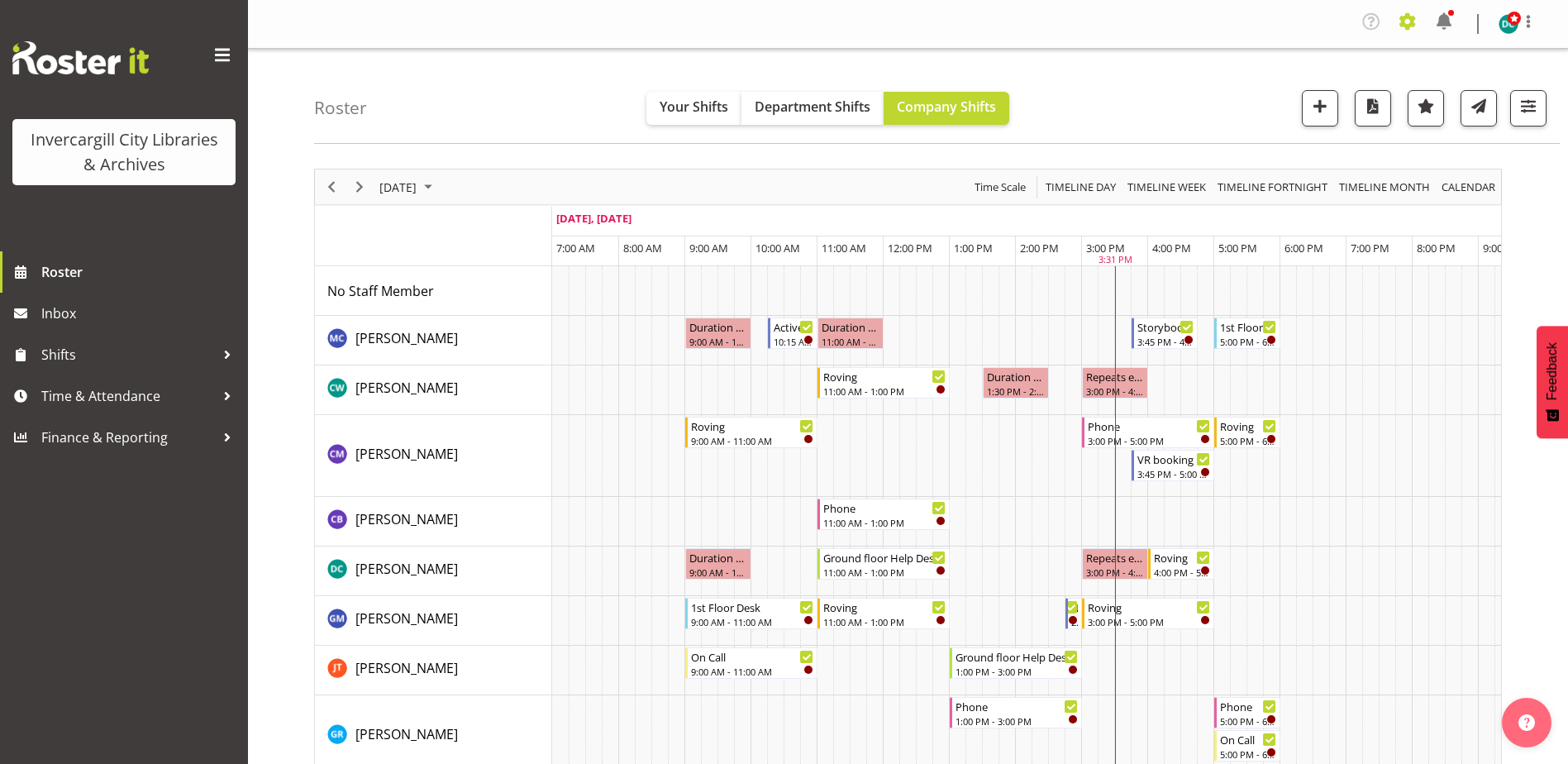
click at [1409, 15] on span at bounding box center [1407, 21] width 26 height 26
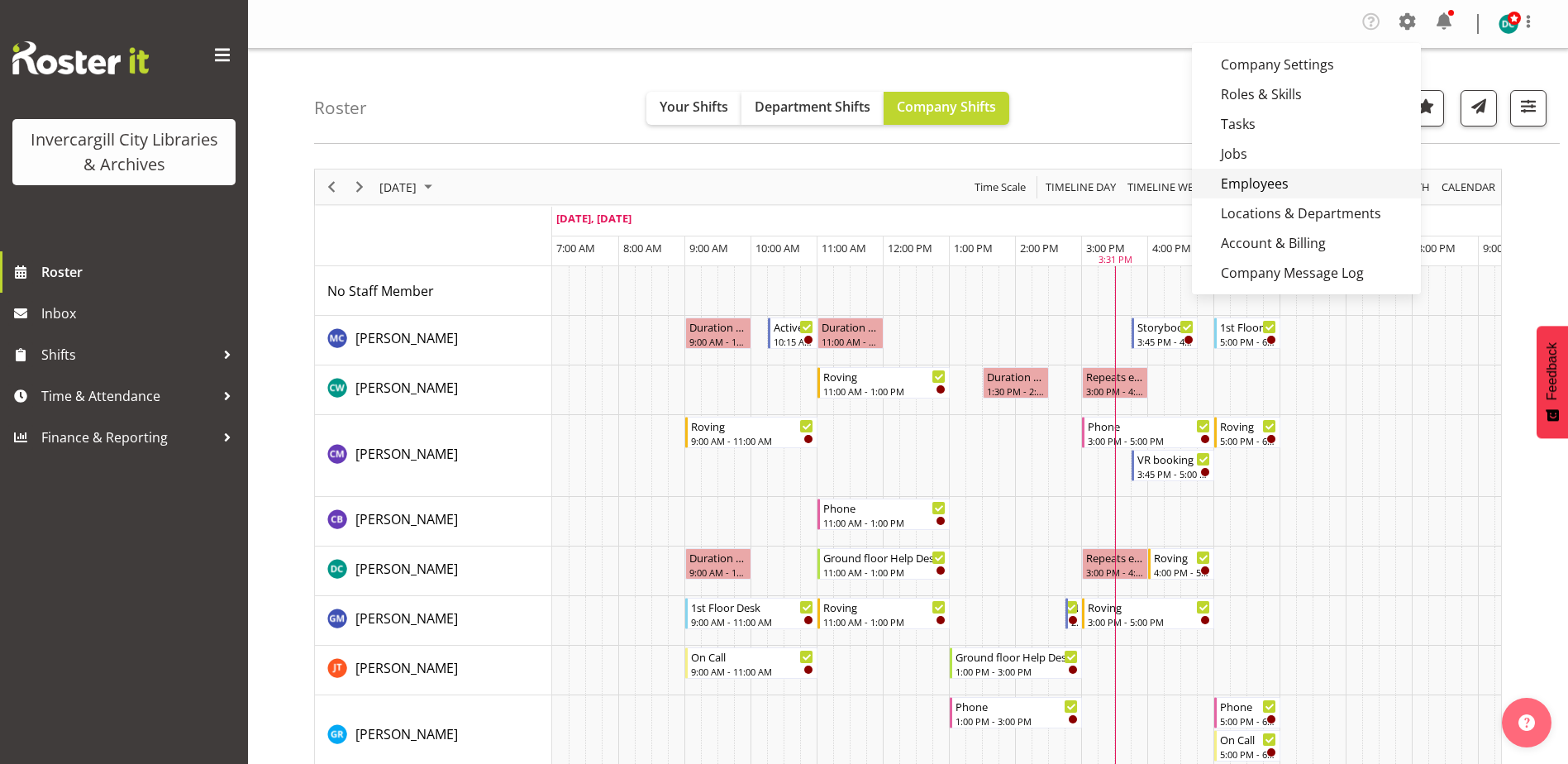
click at [1258, 182] on link "Employees" at bounding box center [1307, 183] width 229 height 30
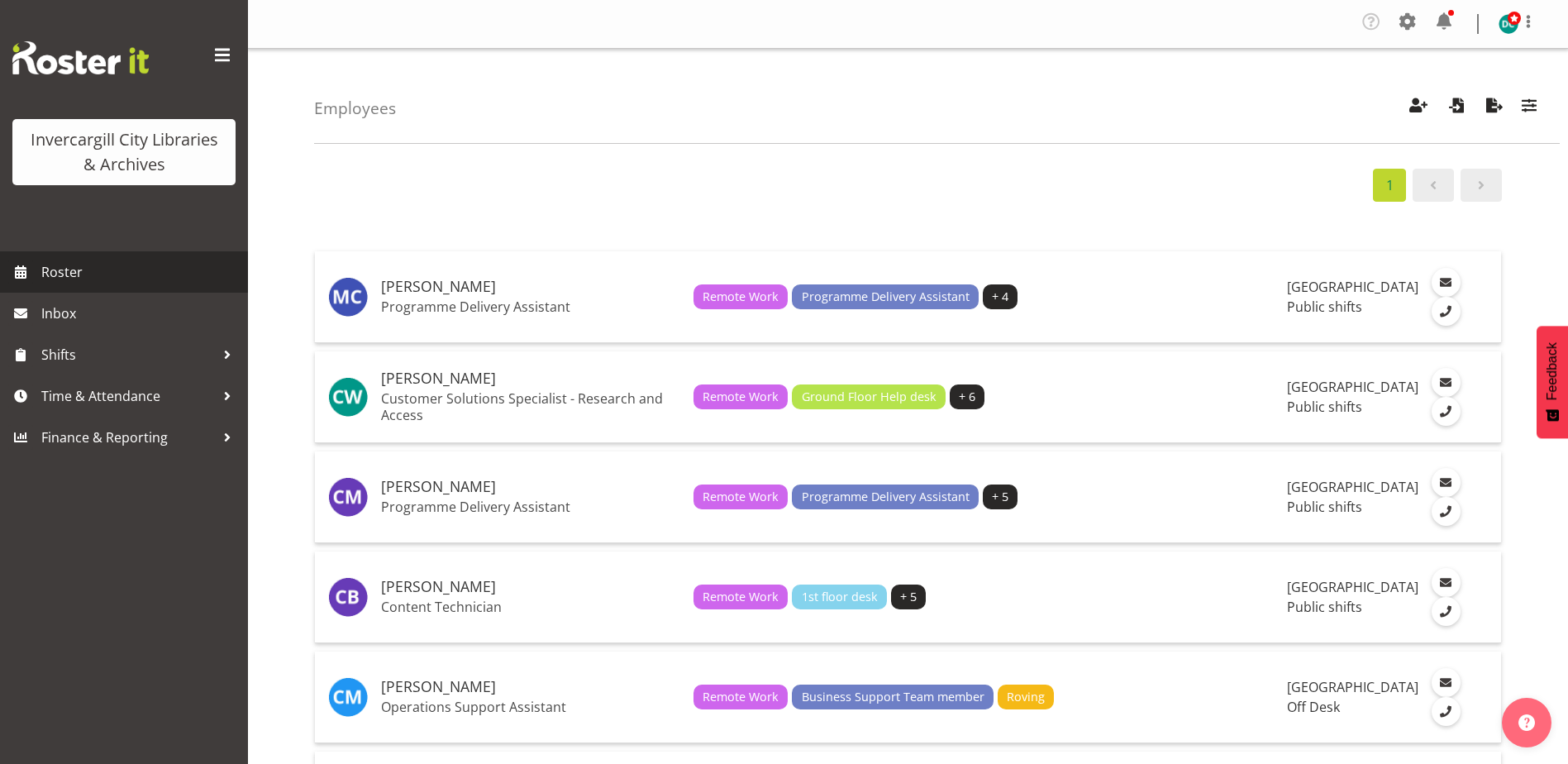
click at [105, 267] on span "Roster" at bounding box center [141, 272] width 198 height 24
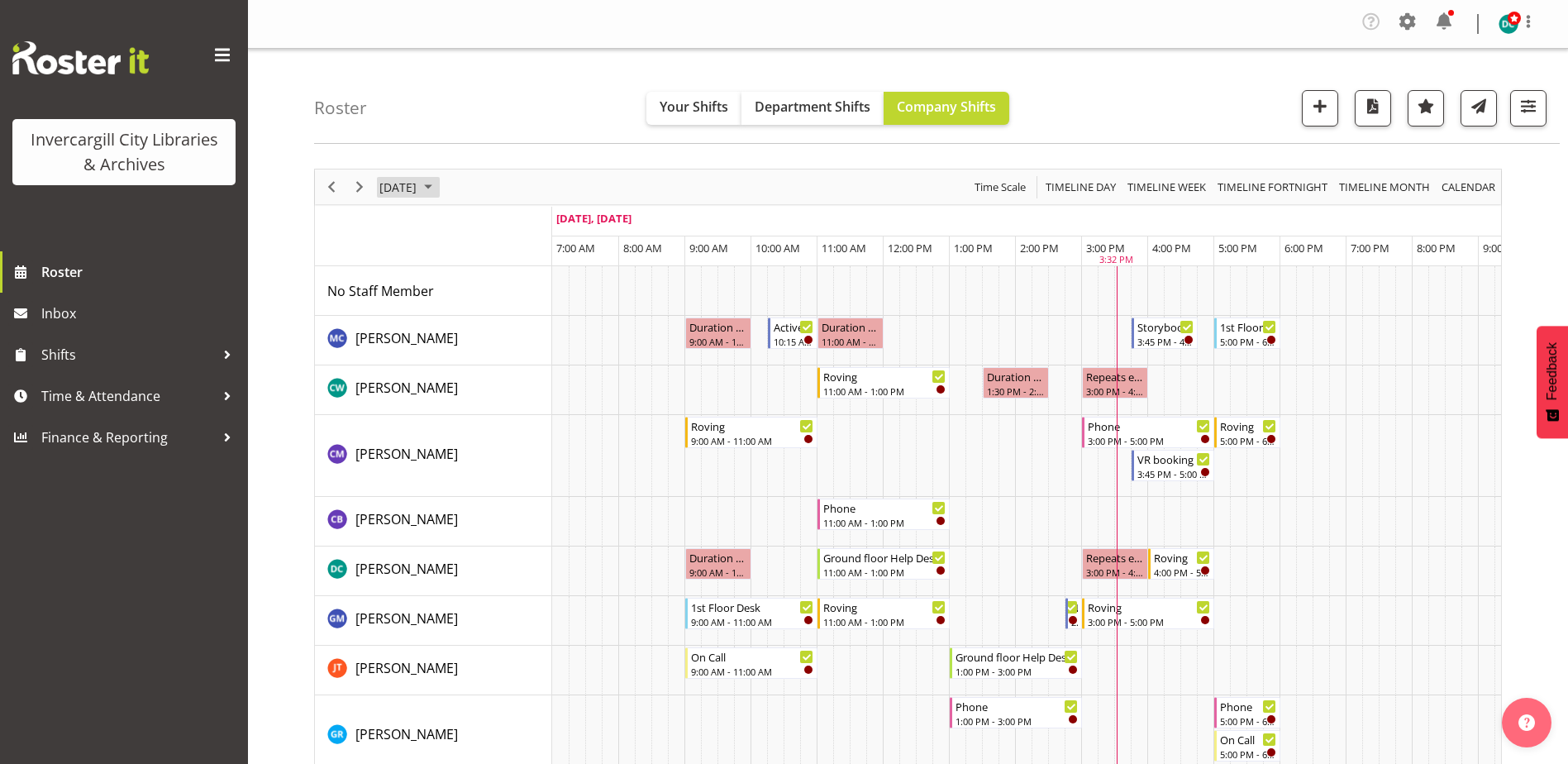
click at [418, 184] on span "[DATE]" at bounding box center [398, 187] width 41 height 21
click at [544, 98] on div "Roster Your Shifts Department Shifts Company Shifts All Locations [GEOGRAPHIC_D…" at bounding box center [936, 96] width 1245 height 95
click at [547, 37] on nav "Company Settings Roles & Skills Tasks Jobs Employees Locations & Departments Ac…" at bounding box center [907, 23] width 1287 height 32
